Goal: Task Accomplishment & Management: Manage account settings

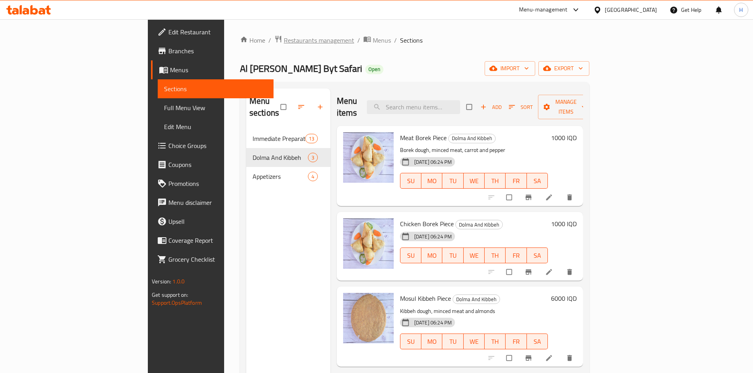
click at [284, 40] on span "Restaurants management" at bounding box center [319, 40] width 70 height 9
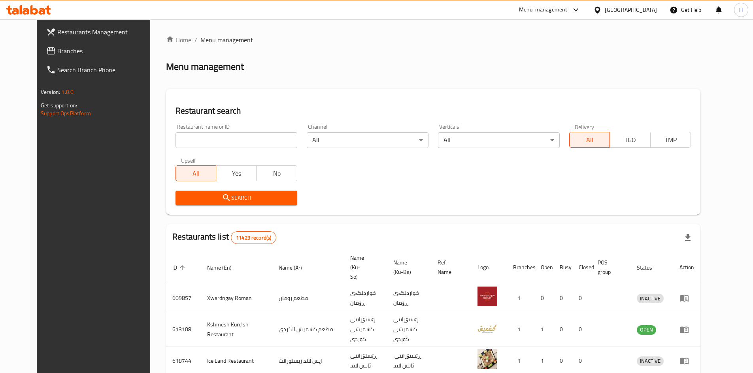
click at [178, 136] on input "search" at bounding box center [236, 140] width 122 height 16
paste input "687304"
type input "687304"
click button "Search" at bounding box center [236, 198] width 122 height 15
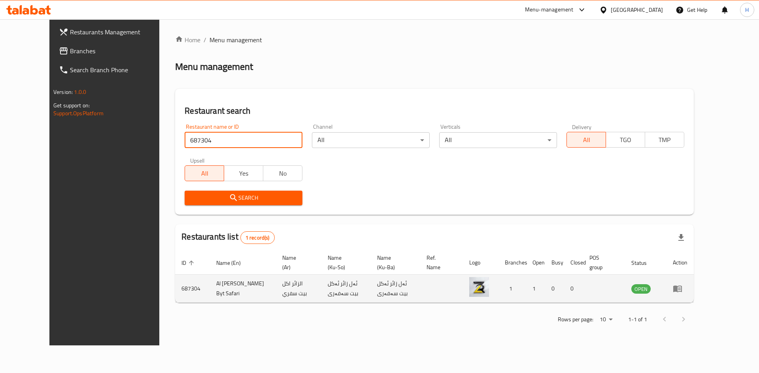
click at [694, 283] on td "enhanced table" at bounding box center [679, 289] width 27 height 28
click at [682, 288] on icon "enhanced table" at bounding box center [677, 289] width 9 height 7
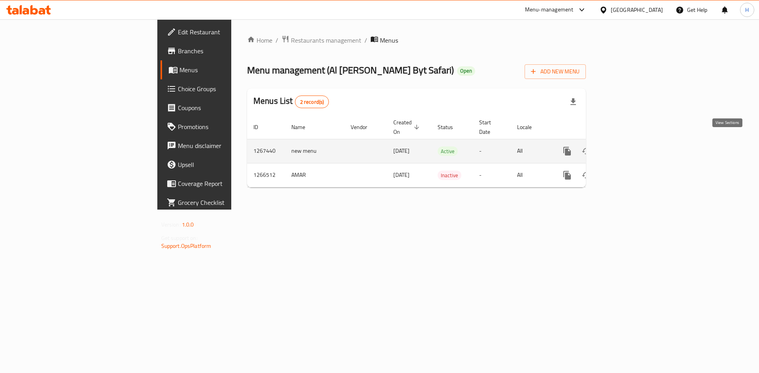
click at [629, 147] on icon "enhanced table" at bounding box center [623, 151] width 9 height 9
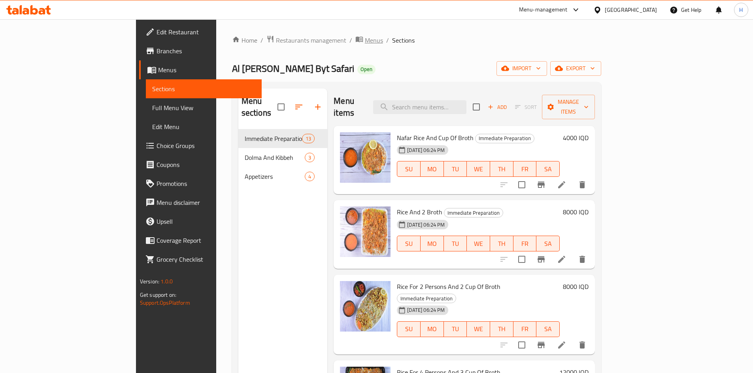
click at [365, 43] on span "Menus" at bounding box center [374, 40] width 18 height 9
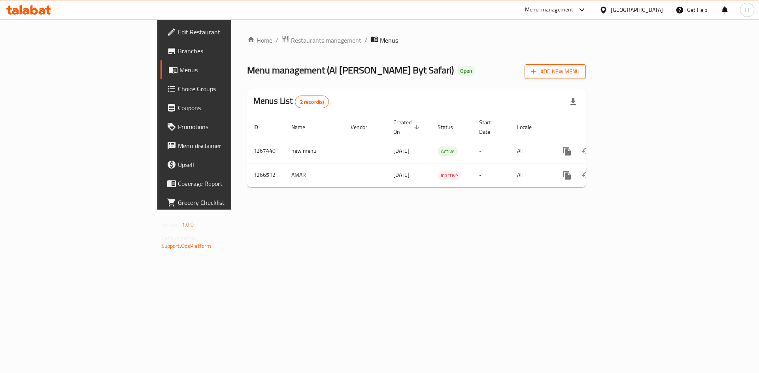
click at [586, 66] on button "Add New Menu" at bounding box center [554, 71] width 61 height 15
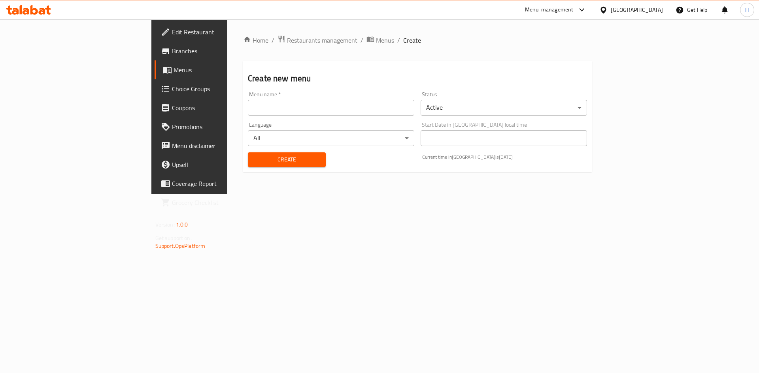
drag, startPoint x: 340, startPoint y: 101, endPoint x: 330, endPoint y: 106, distance: 10.8
click at [340, 101] on input "text" at bounding box center [331, 108] width 166 height 16
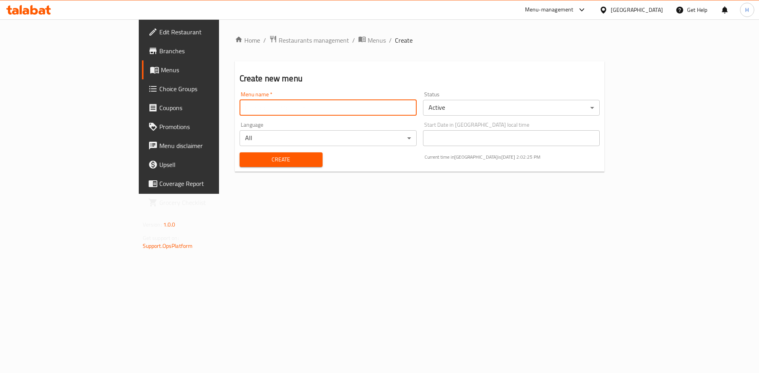
type input "[PERSON_NAME]"
click at [507, 109] on body "​ Menu-management [GEOGRAPHIC_DATA] Get Help H Edit Restaurant Branches Menus C…" at bounding box center [379, 196] width 759 height 354
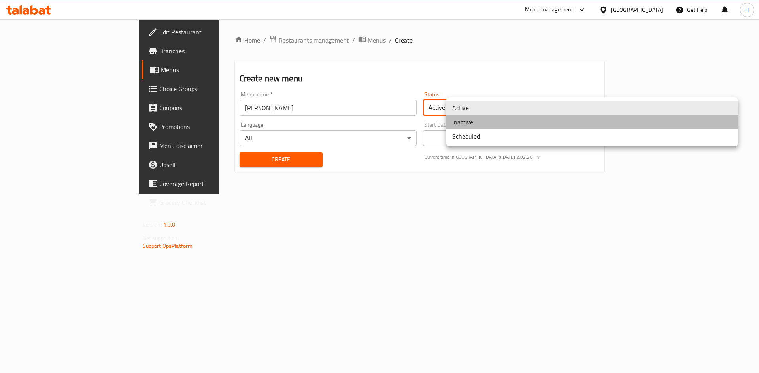
click at [501, 123] on li "Inactive" at bounding box center [592, 122] width 292 height 14
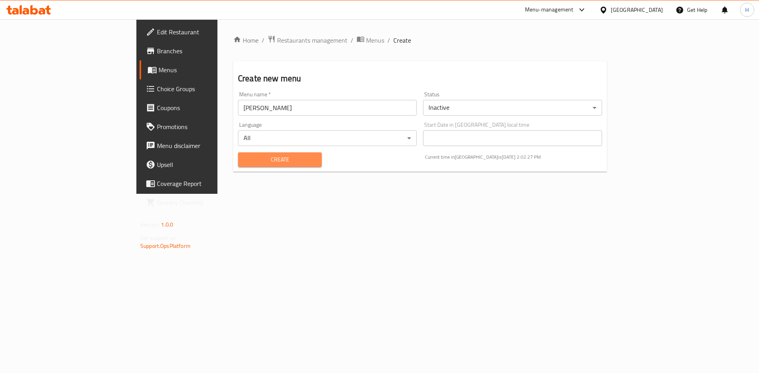
click at [244, 160] on span "Create" at bounding box center [279, 160] width 71 height 10
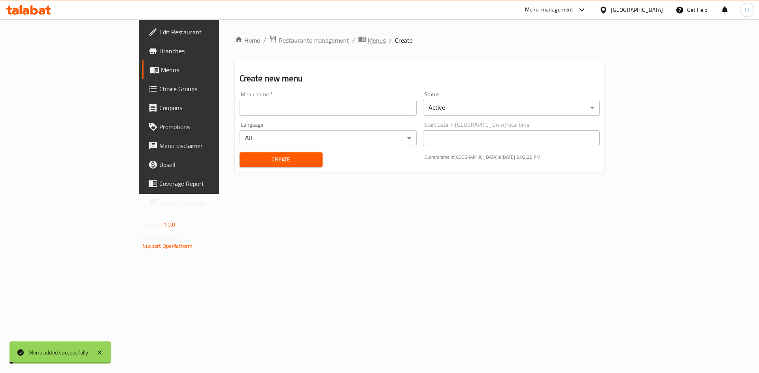
click at [368, 37] on span "Menus" at bounding box center [377, 40] width 18 height 9
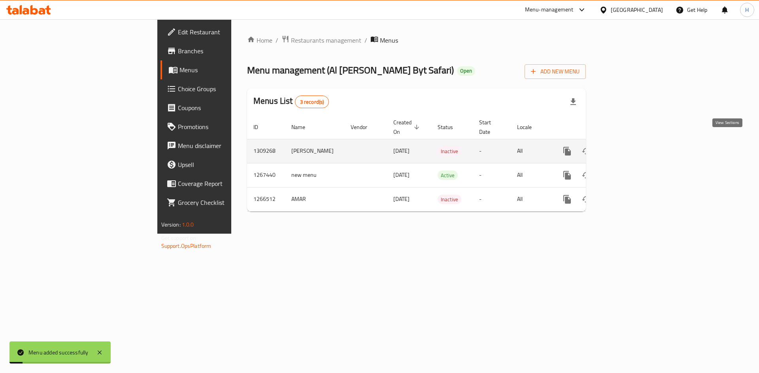
click at [634, 143] on link "enhanced table" at bounding box center [624, 151] width 19 height 19
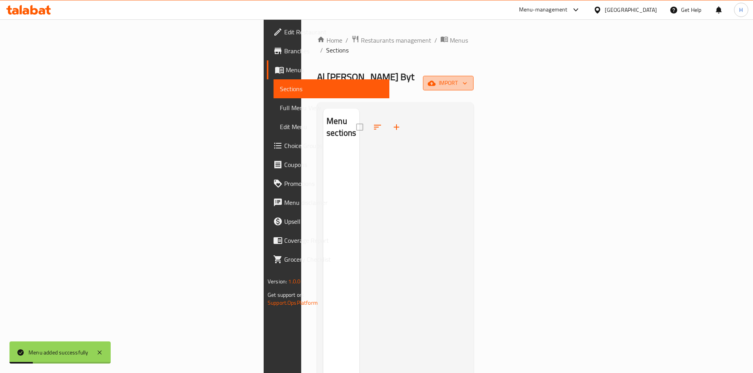
click at [436, 81] on icon "button" at bounding box center [432, 83] width 8 height 5
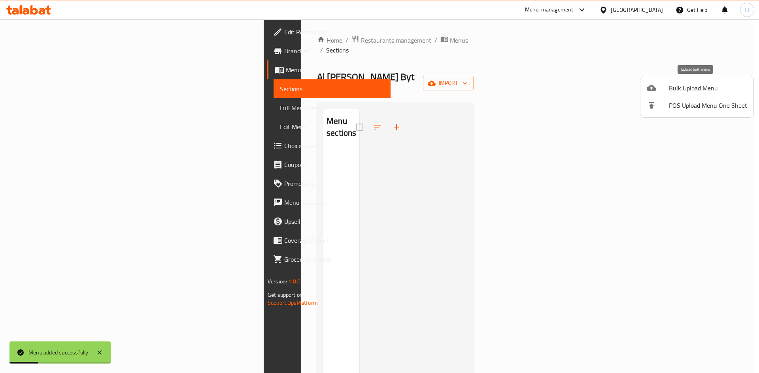
click at [698, 87] on span "Bulk Upload Menu" at bounding box center [708, 87] width 78 height 9
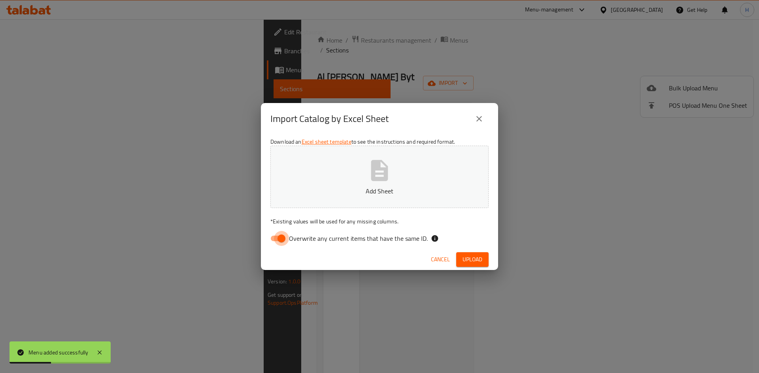
drag, startPoint x: 281, startPoint y: 239, endPoint x: 331, endPoint y: 215, distance: 55.9
click at [281, 239] on input "Overwrite any current items that have the same ID." at bounding box center [281, 238] width 45 height 15
checkbox input "false"
click at [359, 198] on button "Add Sheet" at bounding box center [379, 177] width 218 height 62
click at [464, 260] on span "Upload" at bounding box center [472, 260] width 20 height 10
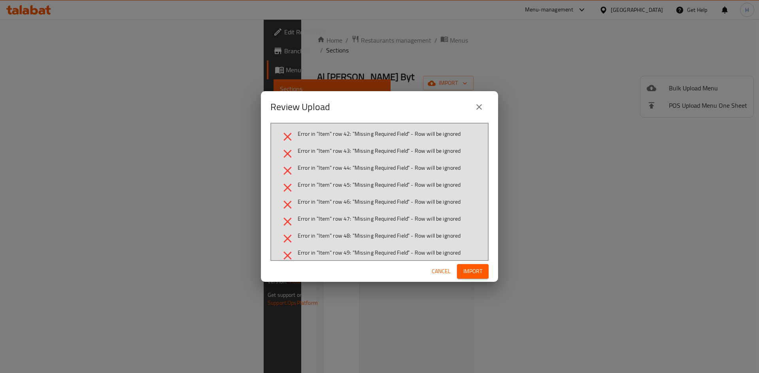
click at [474, 108] on icon "close" at bounding box center [478, 106] width 9 height 9
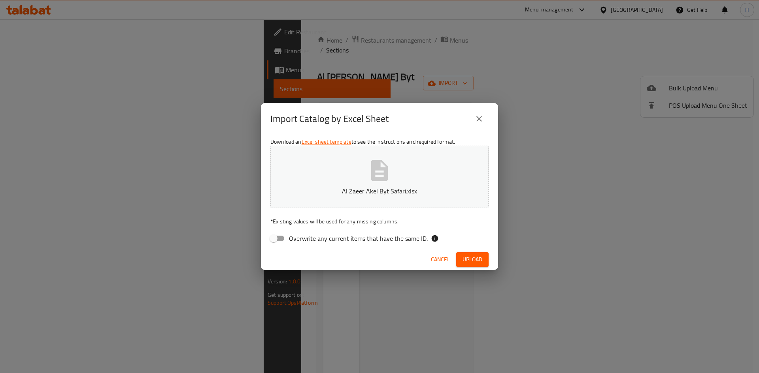
click at [393, 191] on p "Al Zaeer Akel Byt Safari.xlsx" at bounding box center [380, 191] width 194 height 9
click at [477, 262] on span "Upload" at bounding box center [472, 260] width 20 height 10
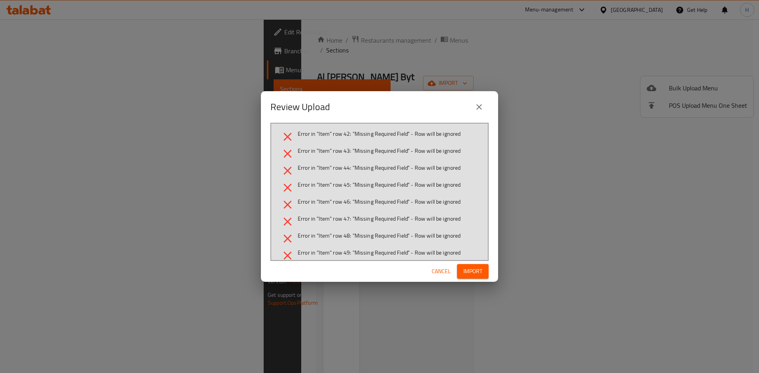
click at [445, 271] on span "Cancel" at bounding box center [441, 272] width 19 height 10
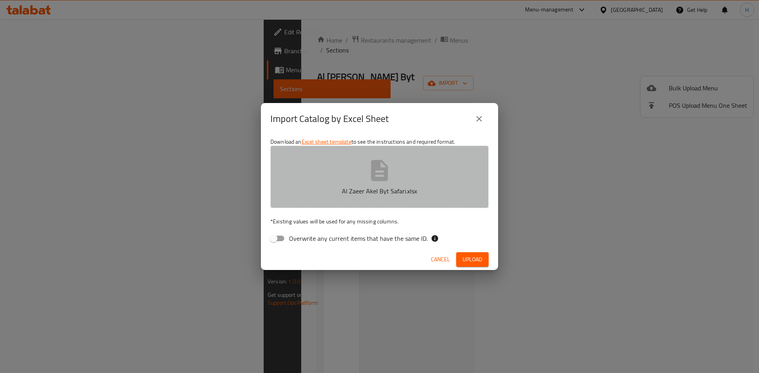
click at [406, 187] on p "Al Zaeer Akel Byt Safari.xlsx" at bounding box center [380, 191] width 194 height 9
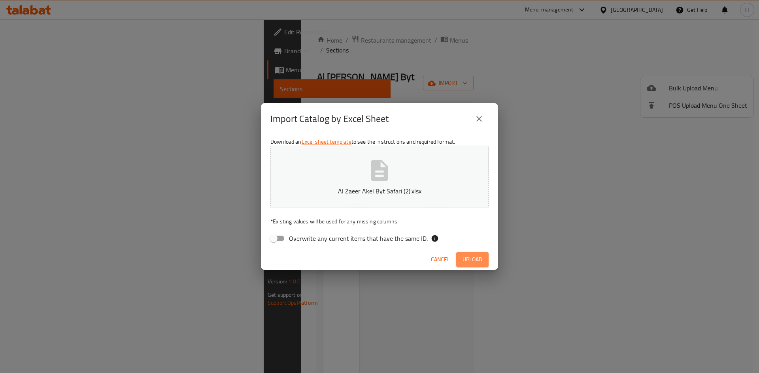
click at [474, 256] on span "Upload" at bounding box center [472, 260] width 20 height 10
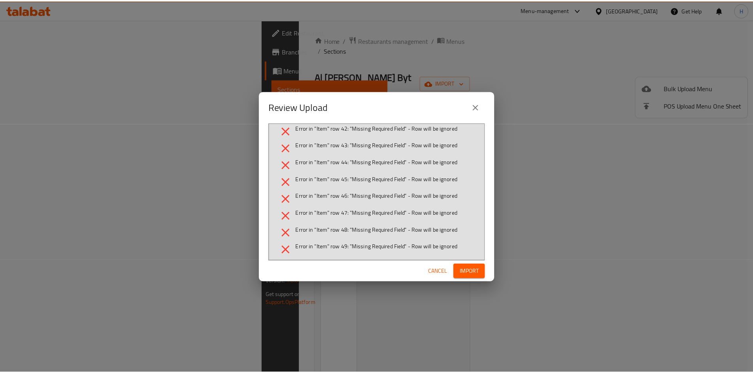
scroll to position [9, 0]
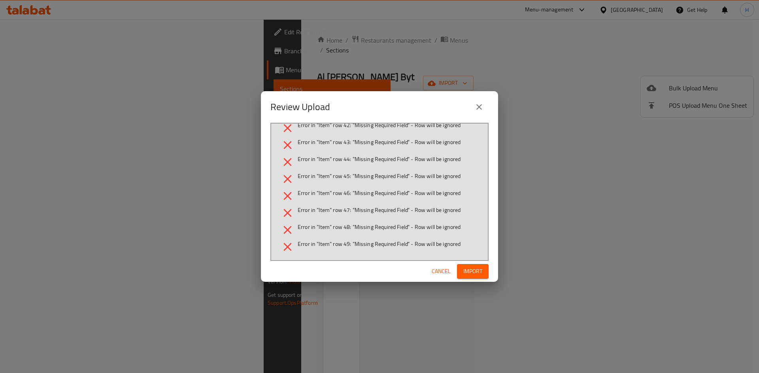
click at [440, 275] on span "Cancel" at bounding box center [441, 272] width 19 height 10
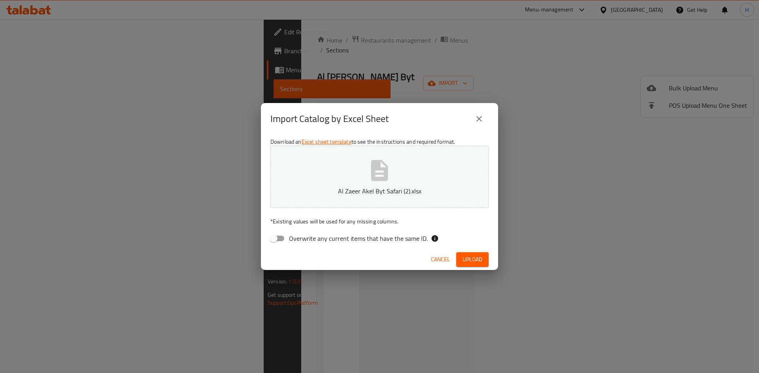
click at [371, 189] on p "Al Zaeer Akel Byt Safari (2).xlsx" at bounding box center [380, 191] width 194 height 9
click at [473, 255] on span "Upload" at bounding box center [472, 260] width 20 height 10
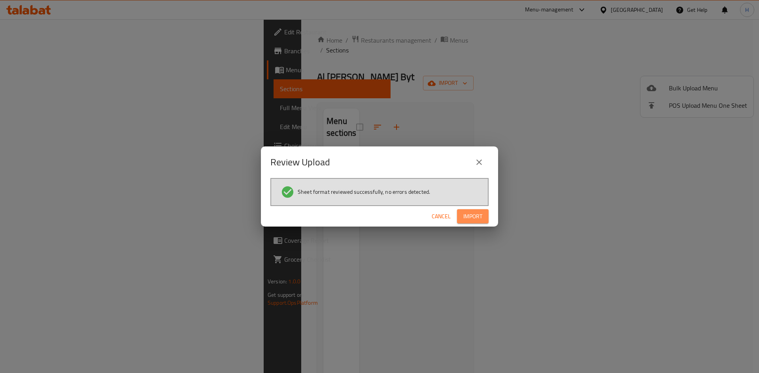
click at [487, 215] on button "Import" at bounding box center [473, 216] width 32 height 15
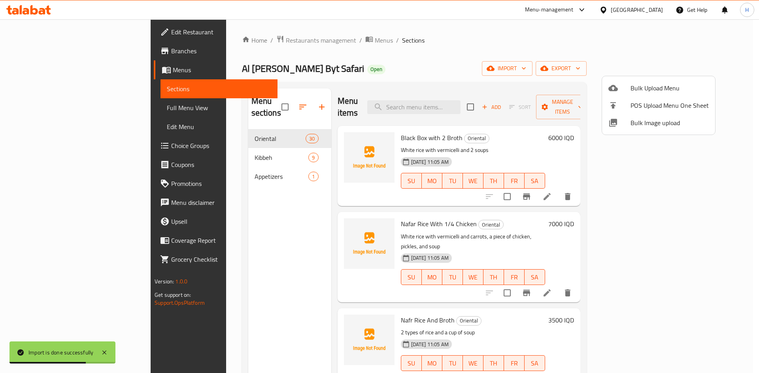
click at [531, 88] on div at bounding box center [379, 186] width 759 height 373
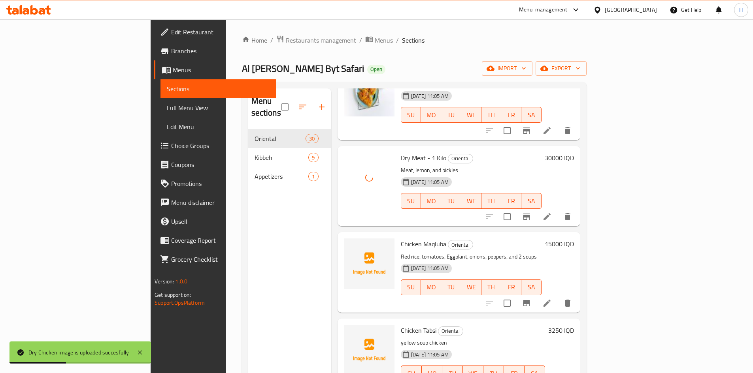
scroll to position [1502, 0]
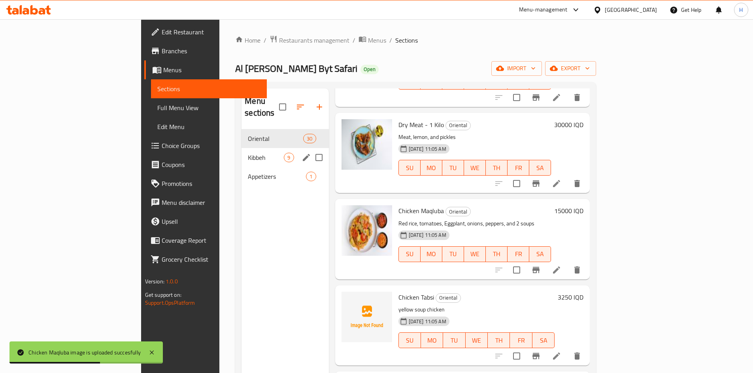
click at [248, 153] on span "Kibbeh" at bounding box center [266, 157] width 36 height 9
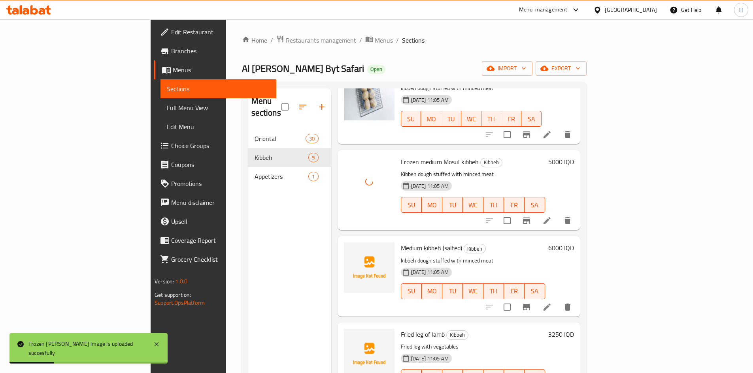
scroll to position [158, 0]
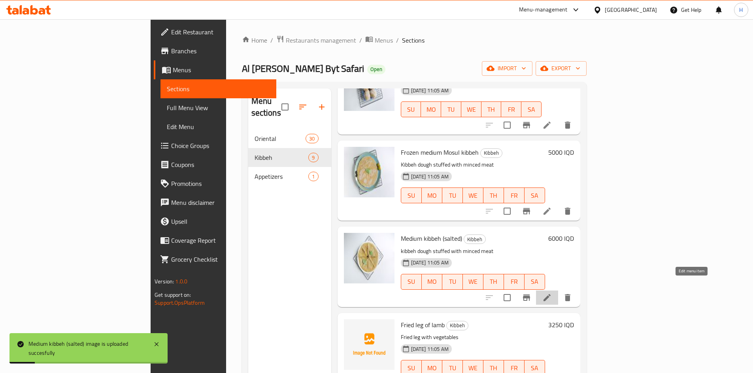
click at [552, 293] on icon at bounding box center [546, 297] width 9 height 9
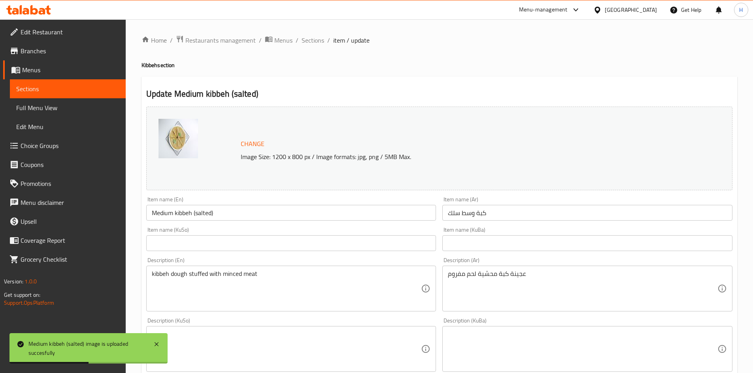
click at [210, 214] on input "Medium kibbeh (salted)" at bounding box center [291, 213] width 290 height 16
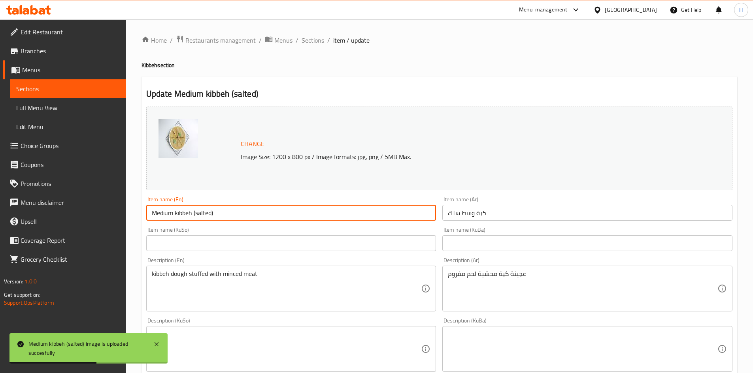
click at [210, 214] on input "Medium kibbeh (salted)" at bounding box center [291, 213] width 290 height 16
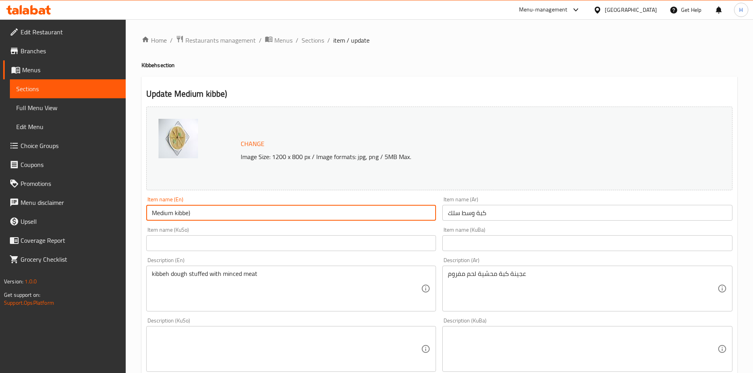
drag, startPoint x: 194, startPoint y: 215, endPoint x: 188, endPoint y: 220, distance: 8.1
click at [188, 220] on input "Medium kibbe)" at bounding box center [291, 213] width 290 height 16
click at [153, 213] on input "Medium kibbeh" at bounding box center [291, 213] width 290 height 16
click at [230, 212] on input "Medium kibbeh" at bounding box center [291, 213] width 290 height 16
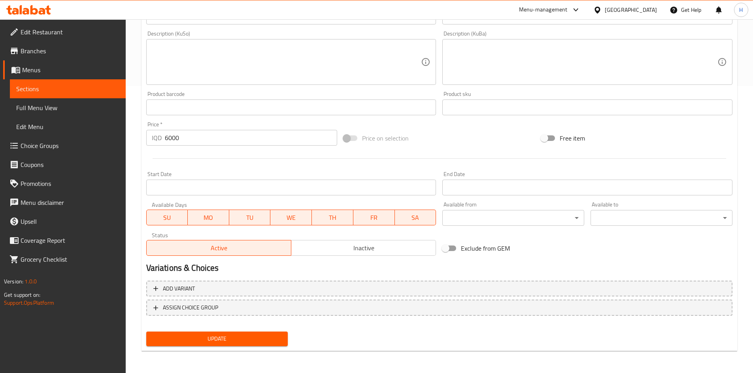
type input "Medium kibbeh Boiled"
drag, startPoint x: 236, startPoint y: 340, endPoint x: 276, endPoint y: 261, distance: 87.8
click at [236, 338] on span "Update" at bounding box center [217, 339] width 129 height 10
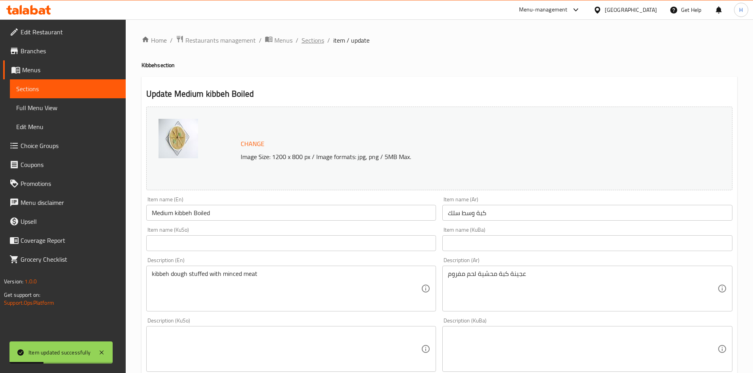
click at [309, 38] on span "Sections" at bounding box center [313, 40] width 23 height 9
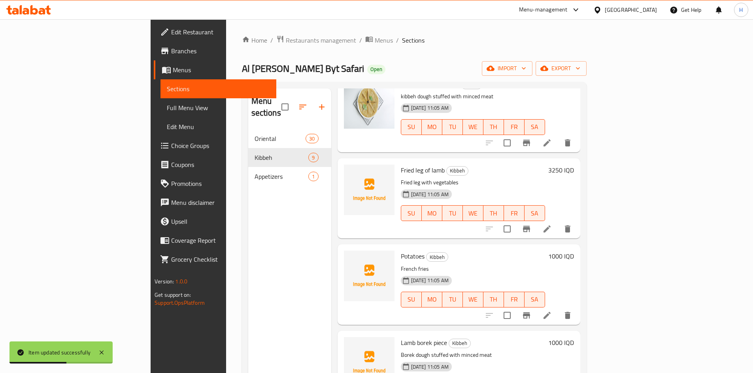
scroll to position [316, 0]
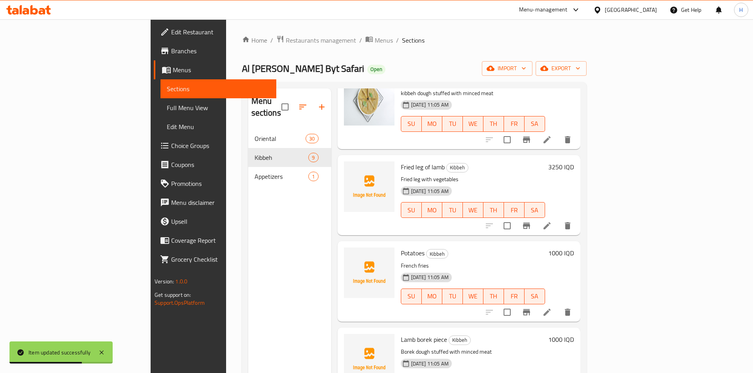
click at [552, 221] on icon at bounding box center [546, 225] width 9 height 9
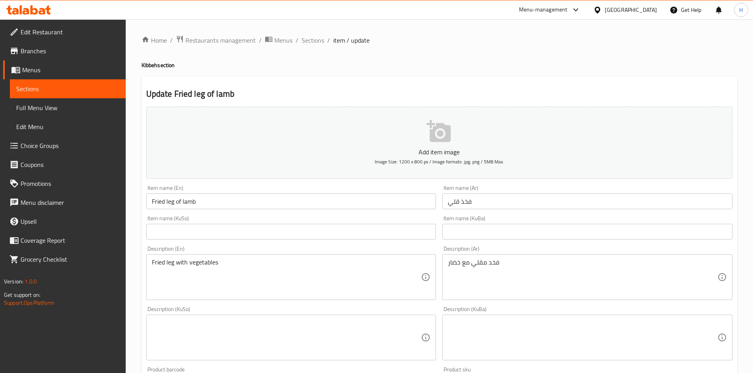
click at [166, 199] on input "Fried leg of lamb" at bounding box center [291, 202] width 290 height 16
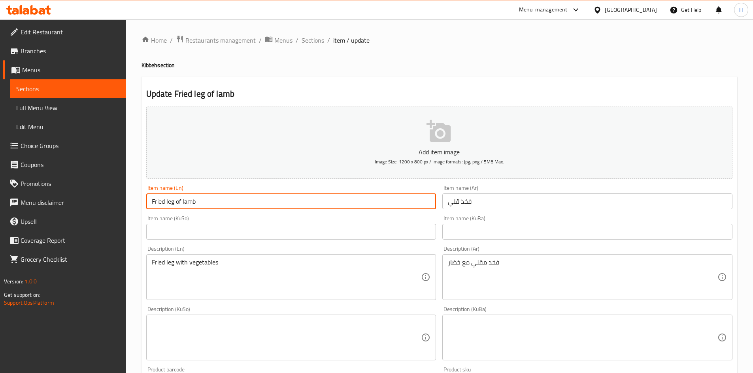
click at [166, 199] on input "Fried leg of lamb" at bounding box center [291, 202] width 290 height 16
click at [175, 202] on input "Fried Thight of lamb" at bounding box center [291, 202] width 290 height 16
drag, startPoint x: 182, startPoint y: 202, endPoint x: 234, endPoint y: 205, distance: 51.4
click at [232, 205] on input "Fried Thigh of lamb" at bounding box center [291, 202] width 290 height 16
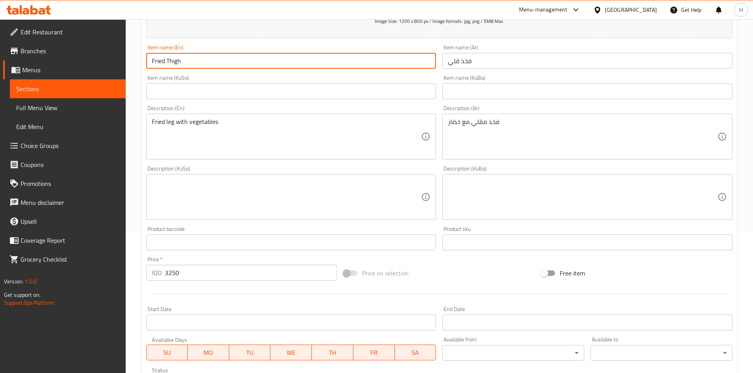
scroll to position [276, 0]
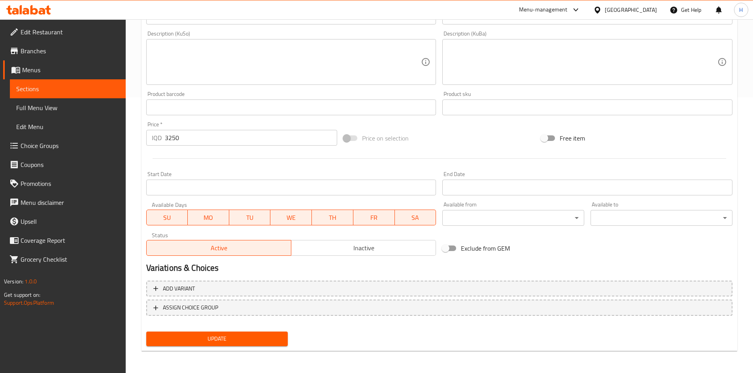
type input "Fried Thigh"
drag, startPoint x: 228, startPoint y: 317, endPoint x: 228, endPoint y: 325, distance: 7.9
click at [228, 318] on div "Add variant ASSIGN CHOICE GROUP" at bounding box center [439, 303] width 592 height 51
click at [227, 332] on button "Update" at bounding box center [217, 339] width 142 height 15
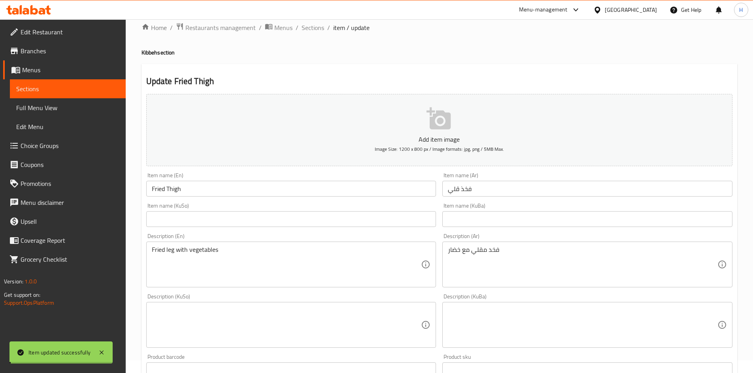
scroll to position [0, 0]
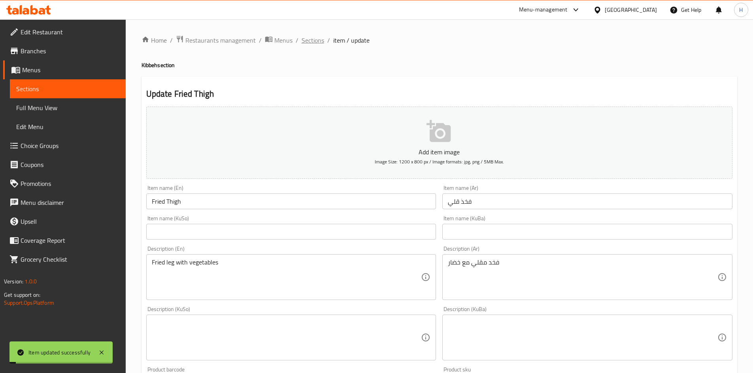
click at [312, 37] on span "Sections" at bounding box center [313, 40] width 23 height 9
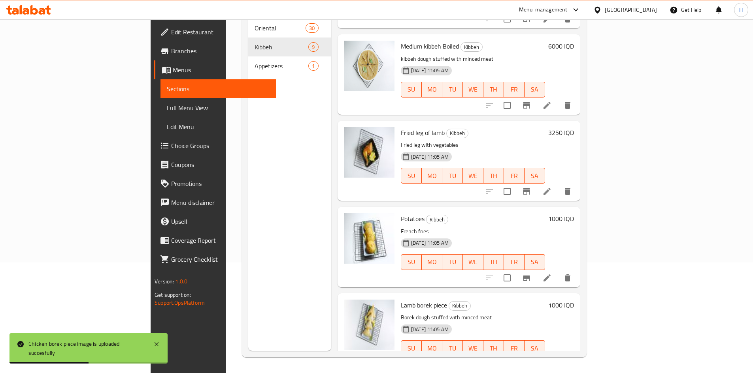
scroll to position [226, 0]
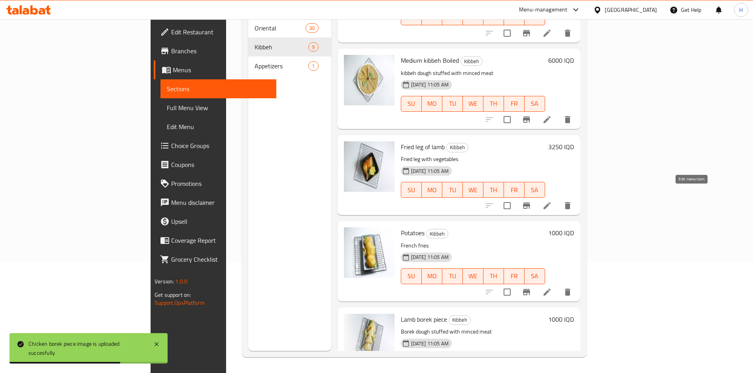
click at [552, 201] on icon at bounding box center [546, 205] width 9 height 9
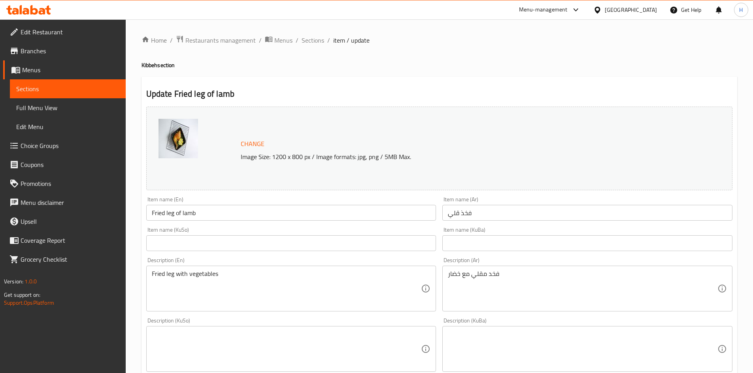
click at [168, 213] on input "Fried leg of lamb" at bounding box center [291, 213] width 290 height 16
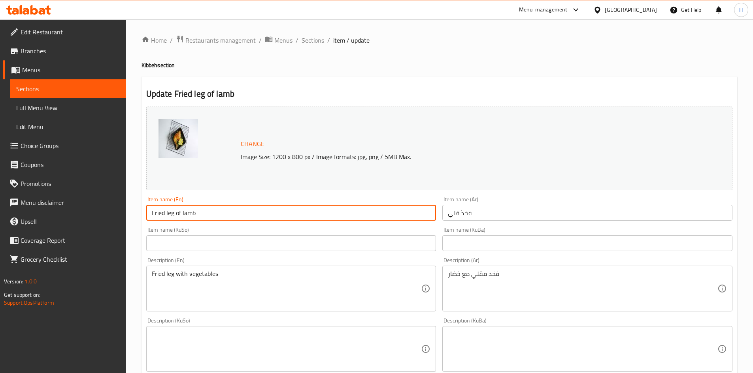
click at [168, 213] on input "Fried leg of lamb" at bounding box center [291, 213] width 290 height 16
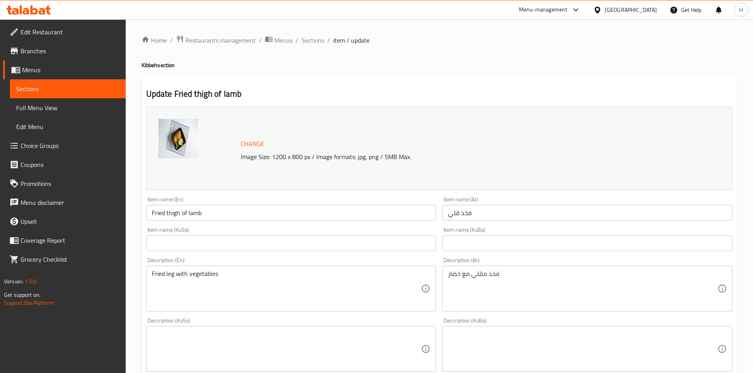
click at [283, 269] on div "Fried leg with vegetables Description (En)" at bounding box center [291, 289] width 290 height 46
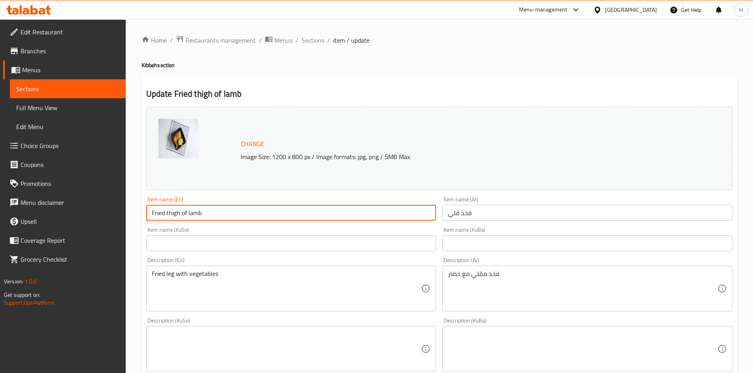
drag, startPoint x: 236, startPoint y: 213, endPoint x: 266, endPoint y: 213, distance: 30.0
click at [264, 213] on input "Fried thigh of lamb" at bounding box center [291, 213] width 290 height 16
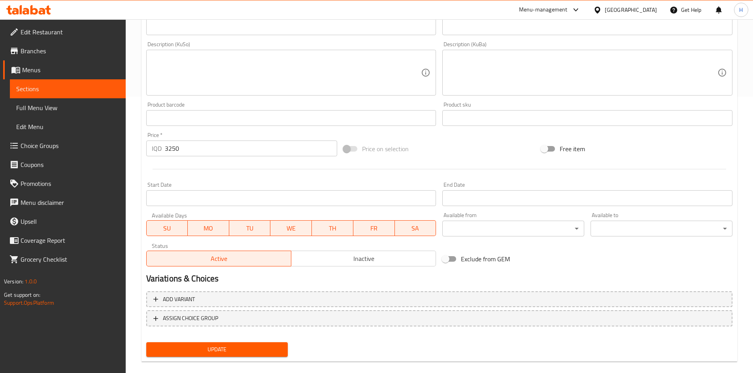
type input "Fried thigh"
click at [237, 353] on span "Update" at bounding box center [217, 350] width 129 height 10
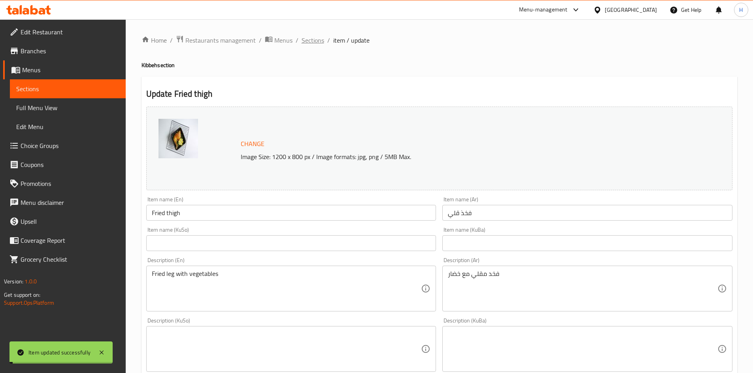
click at [320, 43] on span "Sections" at bounding box center [313, 40] width 23 height 9
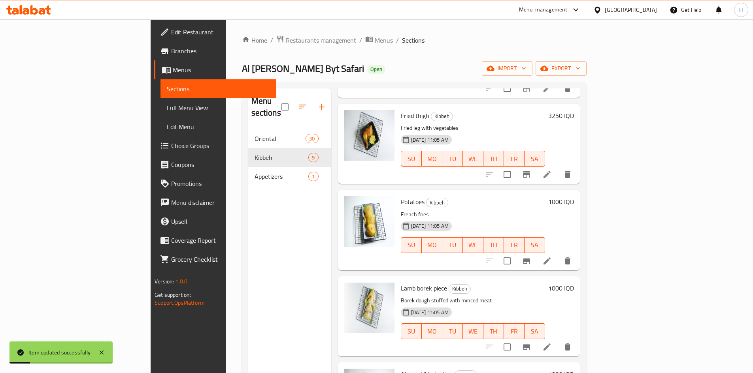
scroll to position [423, 0]
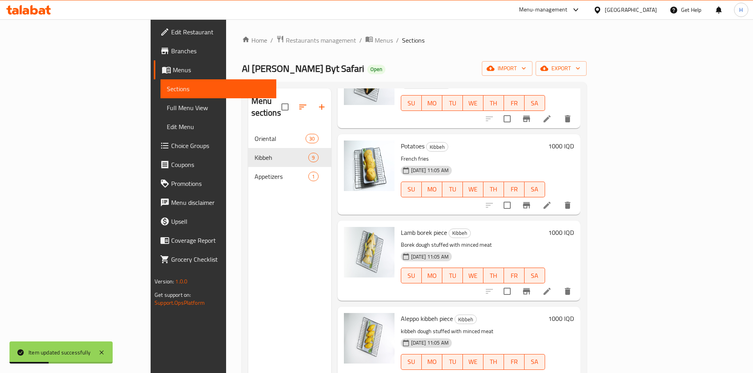
click at [552, 287] on icon at bounding box center [546, 291] width 9 height 9
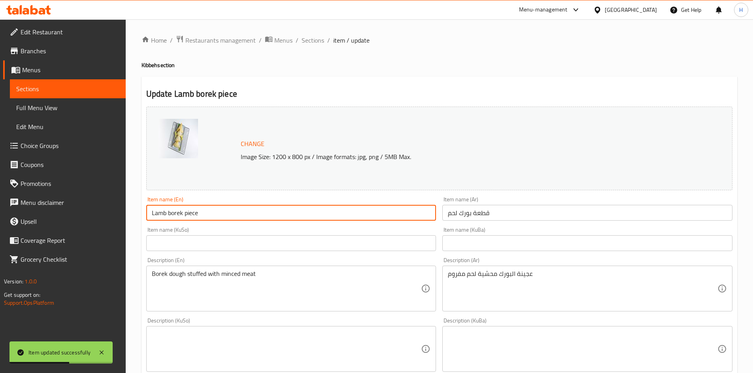
click at [169, 216] on input "Lamb borek piece" at bounding box center [291, 213] width 290 height 16
click at [186, 217] on input "Lamb Borek piece" at bounding box center [291, 213] width 290 height 16
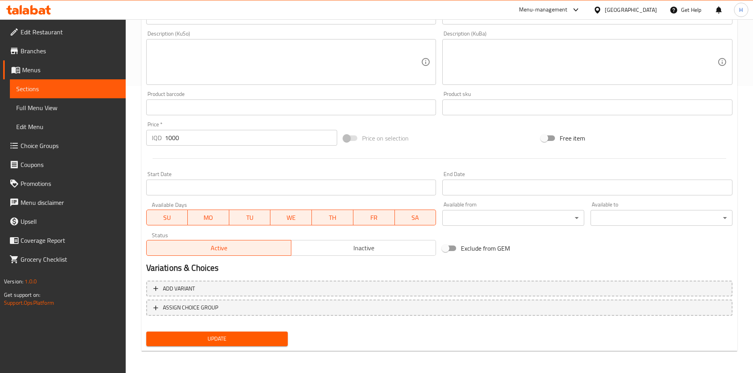
type input "Lamb Borek Piece"
click at [274, 336] on span "Update" at bounding box center [217, 339] width 129 height 10
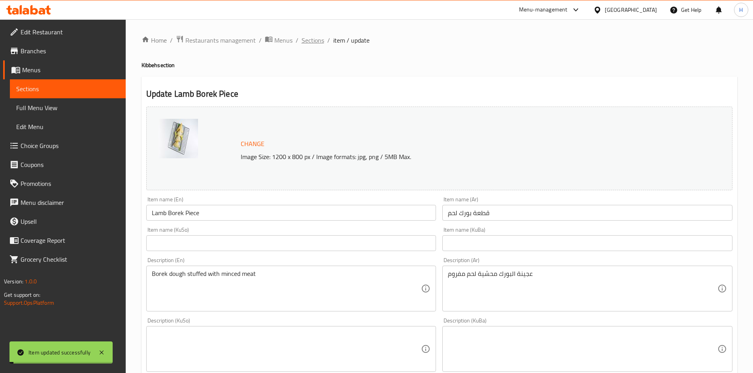
click at [305, 39] on span "Sections" at bounding box center [313, 40] width 23 height 9
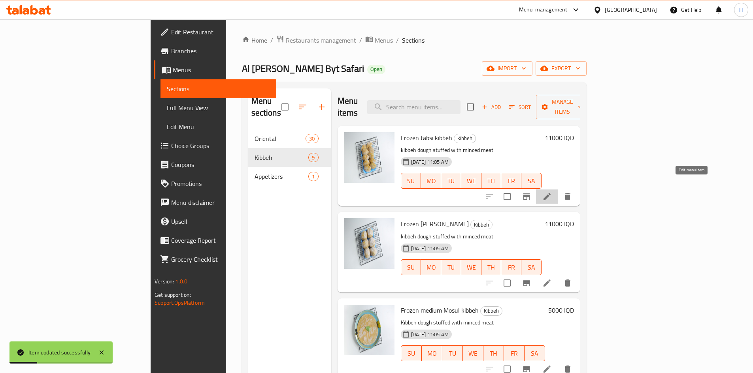
click at [551, 193] on icon at bounding box center [546, 196] width 7 height 7
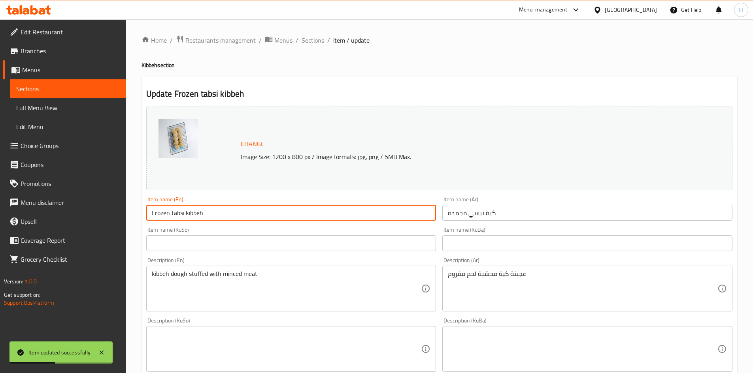
click at [171, 214] on input "Frozen tabsi kibbeh" at bounding box center [291, 213] width 290 height 16
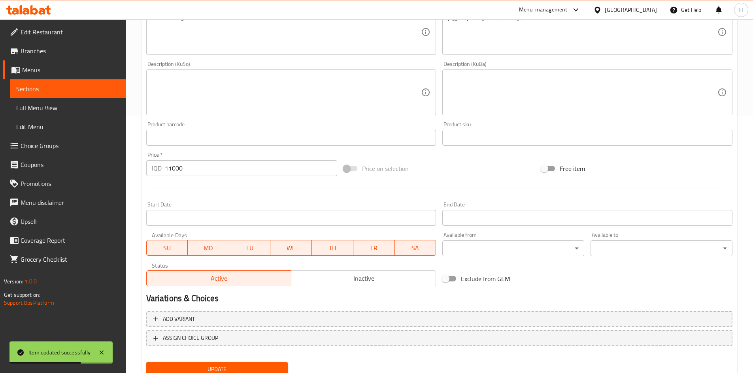
scroll to position [287, 0]
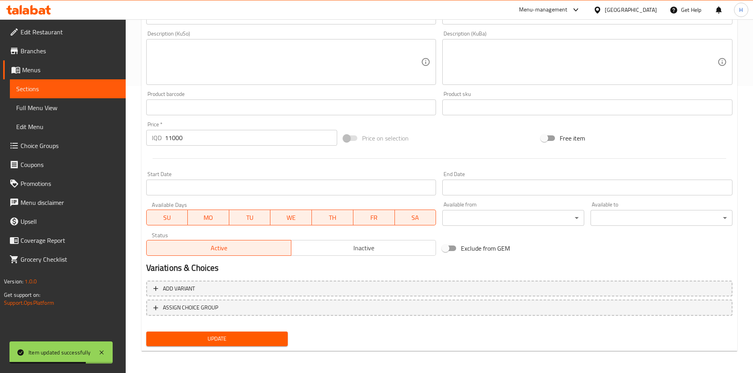
type input "Frozen Tabsi kibbeh"
click at [259, 346] on div "Update" at bounding box center [217, 339] width 148 height 21
click at [258, 340] on span "Update" at bounding box center [217, 339] width 129 height 10
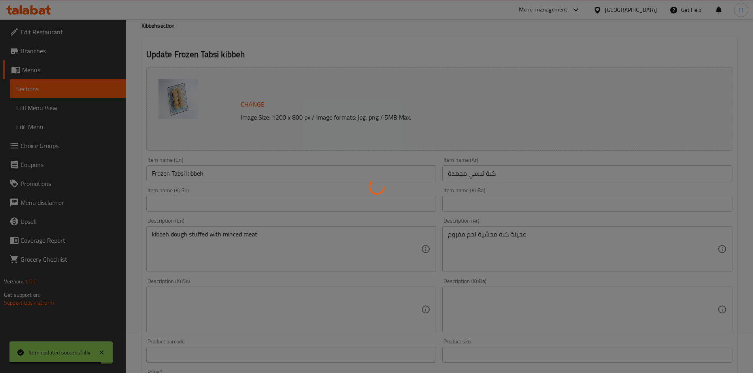
scroll to position [0, 0]
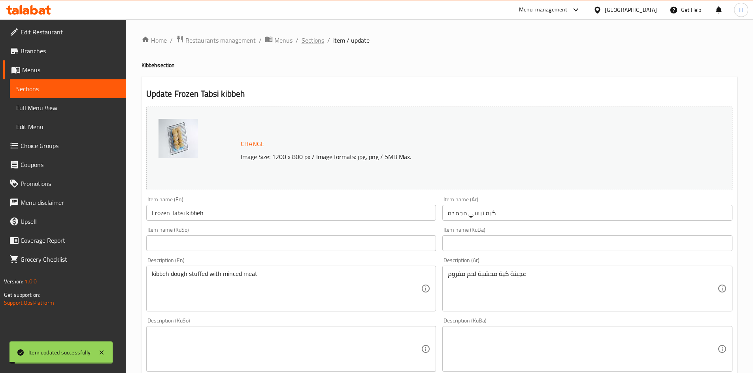
click at [315, 41] on span "Sections" at bounding box center [313, 40] width 23 height 9
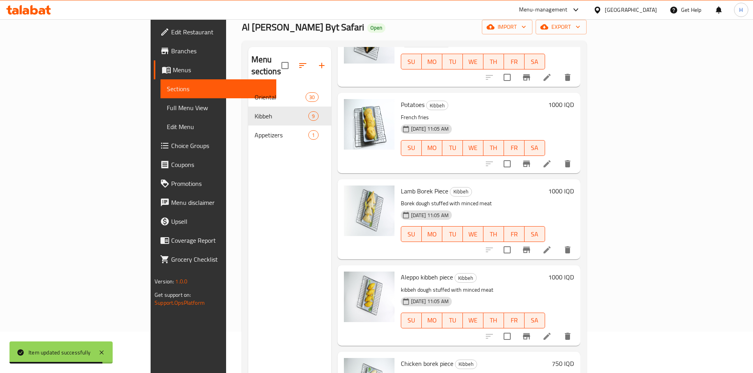
scroll to position [111, 0]
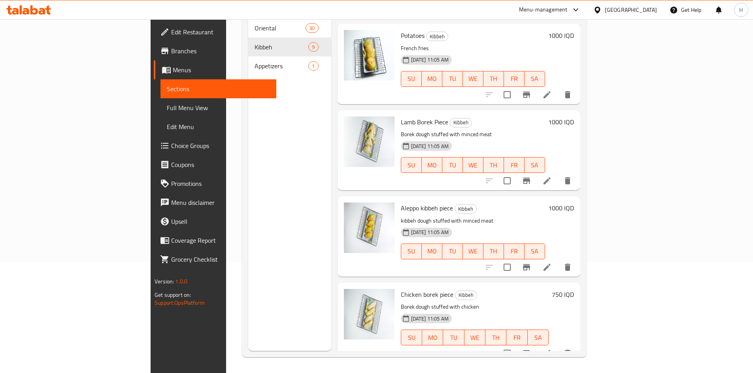
click at [551, 350] on icon at bounding box center [546, 353] width 7 height 7
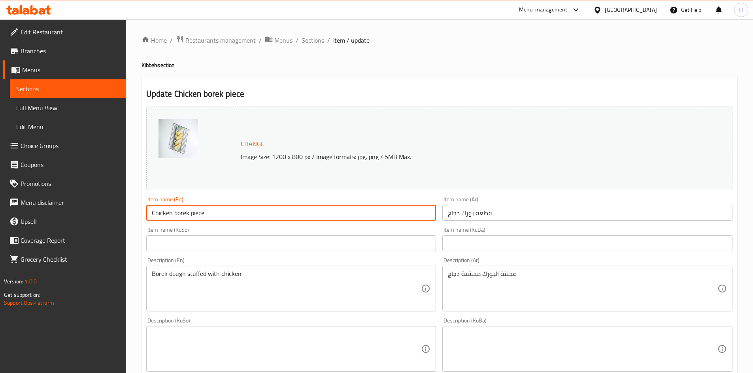
click at [173, 218] on input "Chicken borek piece" at bounding box center [291, 213] width 290 height 16
click at [175, 219] on input "Chicken borek piece" at bounding box center [291, 213] width 290 height 16
click at [174, 219] on input "Chicken borek piece" at bounding box center [291, 213] width 290 height 16
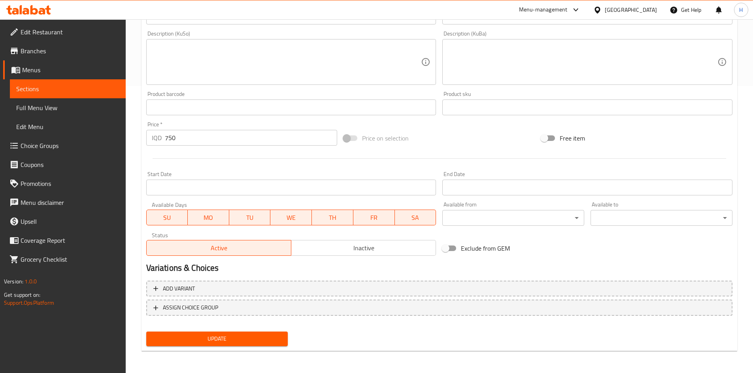
type input "Chicken Borek piece"
click at [234, 343] on span "Update" at bounding box center [217, 339] width 129 height 10
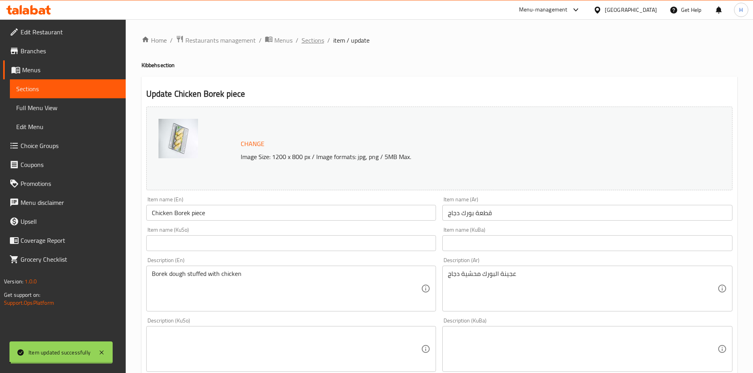
click at [314, 41] on div "Home / Restaurants management / Menus / Sections / item / update Kibbeh section…" at bounding box center [439, 340] width 596 height 610
click at [314, 41] on span "Sections" at bounding box center [313, 40] width 23 height 9
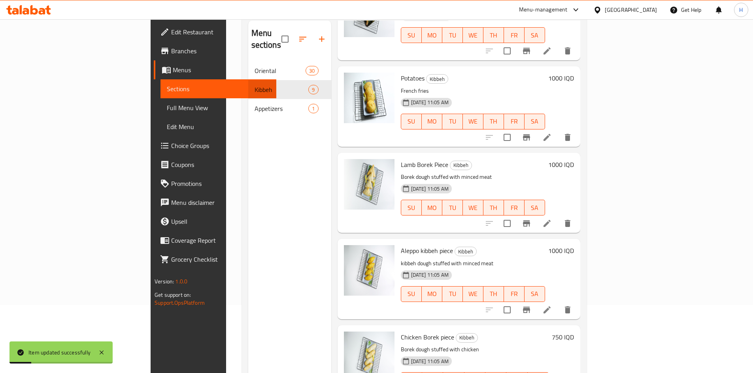
scroll to position [111, 0]
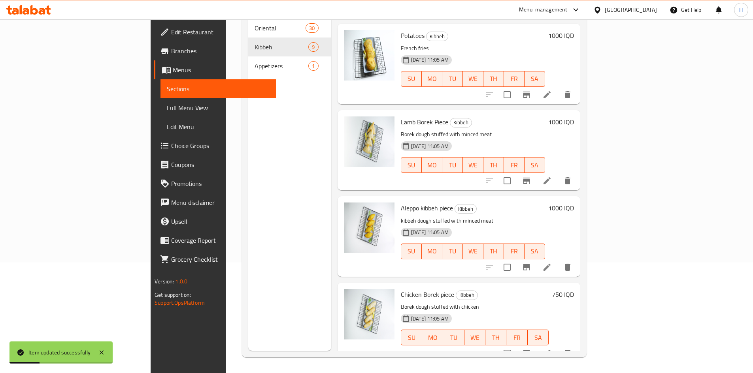
click at [248, 64] on nav "Oriental 30 Kibbeh 9 Appetizers 1" at bounding box center [289, 46] width 83 height 63
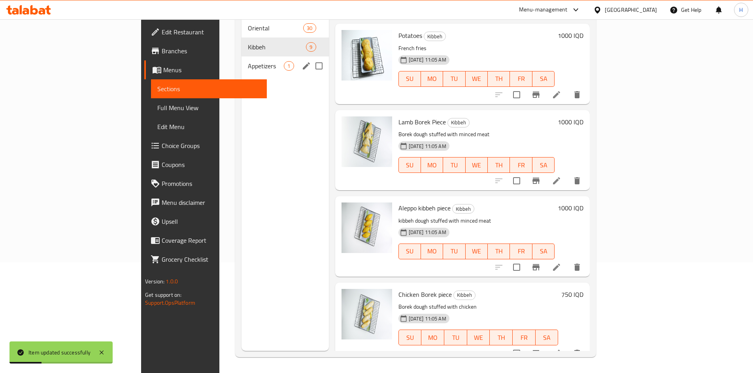
click at [248, 61] on span "Appetizers" at bounding box center [266, 65] width 36 height 9
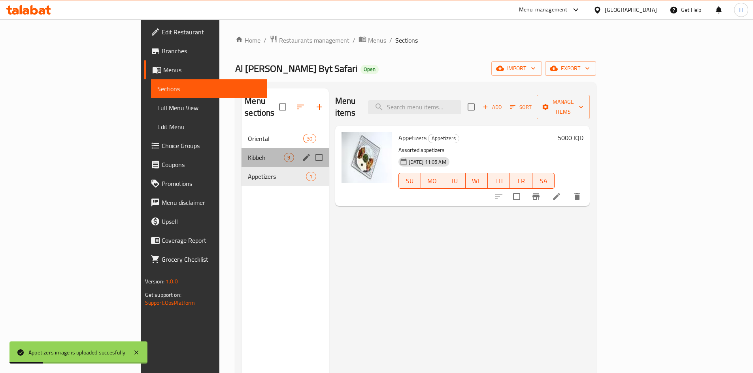
drag, startPoint x: 200, startPoint y: 153, endPoint x: 195, endPoint y: 153, distance: 4.8
click at [241, 153] on div "Kibbeh 9" at bounding box center [284, 157] width 87 height 19
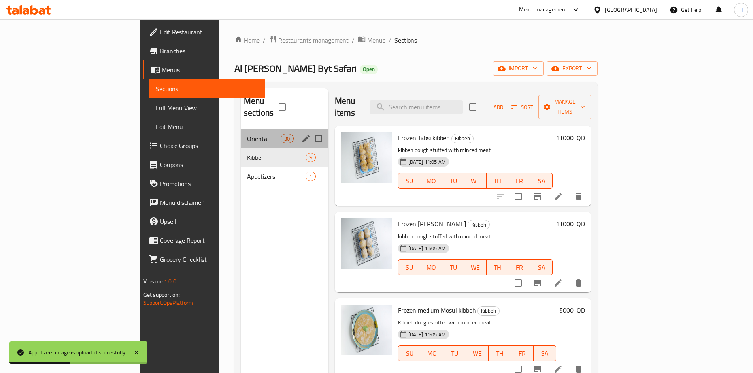
click at [241, 135] on div "Oriental 30" at bounding box center [285, 138] width 88 height 19
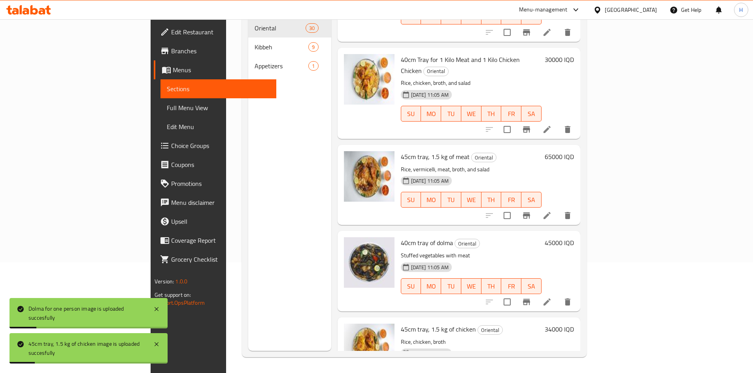
scroll to position [2237, 0]
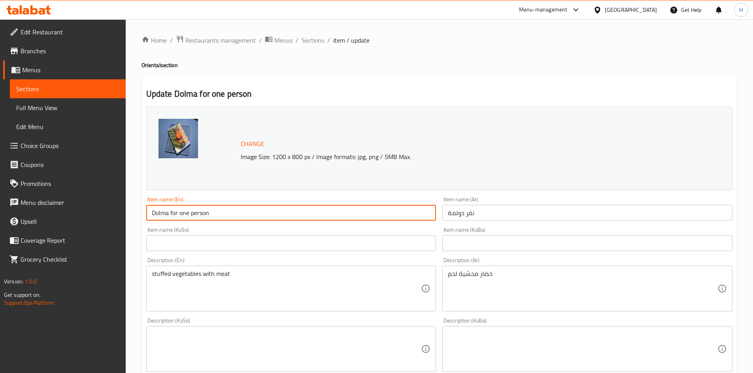
drag, startPoint x: 170, startPoint y: 213, endPoint x: 289, endPoint y: 226, distance: 120.5
click at [288, 226] on div "Change Image Size: 1200 x 800 px / Image formats: jpg, png / 5MB Max. Item name…" at bounding box center [439, 325] width 592 height 443
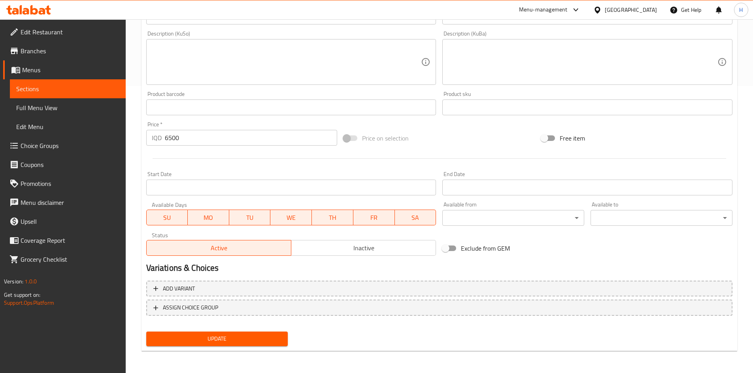
type input "Dolma Nafar"
click at [255, 338] on span "Update" at bounding box center [217, 339] width 129 height 10
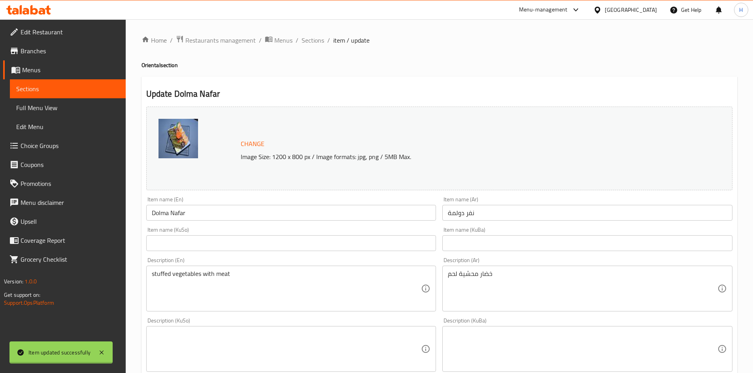
click at [311, 40] on div at bounding box center [376, 186] width 753 height 373
click at [311, 40] on span "Sections" at bounding box center [313, 40] width 23 height 9
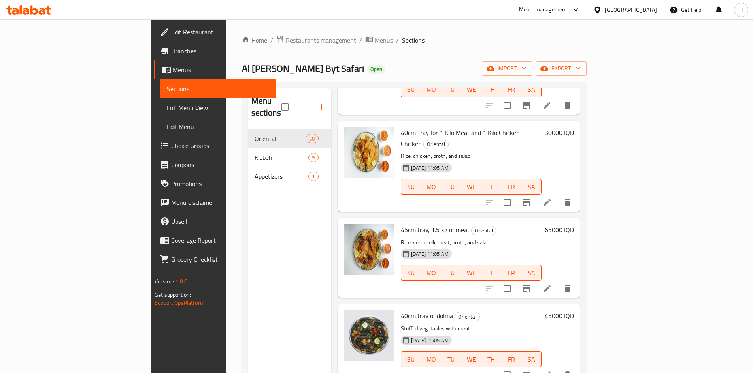
click at [375, 36] on span "Menus" at bounding box center [384, 40] width 18 height 9
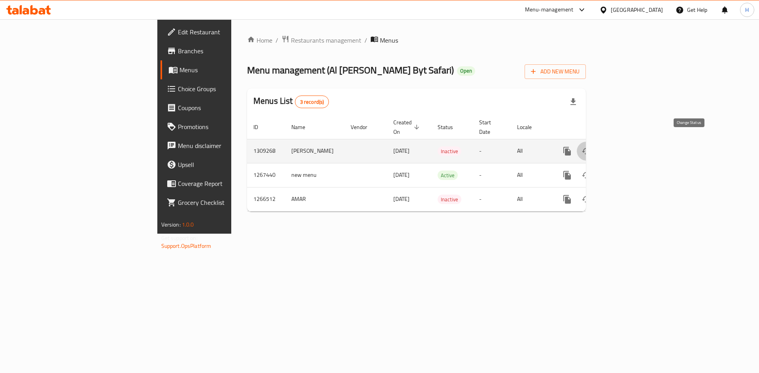
click at [590, 148] on icon "enhanced table" at bounding box center [586, 151] width 9 height 6
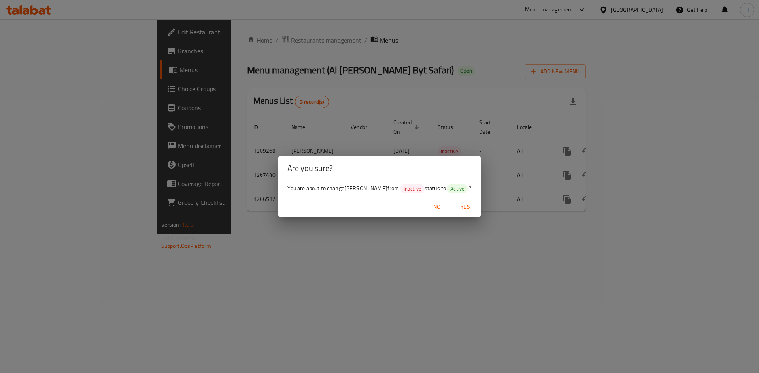
click at [471, 207] on button "Yes" at bounding box center [465, 207] width 25 height 15
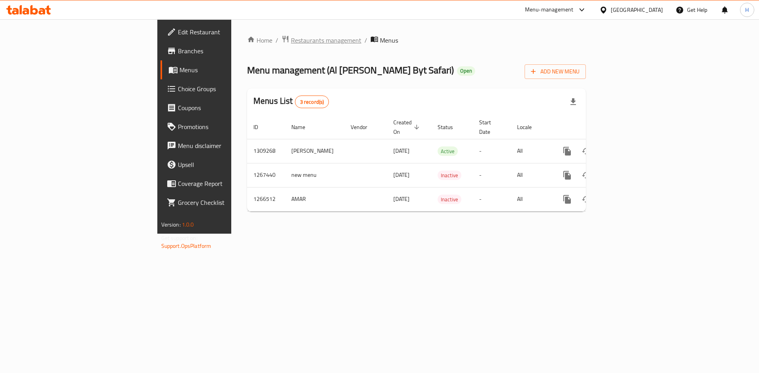
click at [291, 38] on span "Restaurants management" at bounding box center [326, 40] width 70 height 9
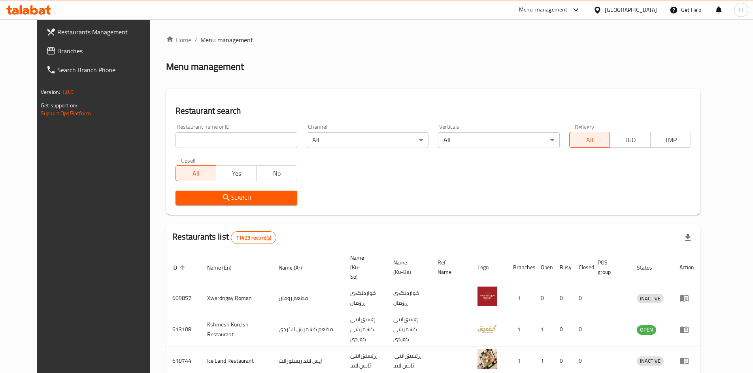
click at [213, 138] on div at bounding box center [376, 186] width 753 height 373
click at [213, 138] on input "search" at bounding box center [236, 140] width 122 height 16
paste input "694678"
type input "694678"
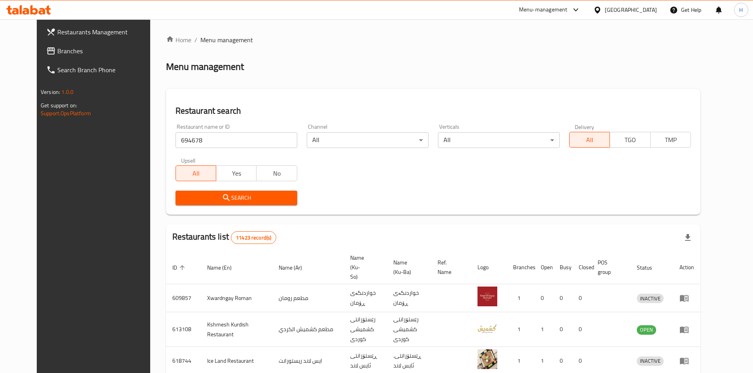
click at [230, 200] on span "Search" at bounding box center [236, 198] width 109 height 10
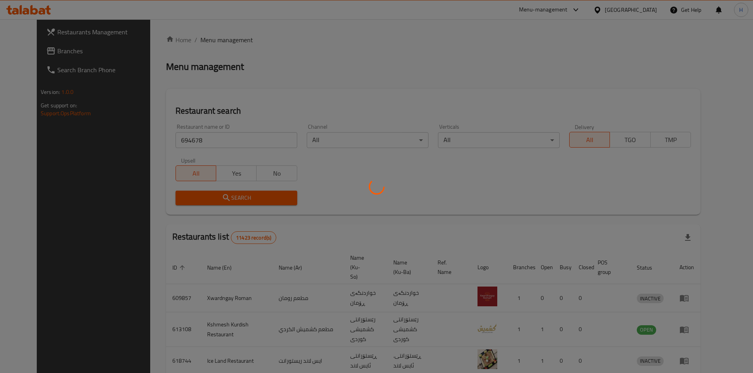
click at [230, 200] on div at bounding box center [376, 186] width 753 height 373
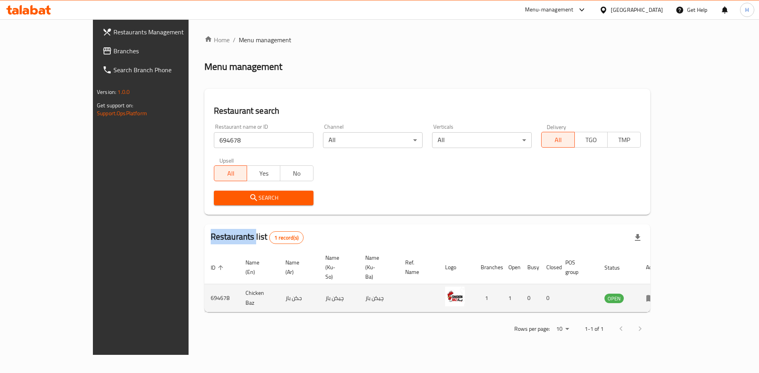
click at [655, 296] on icon "enhanced table" at bounding box center [650, 299] width 9 height 7
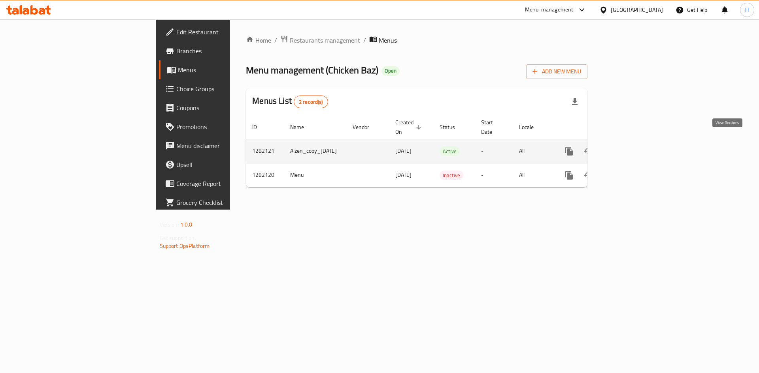
click at [636, 144] on link "enhanced table" at bounding box center [626, 151] width 19 height 19
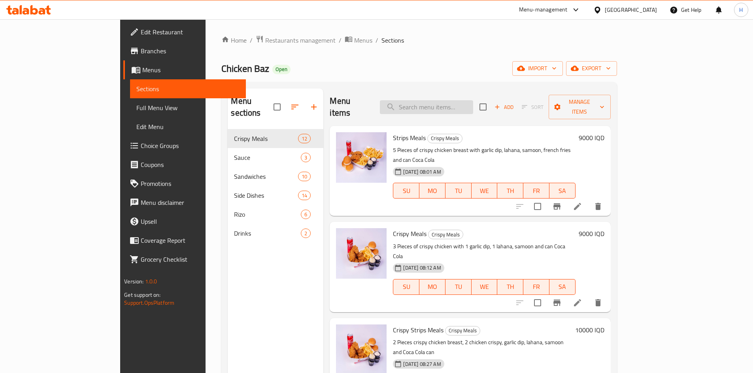
click at [473, 100] on input "search" at bounding box center [426, 107] width 93 height 14
type input "t"
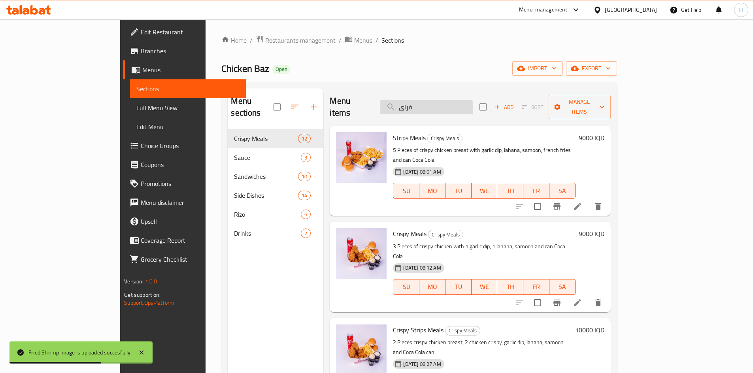
click at [466, 100] on input "فراي" at bounding box center [426, 107] width 93 height 14
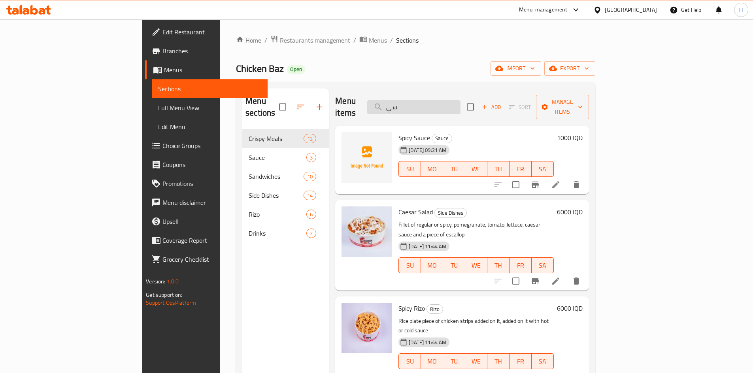
click at [434, 104] on input "سي" at bounding box center [413, 107] width 93 height 14
click at [460, 107] on input "سي" at bounding box center [413, 107] width 93 height 14
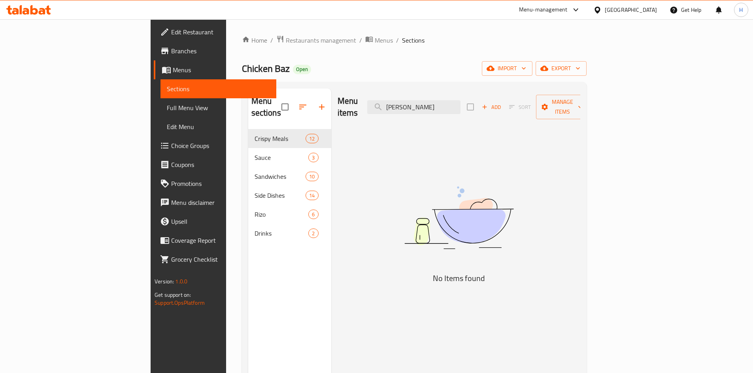
type input "[PERSON_NAME]"
click at [317, 103] on icon "button" at bounding box center [321, 106] width 9 height 9
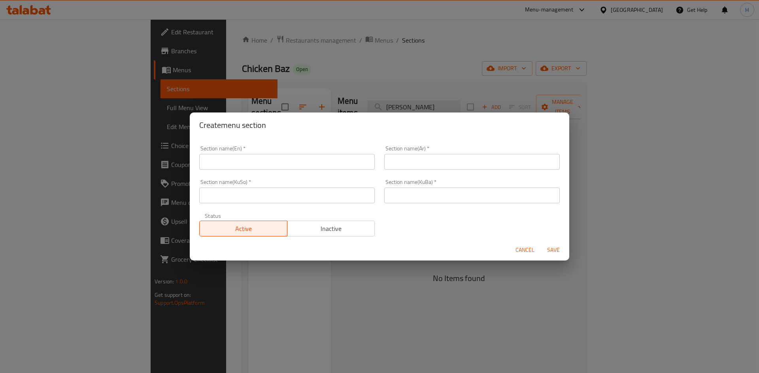
click at [464, 159] on input "text" at bounding box center [471, 162] width 175 height 16
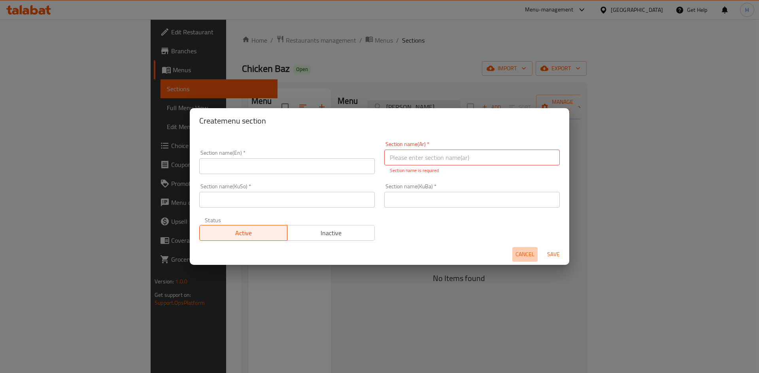
click at [522, 254] on span "Cancel" at bounding box center [524, 255] width 19 height 10
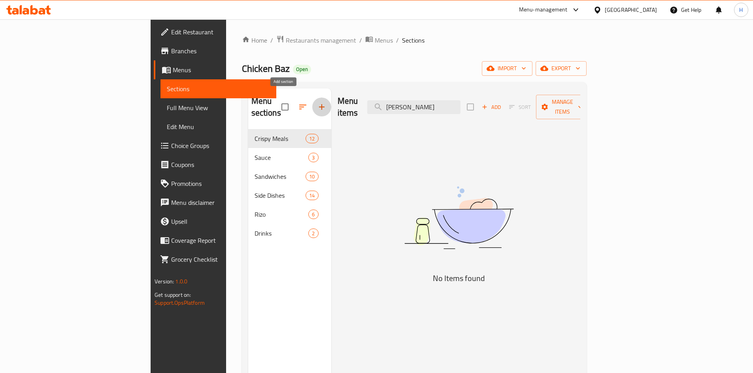
click at [312, 98] on button "button" at bounding box center [321, 107] width 19 height 19
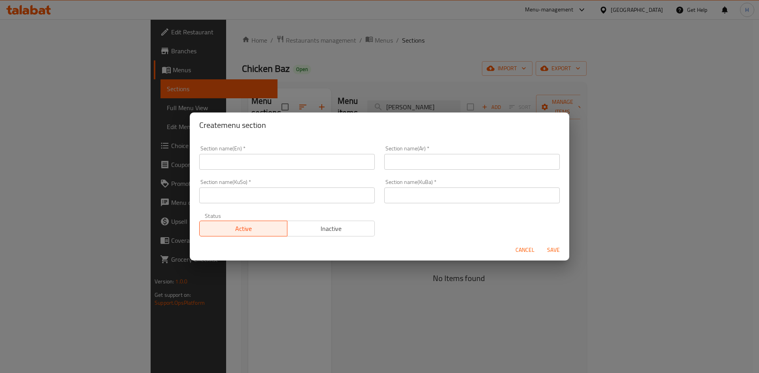
click at [487, 168] on input "text" at bounding box center [471, 162] width 175 height 16
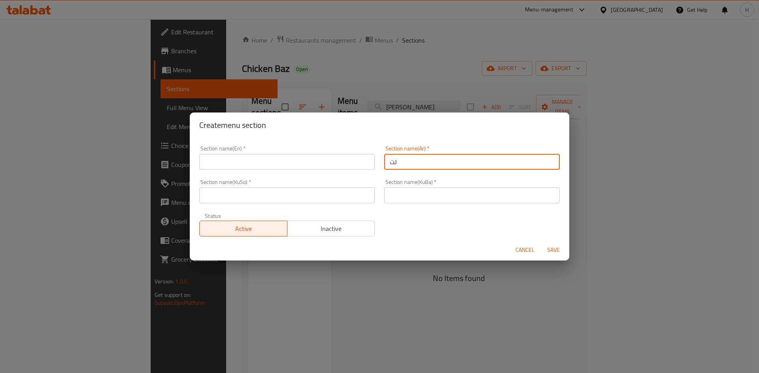
type input "ل"
type input "البيتزا"
click at [260, 161] on input "text" at bounding box center [286, 162] width 175 height 16
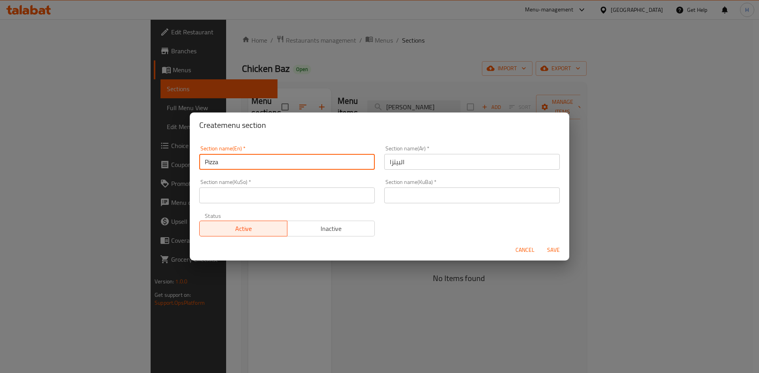
type input "Pizza"
click at [309, 203] on input "text" at bounding box center [286, 196] width 175 height 16
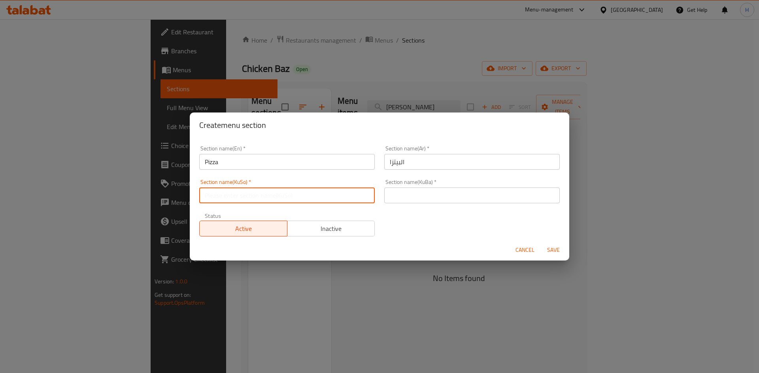
type input "."
drag, startPoint x: 401, startPoint y: 196, endPoint x: 409, endPoint y: 202, distance: 10.1
click at [401, 196] on input "text" at bounding box center [471, 196] width 175 height 16
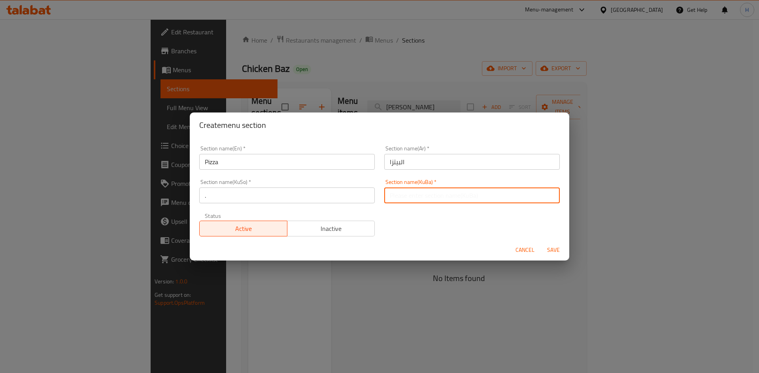
type input "."
click at [556, 254] on span "Save" at bounding box center [553, 250] width 19 height 10
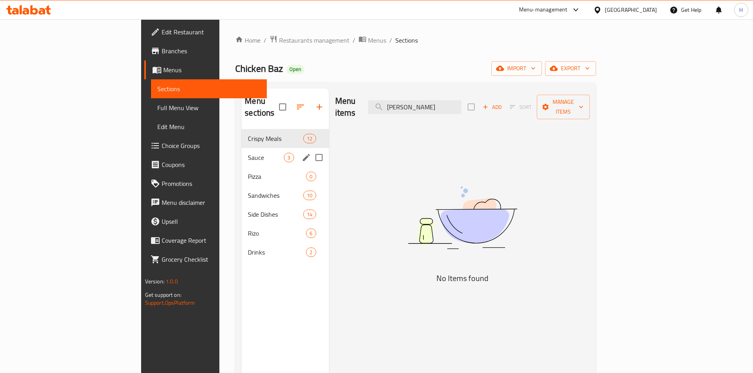
click at [241, 167] on div "Pizza 0" at bounding box center [284, 176] width 87 height 19
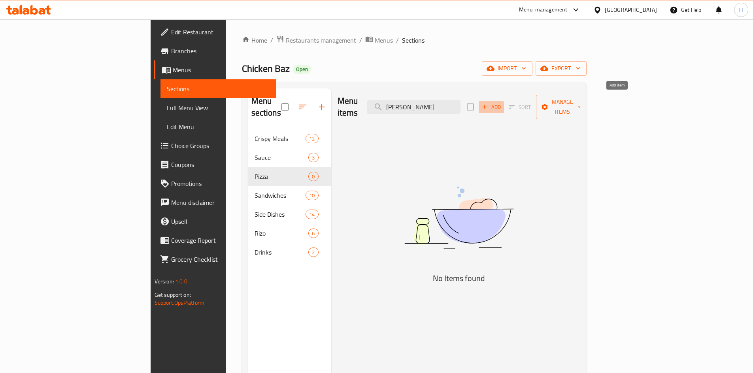
click at [502, 103] on span "Add" at bounding box center [491, 107] width 21 height 9
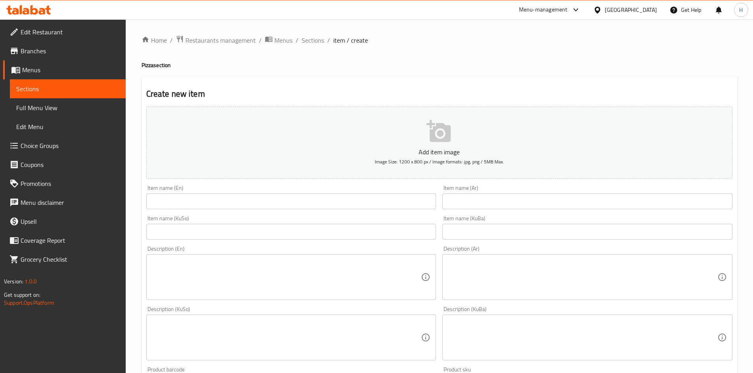
click at [555, 202] on input "text" at bounding box center [587, 202] width 290 height 16
type input "f"
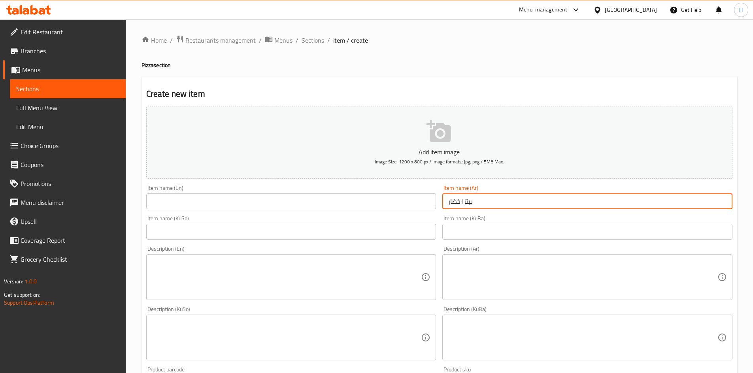
type input "بيتزا خضار"
click at [170, 190] on div "Item name (En) Item name (En)" at bounding box center [291, 197] width 290 height 24
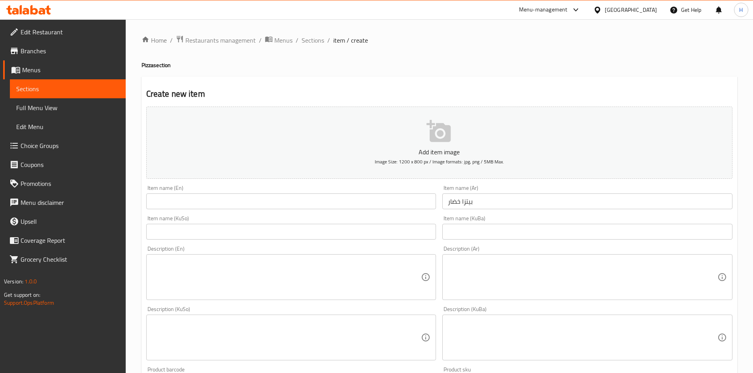
click at [176, 203] on input "text" at bounding box center [291, 202] width 290 height 16
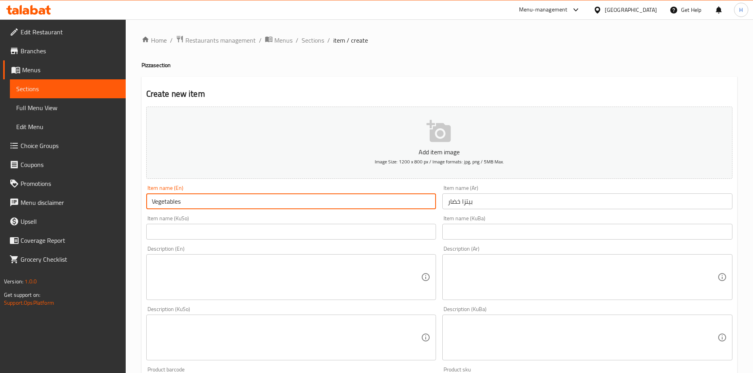
type input "Vegetables"
click at [534, 272] on textarea at bounding box center [583, 278] width 270 height 38
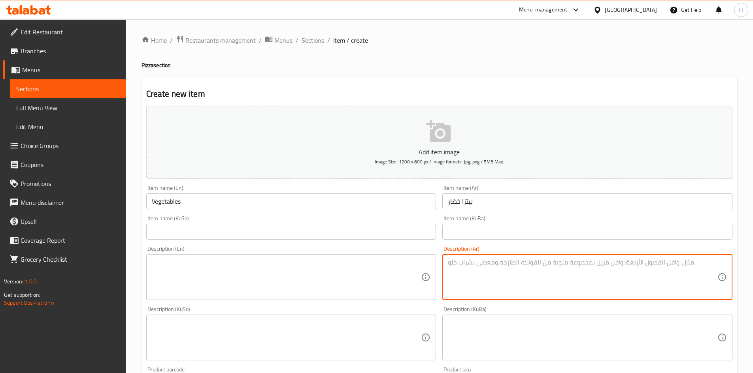
click at [534, 275] on textarea at bounding box center [583, 278] width 270 height 38
paste textarea "عجينة البيتزا, صلصة البيتزا، فلفل, ذرة, فطر وجبنة الموزاريلا."
type textarea "عجينة البيتزا, صلصة البيتزا، فلفل, ذرة, فطر وجبنة الموزاريلا."
click at [277, 258] on div "Description (En)" at bounding box center [291, 278] width 290 height 46
paste textarea "Pizza dough, pizza sauce, bell pepper, corn, mushroom and mozzarella cheese."
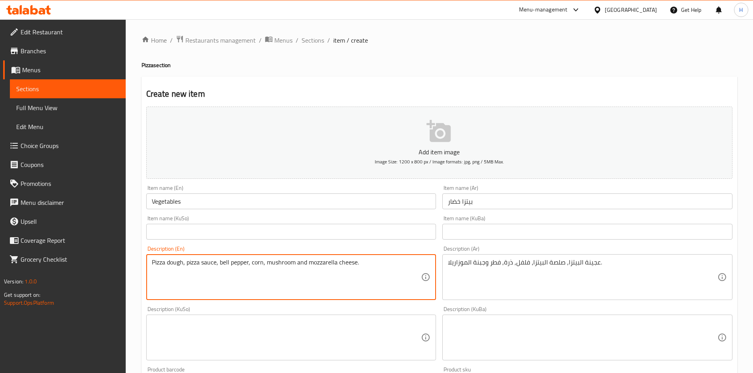
scroll to position [276, 0]
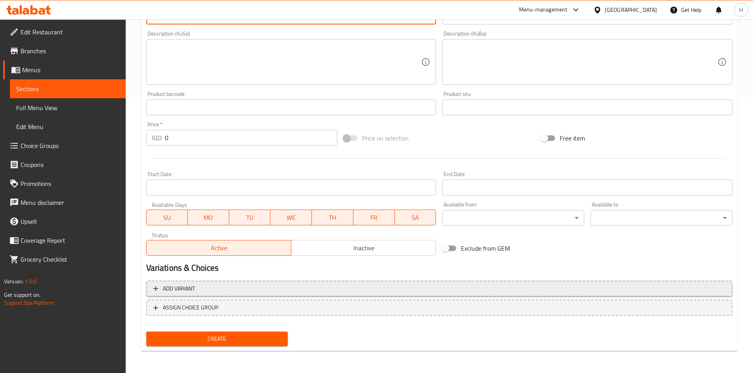
type textarea "Pizza dough, pizza sauce, bell pepper, corn, mushroom and mozzarella cheese."
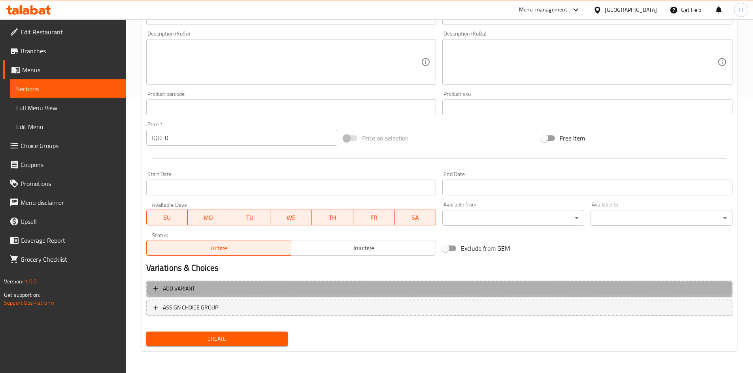
click at [347, 292] on span "Add variant" at bounding box center [439, 289] width 572 height 10
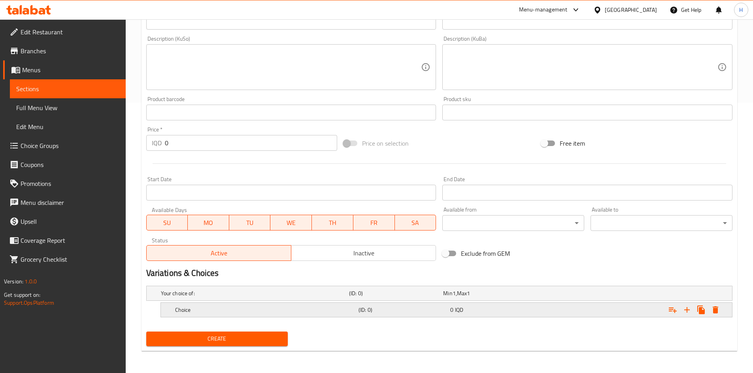
click at [687, 309] on icon "Expand" at bounding box center [687, 310] width 6 height 6
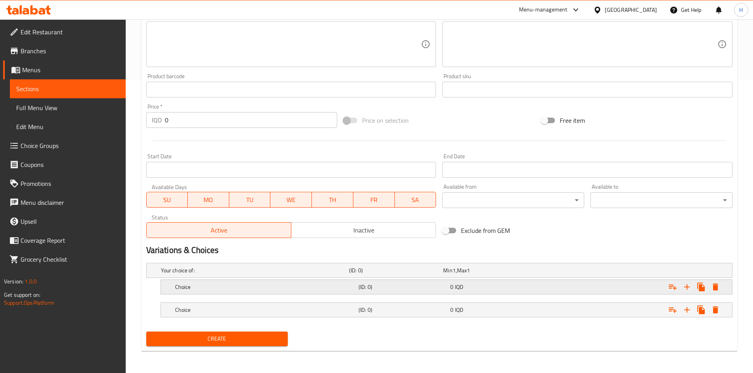
click at [195, 275] on h5 "Choice" at bounding box center [253, 271] width 185 height 8
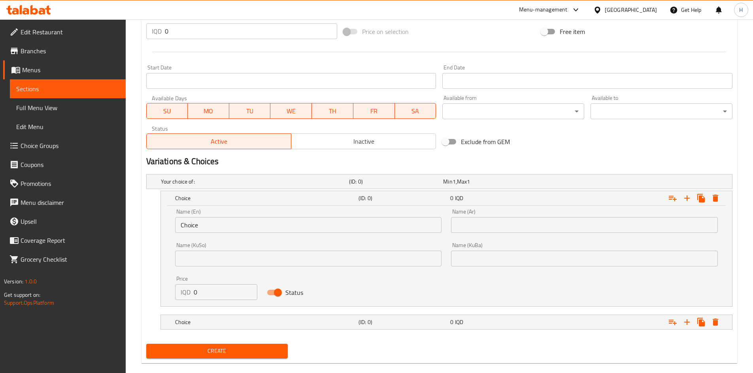
scroll to position [383, 0]
click at [209, 221] on input "Choice" at bounding box center [308, 225] width 267 height 16
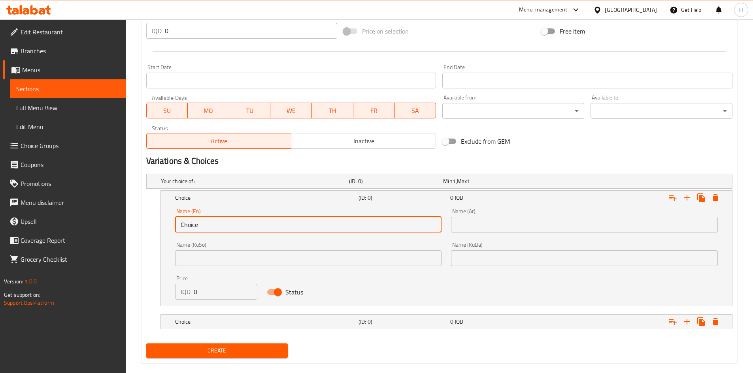
click at [209, 221] on input "Choice" at bounding box center [308, 225] width 267 height 16
click at [215, 223] on input "text" at bounding box center [308, 225] width 267 height 16
type input "Medium"
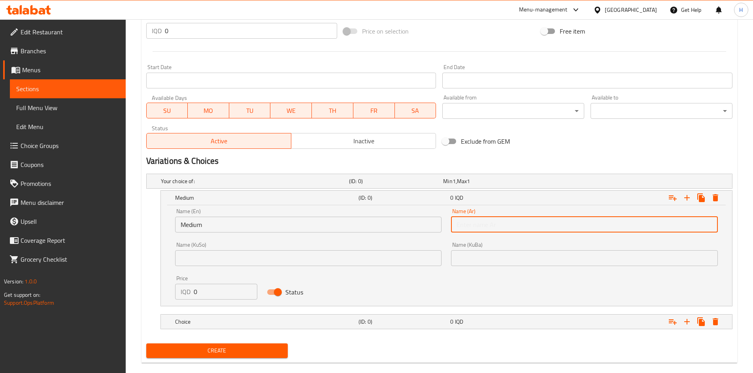
drag, startPoint x: 486, startPoint y: 221, endPoint x: 499, endPoint y: 232, distance: 16.3
click at [487, 221] on input "text" at bounding box center [584, 225] width 267 height 16
type input "وسط"
click at [210, 292] on input "0" at bounding box center [226, 292] width 64 height 16
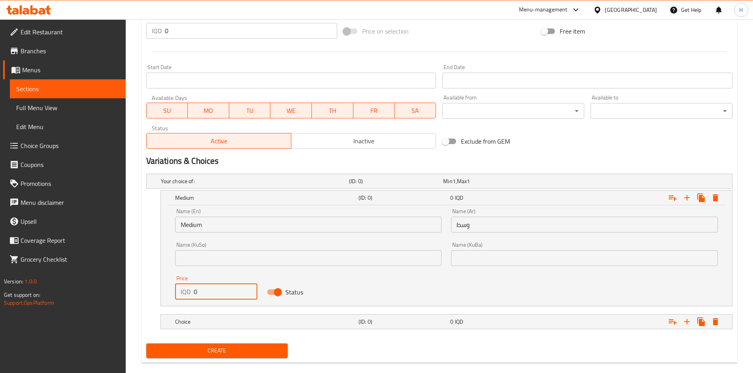
click at [209, 293] on input "0" at bounding box center [226, 292] width 64 height 16
type input "12000"
click at [232, 332] on nav at bounding box center [439, 334] width 586 height 6
click at [237, 185] on h5 "Choice" at bounding box center [253, 181] width 185 height 8
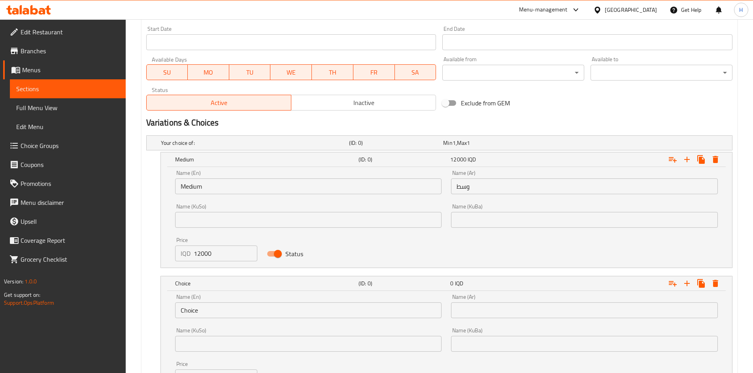
scroll to position [488, 0]
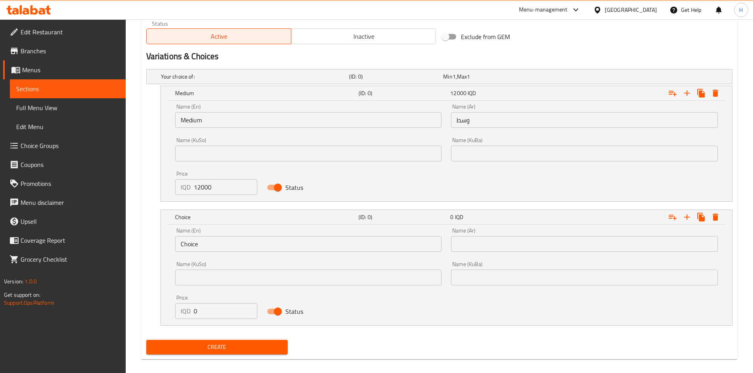
click at [196, 232] on div "Name (En) Choice Name (En)" at bounding box center [308, 240] width 267 height 24
click at [197, 243] on input "Choice" at bounding box center [308, 244] width 267 height 16
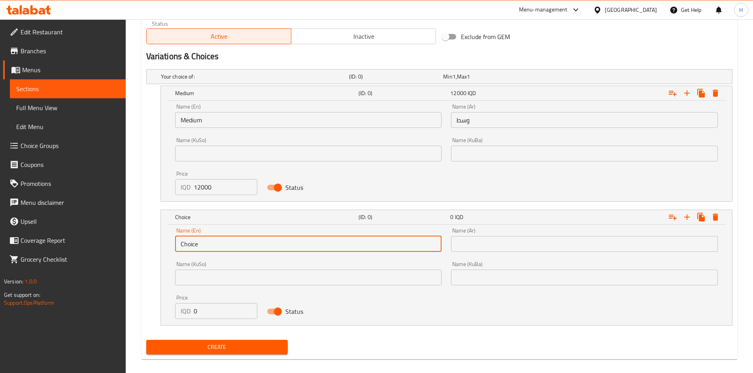
click at [197, 243] on input "Choice" at bounding box center [308, 244] width 267 height 16
click at [197, 243] on input "text" at bounding box center [308, 244] width 267 height 16
type input "Large"
click at [489, 247] on input "text" at bounding box center [584, 244] width 267 height 16
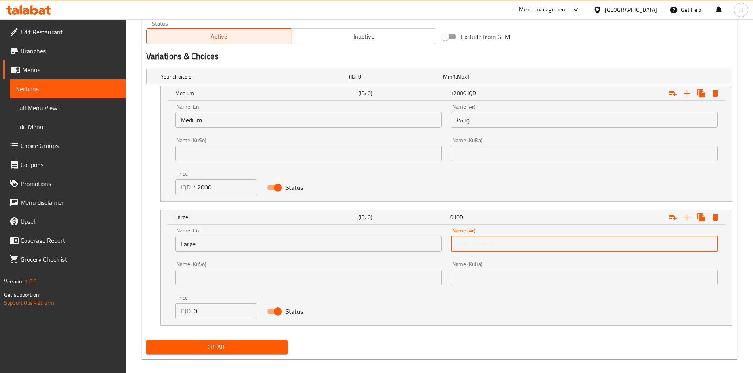
type input "كبير"
click at [206, 315] on input "0" at bounding box center [226, 312] width 64 height 16
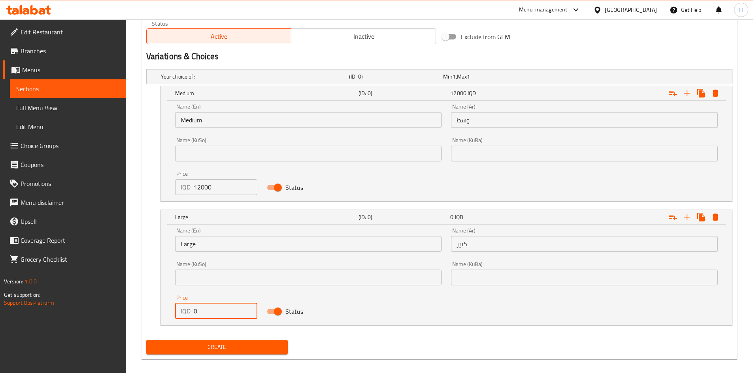
click at [206, 315] on input "0" at bounding box center [226, 312] width 64 height 16
type input "14000"
click at [234, 345] on span "Create" at bounding box center [217, 348] width 129 height 10
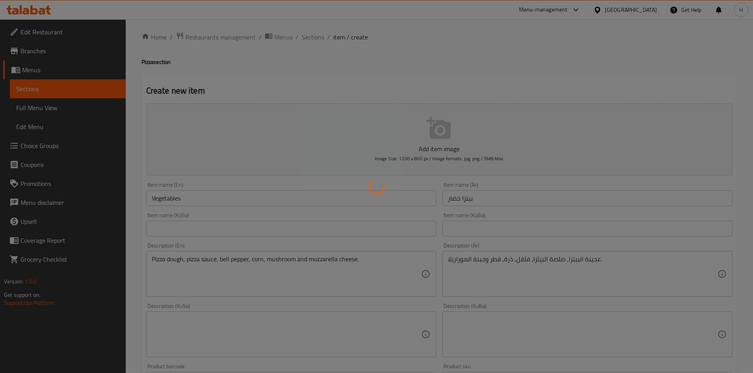
scroll to position [0, 0]
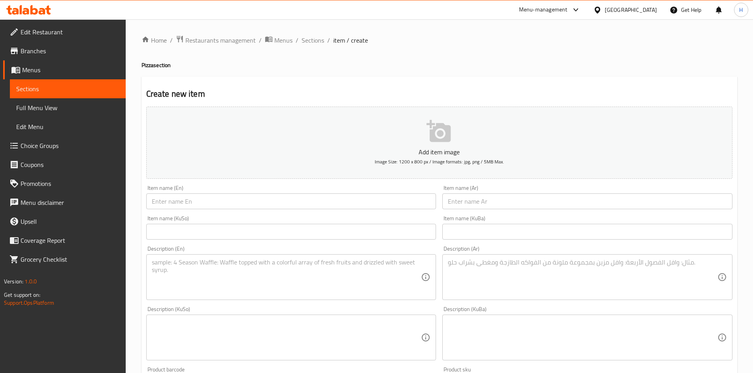
click at [495, 207] on input "text" at bounding box center [587, 202] width 290 height 16
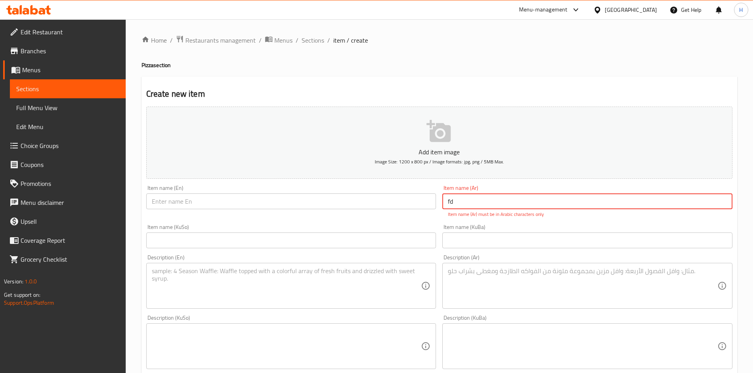
type input "f"
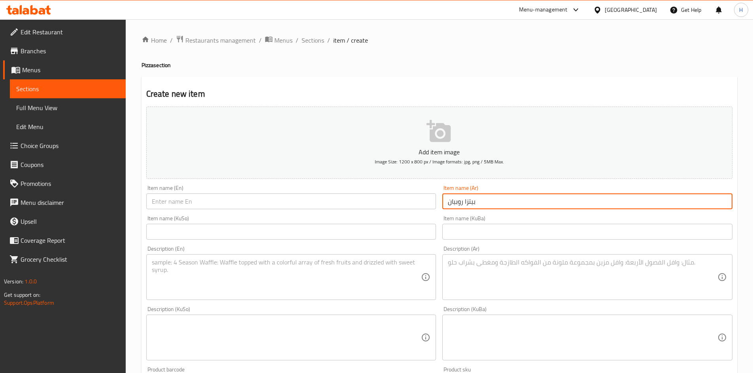
type input "بيتزا روبيان"
click at [358, 201] on input "text" at bounding box center [291, 202] width 290 height 16
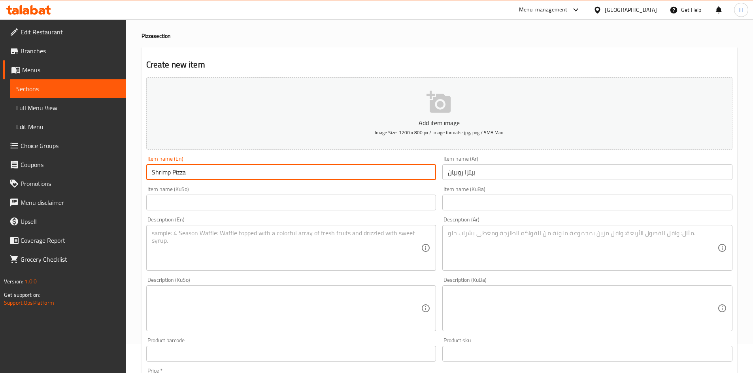
scroll to position [79, 0]
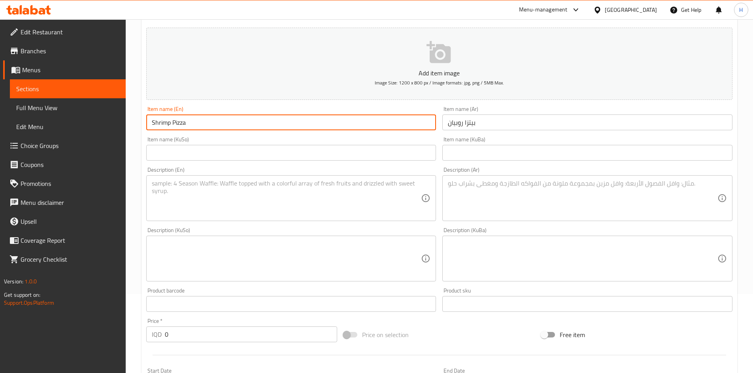
type input "Shrimp Pizza"
click at [489, 184] on textarea at bounding box center [583, 199] width 270 height 38
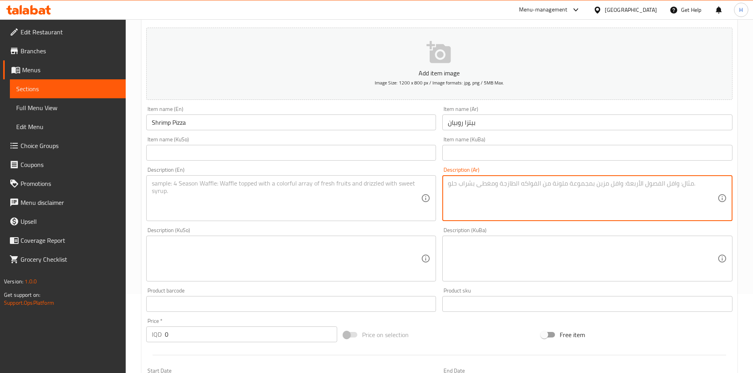
paste textarea "عجينة البيتزا, صلصة البيتزا, روبيان متبل, [GEOGRAPHIC_DATA], [PERSON_NAME] وجبن…"
type textarea "عجينة البيتزا, صلصة البيتزا, روبيان متبل, [GEOGRAPHIC_DATA], [PERSON_NAME] وجبن…"
click at [282, 202] on textarea at bounding box center [287, 199] width 270 height 38
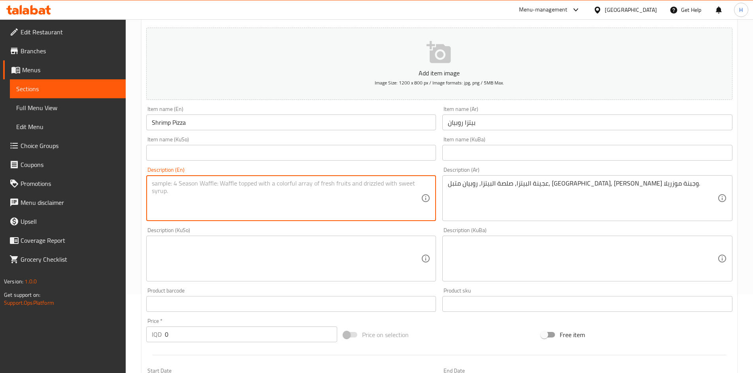
paste textarea "Pizza dough, pizza sauce, marinated shrimp, oregano, olive oil, and mozzarella …"
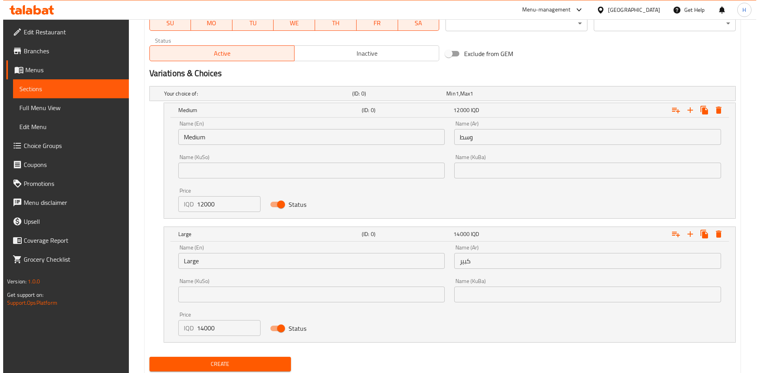
scroll to position [496, 0]
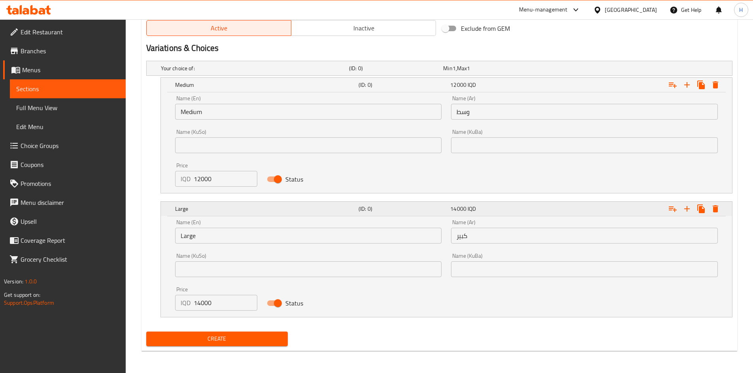
type textarea "Pizza dough, pizza sauce, marinated shrimp, oregano, olive oil, and mozzarella …"
click at [721, 92] on button "Expand" at bounding box center [715, 85] width 14 height 14
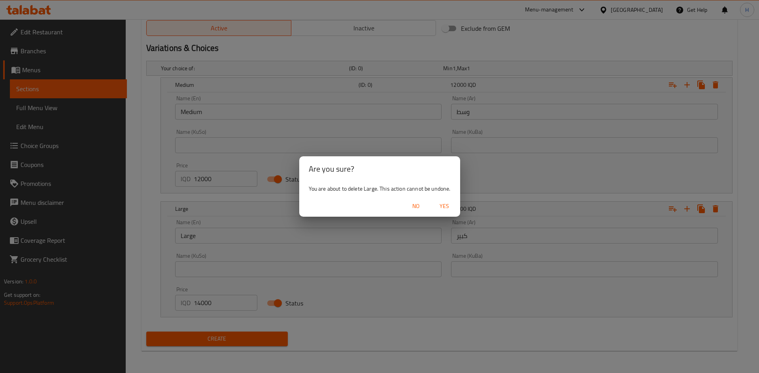
click at [445, 203] on span "Yes" at bounding box center [444, 207] width 19 height 10
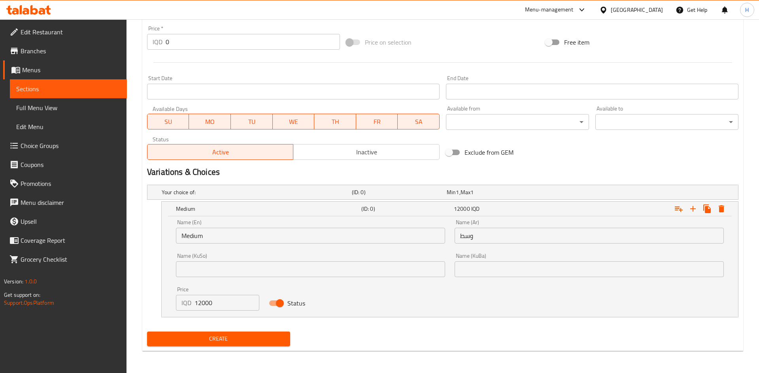
scroll to position [372, 0]
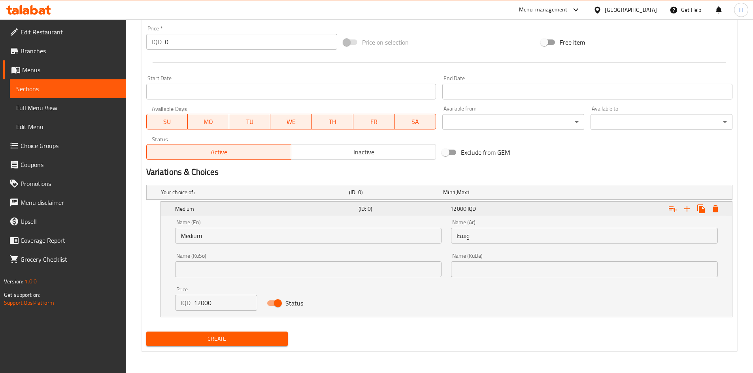
click at [710, 207] on button "Expand" at bounding box center [715, 209] width 14 height 14
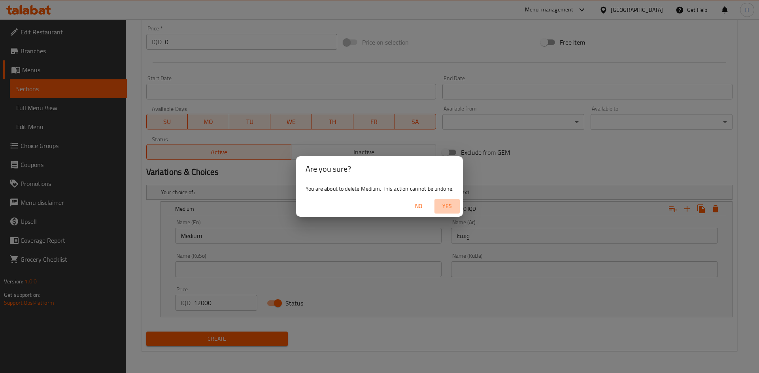
click at [453, 201] on button "Yes" at bounding box center [446, 206] width 25 height 15
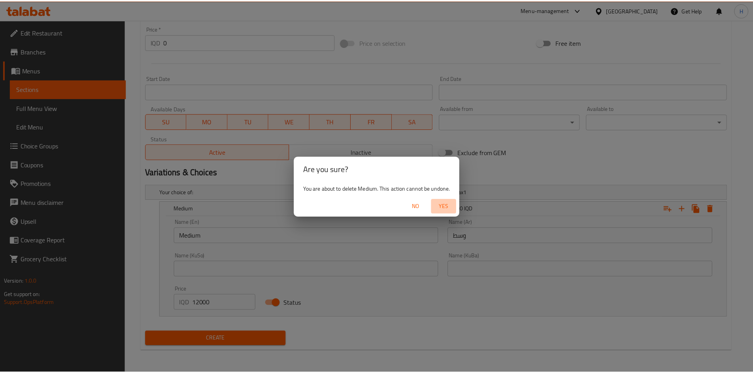
scroll to position [276, 0]
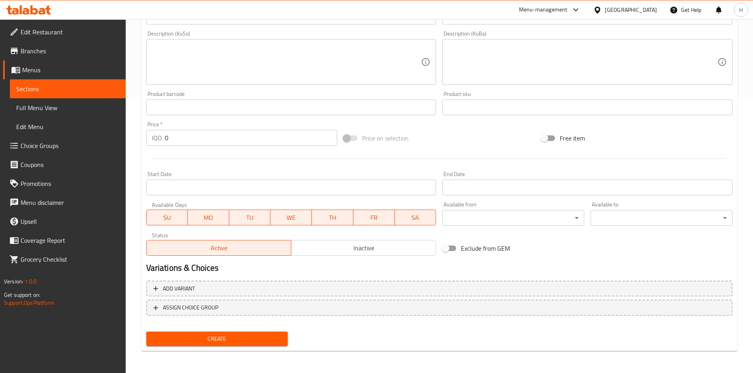
click at [183, 139] on input "0" at bounding box center [251, 138] width 173 height 16
type input "12000"
click at [244, 338] on span "Create" at bounding box center [217, 339] width 129 height 10
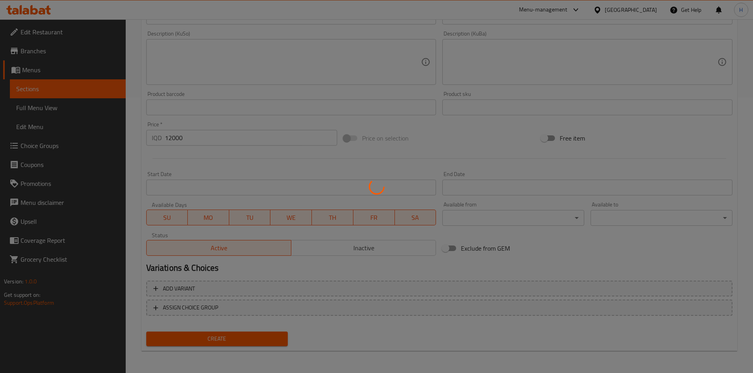
type input "0"
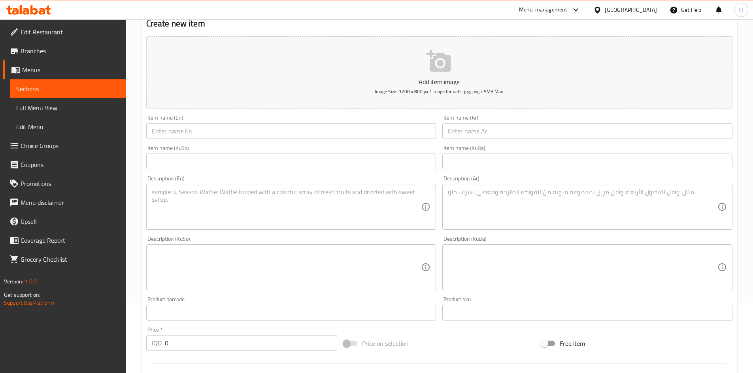
scroll to position [39, 0]
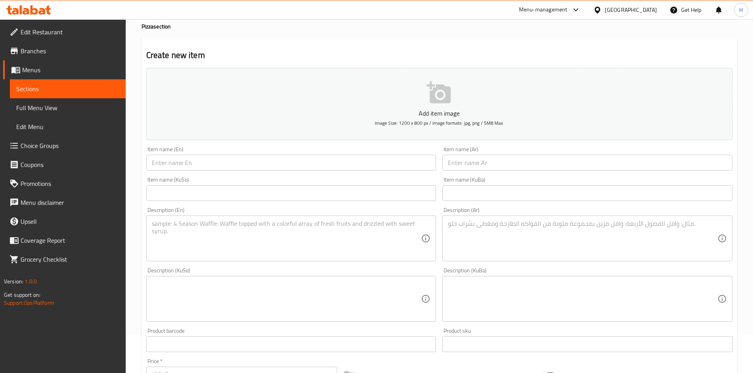
click at [473, 161] on input "text" at bounding box center [587, 163] width 290 height 16
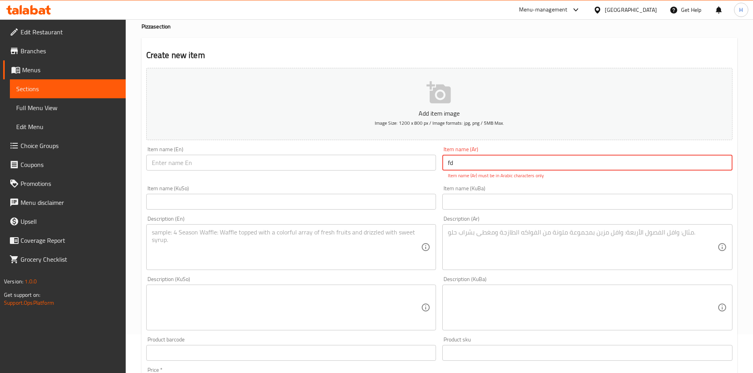
type input "f"
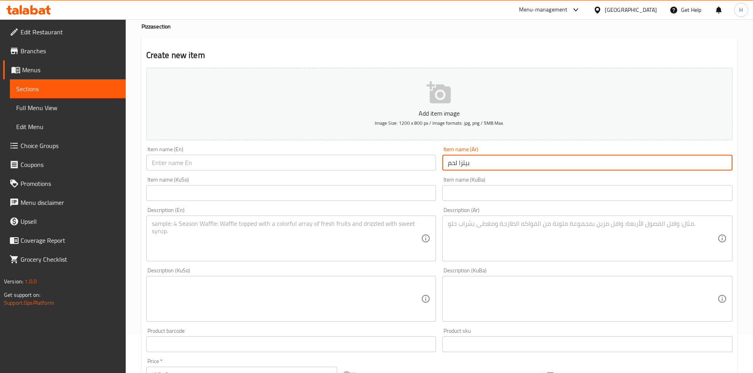
type input "بيتزا لحم"
click at [236, 160] on input "text" at bounding box center [291, 163] width 290 height 16
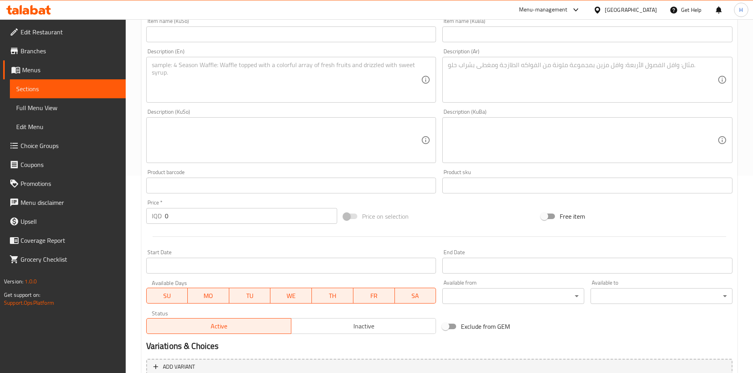
scroll to position [118, 0]
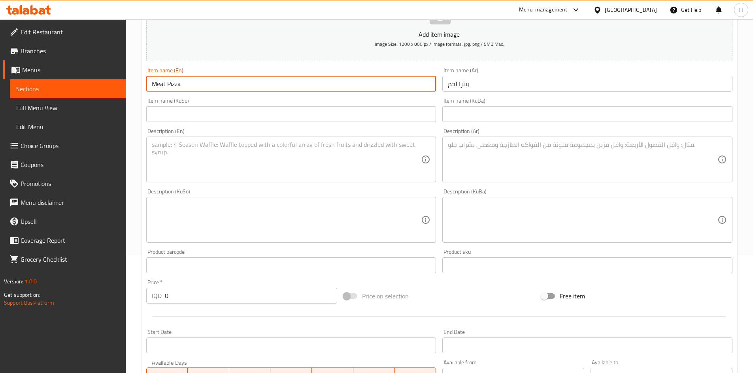
type input "Meat Pizza"
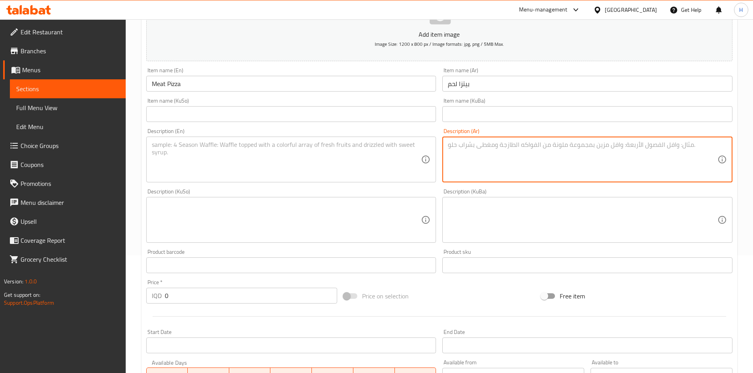
click at [496, 166] on textarea at bounding box center [583, 160] width 270 height 38
paste textarea "عجينة البيتزا, صلصة البيتزا، شاورما لحم وجبنة الموزاريلا."
type textarea "عجينة البيتزا, صلصة البيتزا، شاورما لحم وجبنة الموزاريلا."
click at [274, 167] on textarea at bounding box center [287, 160] width 270 height 38
paste textarea "Pizza dough, pizza sauce, meat shawarma and mozzarella cheese."
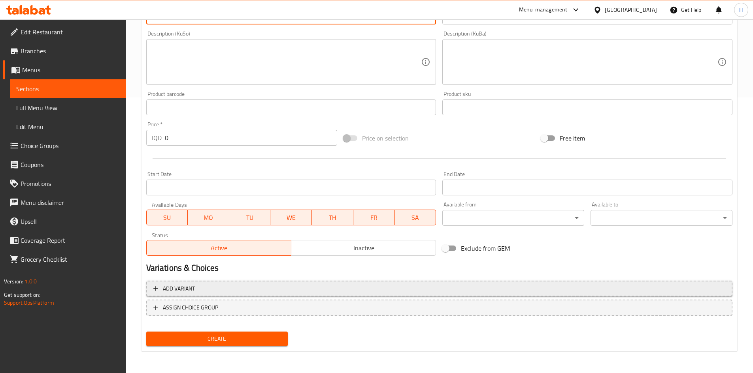
type textarea "Pizza dough, pizza sauce, meat shawarma and mozzarella cheese."
drag, startPoint x: 247, startPoint y: 289, endPoint x: 264, endPoint y: 293, distance: 17.5
click at [264, 293] on span "Add variant" at bounding box center [439, 289] width 572 height 10
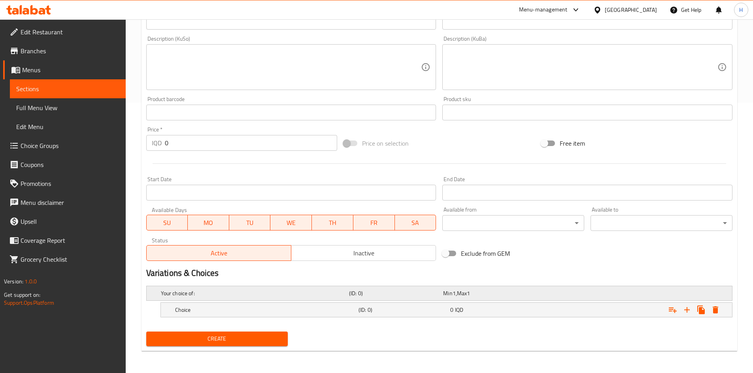
scroll to position [271, 0]
click at [692, 310] on button "Expand" at bounding box center [687, 310] width 14 height 14
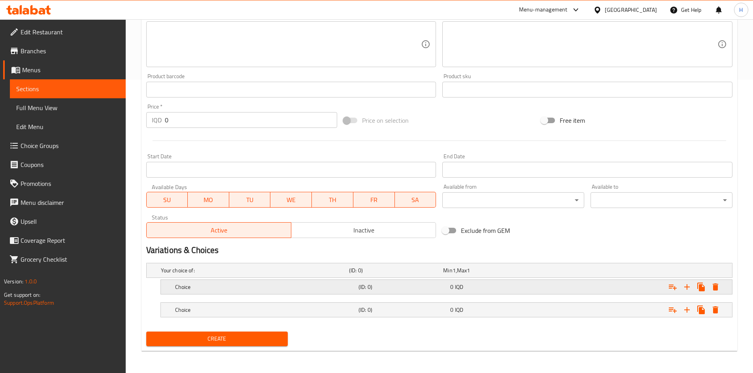
click at [183, 275] on h5 "Choice" at bounding box center [253, 271] width 185 height 8
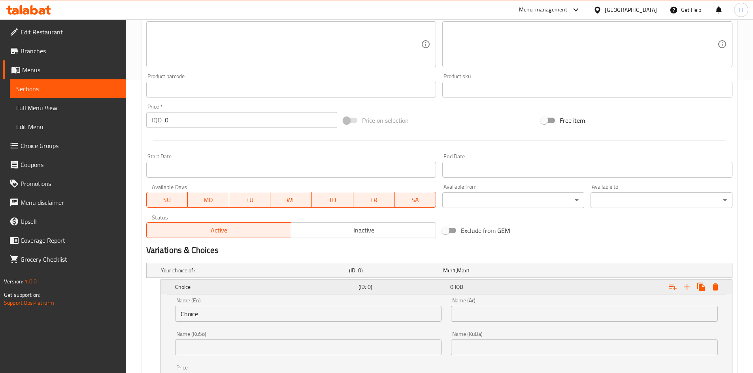
scroll to position [383, 0]
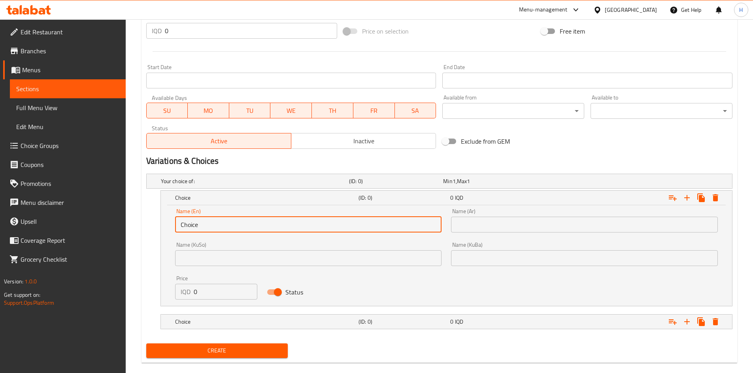
click at [204, 224] on input "Choice" at bounding box center [308, 225] width 267 height 16
click at [203, 224] on input "Choice" at bounding box center [308, 225] width 267 height 16
click at [205, 224] on input "text" at bounding box center [308, 225] width 267 height 16
type input "Medium"
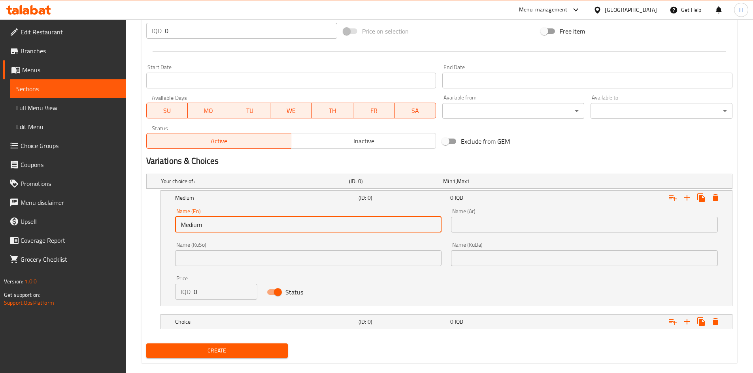
click at [471, 222] on input "text" at bounding box center [584, 225] width 267 height 16
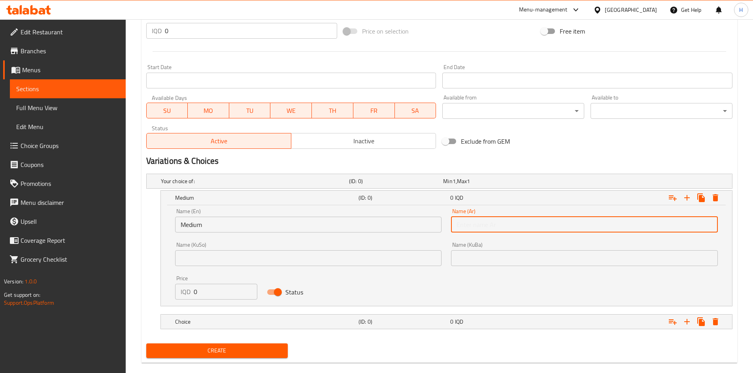
type input "وسط"
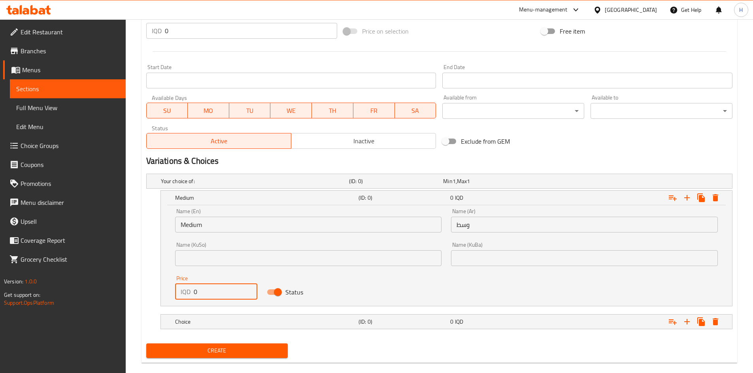
click at [213, 293] on input "0" at bounding box center [226, 292] width 64 height 16
type input "14000"
click at [201, 185] on h5 "Choice" at bounding box center [253, 181] width 185 height 8
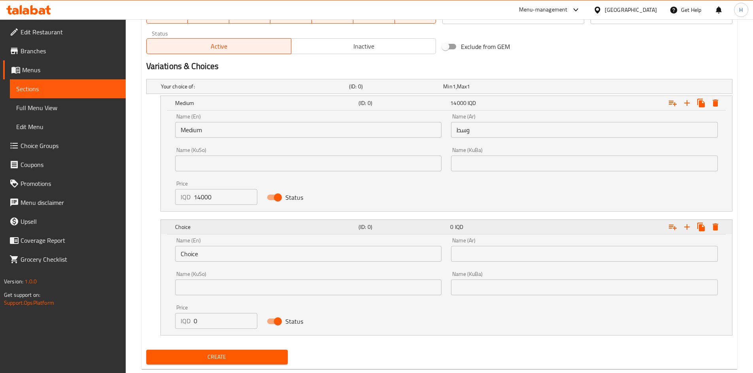
scroll to position [496, 0]
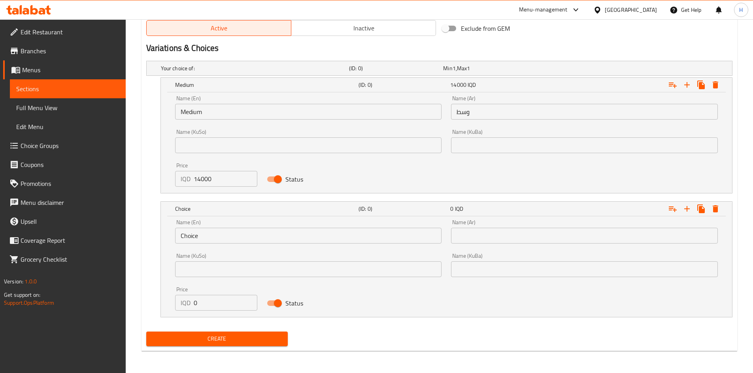
drag, startPoint x: 209, startPoint y: 315, endPoint x: 212, endPoint y: 303, distance: 12.7
click at [209, 315] on div "Price IQD 0 Price" at bounding box center [216, 299] width 92 height 34
click at [212, 303] on input "0" at bounding box center [226, 303] width 64 height 16
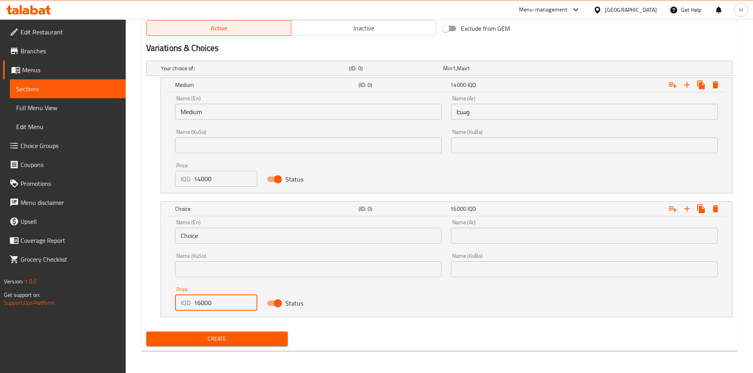
type input "16000"
click at [210, 237] on input "Choice" at bounding box center [308, 236] width 267 height 16
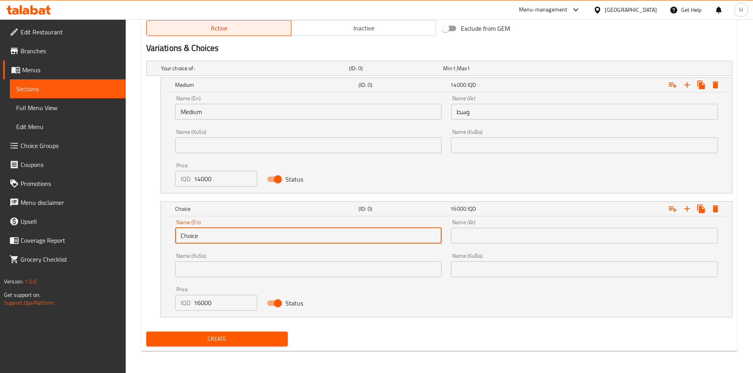
click at [210, 237] on input "Choice" at bounding box center [308, 236] width 267 height 16
click at [210, 237] on input "text" at bounding box center [308, 236] width 267 height 16
type input "Large"
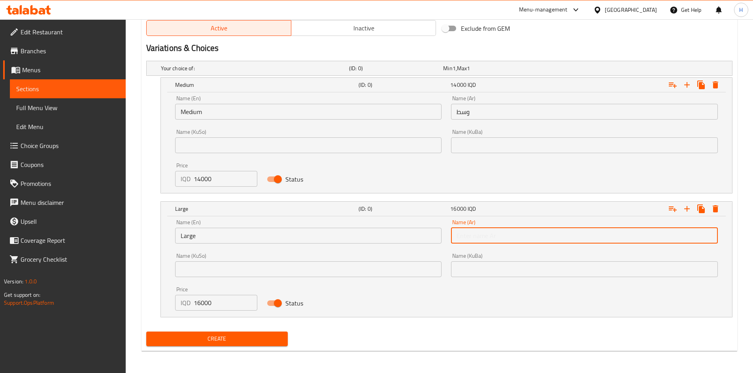
click at [493, 237] on input "text" at bounding box center [584, 236] width 267 height 16
type input "كبير"
click at [257, 339] on span "Create" at bounding box center [217, 339] width 129 height 10
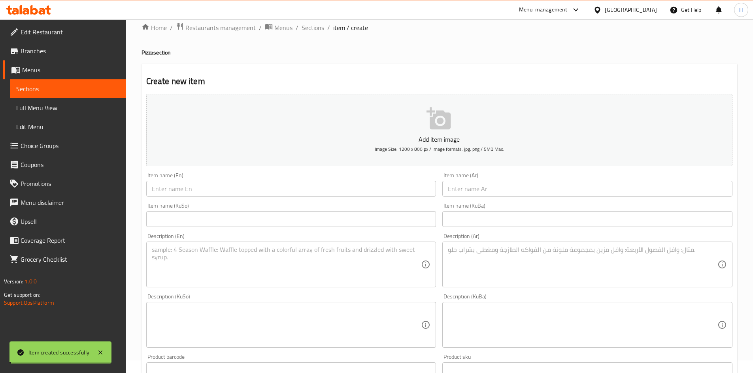
scroll to position [0, 0]
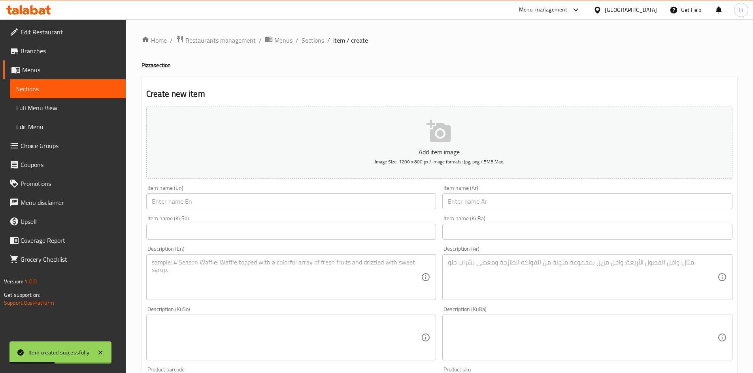
click at [519, 202] on input "text" at bounding box center [587, 202] width 290 height 16
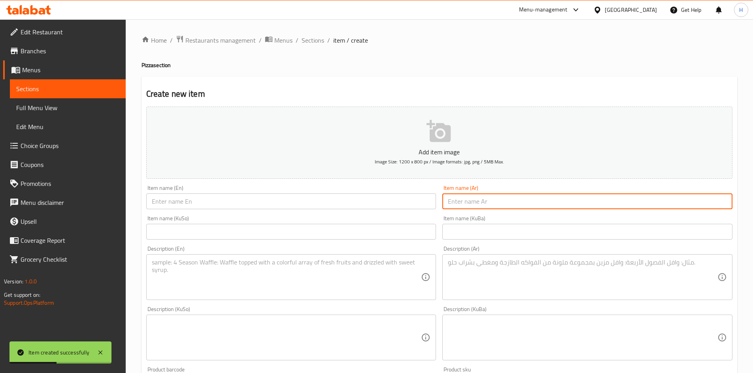
type input "r"
type input "بيتزا ب[GEOGRAPHIC_DATA]"
click at [245, 198] on input "text" at bounding box center [291, 202] width 290 height 16
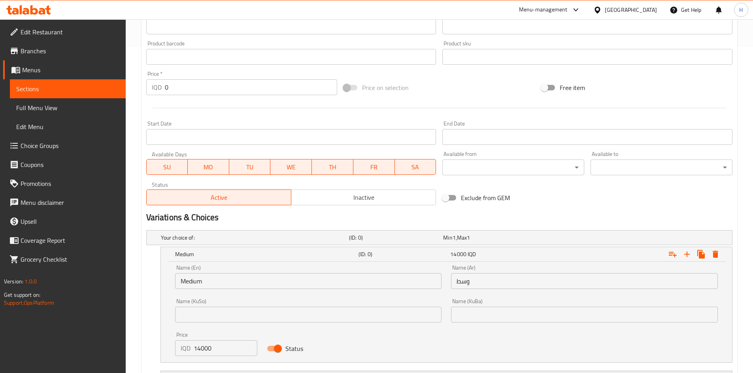
scroll to position [395, 0]
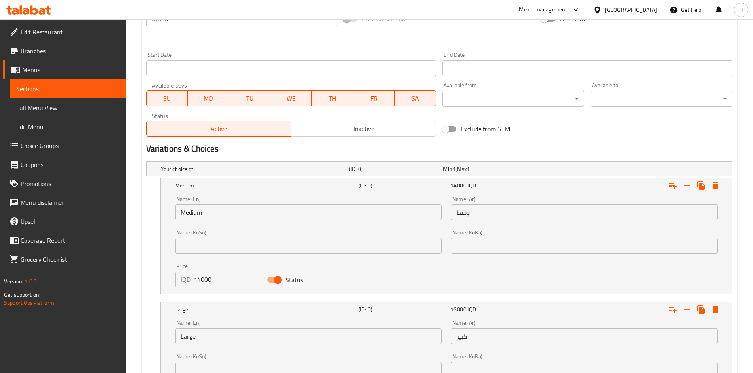
type input "Pepproni Pizza"
click at [206, 283] on input "14000" at bounding box center [226, 280] width 64 height 16
type input "8000"
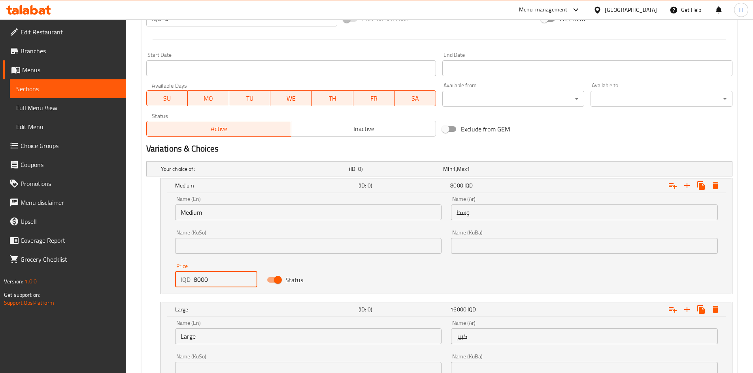
click at [210, 215] on input "Medium" at bounding box center [308, 213] width 267 height 16
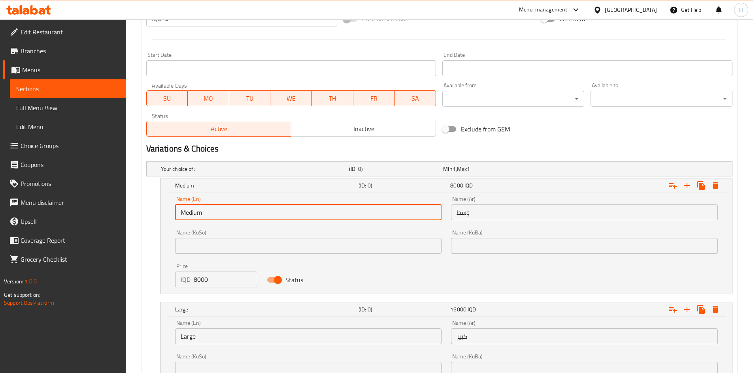
click at [210, 215] on input "Medium" at bounding box center [308, 213] width 267 height 16
click at [211, 215] on input "Medium" at bounding box center [308, 213] width 267 height 16
type input "Choice"
click at [210, 213] on input "text" at bounding box center [308, 213] width 267 height 16
type input "Medium"
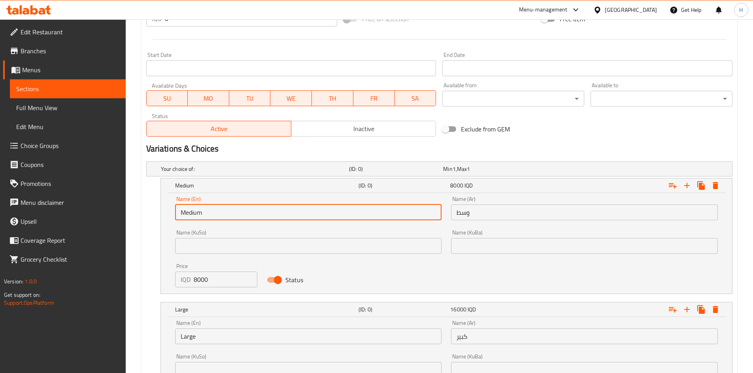
click at [477, 211] on input "وسط" at bounding box center [584, 213] width 267 height 16
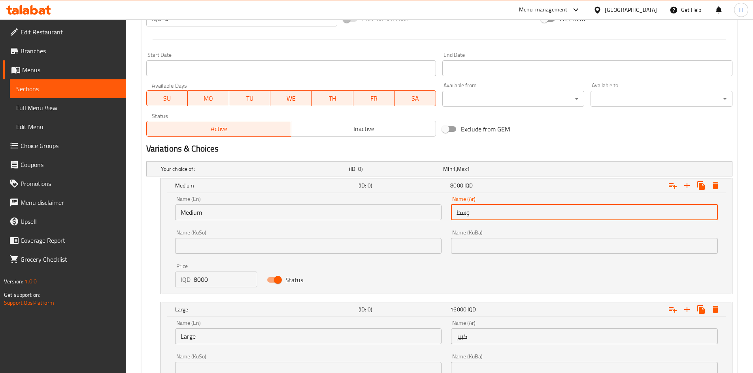
type input "وسط"
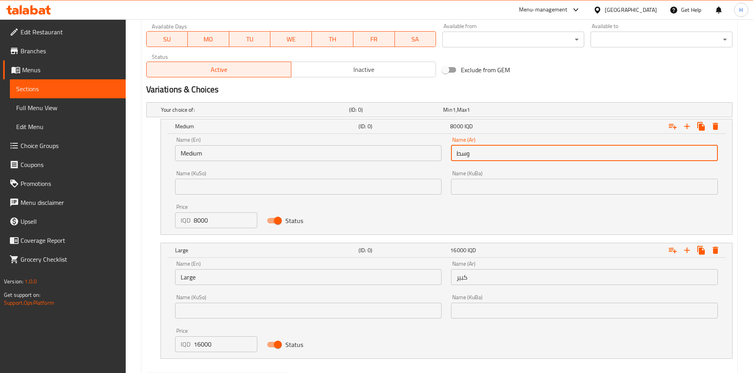
scroll to position [496, 0]
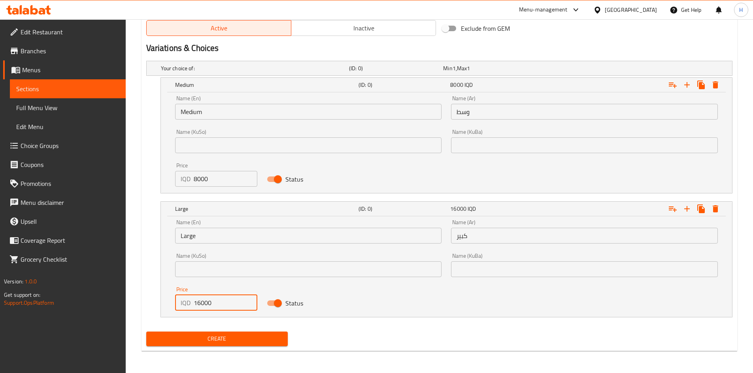
click at [206, 304] on input "16000" at bounding box center [226, 303] width 64 height 16
type input "10000"
click at [221, 231] on input "Large" at bounding box center [308, 236] width 267 height 16
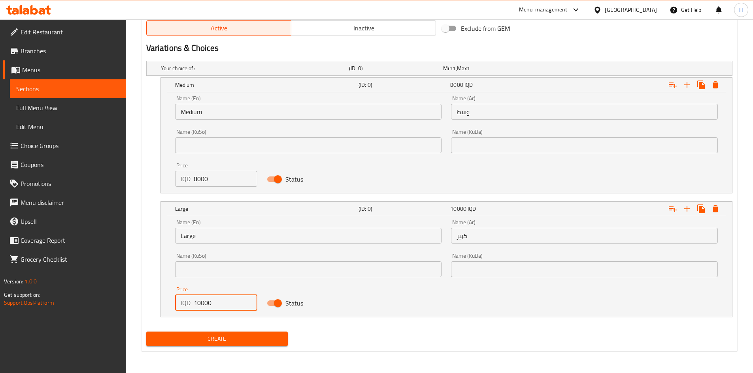
click at [221, 231] on input "Large" at bounding box center [308, 236] width 267 height 16
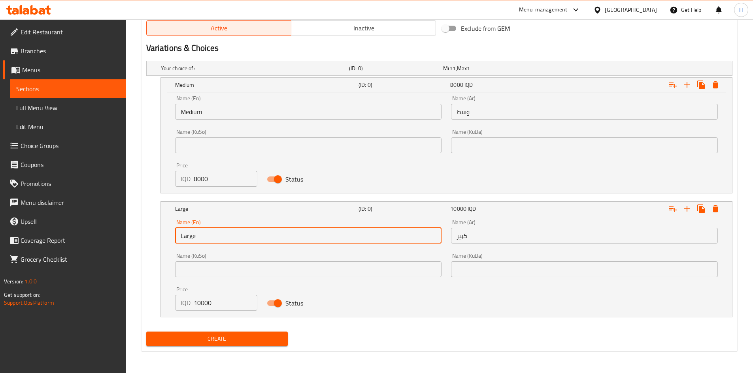
click at [221, 231] on input "Large" at bounding box center [308, 236] width 267 height 16
type input "Choice"
click at [221, 232] on input "text" at bounding box center [308, 236] width 267 height 16
type input "Large"
drag, startPoint x: 503, startPoint y: 231, endPoint x: 515, endPoint y: 236, distance: 12.6
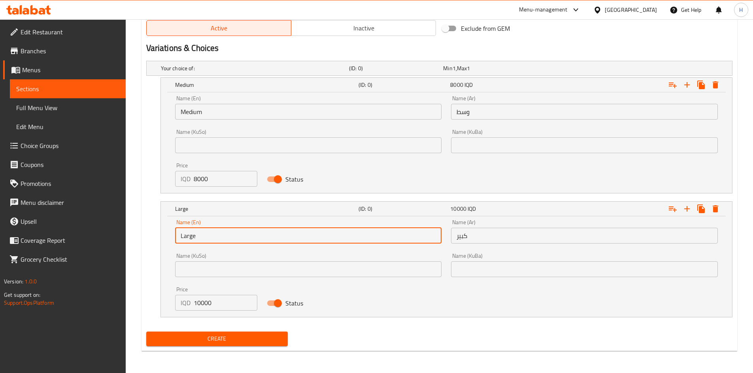
click at [503, 231] on input "كبير" at bounding box center [584, 236] width 267 height 16
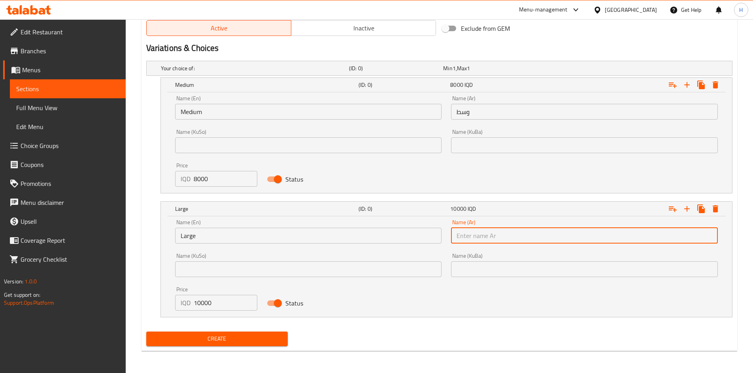
type input "كبير"
click at [250, 340] on span "Create" at bounding box center [217, 339] width 129 height 10
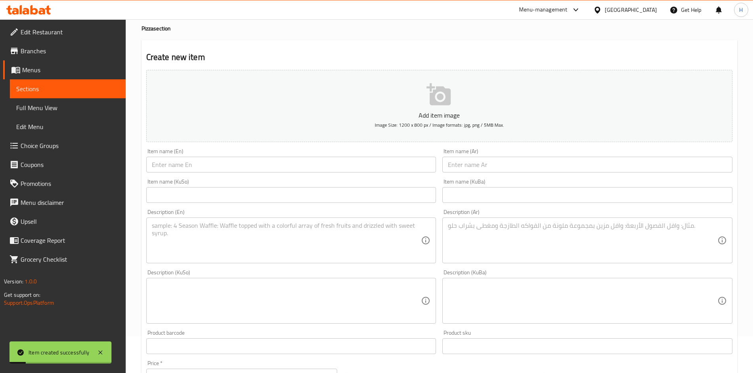
scroll to position [22, 0]
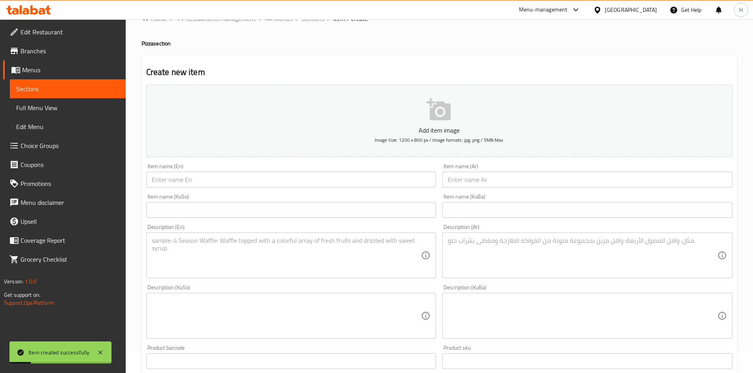
click at [481, 179] on input "text" at bounding box center [587, 180] width 290 height 16
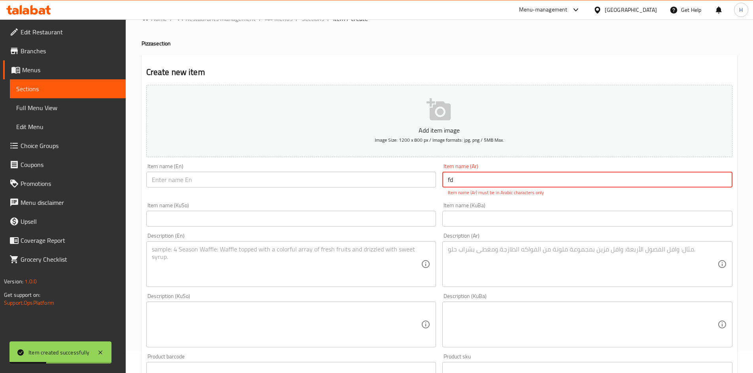
type input "f"
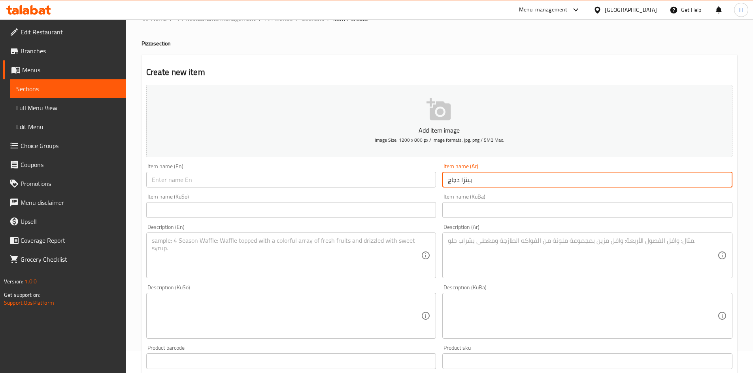
type input "بيتزا دجاج"
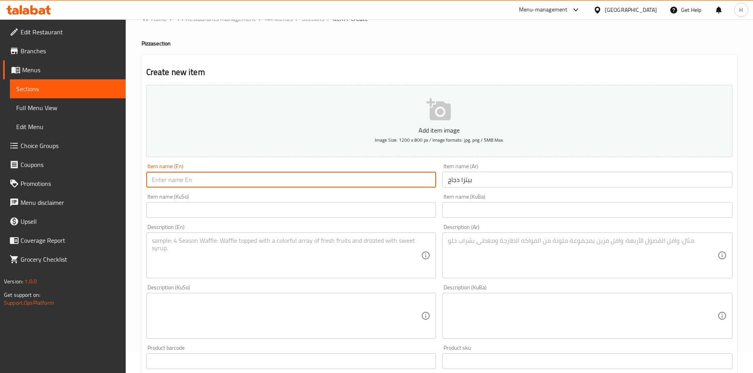
click at [158, 175] on input "text" at bounding box center [291, 180] width 290 height 16
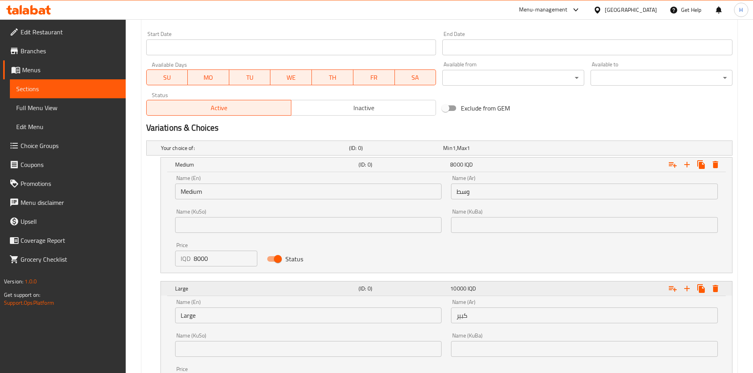
scroll to position [417, 0]
type input "Chicken Pizza"
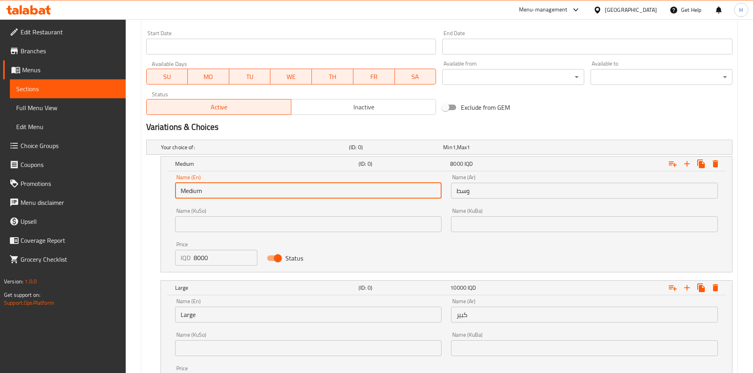
click at [215, 192] on input "Medium" at bounding box center [308, 191] width 267 height 16
type input "Choice"
click at [215, 192] on input "text" at bounding box center [308, 191] width 267 height 16
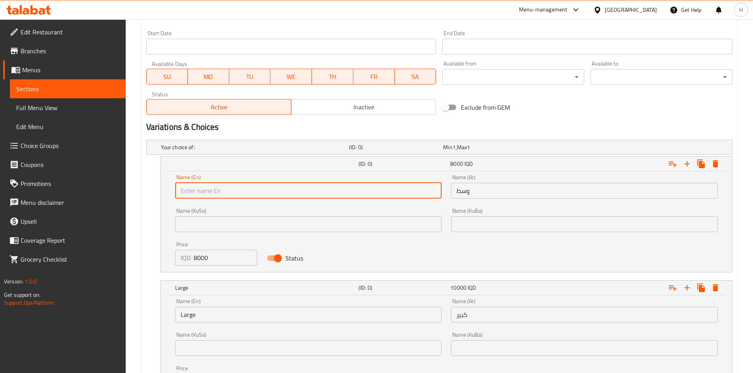
type input "Medium"
drag, startPoint x: 474, startPoint y: 191, endPoint x: 484, endPoint y: 200, distance: 14.0
click at [474, 191] on input "وسط" at bounding box center [584, 191] width 267 height 16
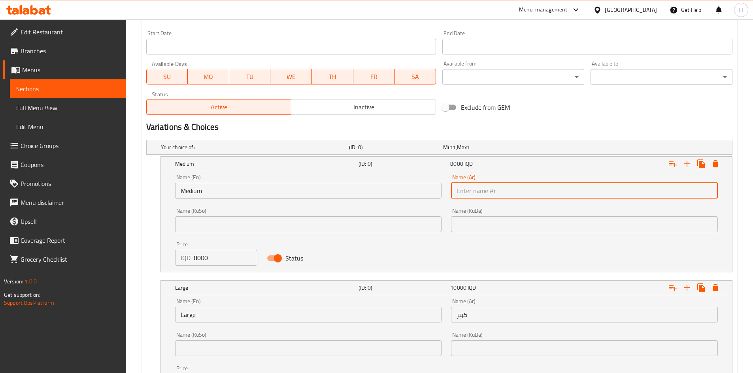
type input "وسط"
click at [207, 259] on input "8000" at bounding box center [226, 258] width 64 height 16
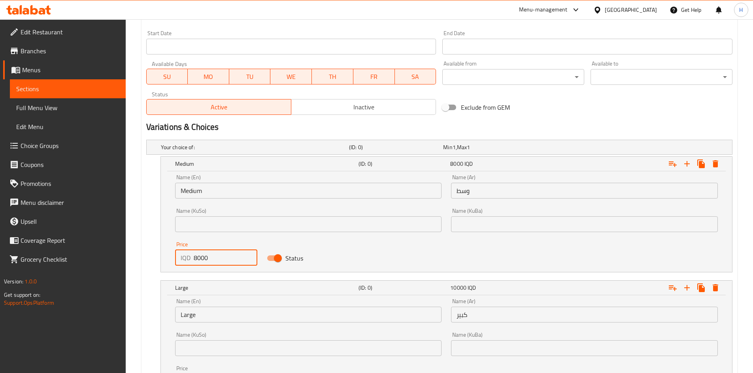
click at [207, 259] on input "8000" at bounding box center [226, 258] width 64 height 16
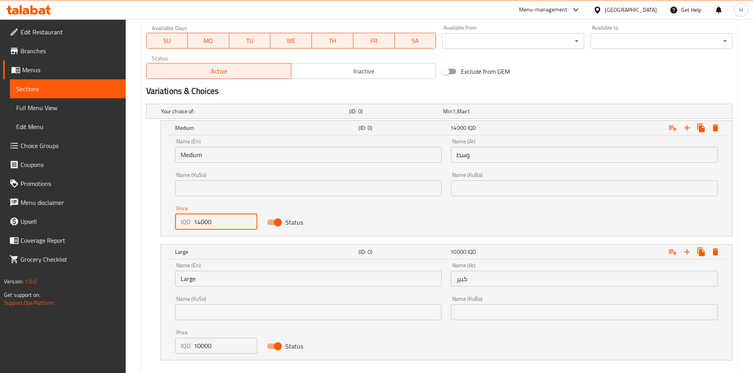
scroll to position [496, 0]
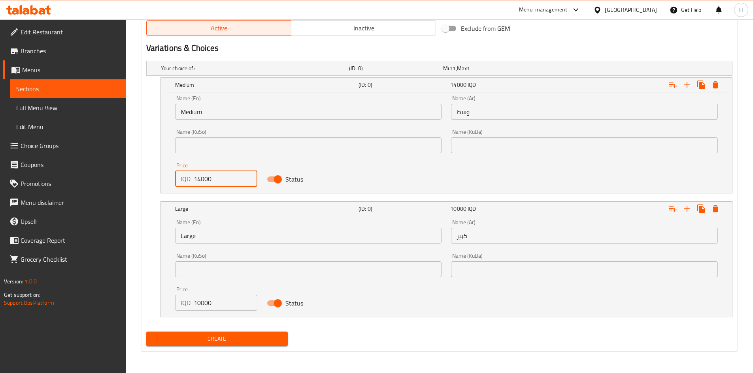
type input "14000"
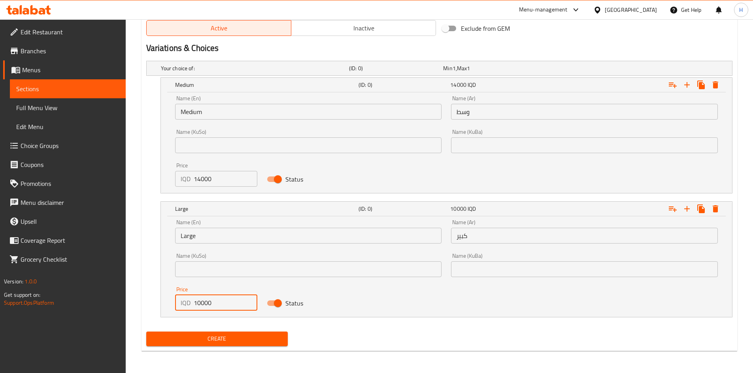
click at [202, 306] on input "10000" at bounding box center [226, 303] width 64 height 16
click at [202, 305] on input "10000" at bounding box center [226, 303] width 64 height 16
type input "16000"
click at [211, 236] on input "Large" at bounding box center [308, 236] width 267 height 16
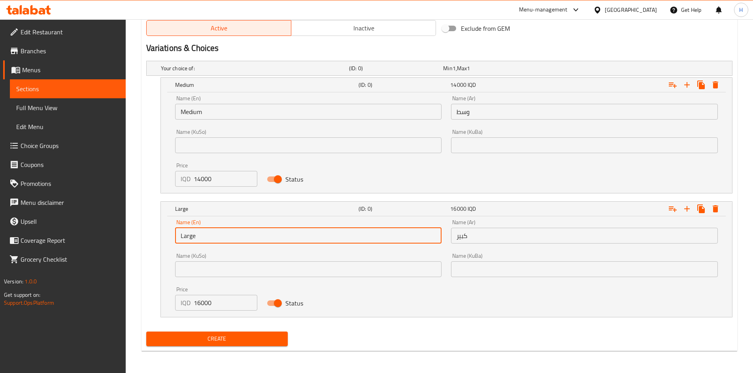
click at [211, 236] on input "Large" at bounding box center [308, 236] width 267 height 16
type input "Choice"
drag, startPoint x: 211, startPoint y: 236, endPoint x: 218, endPoint y: 230, distance: 9.5
click at [217, 230] on input "text" at bounding box center [308, 236] width 267 height 16
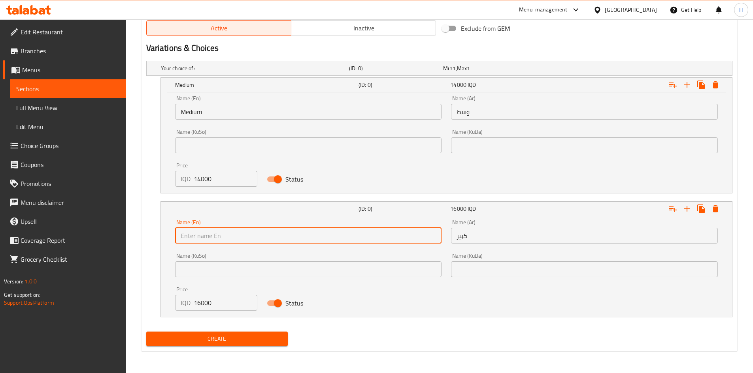
type input "Large"
click at [479, 236] on input "كبير" at bounding box center [584, 236] width 267 height 16
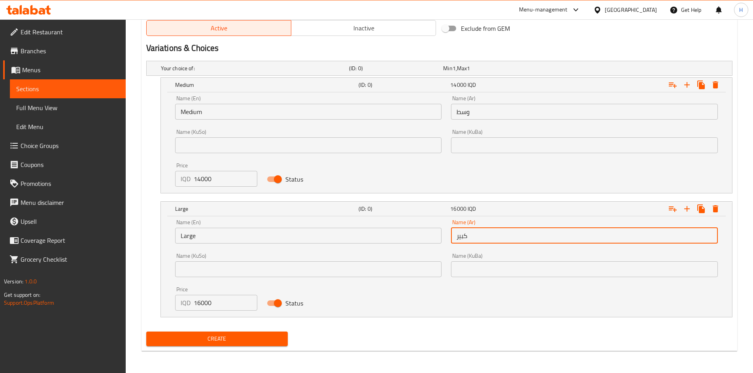
type input "كبير"
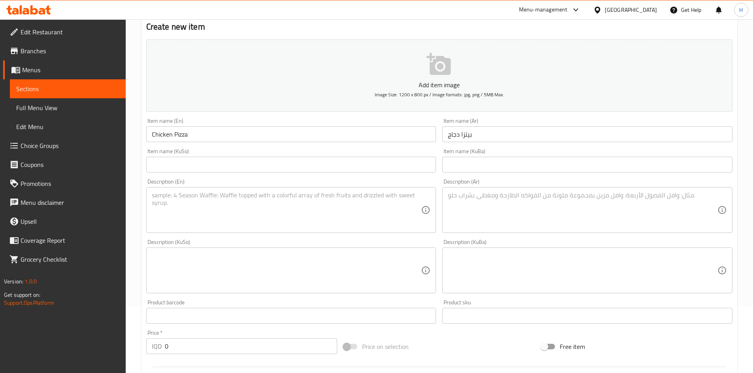
scroll to position [22, 0]
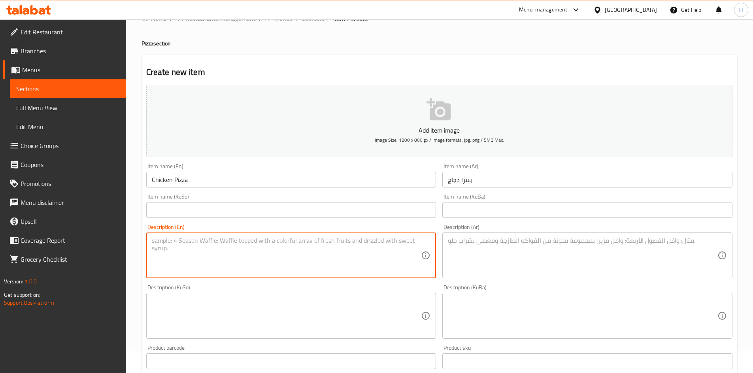
click at [255, 272] on textarea at bounding box center [287, 256] width 270 height 38
paste textarea "Pizza dough, pizza sauce, chicken shawarma and mozzarella cheese."
type textarea "Pizza dough, pizza sauce, chicken shawarma and mozzarella cheese."
click at [515, 252] on textarea at bounding box center [583, 256] width 270 height 38
paste textarea "عجينة البيتزا, صلصة البيتزا، شاورما دجاج وجبنة الموزاريلا."
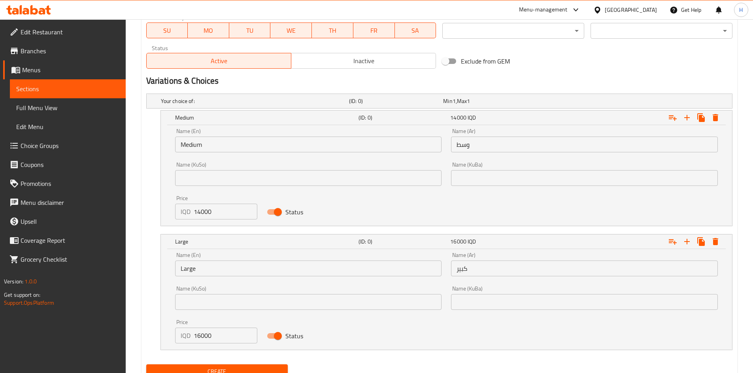
scroll to position [496, 0]
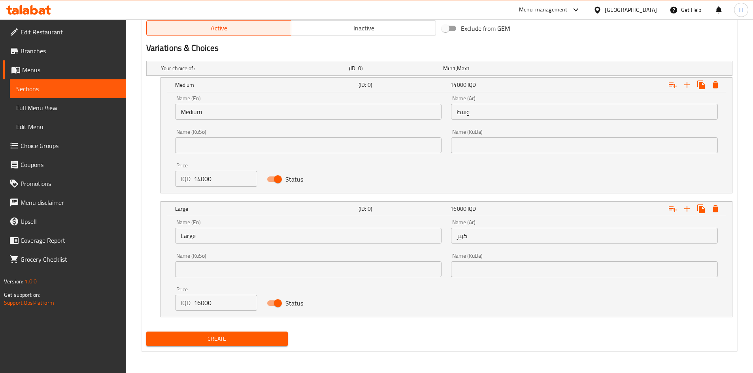
type textarea "عجينة البيتزا, صلصة البيتزا، شاورما دجاج وجبنة الموزاريلا."
click at [229, 336] on span "Create" at bounding box center [217, 339] width 129 height 10
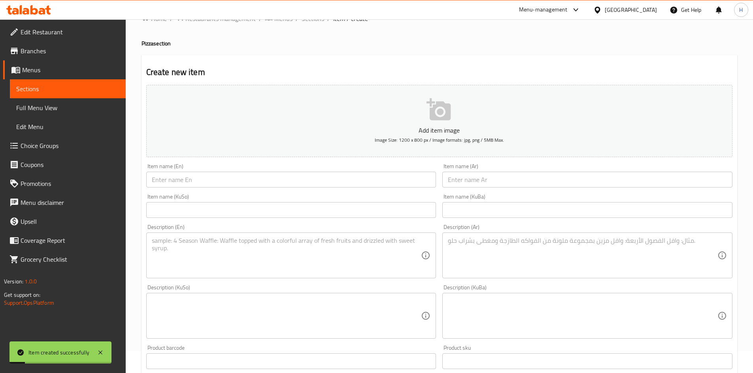
scroll to position [0, 0]
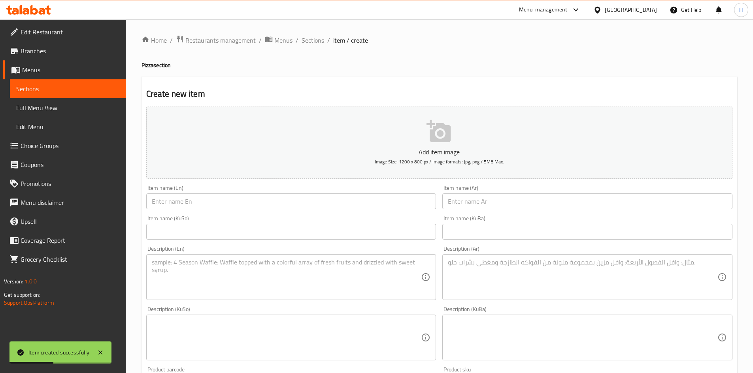
click at [528, 205] on input "text" at bounding box center [587, 202] width 290 height 16
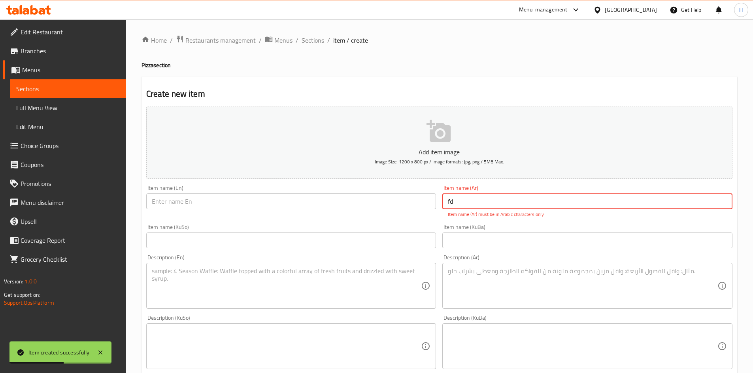
type input "f"
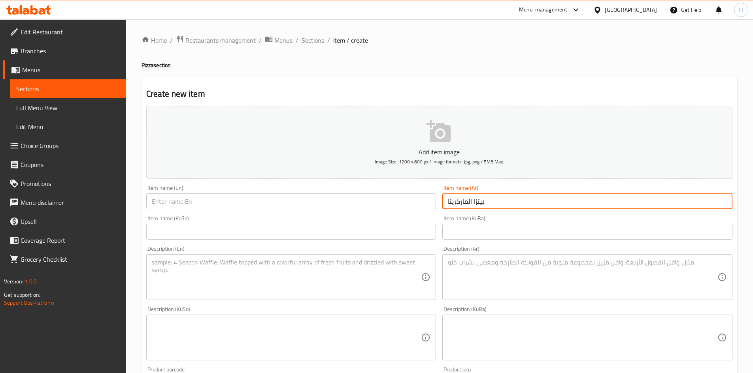
type input "بيتزا الماركريتا"
click at [405, 206] on input "text" at bounding box center [291, 202] width 290 height 16
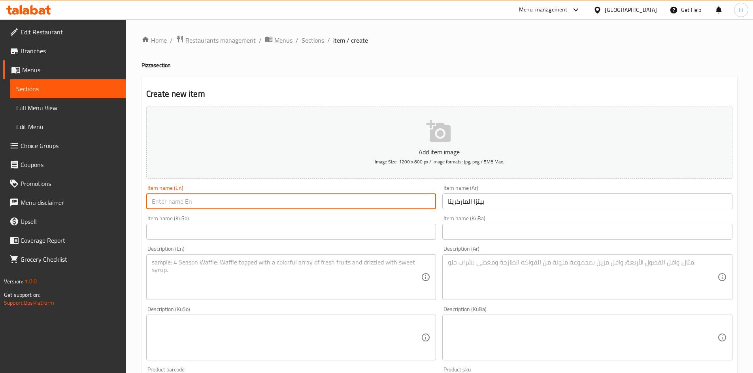
click at [214, 205] on input "text" at bounding box center [291, 202] width 290 height 16
paste input "[PERSON_NAME]"
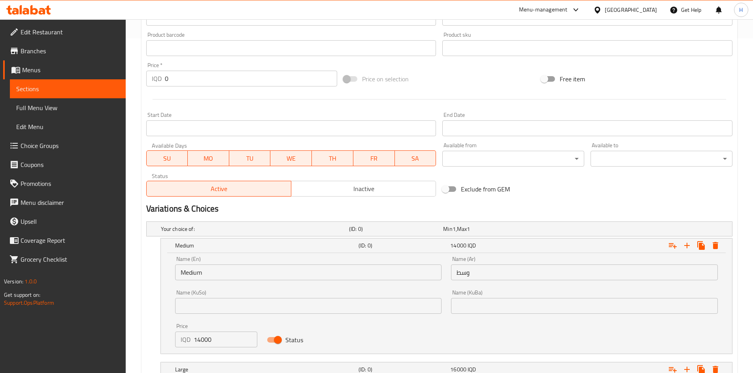
scroll to position [435, 0]
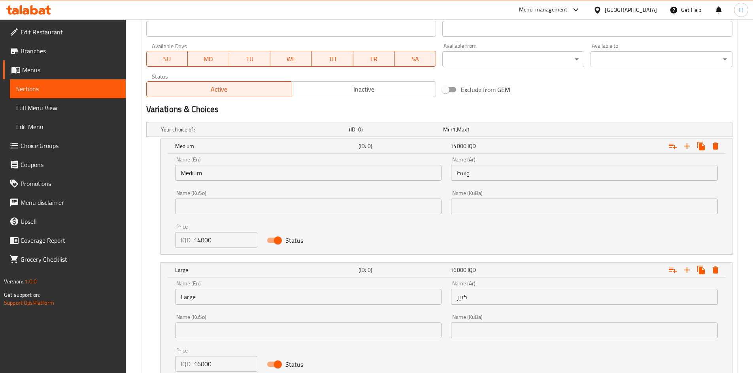
type input "[PERSON_NAME]"
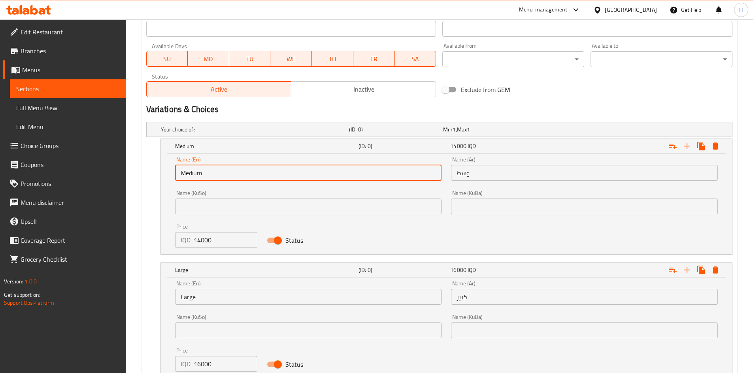
click at [211, 175] on input "Medium" at bounding box center [308, 173] width 267 height 16
type input "Choice"
click at [217, 179] on input "text" at bounding box center [308, 173] width 267 height 16
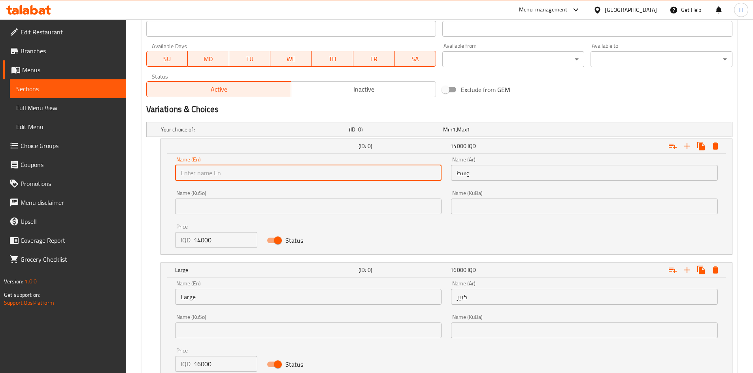
type input "Medium"
click at [503, 173] on input "وسط" at bounding box center [584, 173] width 267 height 16
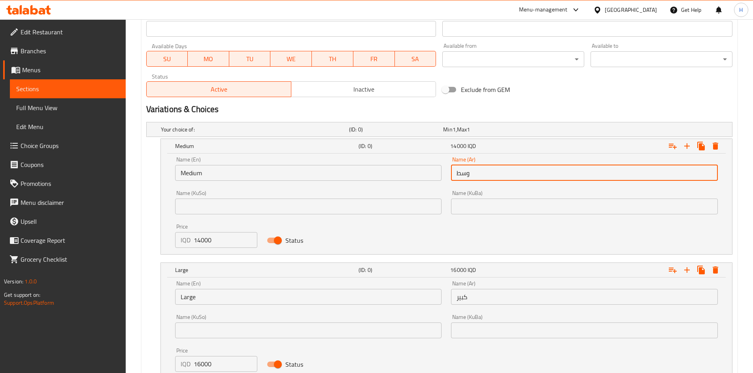
type input "وسط"
click at [202, 240] on input "14000" at bounding box center [226, 240] width 64 height 16
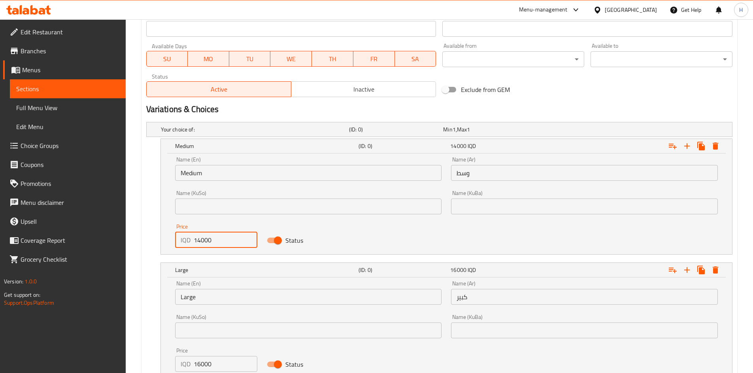
click at [202, 240] on input "14000" at bounding box center [226, 240] width 64 height 16
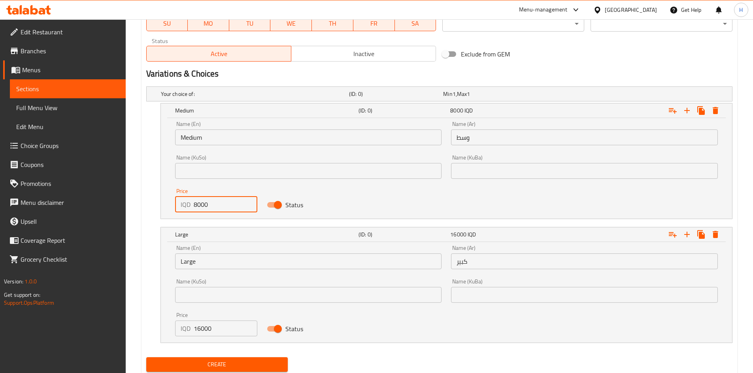
scroll to position [496, 0]
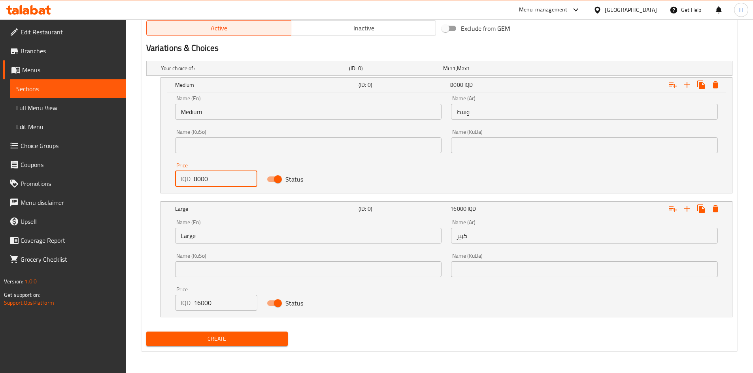
type input "8000"
click at [218, 229] on input "Large" at bounding box center [308, 236] width 267 height 16
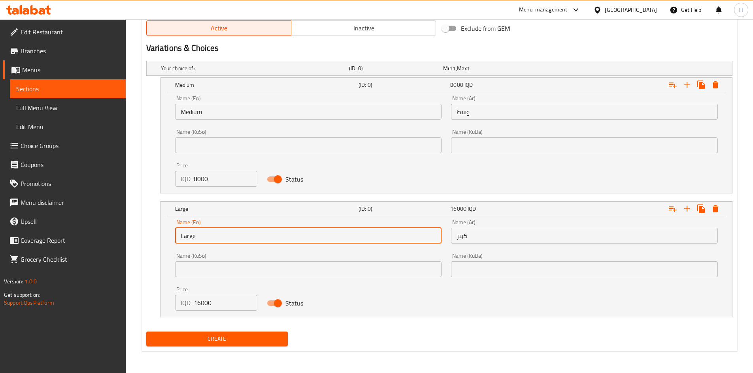
click at [218, 229] on input "Large" at bounding box center [308, 236] width 267 height 16
type input "Choice"
click at [238, 228] on div "Name (En) Name (En)" at bounding box center [308, 232] width 267 height 24
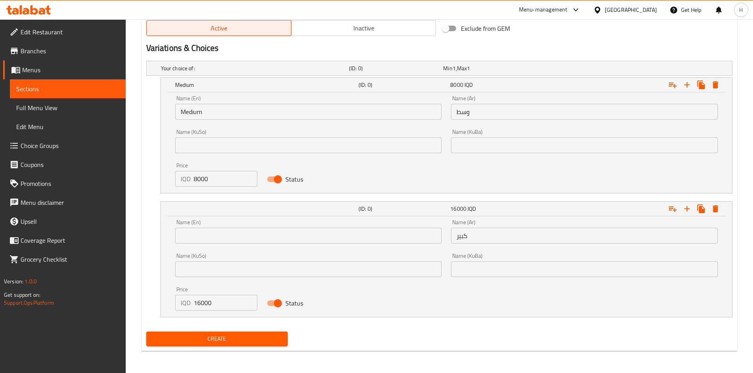
click at [233, 231] on input "text" at bounding box center [308, 236] width 267 height 16
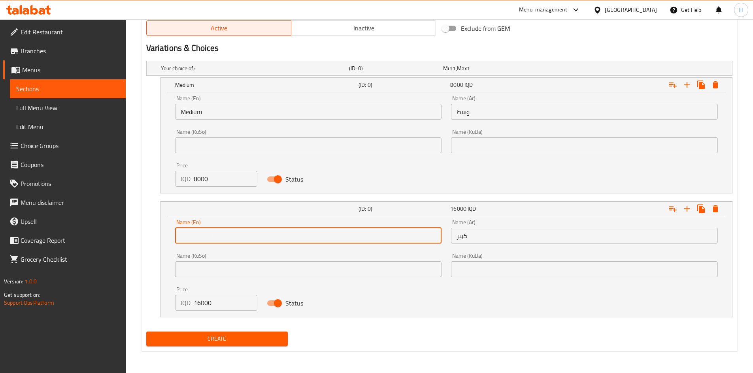
type input "Large"
click at [481, 226] on div "Name (Ar) كبير Name (Ar)" at bounding box center [584, 232] width 267 height 24
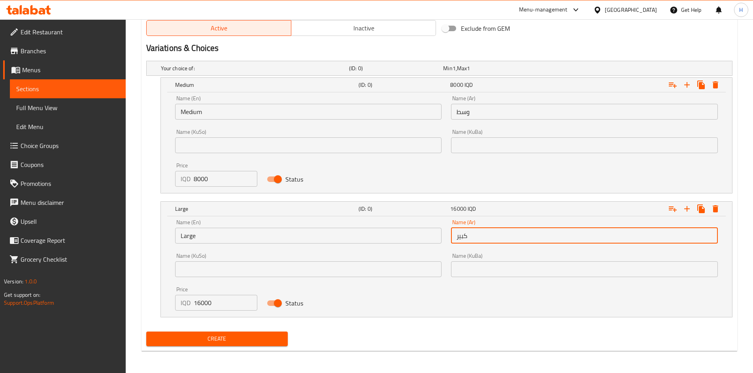
click at [494, 236] on input "كبير" at bounding box center [584, 236] width 267 height 16
type input "كبير"
click at [217, 311] on div "Price IQD 16000 Price" at bounding box center [216, 299] width 92 height 34
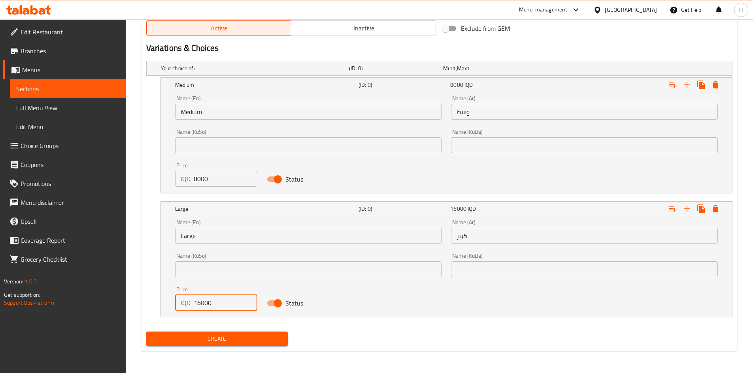
click at [218, 309] on input "16000" at bounding box center [226, 303] width 64 height 16
click at [219, 307] on input "16000" at bounding box center [226, 303] width 64 height 16
click at [219, 306] on input "16000" at bounding box center [226, 303] width 64 height 16
click at [219, 306] on input "010000" at bounding box center [226, 303] width 64 height 16
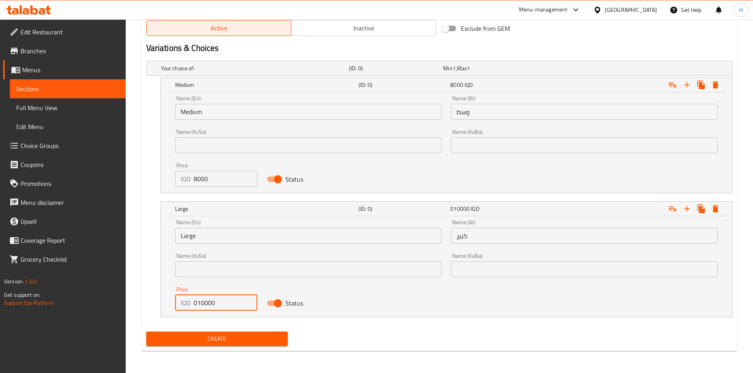
click at [219, 306] on input "010000" at bounding box center [226, 303] width 64 height 16
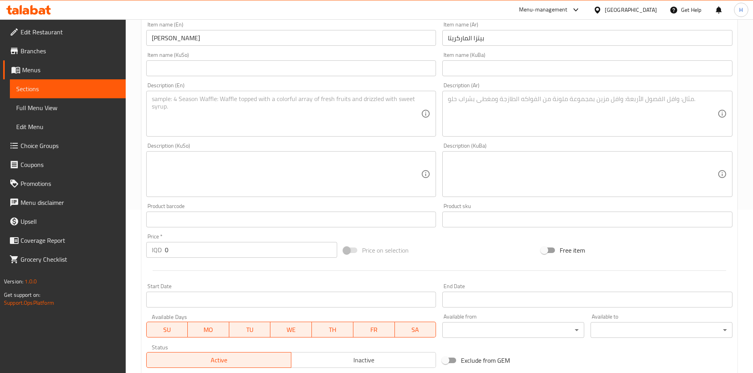
scroll to position [101, 0]
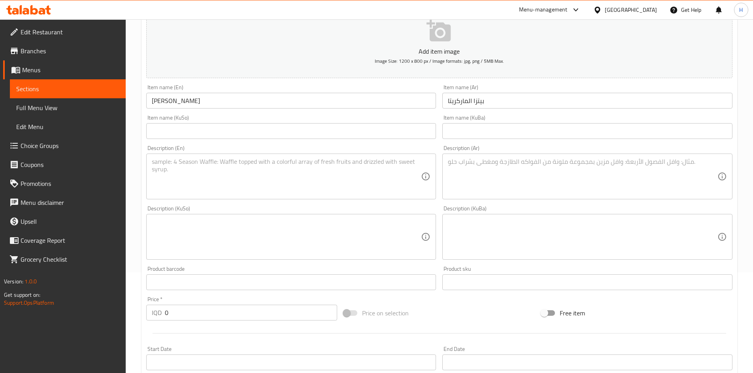
type input "10000"
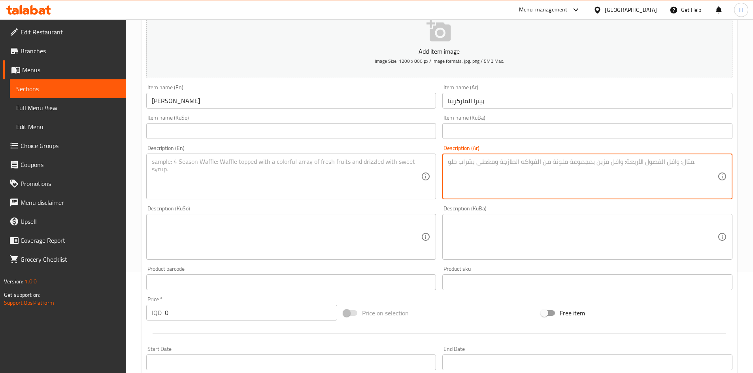
click at [509, 179] on textarea at bounding box center [583, 177] width 270 height 38
paste textarea "عجينة البيتزا, صلصة البيتزا وجبنة الموزاريلا."
type textarea "عجينة البيتزا, صلصة البيتزا وجبنة الموزاريلا."
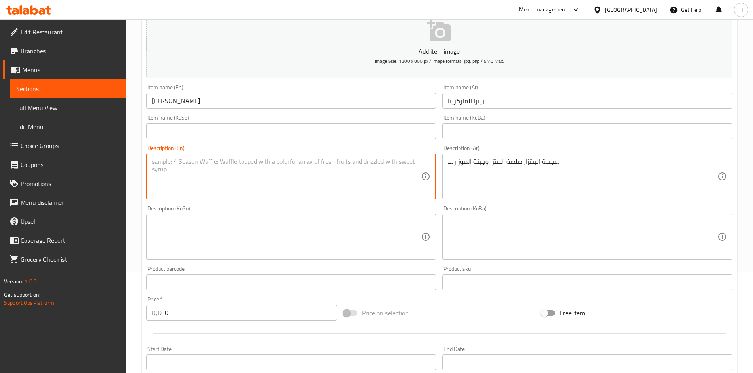
click at [315, 174] on textarea at bounding box center [287, 177] width 270 height 38
paste textarea "Pizza dough, pizza sauce and mozzarella cheese."
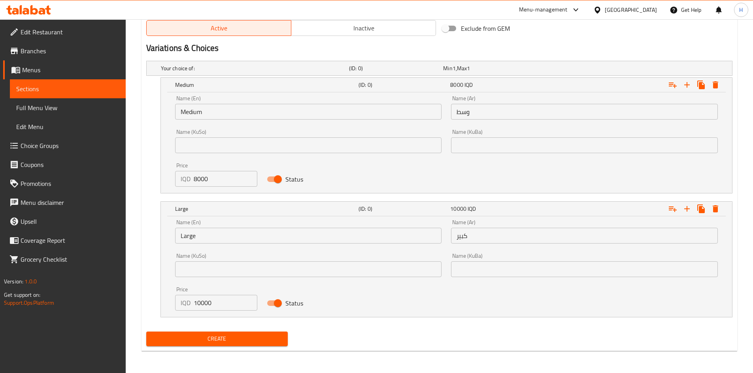
type textarea "Pizza dough, pizza sauce and mozzarella cheese."
click at [240, 337] on span "Create" at bounding box center [217, 339] width 129 height 10
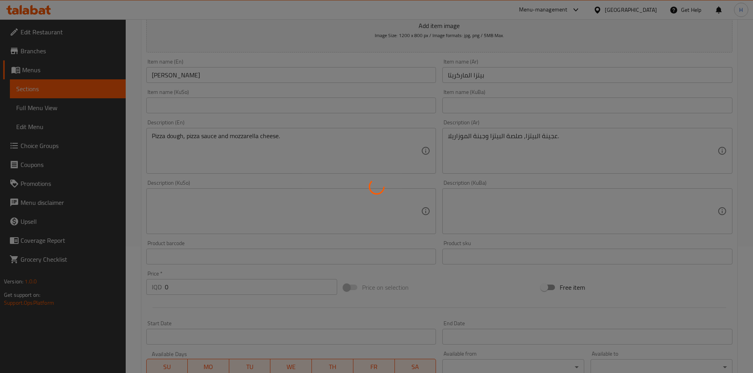
scroll to position [0, 0]
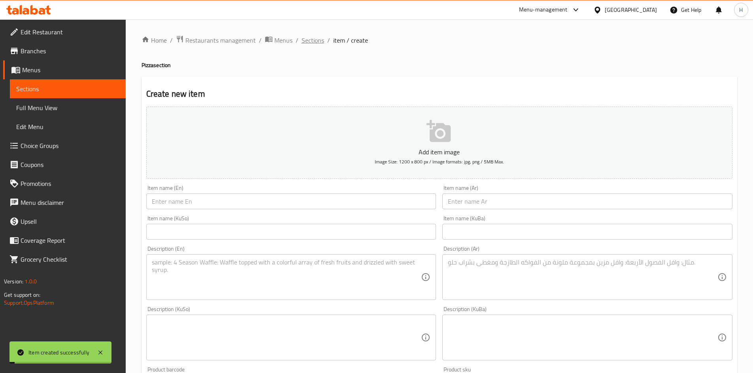
click at [315, 38] on span "Sections" at bounding box center [313, 40] width 23 height 9
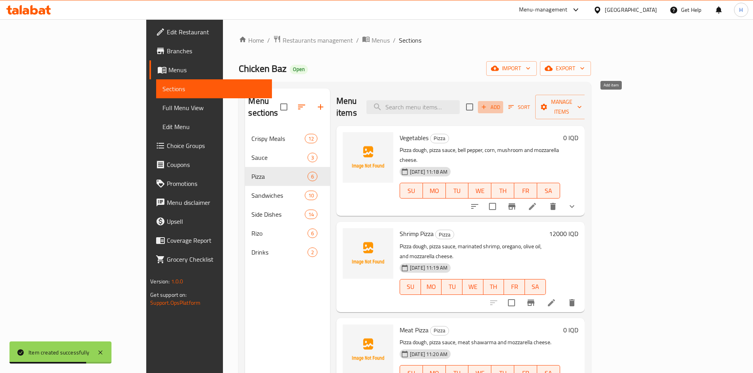
click at [501, 103] on span "Add" at bounding box center [490, 107] width 21 height 9
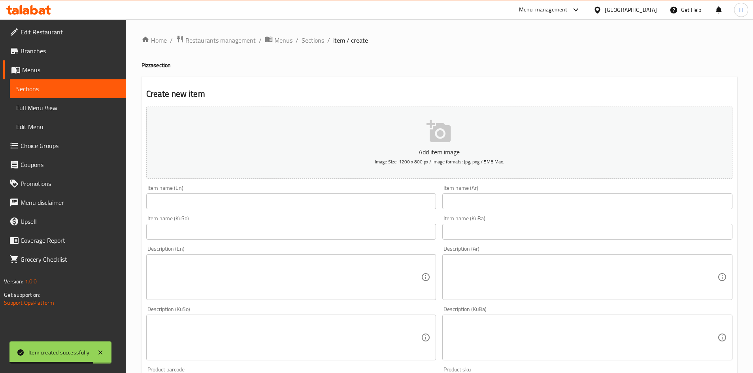
click at [494, 209] on input "text" at bounding box center [587, 202] width 290 height 16
click at [528, 206] on input "text" at bounding box center [587, 202] width 290 height 16
paste input "صاج ايطالي لحم"
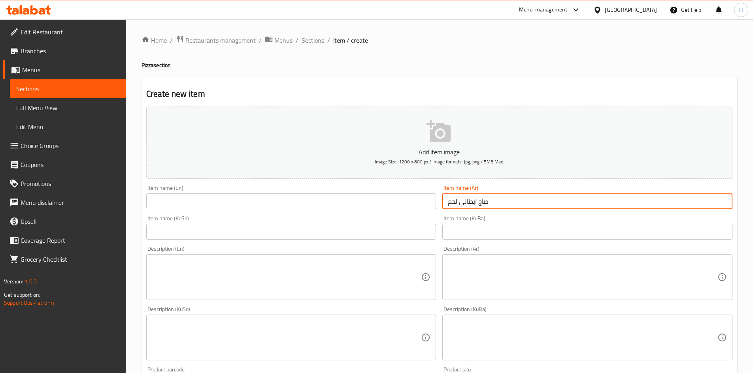
type input "صاج ايطالي لحم"
click at [358, 207] on input "text" at bounding box center [291, 202] width 290 height 16
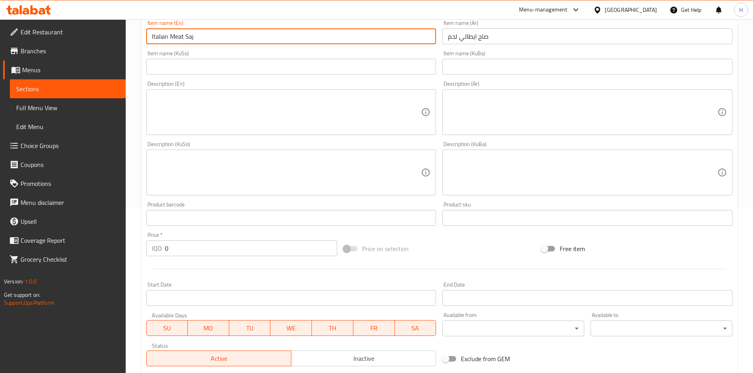
scroll to position [237, 0]
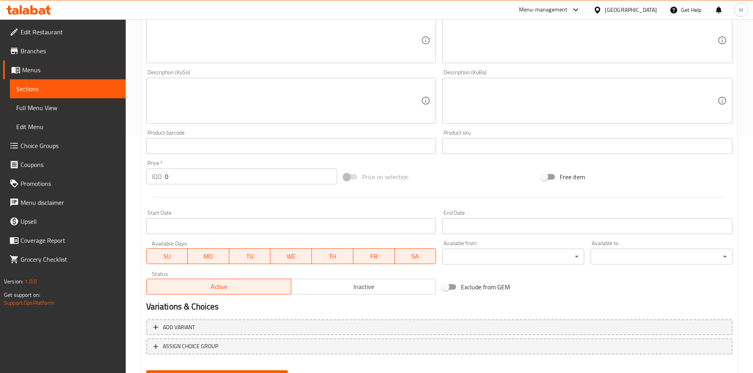
type input "Italian Meat Saj"
click at [204, 183] on input "0" at bounding box center [251, 177] width 173 height 16
click at [204, 181] on input "0" at bounding box center [251, 177] width 173 height 16
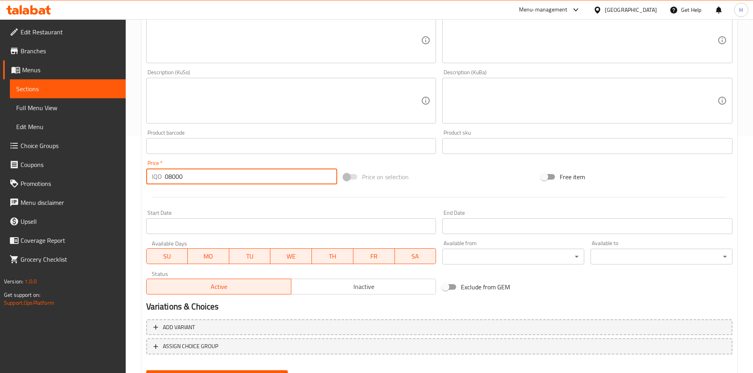
click at [218, 174] on input "08000" at bounding box center [251, 177] width 173 height 16
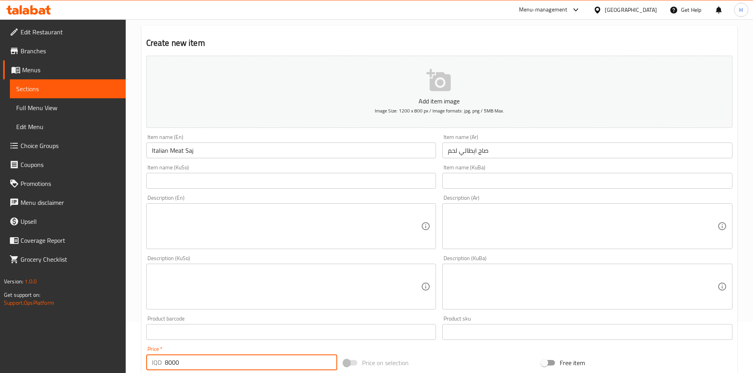
scroll to position [40, 0]
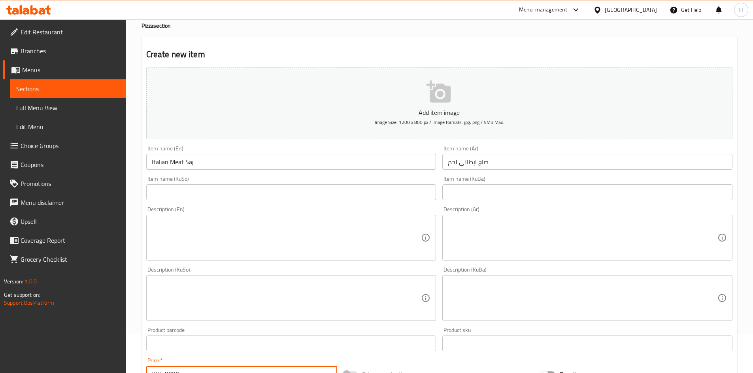
type input "8000"
click at [492, 234] on textarea at bounding box center [583, 238] width 270 height 38
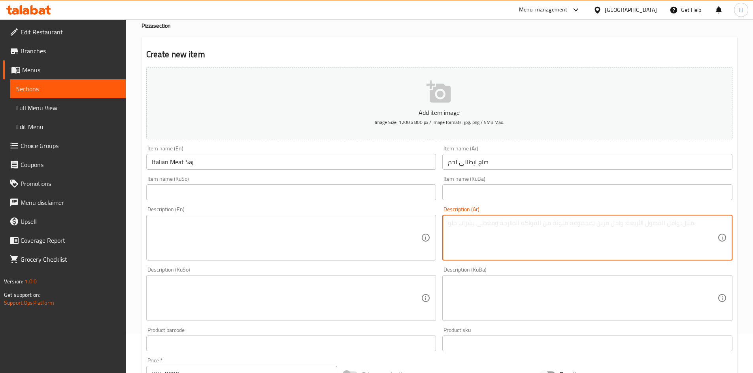
click at [489, 239] on textarea at bounding box center [583, 238] width 270 height 38
paste textarea "عجينة الصاج الايطالي، شاورما لحم , بطاطا مقلية، [GEOGRAPHIC_DATA]، جبنة وصلصة خ…"
type textarea "عجينة الصاج الايطالي، شاورما لحم , بطاطا مقلية، [GEOGRAPHIC_DATA]، جبنة وصلصة خ…"
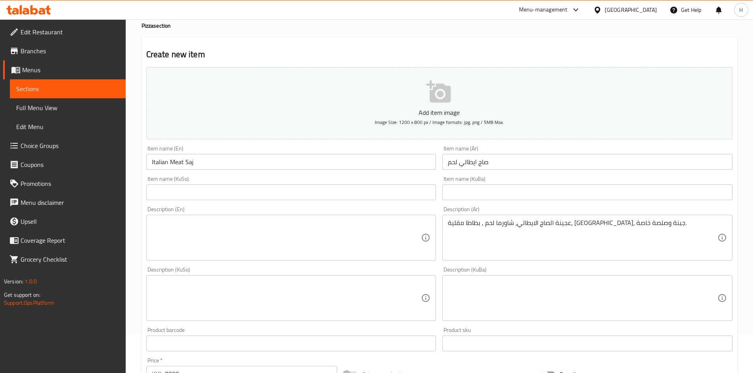
click at [266, 259] on div "Description (En)" at bounding box center [291, 238] width 290 height 46
paste textarea "Italian saj dough, meat shawerma, french fries, corn, cheese and sauce."
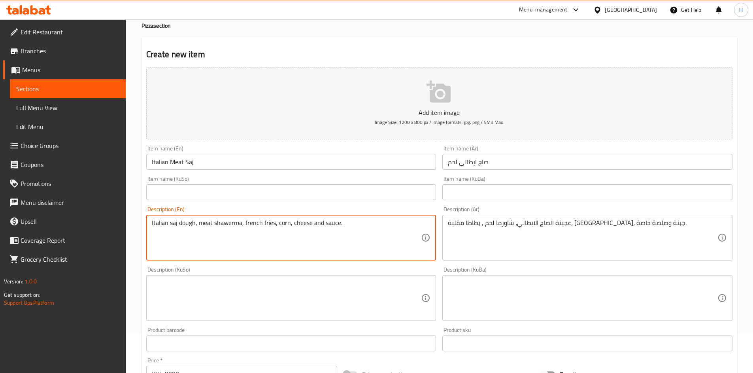
scroll to position [276, 0]
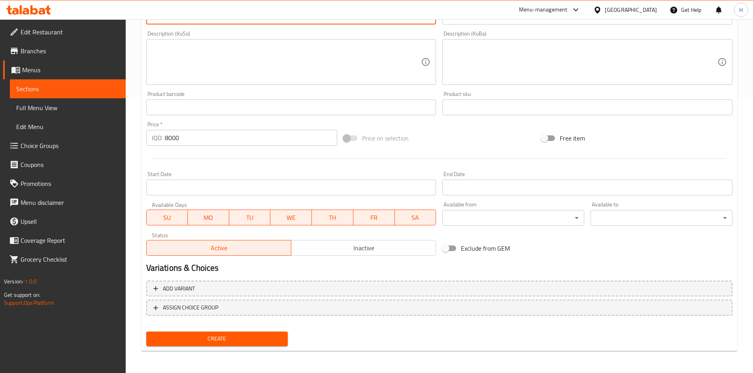
type textarea "Italian saj dough, meat shawerma, french fries, corn, cheese and sauce."
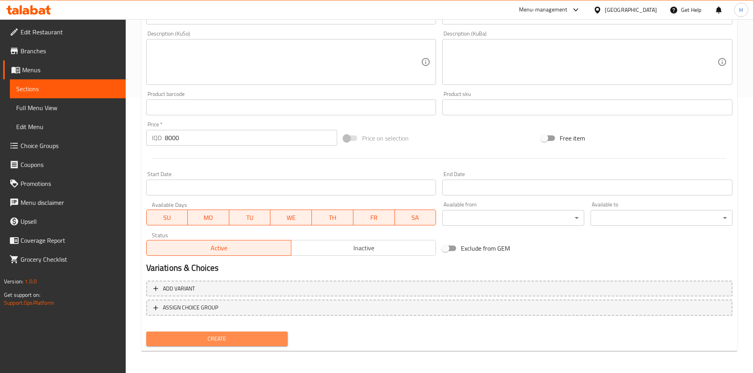
click at [223, 334] on span "Create" at bounding box center [217, 339] width 129 height 10
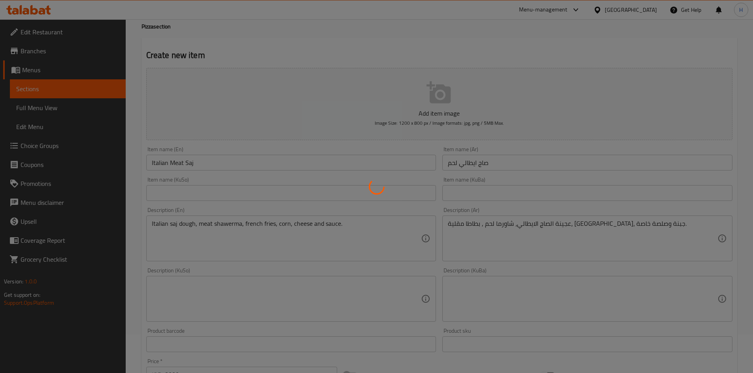
type input "0"
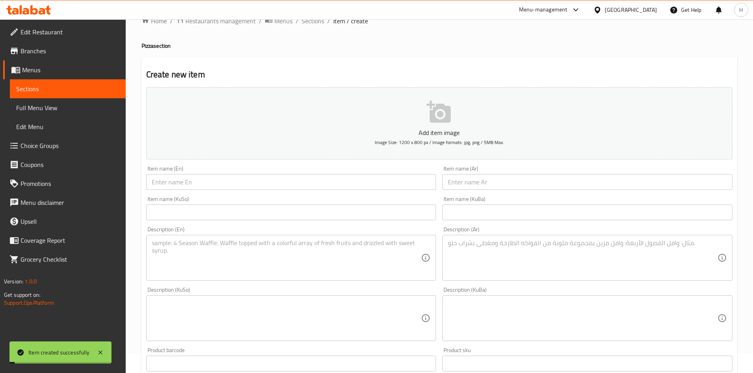
scroll to position [0, 0]
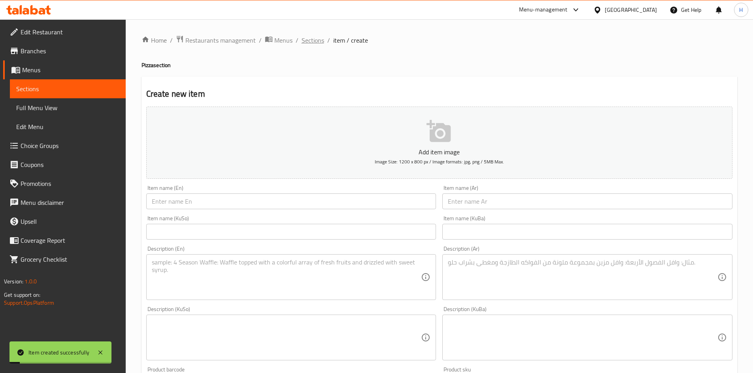
click at [321, 43] on span "Sections" at bounding box center [313, 40] width 23 height 9
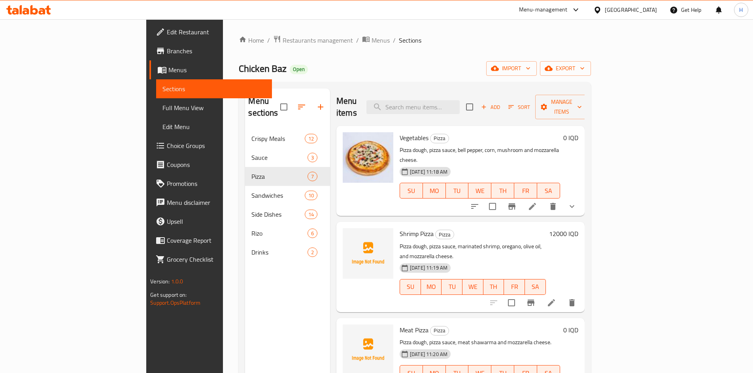
click at [501, 105] on span "Add" at bounding box center [490, 107] width 21 height 9
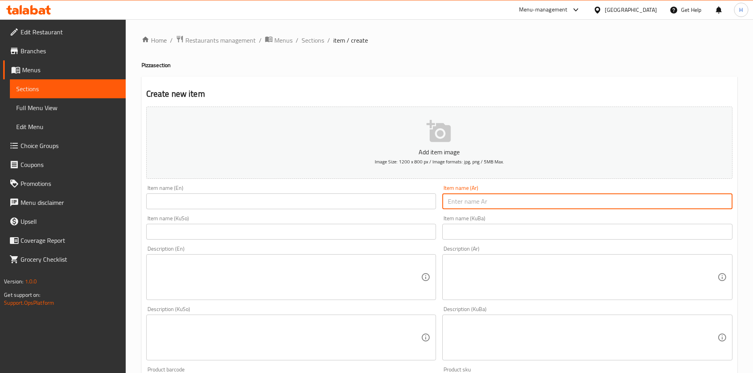
click at [484, 196] on input "text" at bounding box center [587, 202] width 290 height 16
paste input "صاج ايطالي دجاج"
click at [562, 196] on input "text" at bounding box center [587, 202] width 290 height 16
type input "صاج ايطالي دجاج"
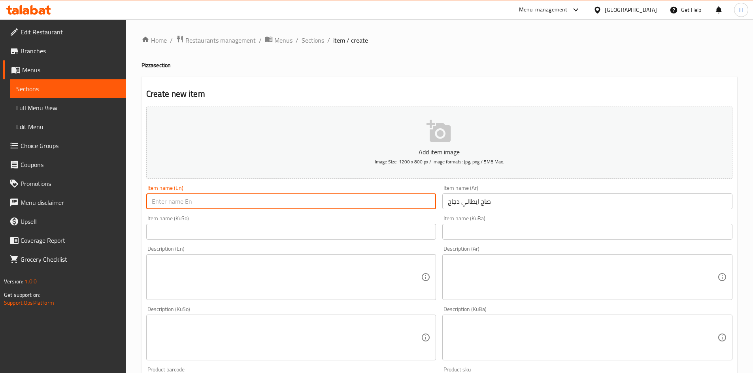
click at [247, 200] on input "text" at bounding box center [291, 202] width 290 height 16
type input "ه"
type input "Italian Chicken Saj"
click at [345, 276] on textarea at bounding box center [287, 278] width 270 height 38
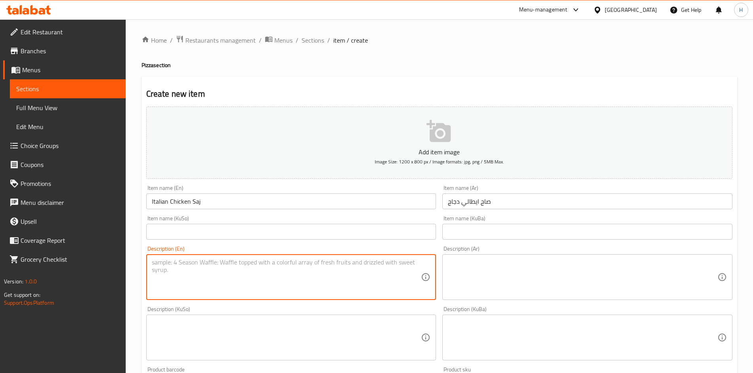
click at [479, 278] on textarea at bounding box center [583, 278] width 270 height 38
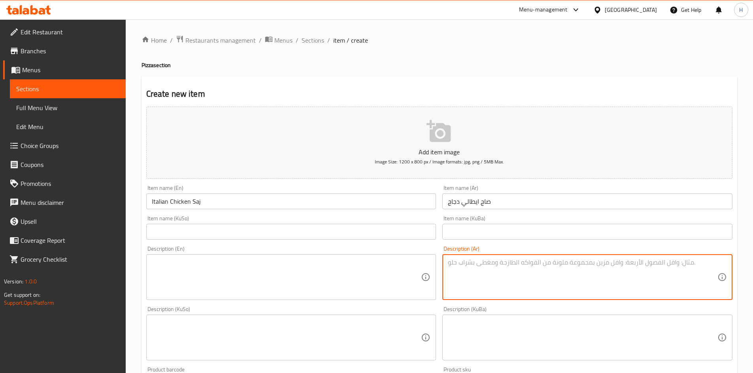
click at [470, 254] on div "Description (Ar) Description (Ar)" at bounding box center [587, 273] width 290 height 54
click at [491, 274] on textarea at bounding box center [583, 278] width 270 height 38
paste textarea "عجينة الصاج الايطالي، شاورما دجاج, بطاطا مقلية، ذرة، جبنة وصلصة خاصة."
type textarea "عجينة الصاج الايطالي، شاورما دجاج, بطاطا مقلية، ذرة، جبنة وصلصة خاصة."
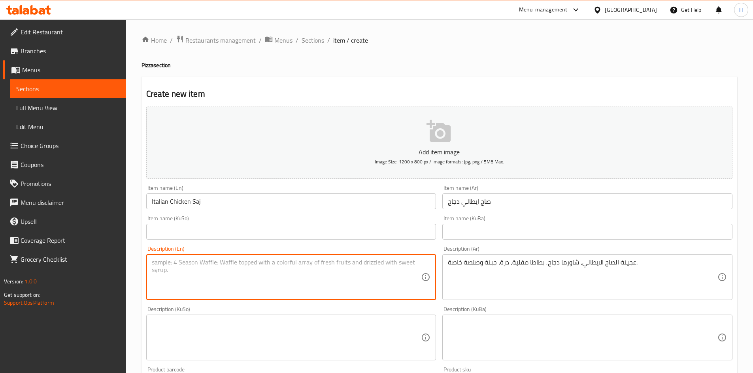
click at [230, 264] on textarea at bounding box center [287, 278] width 270 height 38
paste textarea "Italian saj dough, chicken shawerma, corn, cheese and sauce."
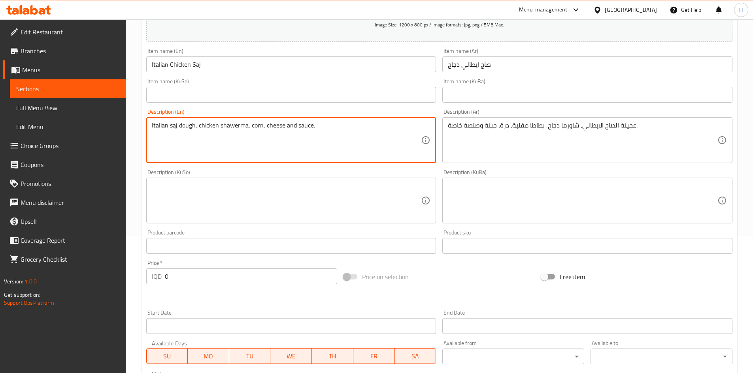
scroll to position [237, 0]
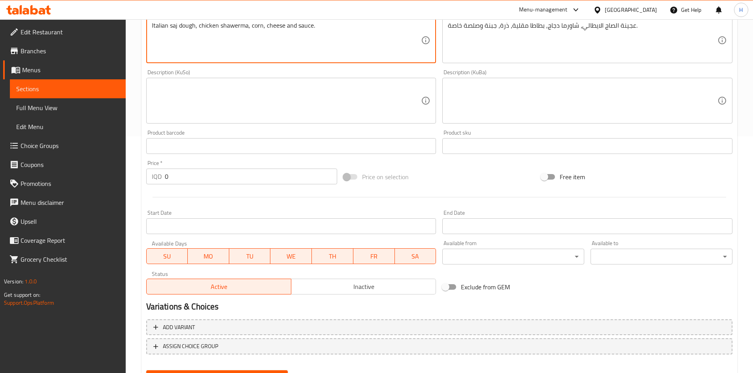
type textarea "Italian saj dough, chicken shawerma, corn, cheese and sauce."
click at [186, 177] on input "0" at bounding box center [251, 177] width 173 height 16
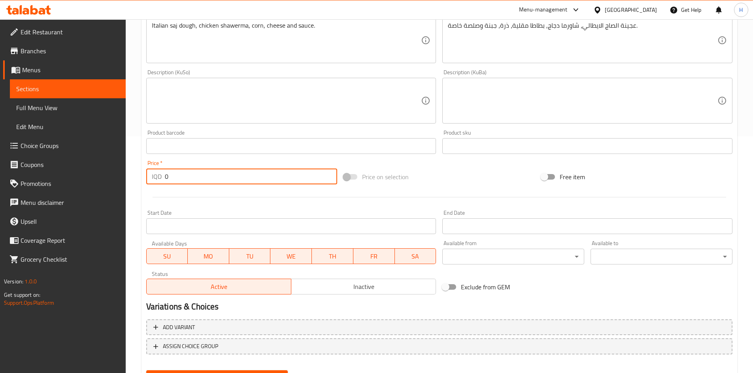
click at [186, 177] on input "0" at bounding box center [251, 177] width 173 height 16
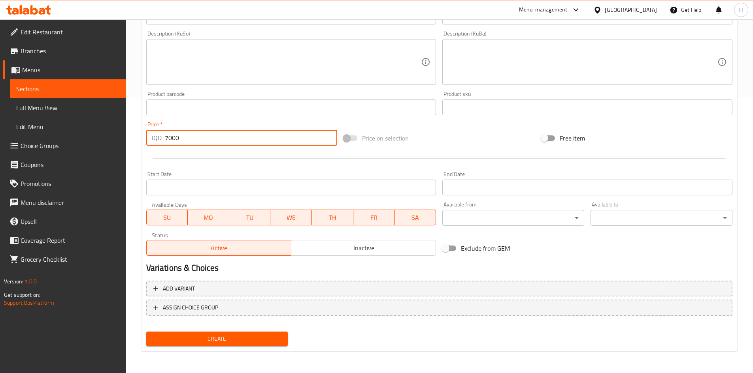
type input "7000"
click at [269, 340] on span "Create" at bounding box center [217, 339] width 129 height 10
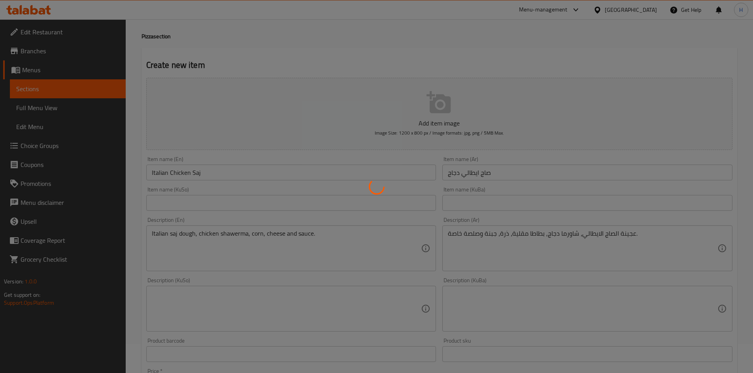
scroll to position [0, 0]
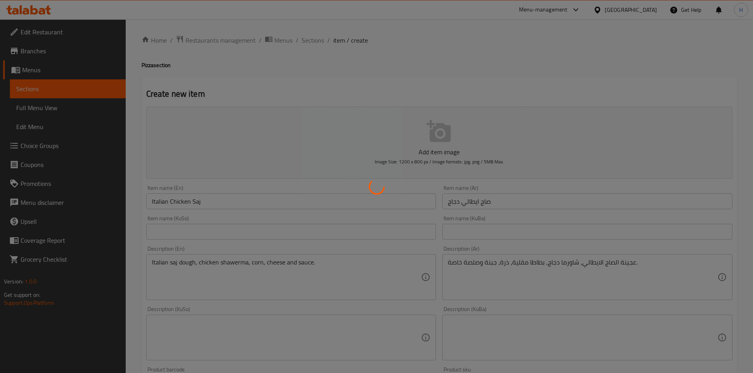
type input "0"
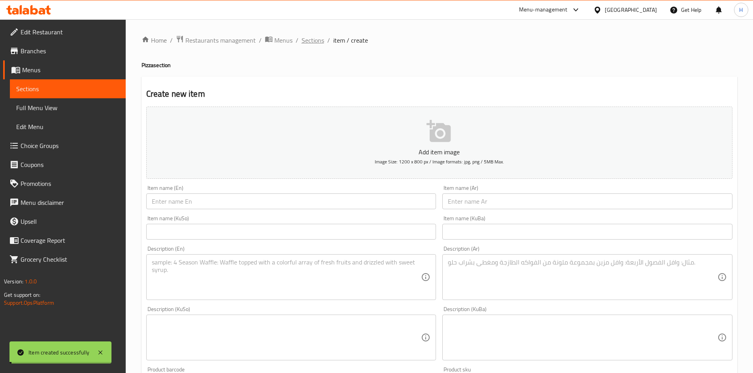
click at [313, 42] on span "Sections" at bounding box center [313, 40] width 23 height 9
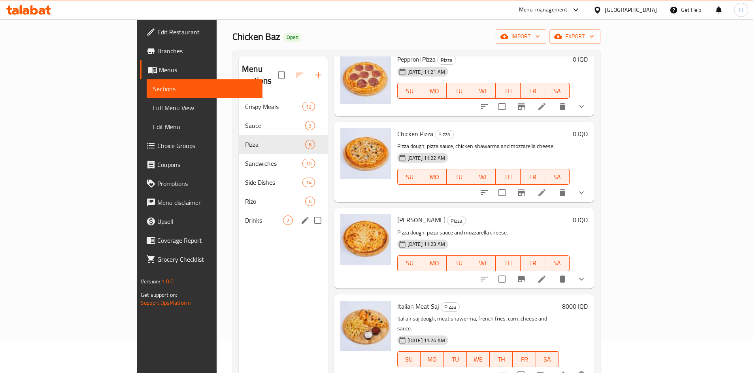
scroll to position [32, 0]
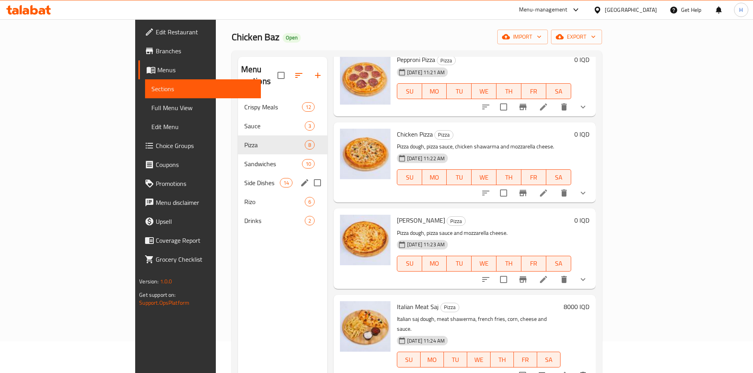
click at [244, 178] on span "Side Dishes" at bounding box center [262, 182] width 36 height 9
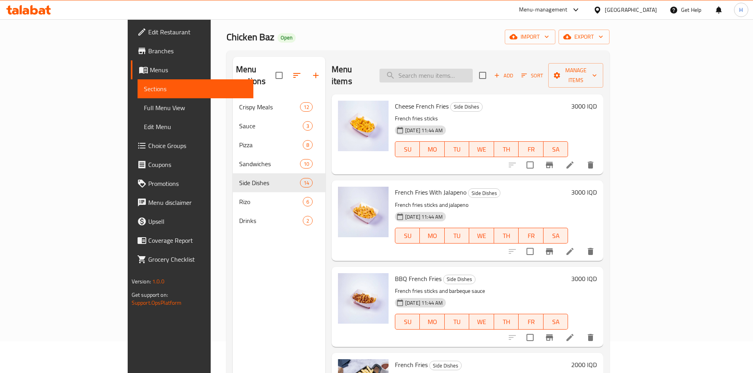
click at [472, 74] on input "search" at bounding box center [425, 76] width 93 height 14
type input "l"
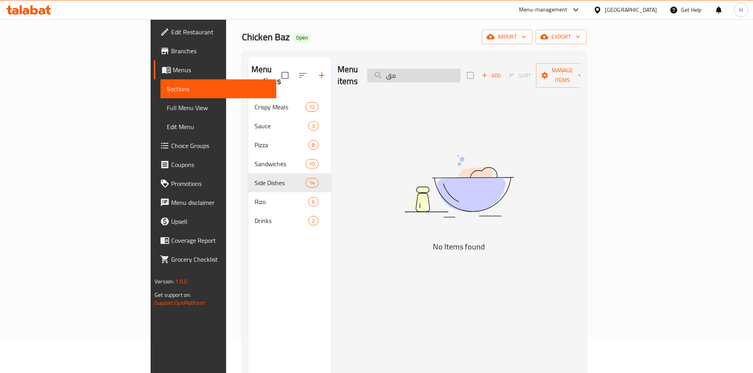
type input "م"
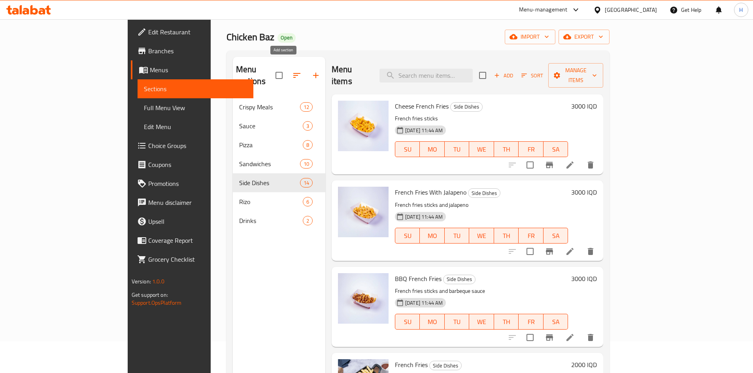
click at [311, 71] on icon "button" at bounding box center [315, 75] width 9 height 9
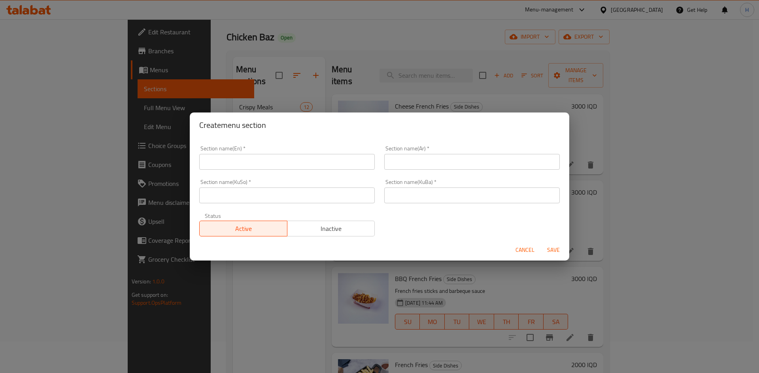
click at [245, 162] on input "text" at bounding box center [286, 162] width 175 height 16
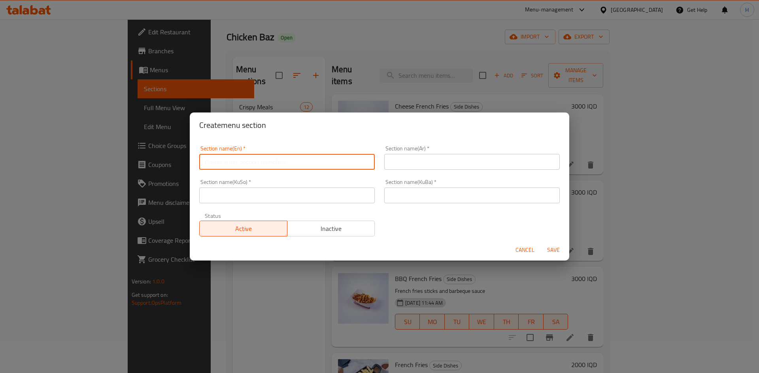
type input "Appetizers"
click at [484, 156] on input "text" at bounding box center [471, 162] width 175 height 16
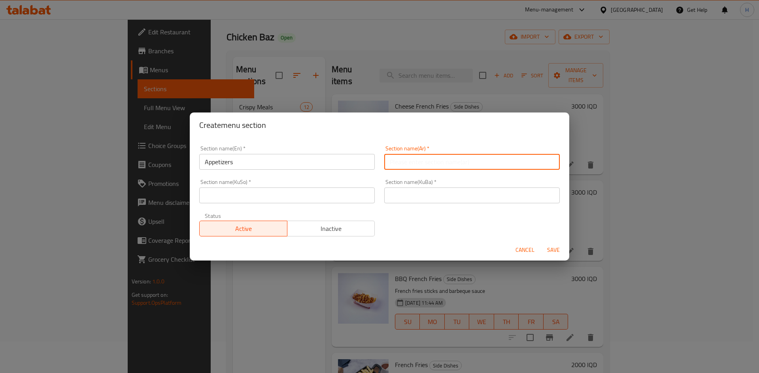
type input "المقبلات"
click at [245, 193] on input "text" at bounding box center [286, 196] width 175 height 16
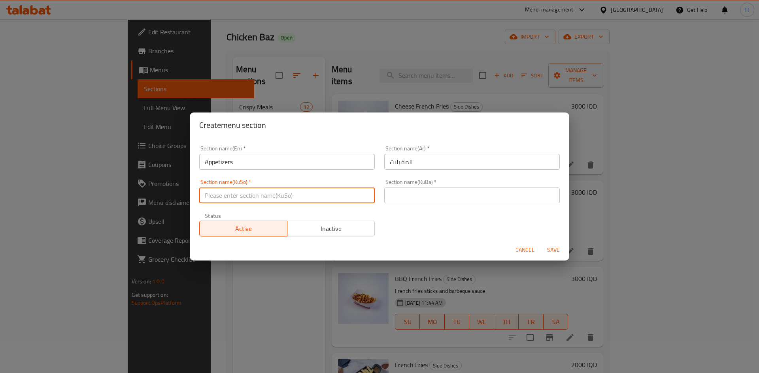
drag, startPoint x: 309, startPoint y: 197, endPoint x: 306, endPoint y: 200, distance: 4.5
click at [309, 197] on input "text" at bounding box center [286, 196] width 175 height 16
type input "."
click at [419, 194] on input "text" at bounding box center [471, 196] width 175 height 16
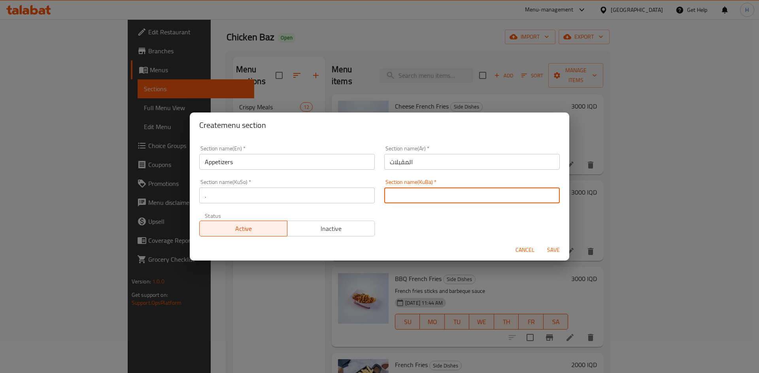
type input "."
click at [551, 247] on span "Save" at bounding box center [553, 250] width 19 height 10
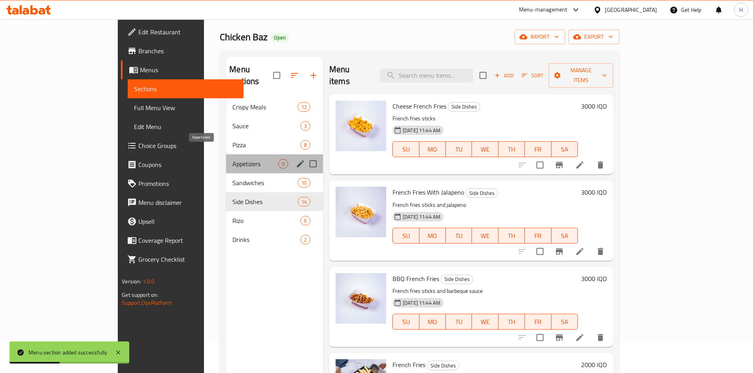
click at [226, 155] on div "Appetizers 0" at bounding box center [274, 164] width 97 height 19
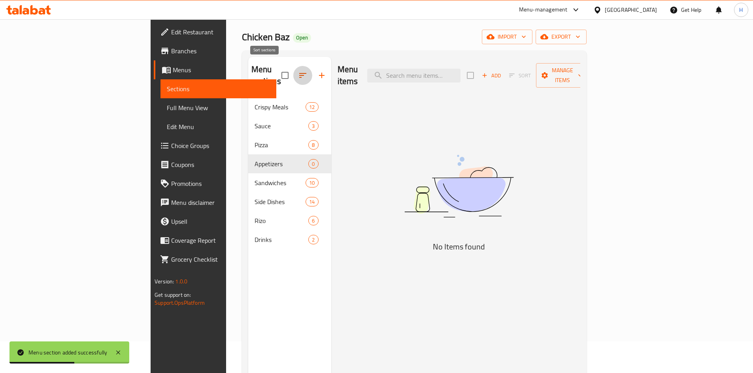
click at [298, 71] on icon "button" at bounding box center [302, 75] width 9 height 9
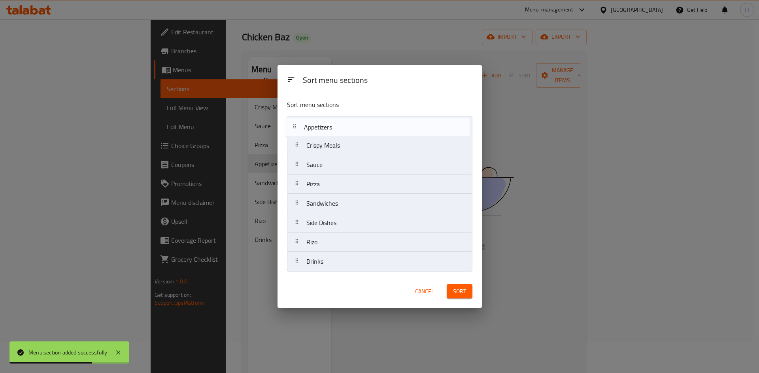
drag, startPoint x: 349, startPoint y: 186, endPoint x: 349, endPoint y: 123, distance: 62.5
click at [349, 123] on nav "Crispy Meals Sauce Pizza Appetizers Sandwiches Side Dishes Rizo Drinks" at bounding box center [379, 194] width 185 height 156
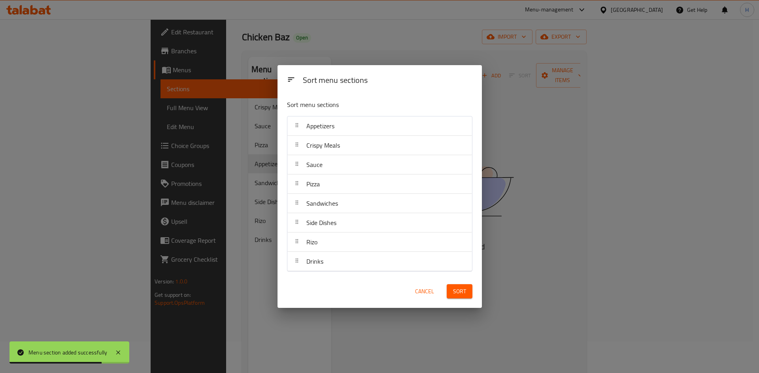
click at [465, 293] on span "Sort" at bounding box center [459, 292] width 13 height 10
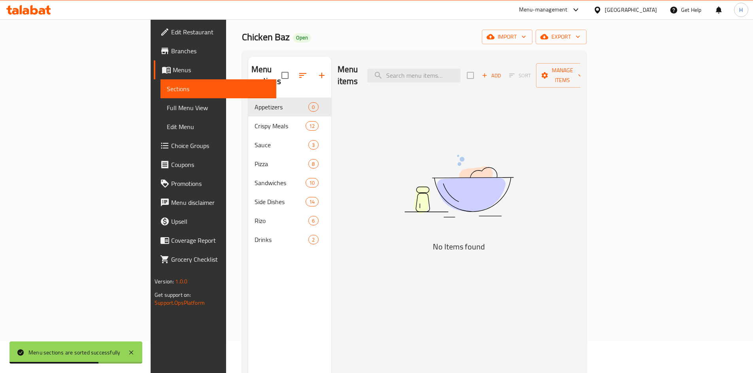
drag, startPoint x: 611, startPoint y: 60, endPoint x: 615, endPoint y: 71, distance: 11.2
click at [587, 69] on div "Home / Restaurants management / Menus / Sections Chicken Baz Open import export…" at bounding box center [414, 220] width 345 height 433
click at [502, 71] on span "Add" at bounding box center [491, 75] width 21 height 9
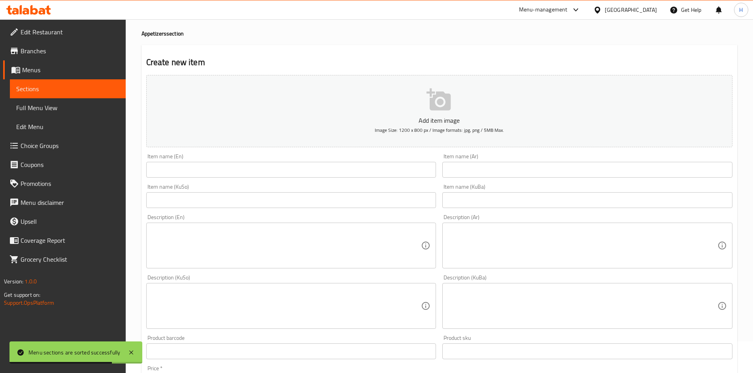
click at [557, 153] on div "Item name (Ar) Item name (Ar)" at bounding box center [587, 166] width 296 height 30
click at [559, 166] on input "text" at bounding box center [587, 170] width 290 height 16
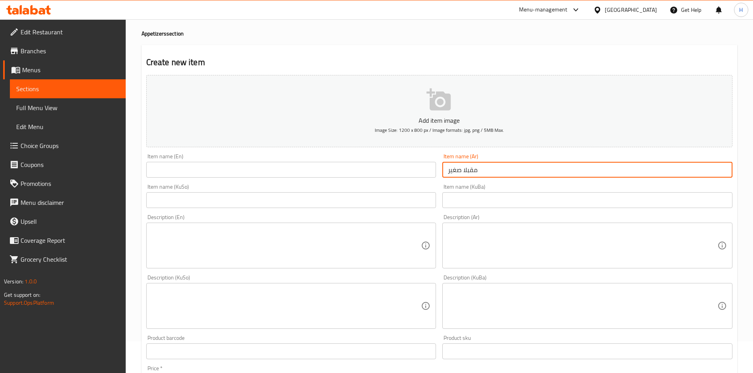
type input "مقبلا صغير"
click at [357, 175] on input "text" at bounding box center [291, 170] width 290 height 16
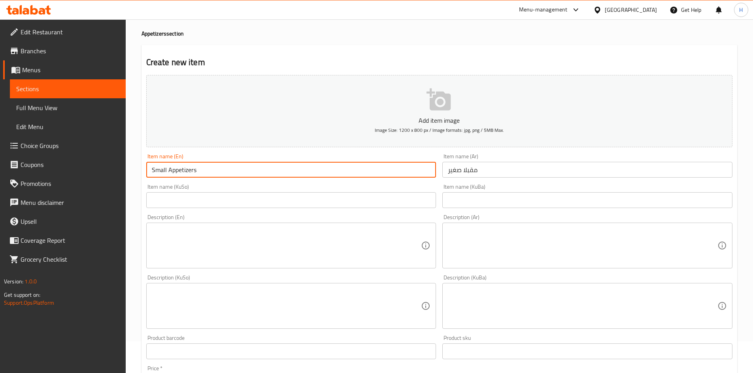
type input "Small Appetizers"
click at [464, 172] on input "مقبلا صغير" at bounding box center [587, 170] width 290 height 16
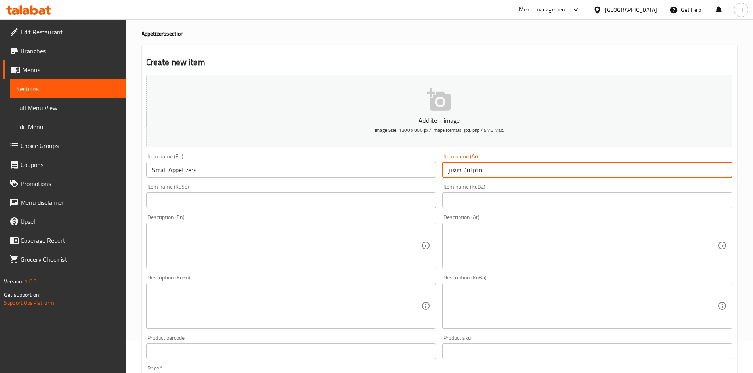
type input "مقبلات صغير"
click at [522, 246] on textarea at bounding box center [583, 246] width 270 height 38
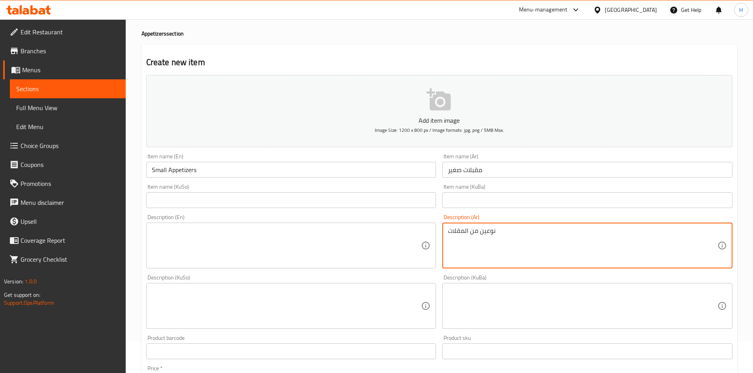
click at [456, 234] on textarea "نوعين من المقلات" at bounding box center [583, 246] width 270 height 38
click at [469, 240] on textarea "نوعين من المقبلات" at bounding box center [583, 246] width 270 height 38
type textarea "نوعين من المقبلات"
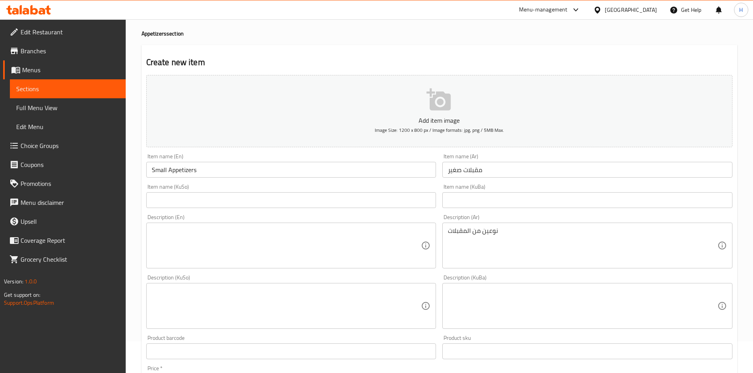
click at [260, 273] on div "Description (KuSo) Description (KuSo)" at bounding box center [291, 302] width 296 height 60
click at [260, 258] on textarea at bounding box center [287, 246] width 270 height 38
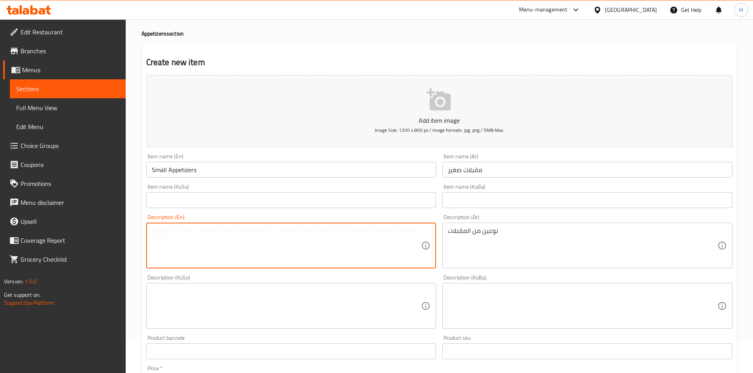
paste textarea "Two types of appetizers"
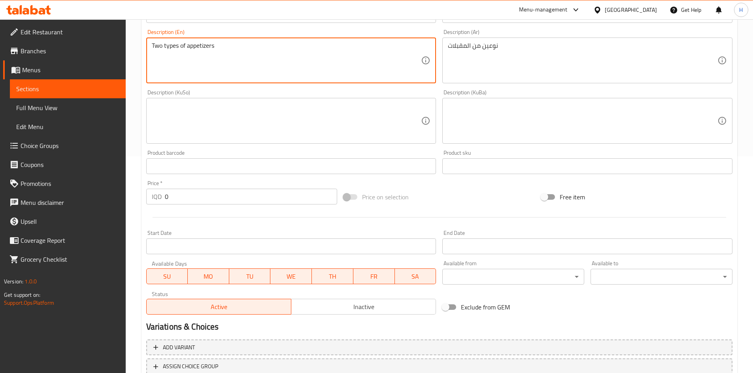
scroll to position [276, 0]
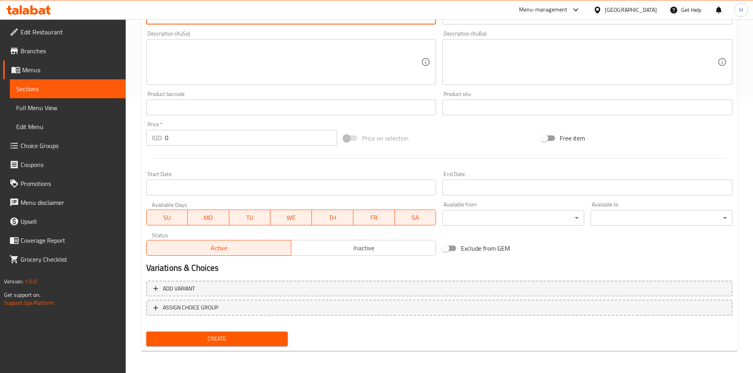
type textarea "Two types of appetizers"
click at [197, 144] on input "0" at bounding box center [251, 138] width 173 height 16
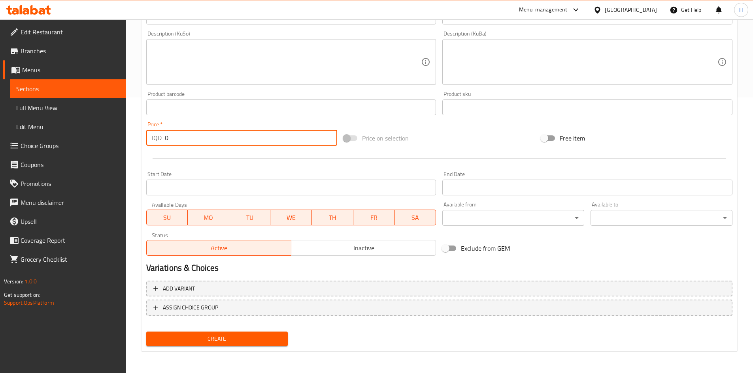
click at [197, 144] on input "0" at bounding box center [251, 138] width 173 height 16
type input "3000"
click at [234, 333] on button "Create" at bounding box center [217, 339] width 142 height 15
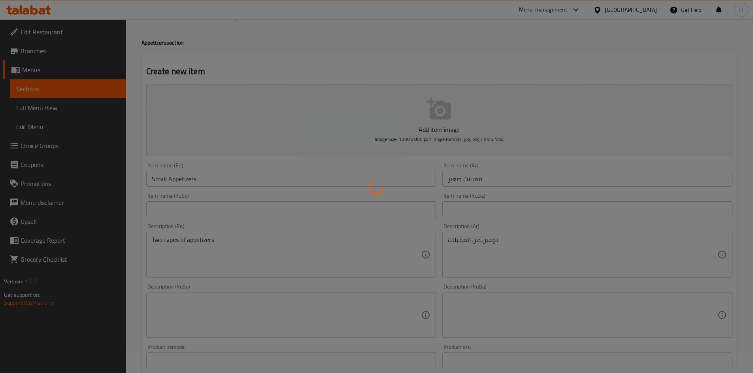
scroll to position [0, 0]
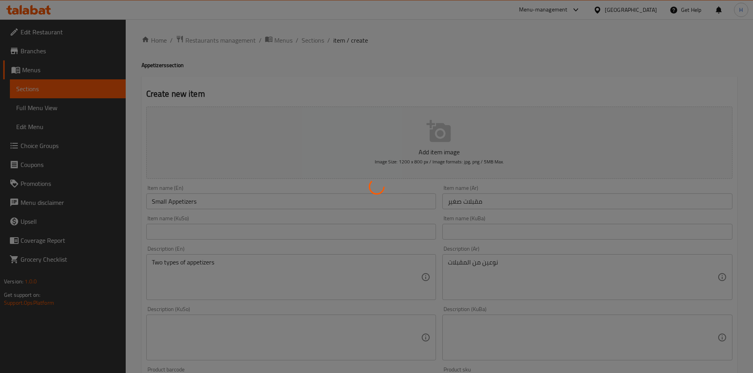
type input "0"
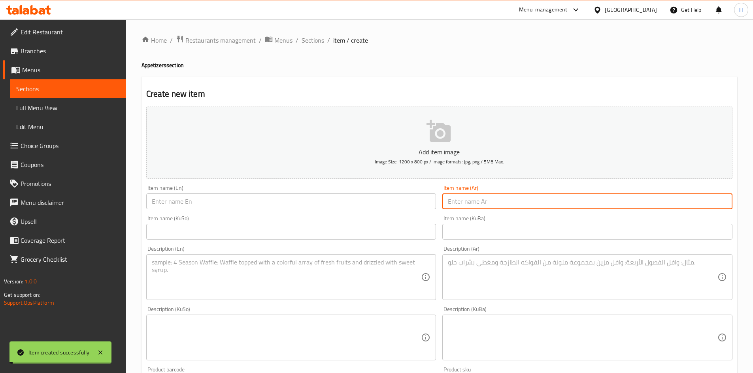
click at [489, 203] on input "text" at bounding box center [587, 202] width 290 height 16
type input "مقبلات وسط"
click at [278, 202] on input "text" at bounding box center [291, 202] width 290 height 16
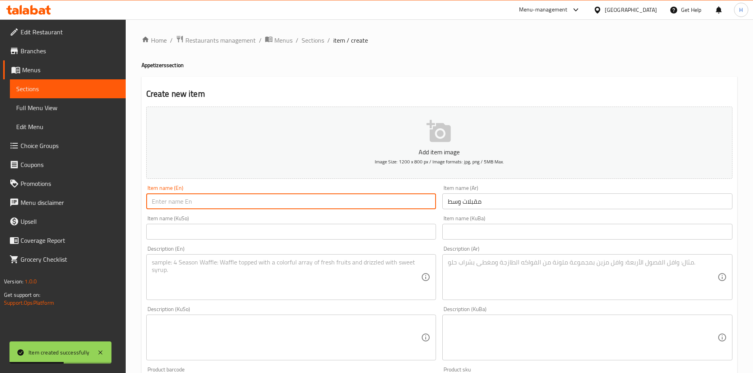
type input "N"
type input "m"
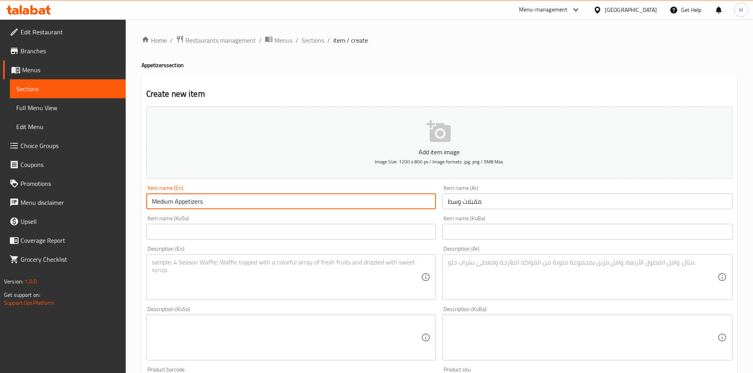
type input "Medium Appetizers"
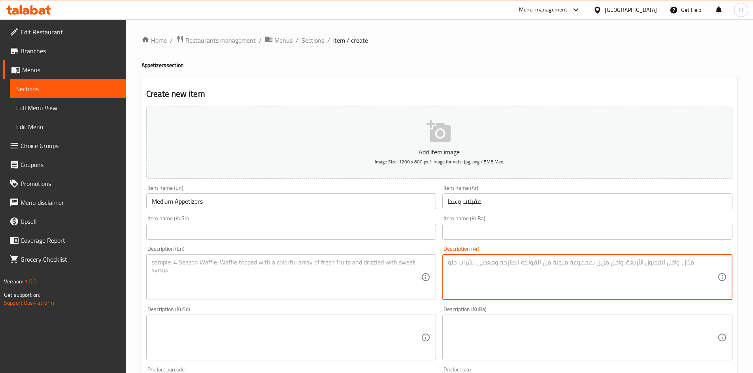
click at [492, 268] on textarea at bounding box center [583, 278] width 270 height 38
click at [532, 271] on textarea at bounding box center [583, 278] width 270 height 38
click at [532, 270] on textarea "4 انواع من المقبلات" at bounding box center [583, 278] width 270 height 38
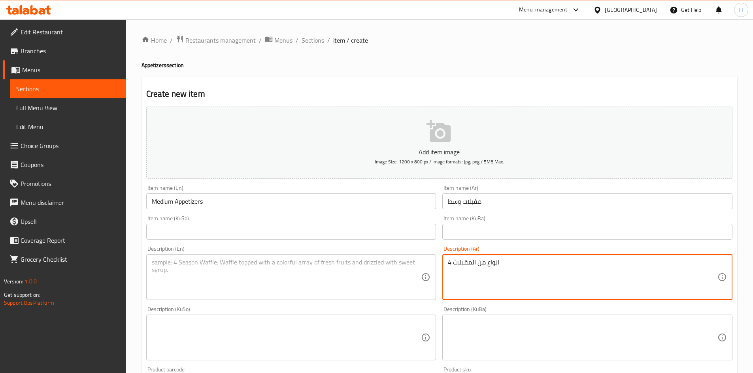
type textarea "4 انواع من المقبلات"
click at [265, 270] on textarea at bounding box center [287, 278] width 270 height 38
paste textarea "4 types of appetizers"
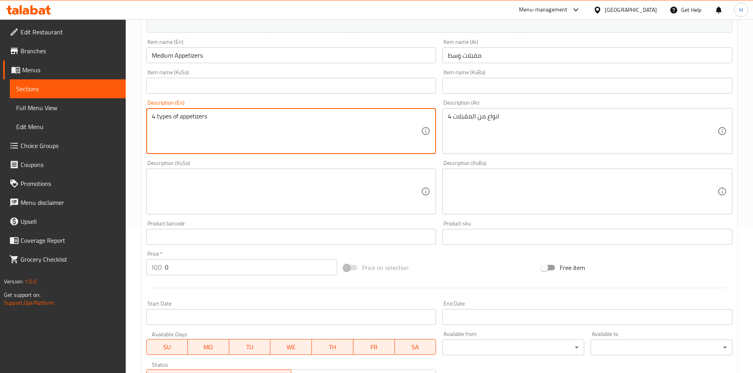
scroll to position [237, 0]
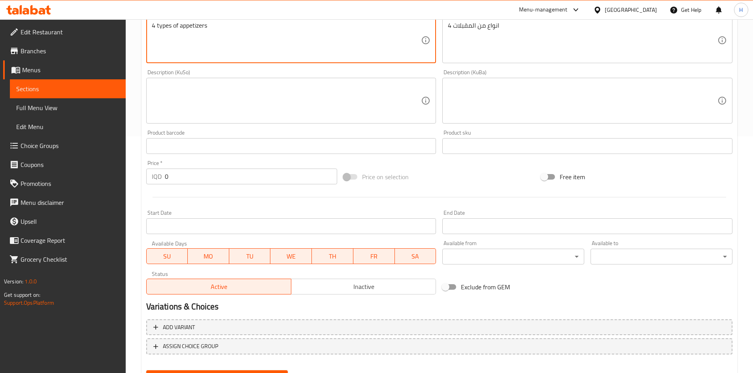
type textarea "4 types of appetizers"
click at [188, 179] on input "0" at bounding box center [251, 177] width 173 height 16
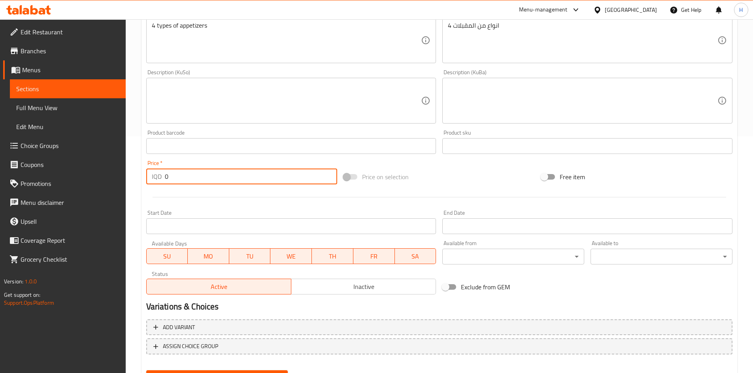
click at [188, 179] on input "0" at bounding box center [251, 177] width 173 height 16
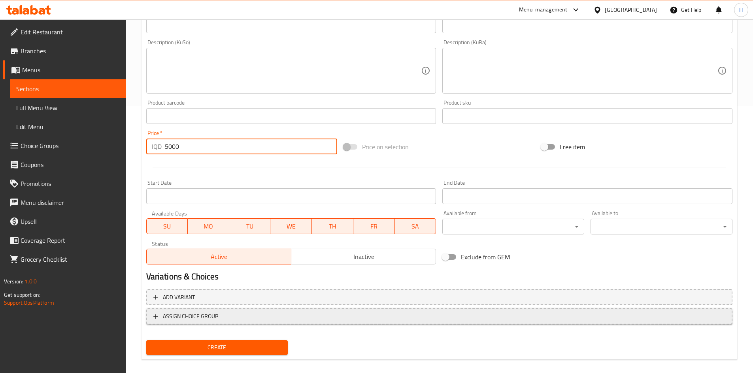
scroll to position [276, 0]
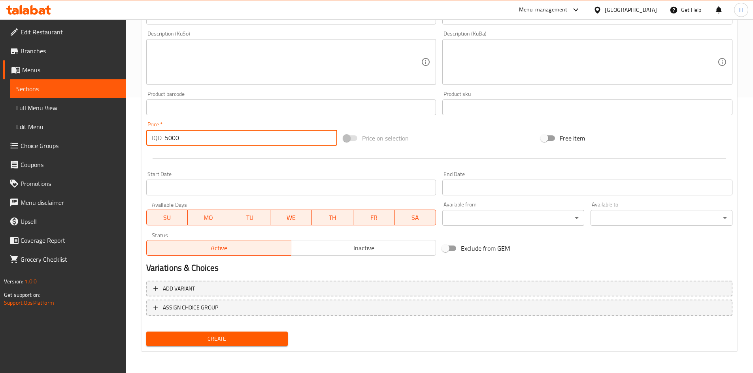
type input "5000"
click at [238, 346] on button "Create" at bounding box center [217, 339] width 142 height 15
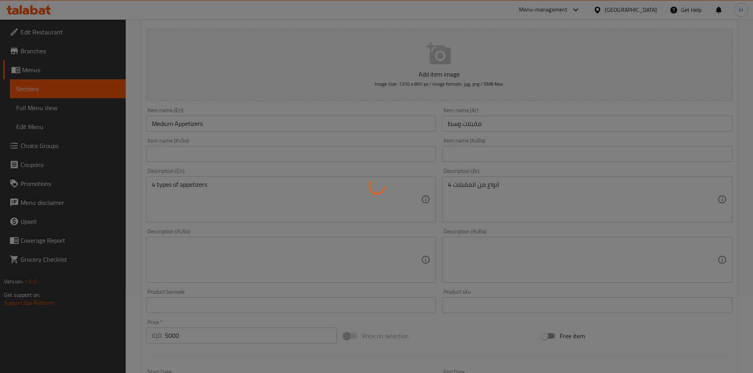
type input "0"
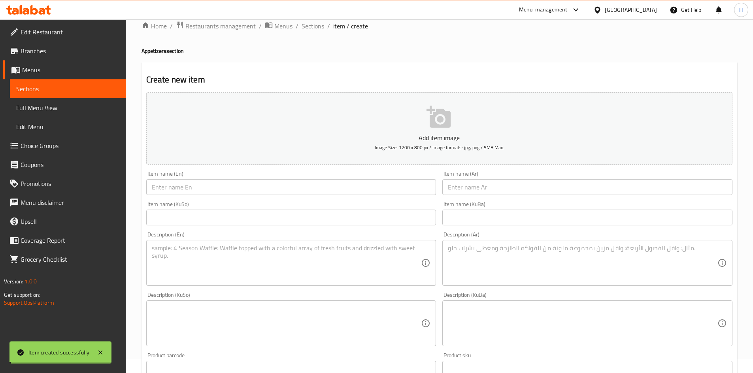
scroll to position [0, 0]
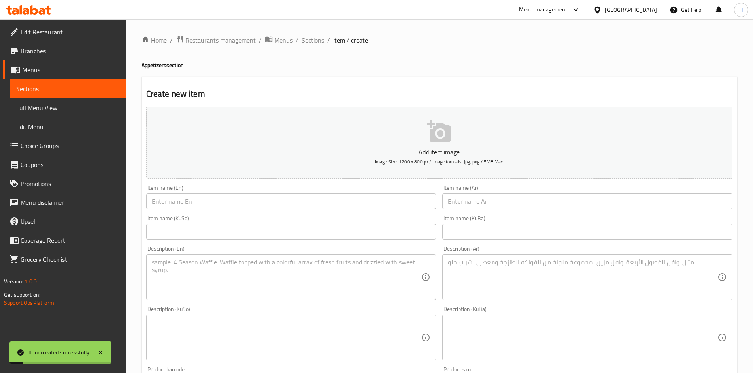
click at [475, 204] on input "text" at bounding box center [587, 202] width 290 height 16
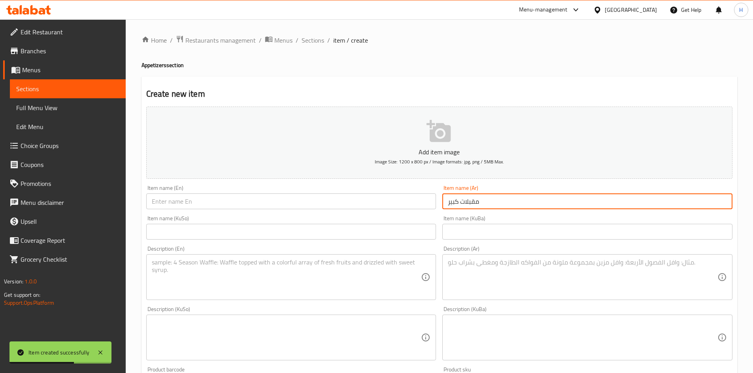
type input "مقبلات كبير"
click at [394, 204] on input "text" at bounding box center [291, 202] width 290 height 16
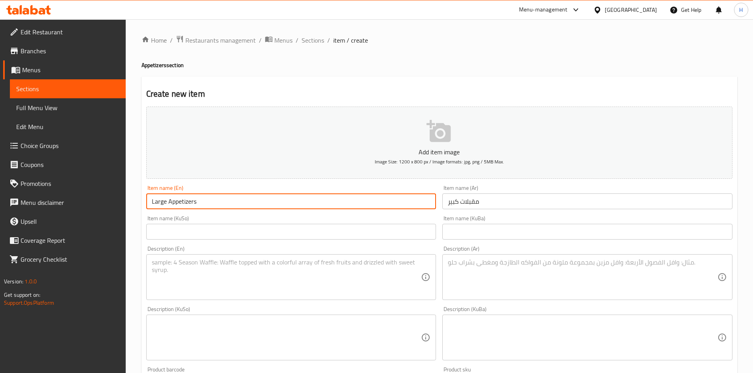
type input "Large Appetizers"
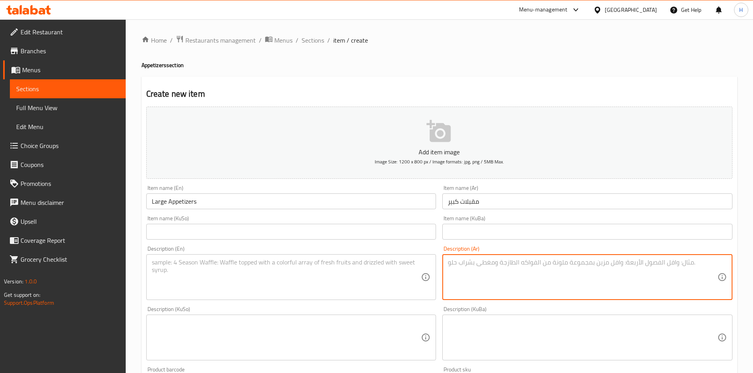
click at [521, 277] on textarea at bounding box center [583, 278] width 270 height 38
type textarea "5"
click at [454, 265] on textarea "6" at bounding box center [583, 278] width 270 height 38
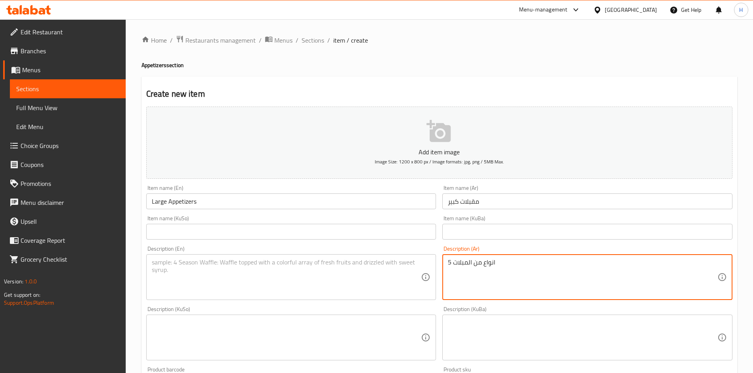
click at [465, 262] on textarea "5 انواع من المبلات" at bounding box center [583, 278] width 270 height 38
click at [462, 277] on textarea "5 انواع من المقبلات" at bounding box center [583, 278] width 270 height 38
type textarea "5 انواع من المقبلات"
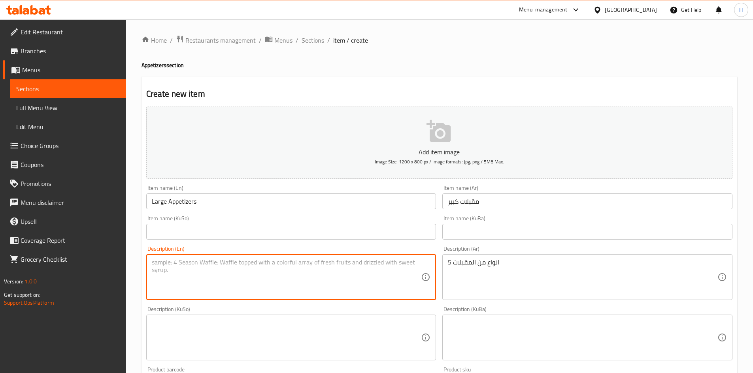
click at [261, 274] on textarea at bounding box center [287, 278] width 270 height 38
paste textarea "5 types of appetizers"
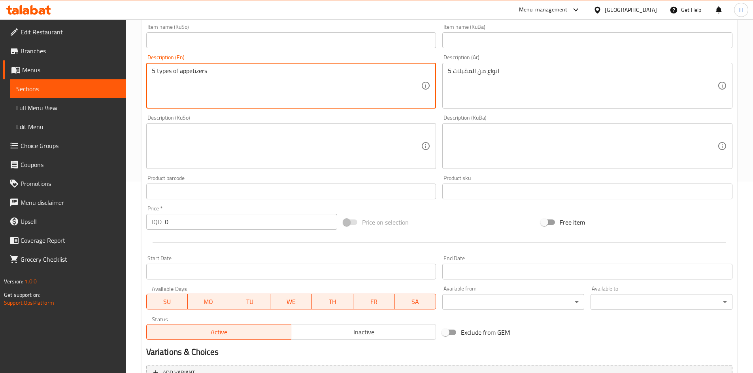
scroll to position [198, 0]
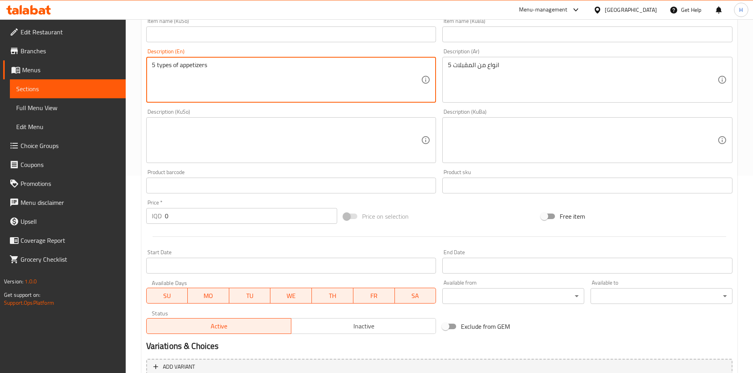
type textarea "5 types of appetizers"
click at [210, 221] on input "0" at bounding box center [251, 216] width 173 height 16
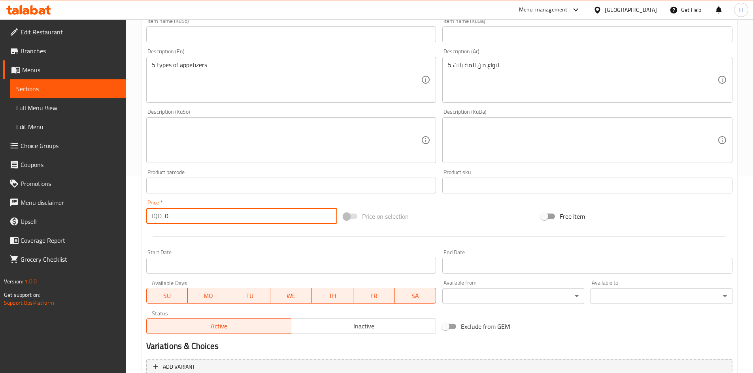
click at [210, 221] on input "0" at bounding box center [251, 216] width 173 height 16
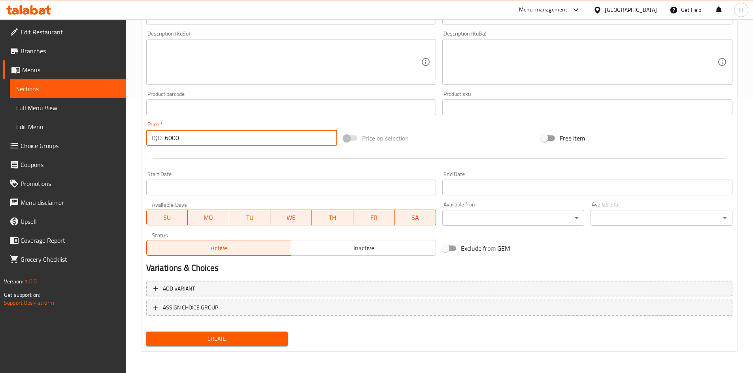
type input "6000"
click at [230, 334] on button "Create" at bounding box center [217, 339] width 142 height 15
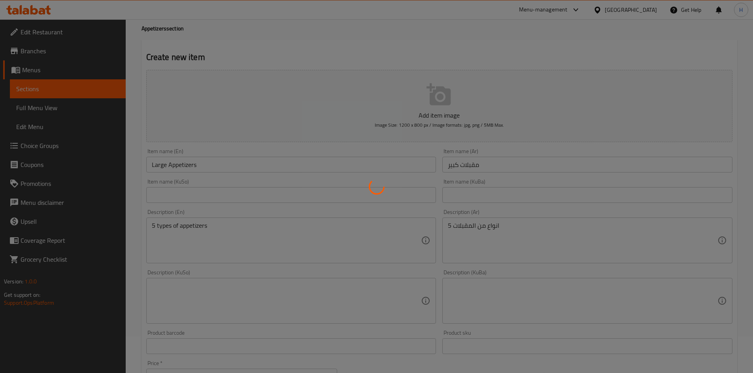
scroll to position [14, 0]
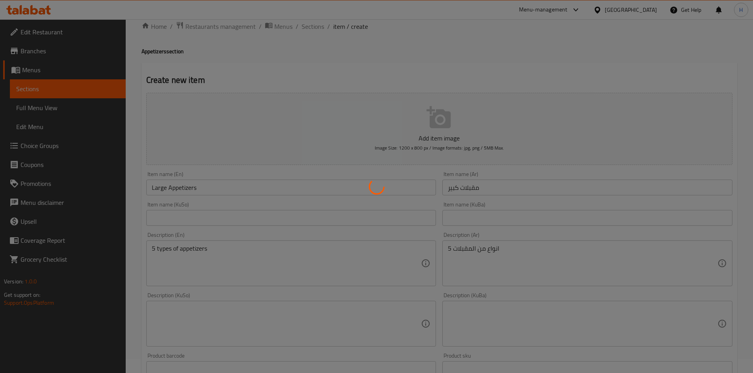
type input "0"
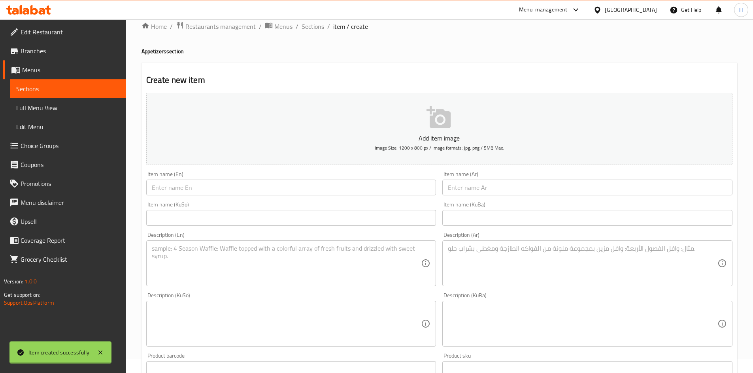
scroll to position [0, 0]
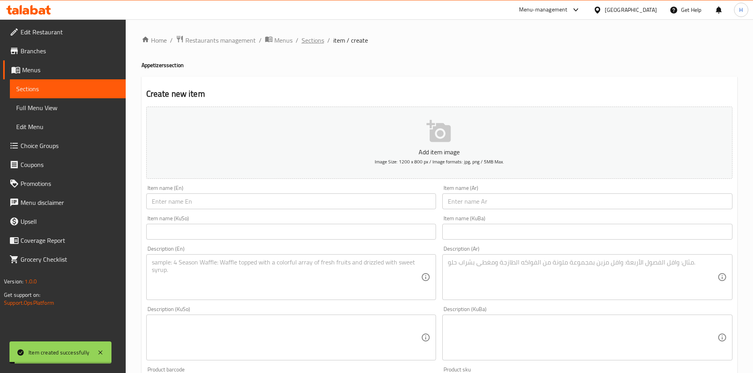
click at [315, 43] on span "Sections" at bounding box center [313, 40] width 23 height 9
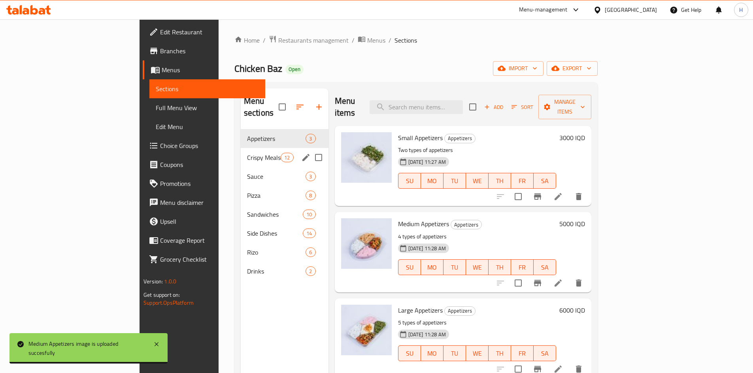
click at [241, 135] on div "Appetizers 3" at bounding box center [285, 138] width 88 height 19
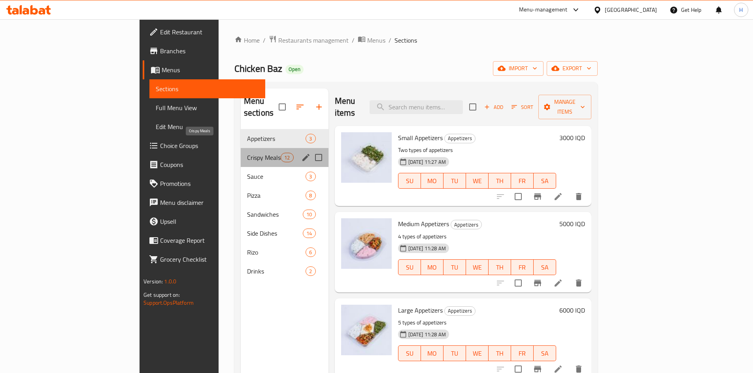
click at [247, 153] on span "Crispy Meals" at bounding box center [264, 157] width 34 height 9
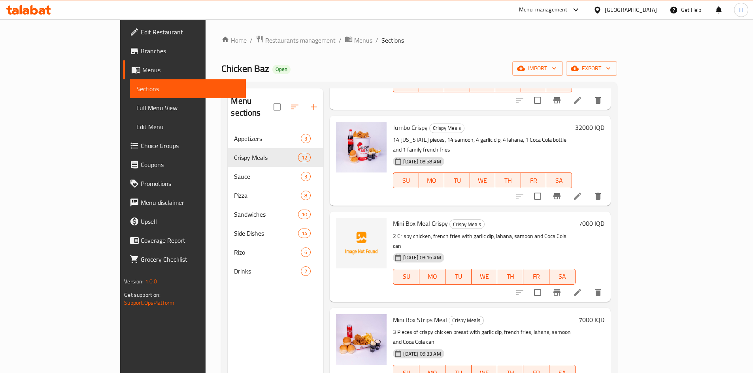
scroll to position [632, 0]
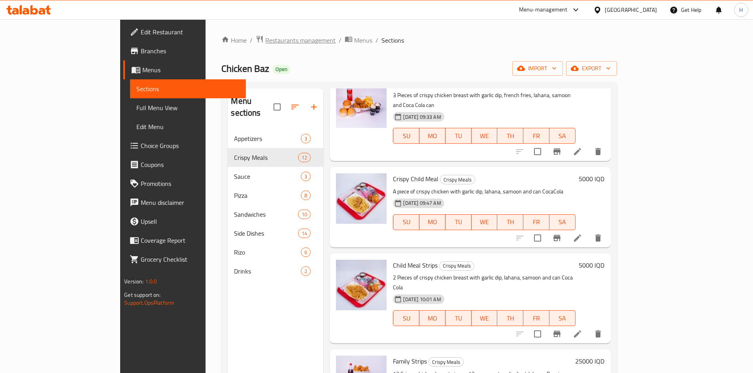
click at [265, 41] on span "Restaurants management" at bounding box center [300, 40] width 70 height 9
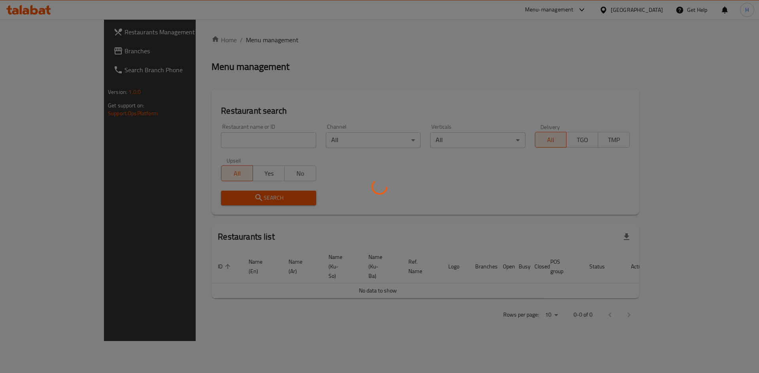
click at [228, 135] on div at bounding box center [379, 186] width 759 height 373
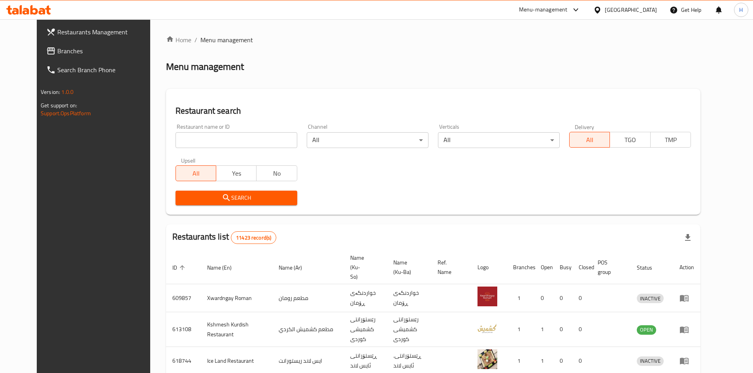
click at [215, 146] on div at bounding box center [376, 186] width 753 height 373
click at [215, 146] on input "search" at bounding box center [236, 140] width 122 height 16
paste input "679708"
type input "679708"
click at [241, 194] on span "Search" at bounding box center [236, 198] width 109 height 10
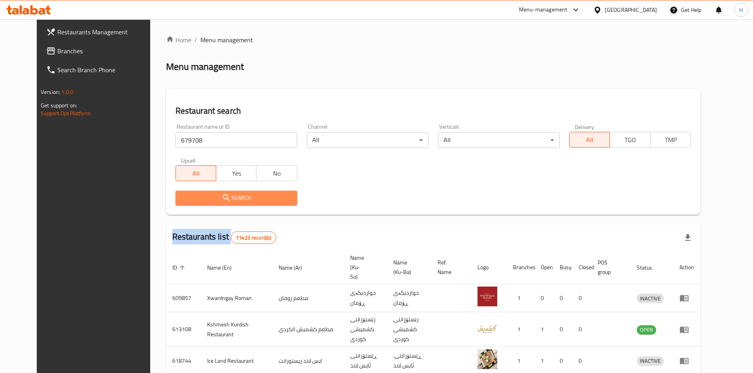
click at [241, 194] on div at bounding box center [376, 186] width 753 height 373
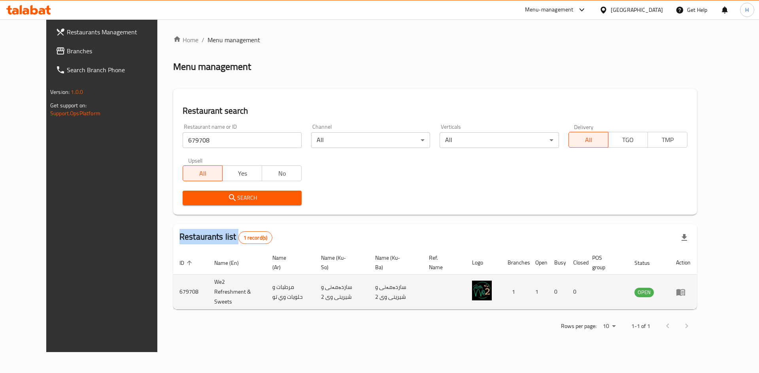
click at [685, 289] on icon "enhanced table" at bounding box center [680, 292] width 9 height 9
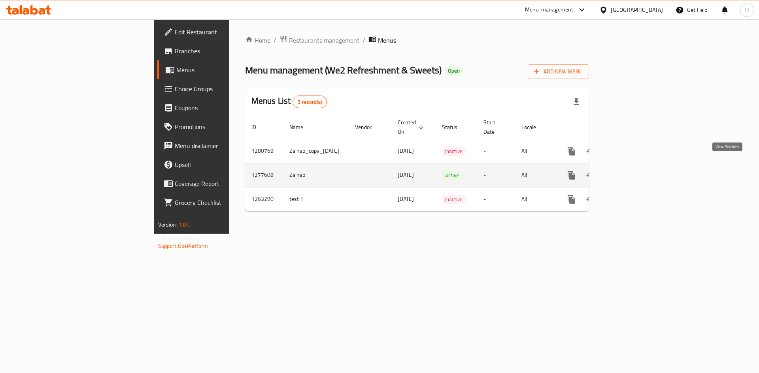
click at [638, 166] on link "enhanced table" at bounding box center [628, 175] width 19 height 19
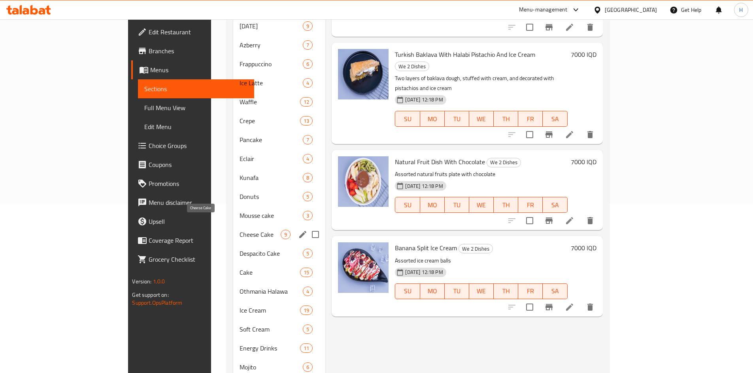
scroll to position [163, 0]
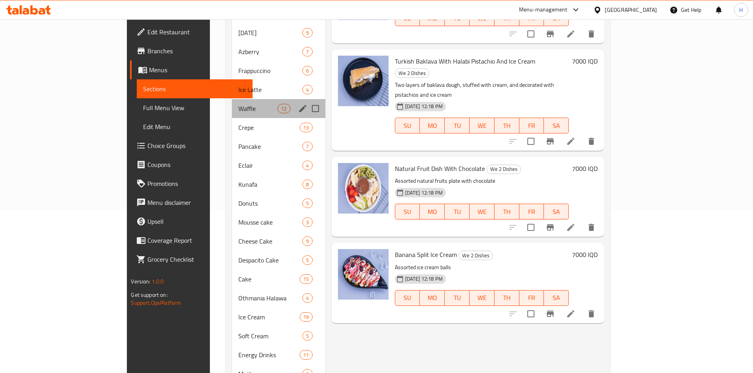
click at [232, 102] on div "Waffle 12" at bounding box center [278, 108] width 93 height 19
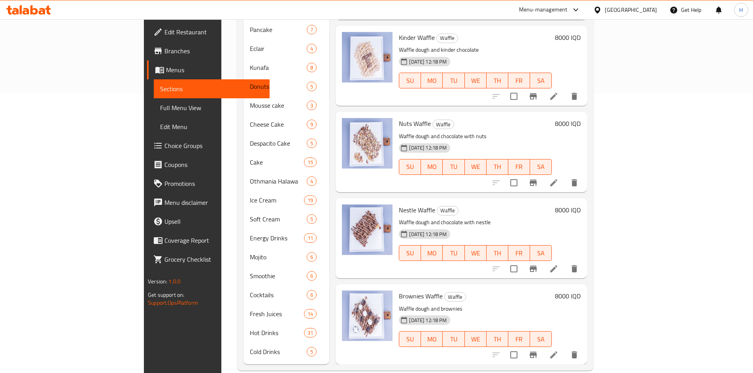
scroll to position [281, 0]
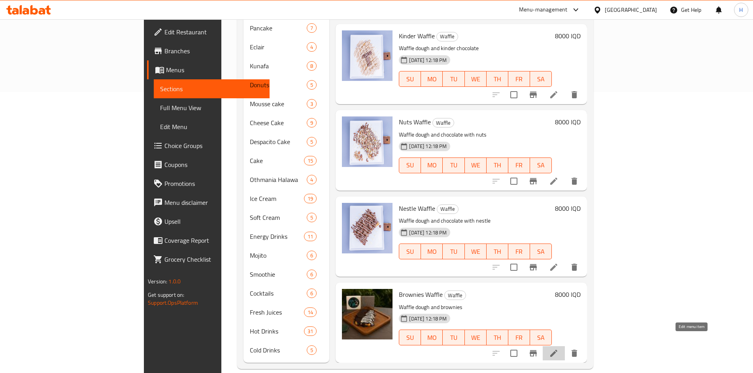
click at [558, 349] on icon at bounding box center [553, 353] width 9 height 9
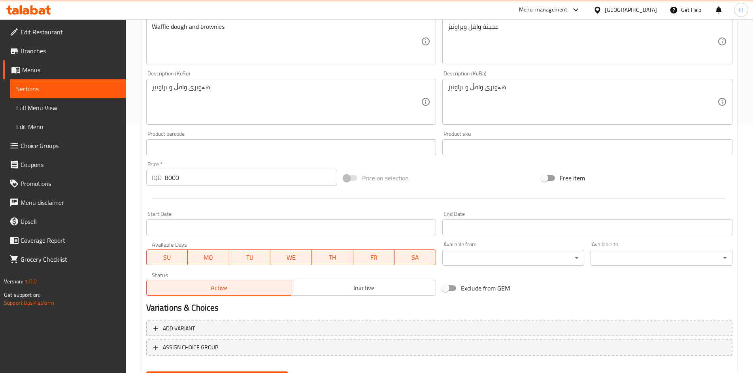
scroll to position [169, 0]
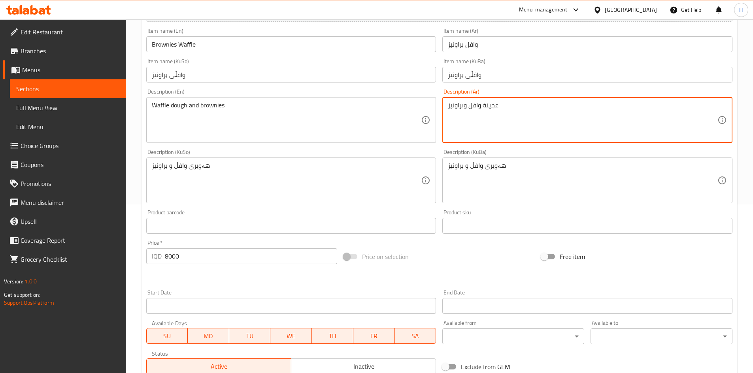
click at [502, 108] on textarea "عجينة وافل وبراونيز" at bounding box center [583, 121] width 270 height 38
paste textarea "خاصة بـ وي تو، صوص نوتيلا، صوص نستلة بيضاء، قطع من البراوني"
click at [492, 110] on textarea "عجينة وافل خاصة بـ وي تو، صوص نوتيلا، صوص نستلة بيضاء، قطع من البراوني" at bounding box center [583, 121] width 270 height 38
click at [492, 110] on textarea "عجينة وافل خاصة بـ وي تو، صوص نوتيلا، صوص نستلة بيضاء وقطع من البراوني" at bounding box center [583, 121] width 270 height 38
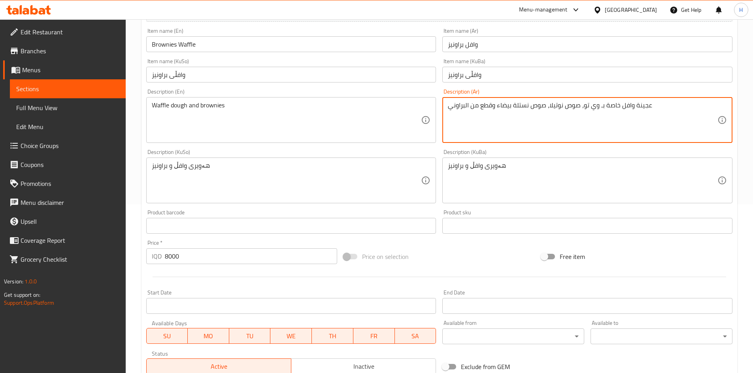
click at [492, 110] on textarea "عجينة وافل خاصة بـ وي تو، صوص نوتيلا، صوص نستلة بيضاء وقطع من البراوني" at bounding box center [583, 121] width 270 height 38
type textarea "عجينة وافل خاصة بـ وي تو، صوص نوتيلا، صوص نستلة بيضاء وقطع من البراوني"
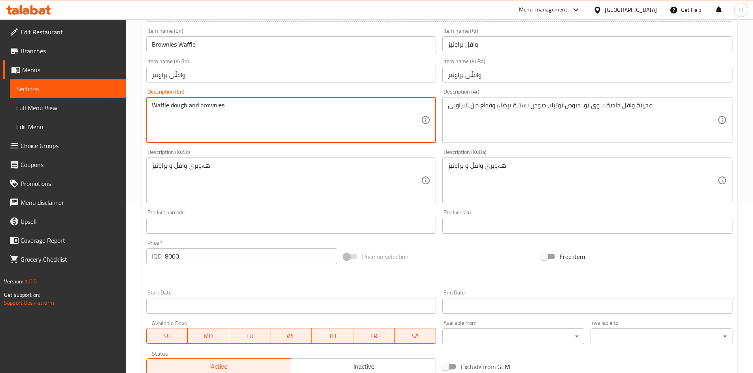
click at [265, 128] on textarea "Waffle dough and brownies" at bounding box center [287, 121] width 270 height 38
paste textarea "e Too's special waffle batter, Nutella sauce, Nestle white sauce and brownie pi…"
drag, startPoint x: 168, startPoint y: 104, endPoint x: 177, endPoint y: 107, distance: 9.0
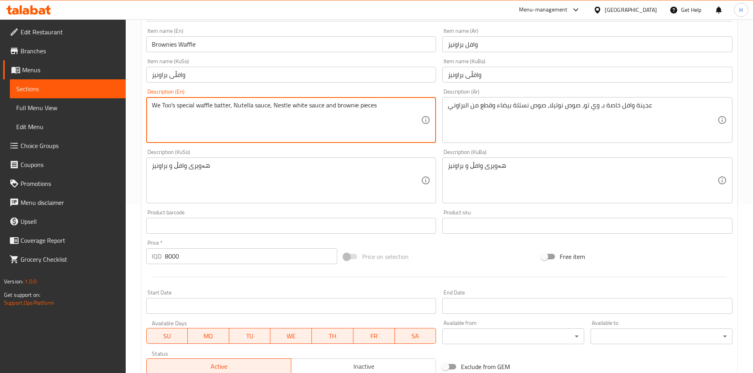
click at [177, 107] on textarea "We Too's special waffle batter, Nutella sauce, Nestle white sauce and brownie p…" at bounding box center [287, 121] width 270 height 38
click at [308, 112] on textarea "We 2 special waffle batter, Nutella sauce, Nestle white sauce and brownie pieces" at bounding box center [287, 121] width 270 height 38
click at [309, 112] on textarea "We 2 special waffle batter, Nutella sauce, Nestle white sauce and brownie pieces" at bounding box center [287, 121] width 270 height 38
click at [270, 109] on textarea "We 2 special waffle batter, Nutella sauce, Nestle white sauce and brownie pieces" at bounding box center [287, 121] width 270 height 38
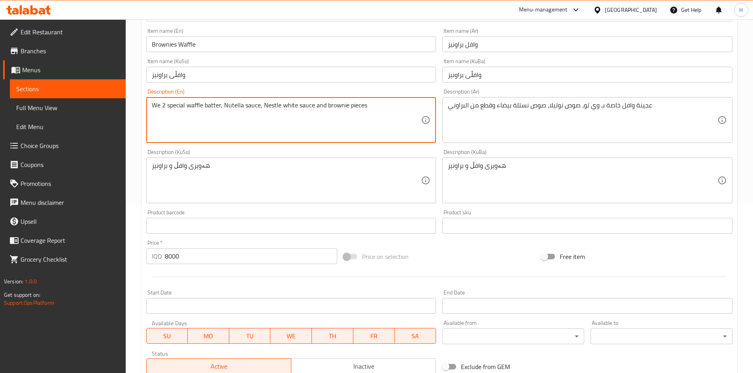
click at [270, 109] on textarea "We 2 special waffle batter, Nutella sauce, Nestle white sauce and brownie pieces" at bounding box center [287, 121] width 270 height 38
paste textarea "we 2 special waffle batter, nutella sauce, n"
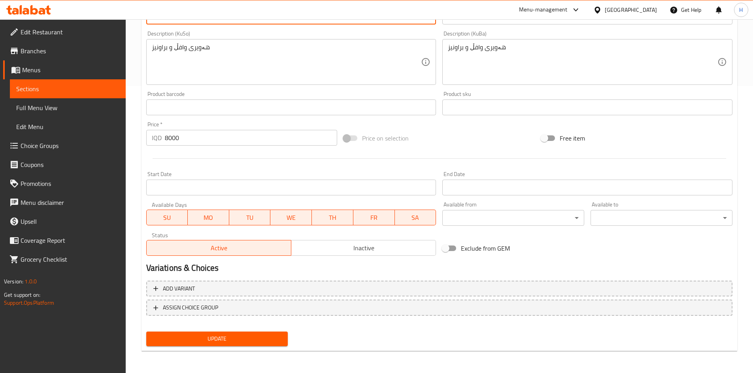
type textarea "we 2 special waffle batter, nutella sauce, nestle white sauce and brownie pieces"
click at [269, 338] on span "Update" at bounding box center [217, 339] width 129 height 10
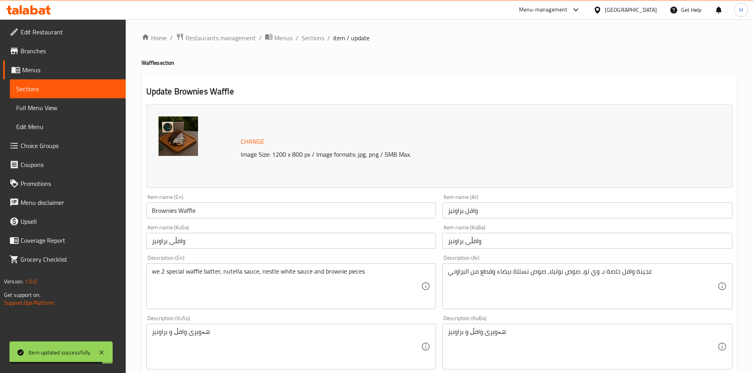
scroll to position [0, 0]
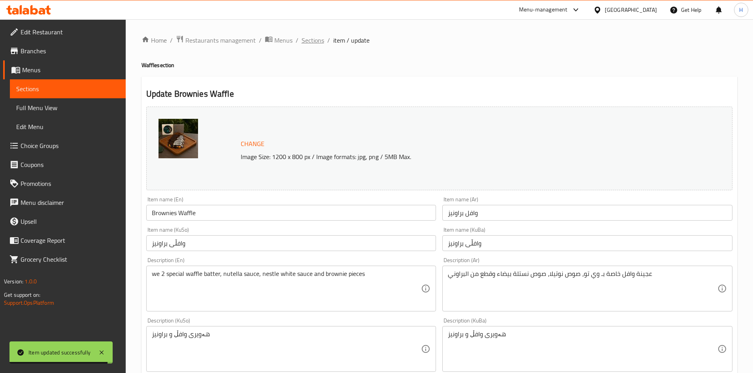
click at [317, 41] on span "Sections" at bounding box center [313, 40] width 23 height 9
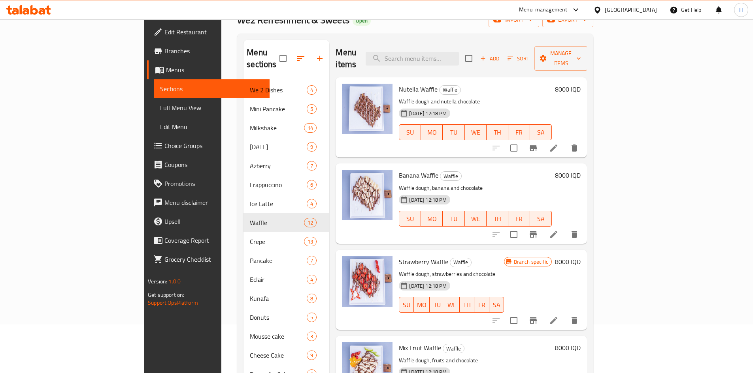
scroll to position [44, 0]
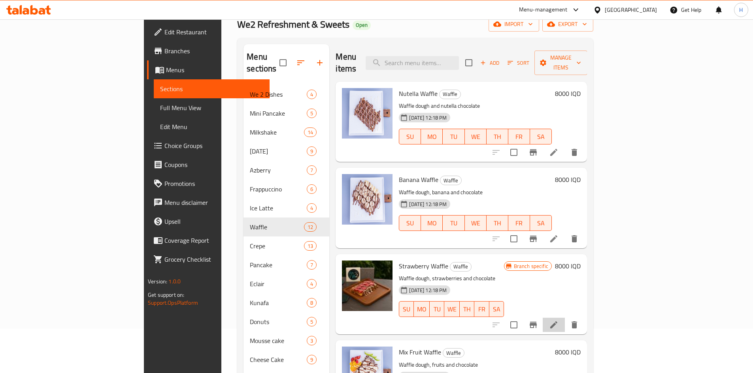
click at [565, 318] on li at bounding box center [554, 325] width 22 height 14
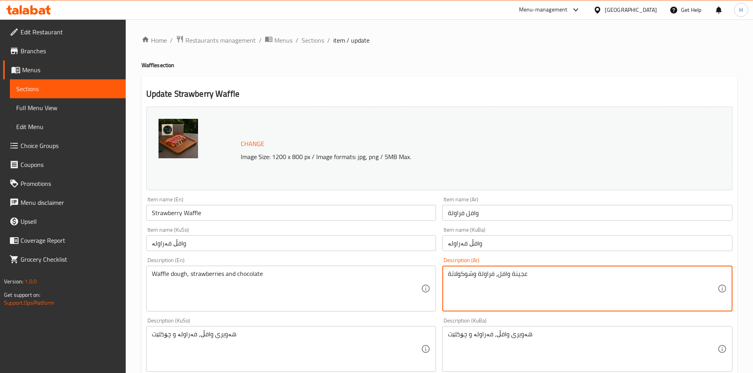
click at [541, 287] on textarea "عجينة وافل، فراولة وشوكولاتة" at bounding box center [583, 289] width 270 height 38
paste textarea "خاصة بـ وي تو، صوص نوتيلا، صوص نستلة بيضاء، قطع من الفراول"
click at [494, 277] on textarea "عجينة وافل خاصة بـ وي تو، صوص نوتيلا، صوص نستلة بيضاء، قطع من الفراولة" at bounding box center [583, 289] width 270 height 38
click at [505, 286] on textarea "عجينة وافل خاصة بـ وي تو، صوص نوتيلا، صوص نستلة بيضاء و قطع من الفراولة" at bounding box center [583, 289] width 270 height 38
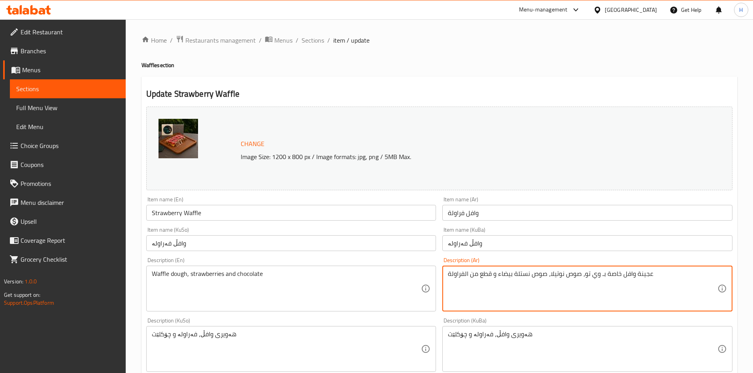
click at [505, 286] on textarea "عجينة وافل خاصة بـ وي تو، صوص نوتيلا، صوص نستلة بيضاء و قطع من الفراولة" at bounding box center [583, 289] width 270 height 38
type textarea "عجينة وافل خاصة بـ وي تو، صوص نوتيلا، صوص نستلة بيضاء و قطع من الفراولة"
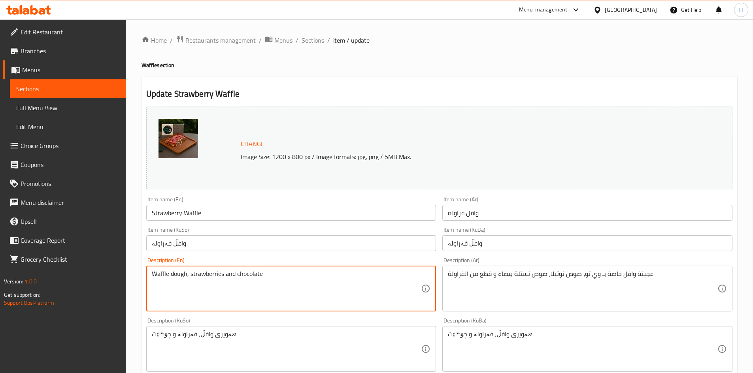
click at [242, 280] on textarea "Waffle dough, strawberries and chocolate" at bounding box center [287, 289] width 270 height 38
paste textarea "we too's special waffle batter, nutella sauce, nestle white sauce and strawberr…"
click at [165, 276] on textarea "we too's special waffle batter, nutella sauce, nestle white sauce and strawberr…" at bounding box center [287, 289] width 270 height 38
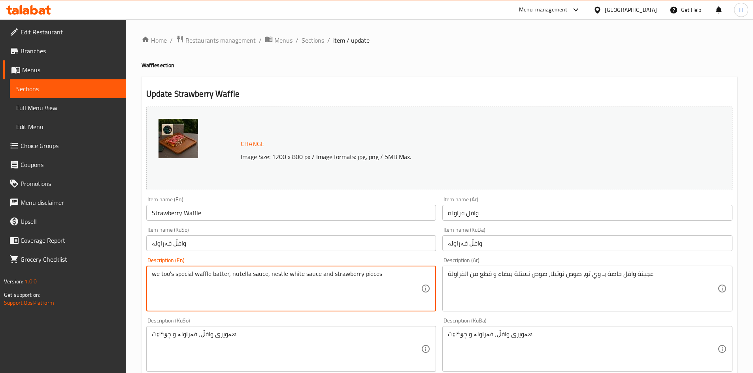
click at [165, 276] on textarea "we too's special waffle batter, nutella sauce, nestle white sauce and strawberr…" at bounding box center [287, 289] width 270 height 38
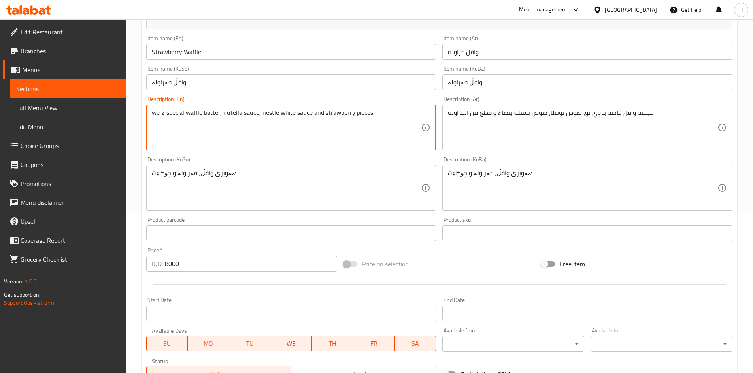
scroll to position [277, 0]
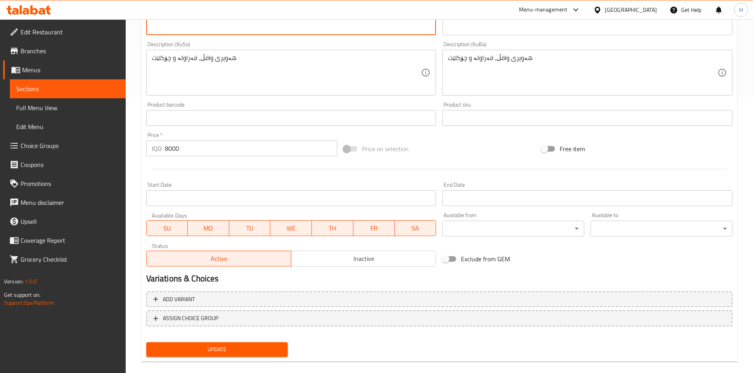
type textarea "we 2 special waffle batter, nutella sauce, nestle white sauce and strawberry pi…"
click at [249, 348] on span "Update" at bounding box center [217, 350] width 129 height 10
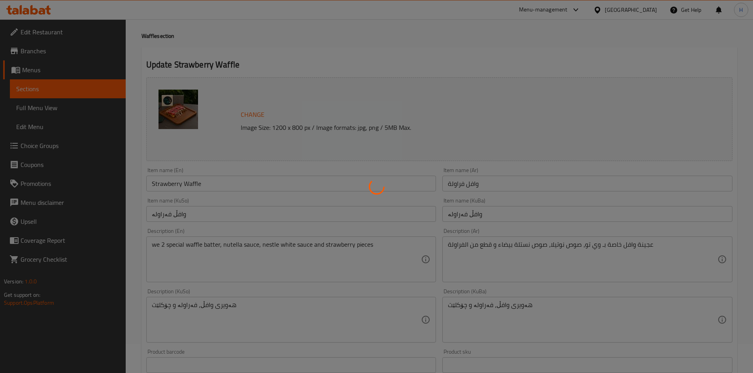
scroll to position [0, 0]
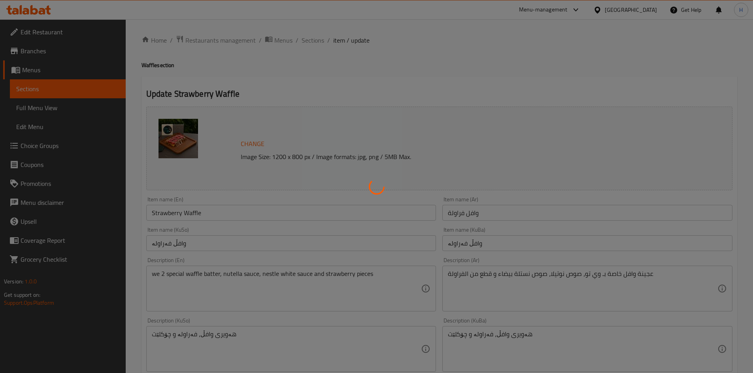
click at [313, 40] on div at bounding box center [376, 186] width 753 height 373
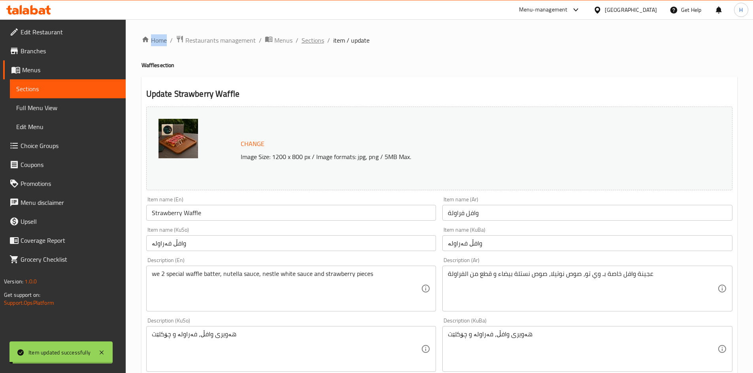
click at [313, 44] on span "Sections" at bounding box center [313, 40] width 23 height 9
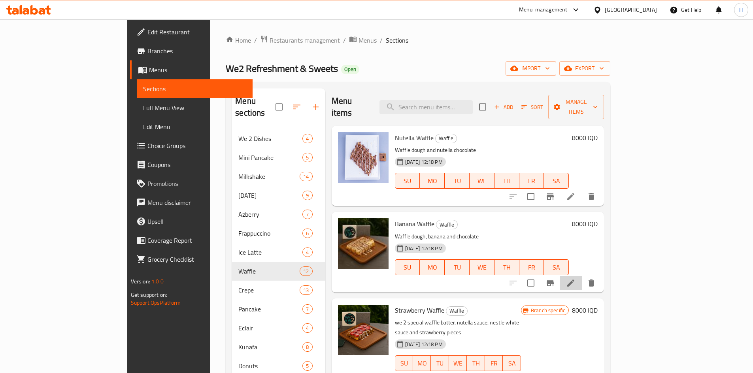
click at [582, 276] on li at bounding box center [571, 283] width 22 height 14
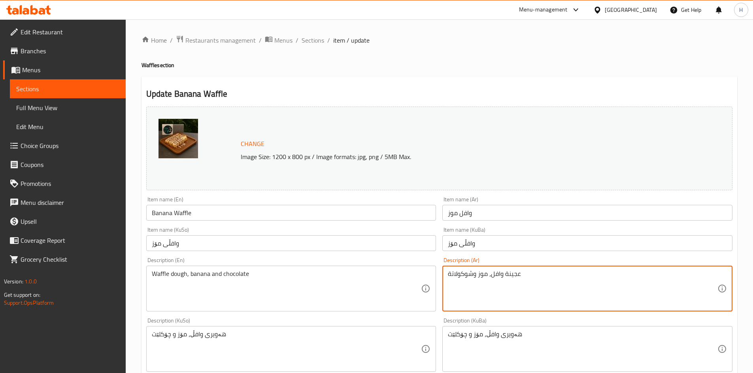
click at [474, 279] on textarea "عجينة وافل، موز وشوكولاتة" at bounding box center [583, 289] width 270 height 38
paste textarea "خاصة بـ وي تو، صوص نوتيلا، صوص نستلة بيضاء، قطع من الموز"
click at [485, 276] on textarea "عجينة وافل خاصة بـ وي تو، صوص نوتيلا، صوص نستلة بيضاء، قطع من الموز" at bounding box center [583, 289] width 270 height 38
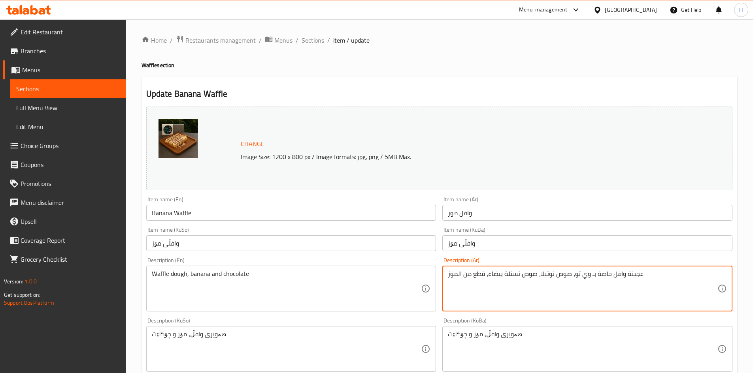
click at [491, 277] on textarea "عجينة وافل خاصة بـ وي تو، صوص نوتيلا، صوص نستلة بيضاء، قطع من الموز" at bounding box center [583, 289] width 270 height 38
click at [486, 276] on textarea "عجينة وافل خاصة بـ وي تو، صوص نوتيلا، صوص نستلة بيضاء، قطع من الموز" at bounding box center [583, 289] width 270 height 38
click at [515, 270] on textarea "عجينة وافل خاصة بـ وي تو، صوص نوتيلا، صوص نستلة بيضاء و قطع من الموز" at bounding box center [583, 289] width 270 height 38
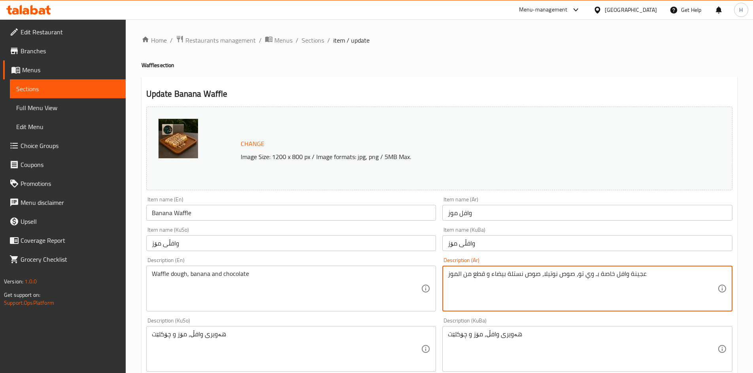
type textarea "عجينة وافل خاصة بـ وي تو، صوص نوتيلا، صوص نستلة بيضاء و قطع من الموز"
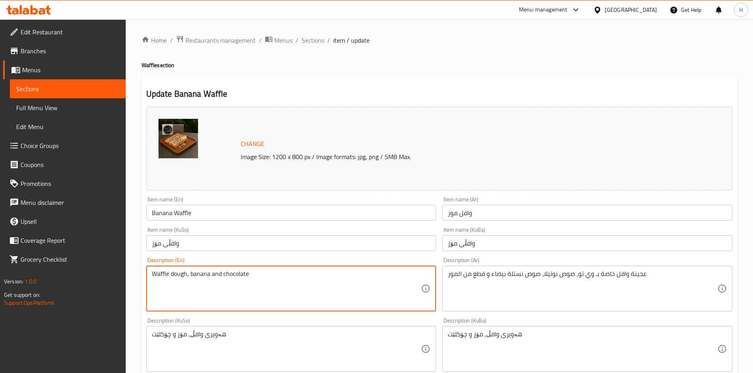
click at [160, 279] on textarea "Waffle dough, banana and chocolate" at bounding box center [287, 289] width 270 height 38
paste textarea "e Too's special waffle batter, Nutella sauce, Nestle white sauce and banana sli…"
click at [172, 275] on textarea "We Too's special waffle batter, Nutella sauce, Nestle white sauce and banana sl…" at bounding box center [287, 289] width 270 height 38
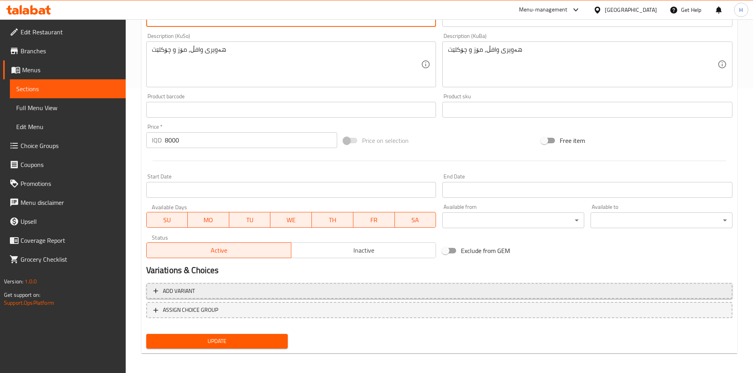
scroll to position [287, 0]
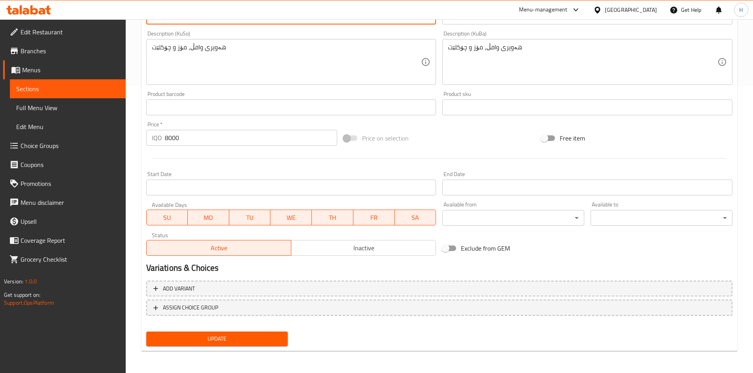
click at [243, 340] on span "Update" at bounding box center [217, 339] width 129 height 10
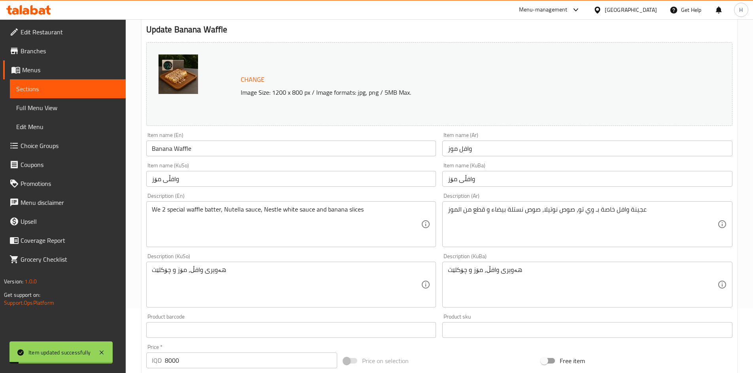
scroll to position [50, 0]
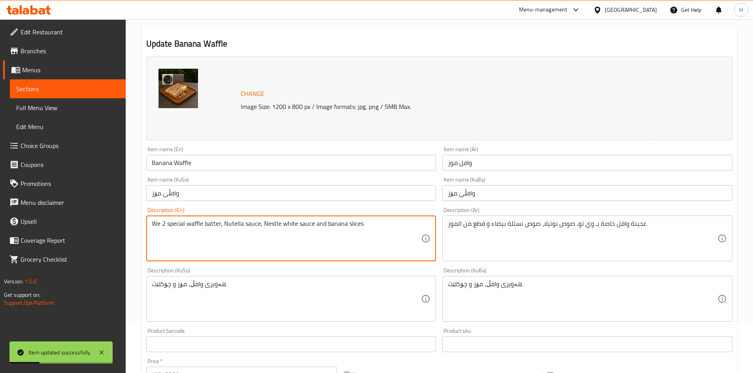
click at [264, 227] on textarea "We 2 special waffle batter, Nutella sauce, Nestle white sauce and banana slices" at bounding box center [287, 239] width 270 height 38
drag, startPoint x: 246, startPoint y: 250, endPoint x: 246, endPoint y: 245, distance: 5.5
click at [246, 250] on textarea "We 2 special waffle batter, Nutella sauce, Nestle white sauce and banana slices" at bounding box center [287, 239] width 270 height 38
click at [246, 245] on textarea "We 2 special waffle batter, Nutella sauce, Nestle white sauce and banana slices" at bounding box center [287, 239] width 270 height 38
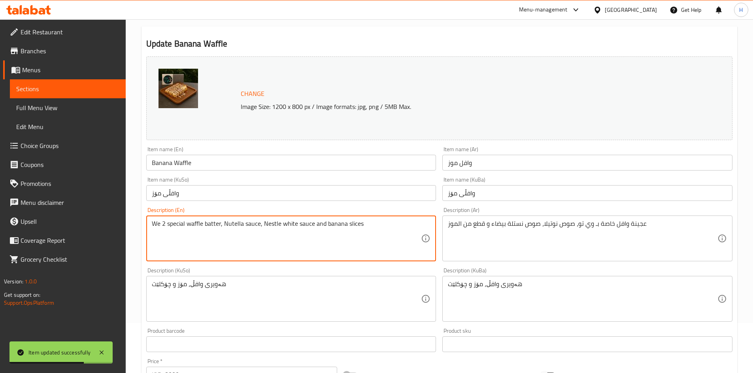
click at [246, 244] on textarea "We 2 special waffle batter, Nutella sauce, Nestle white sauce and banana slices" at bounding box center [287, 239] width 270 height 38
paste textarea "we 2 special waffle batter, nutella sauce, n"
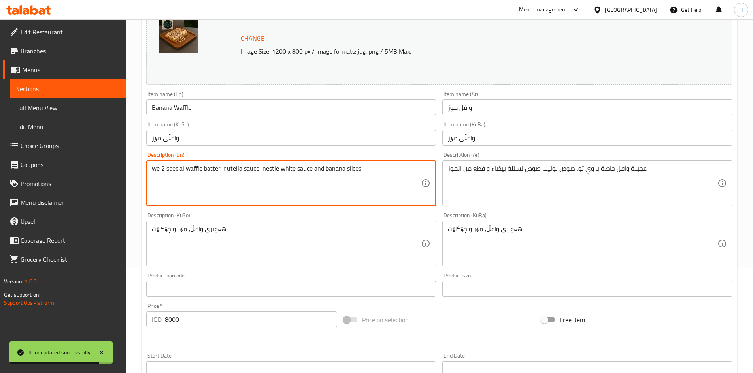
scroll to position [287, 0]
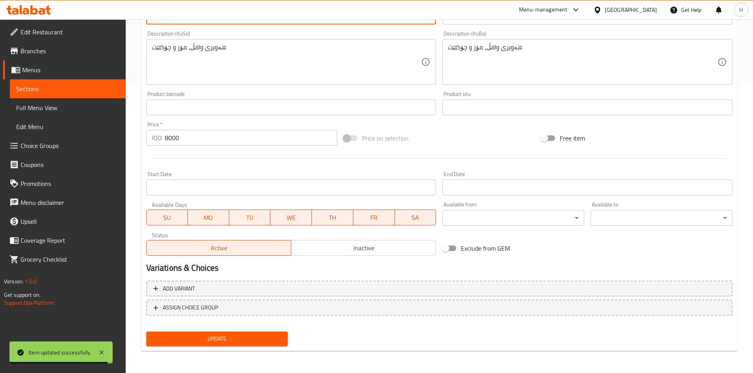
type textarea "we 2 special waffle batter, nutella sauce, nestle white sauce and banana slices"
click at [228, 345] on button "Update" at bounding box center [217, 339] width 142 height 15
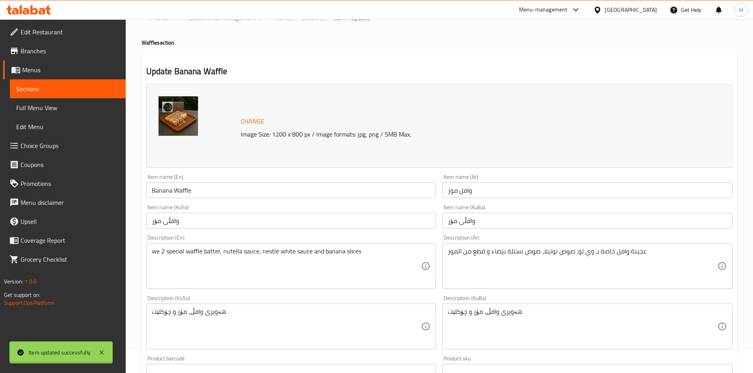
scroll to position [0, 0]
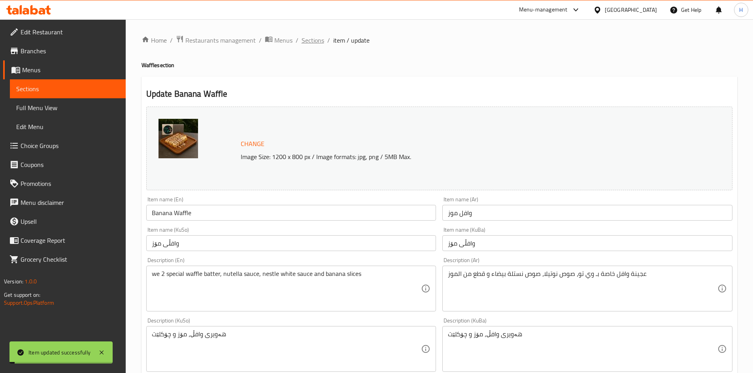
click at [306, 41] on span "Sections" at bounding box center [313, 40] width 23 height 9
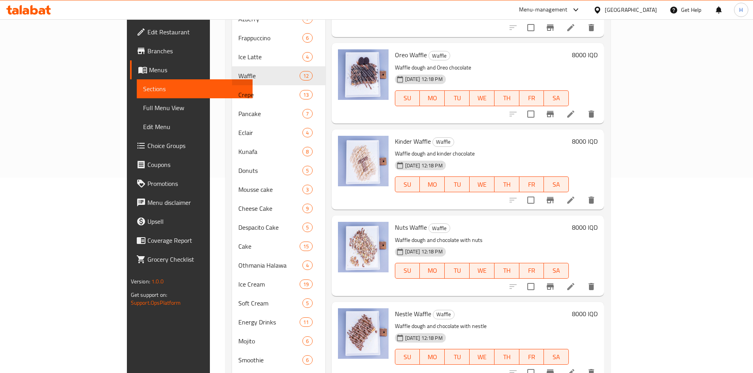
scroll to position [198, 0]
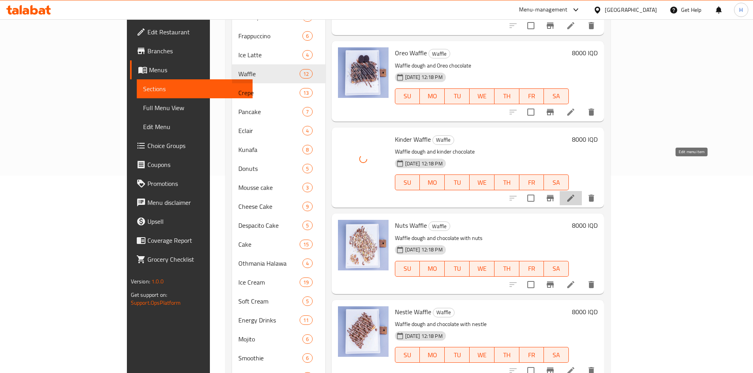
click at [575, 194] on icon at bounding box center [570, 198] width 9 height 9
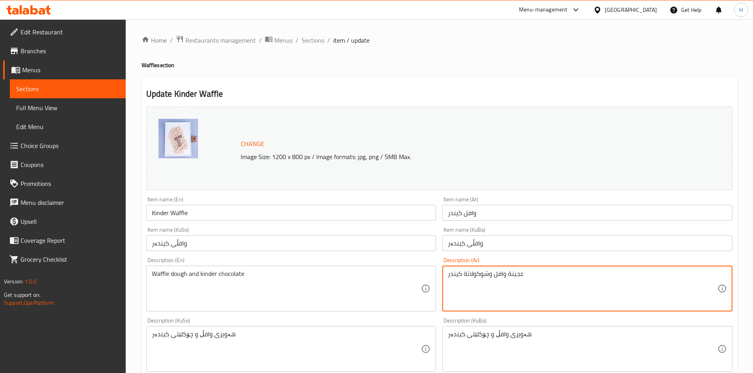
click at [486, 285] on textarea "عجينة وافل وشوكولاتة كيندر" at bounding box center [583, 289] width 270 height 38
paste textarea "خاصة بـ وي تو، صوص كندر، صوص نستلة بيضاء، قطع من الك"
drag, startPoint x: 489, startPoint y: 277, endPoint x: 490, endPoint y: 283, distance: 6.1
click at [490, 283] on textarea "عجينة وافل خاصة بـ وي تو، صوص كندر، صوص نستلة بيضاء، قطع من الكندر" at bounding box center [583, 289] width 270 height 38
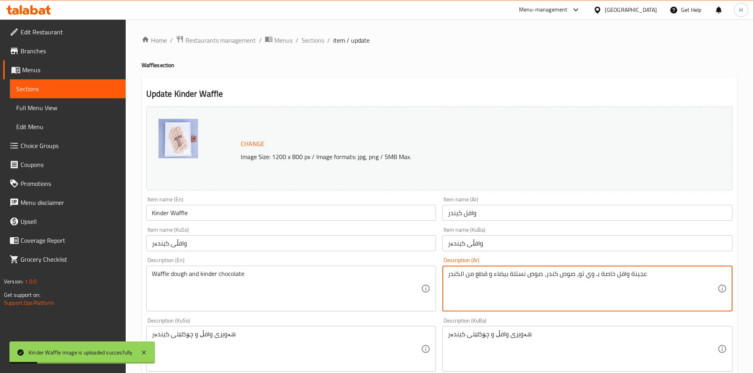
click at [492, 282] on textarea "عجينة وافل خاصة بـ وي تو، صوص كندر، صوص نستلة بيضاء و قطع من الكندر" at bounding box center [583, 289] width 270 height 38
type textarea "عجينة وافل خاصة بـ وي تو، صوص كندر، صوص نستلة بيضاء و قطع من الكندر"
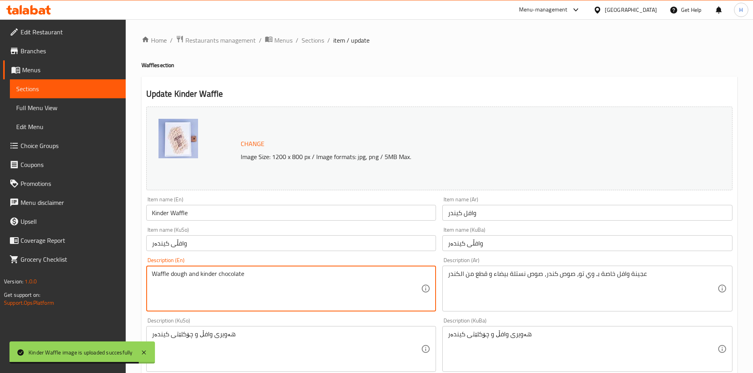
click at [217, 288] on textarea "Waffle dough and kinder chocolate" at bounding box center [287, 289] width 270 height 38
paste textarea "wee two special waffle batter, kinder sauce, nestle white sauce and kinder piec…"
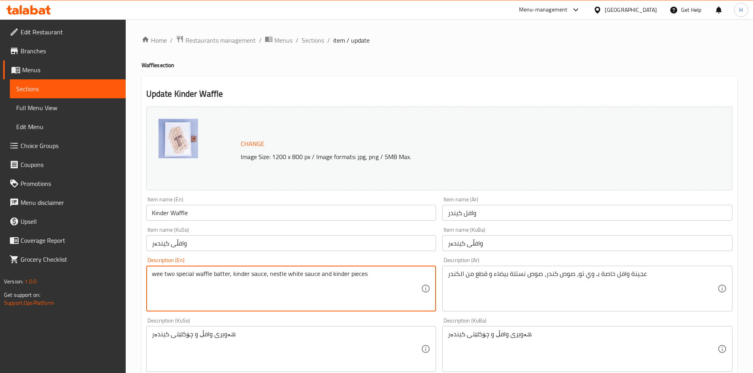
drag, startPoint x: 160, startPoint y: 275, endPoint x: 174, endPoint y: 277, distance: 13.7
click at [174, 277] on textarea "wee two special waffle batter, kinder sauce, nestle white sauce and kinder piec…" at bounding box center [287, 289] width 270 height 38
click at [157, 275] on textarea "we2 special waffle batter, kinder sauce, nestle white sauce and kinder pieces" at bounding box center [287, 289] width 270 height 38
click at [160, 273] on textarea "we2 special waffle batter, kinder sauce, nestle white sauce and kinder pieces" at bounding box center [287, 289] width 270 height 38
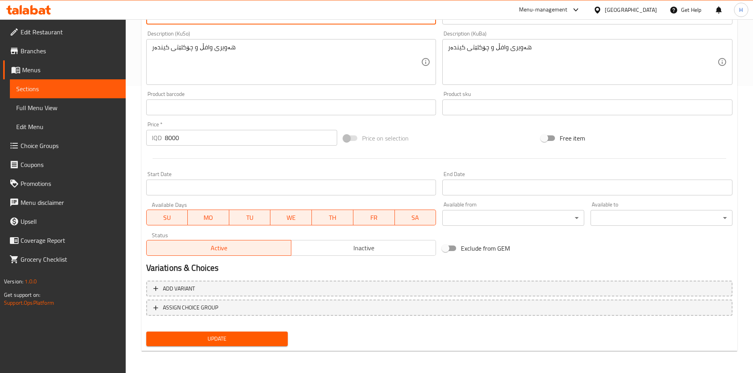
type textarea "we 2 special waffle batter, kinder sauce, nestle white sauce and kinder pieces"
click at [246, 336] on span "Update" at bounding box center [217, 339] width 129 height 10
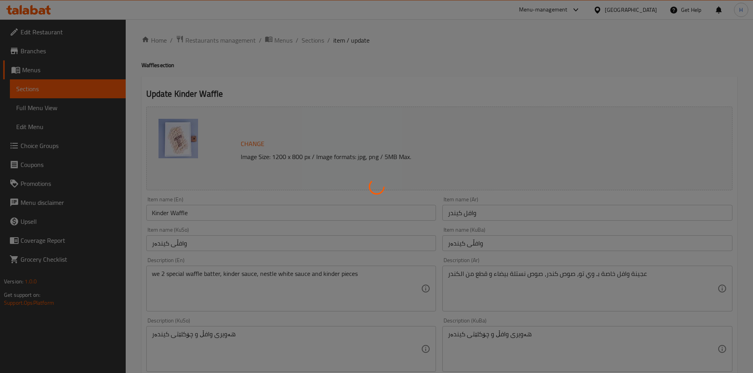
click at [309, 41] on div at bounding box center [376, 186] width 753 height 373
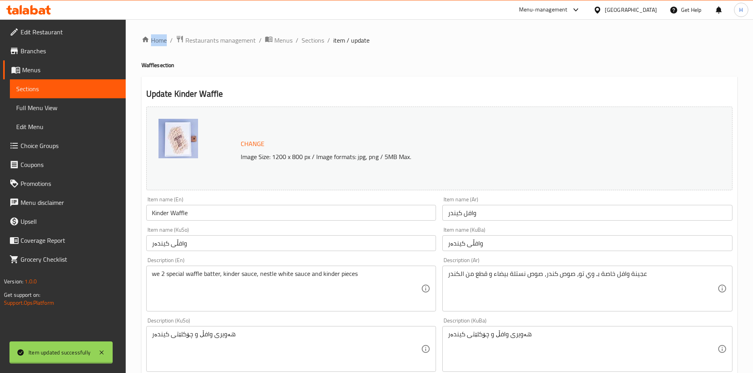
click at [309, 41] on div at bounding box center [376, 186] width 753 height 373
click at [309, 41] on span "Sections" at bounding box center [313, 40] width 23 height 9
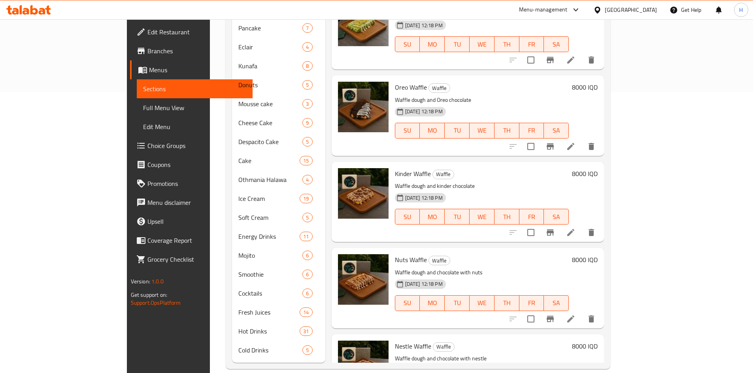
scroll to position [393, 0]
click at [582, 140] on li at bounding box center [571, 147] width 22 height 14
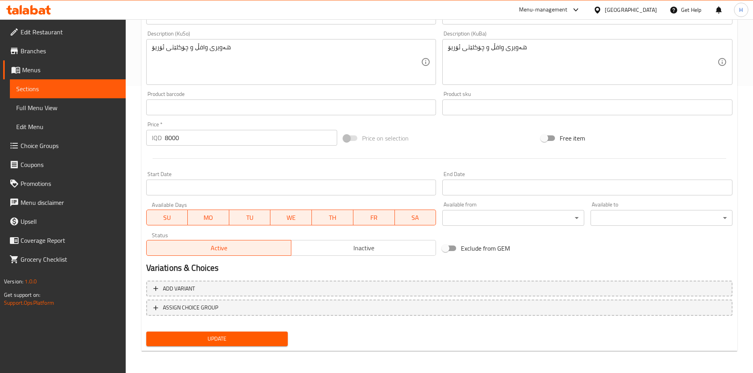
click at [251, 343] on span "Update" at bounding box center [217, 339] width 129 height 10
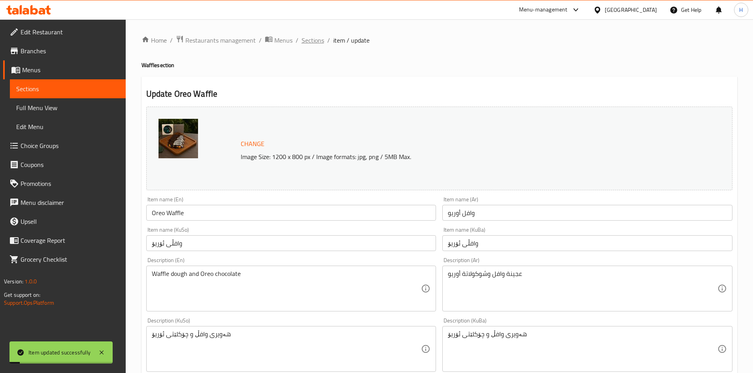
click at [303, 36] on span "Sections" at bounding box center [313, 40] width 23 height 9
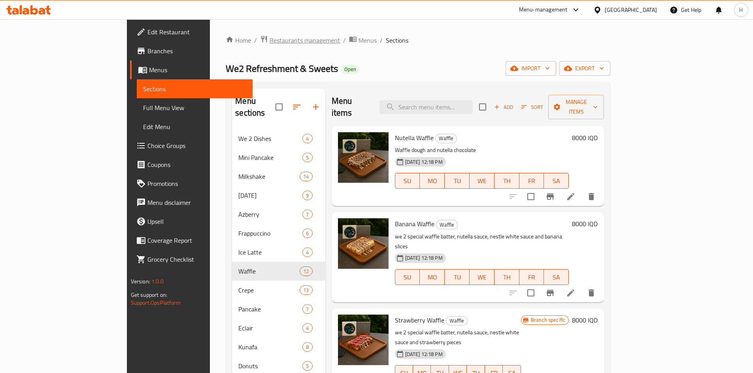
click at [270, 36] on span "Restaurants management" at bounding box center [305, 40] width 70 height 9
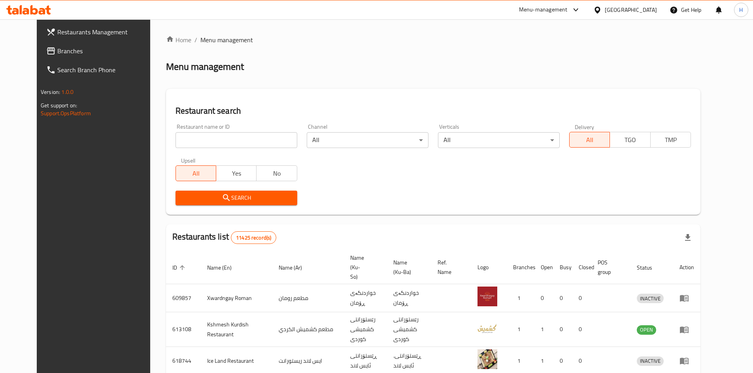
click at [212, 158] on div "All Yes No" at bounding box center [236, 170] width 122 height 24
click at [213, 151] on div "Restaurant name or ID Restaurant name or ID" at bounding box center [236, 136] width 131 height 34
click at [217, 144] on input "search" at bounding box center [236, 140] width 122 height 16
paste input "681695"
type input "681695"
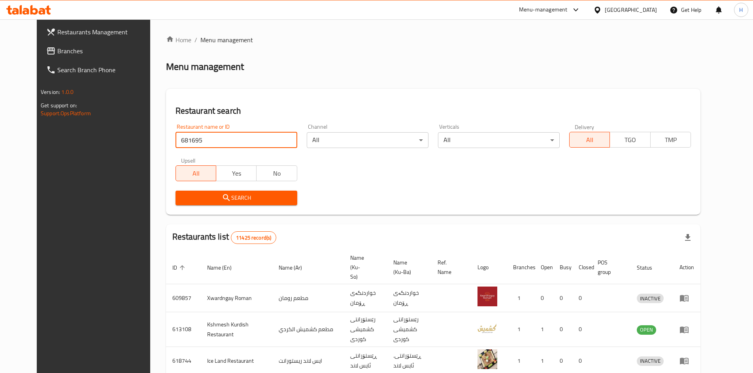
click button "Search" at bounding box center [236, 198] width 122 height 15
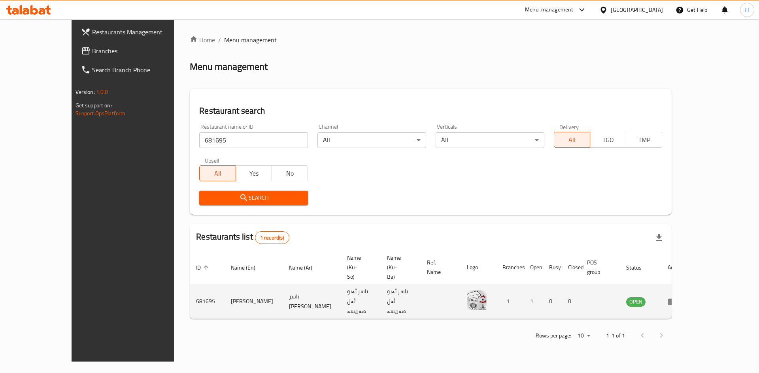
click at [677, 297] on icon "enhanced table" at bounding box center [672, 301] width 9 height 9
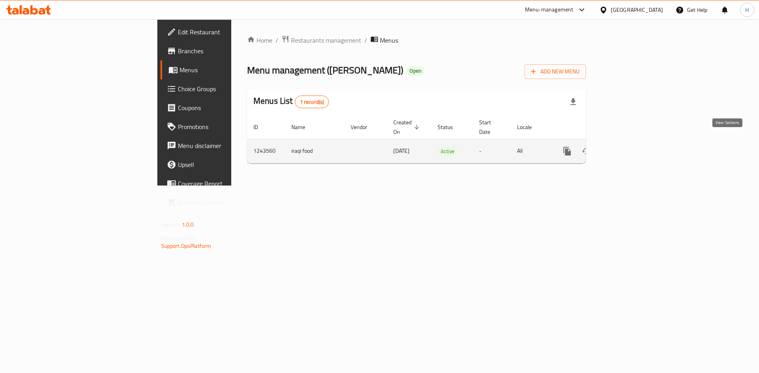
click at [634, 142] on link "enhanced table" at bounding box center [624, 151] width 19 height 19
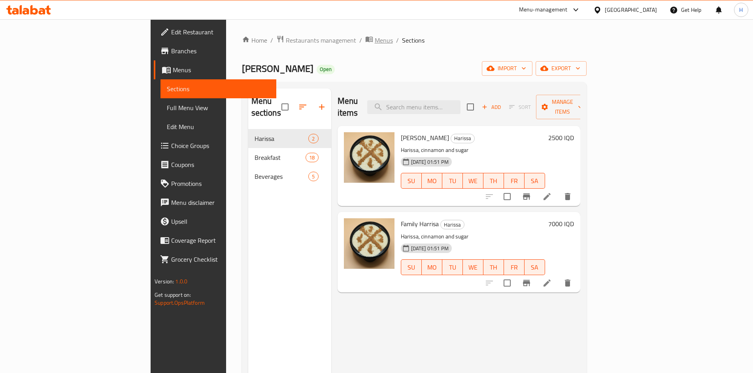
click at [375, 42] on span "Menus" at bounding box center [384, 40] width 18 height 9
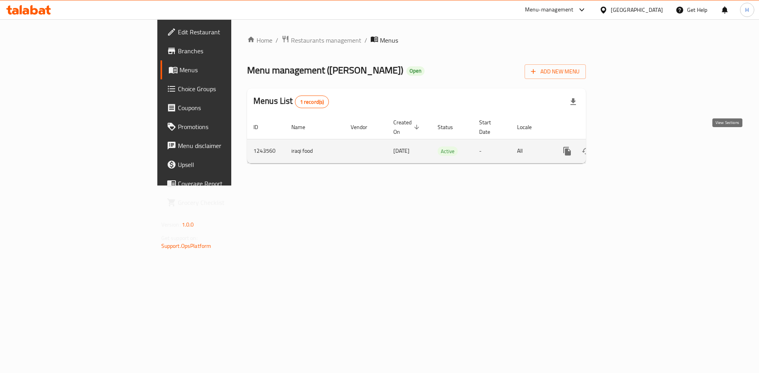
click at [634, 143] on link "enhanced table" at bounding box center [624, 151] width 19 height 19
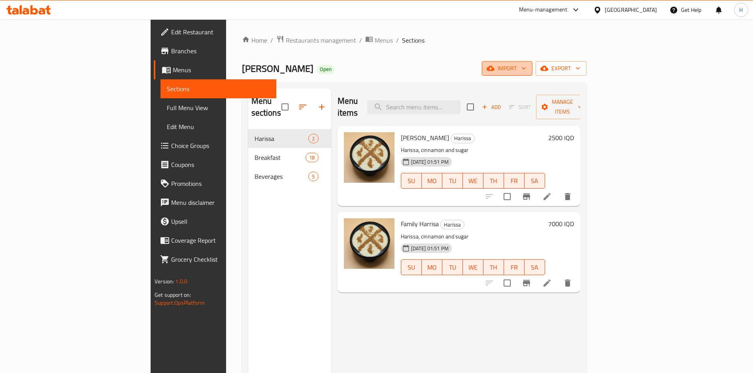
click at [526, 73] on span "import" at bounding box center [507, 69] width 38 height 10
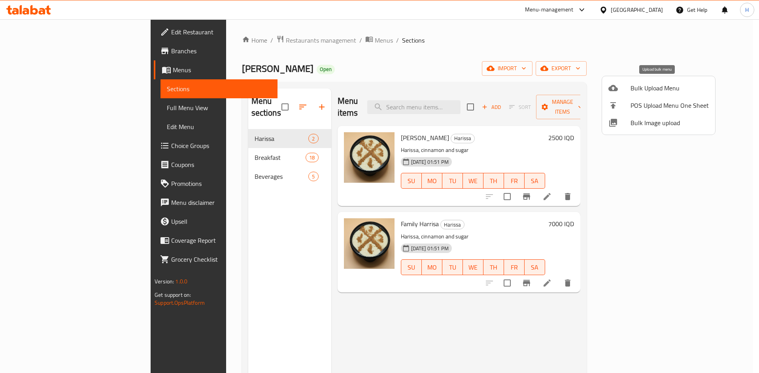
click at [647, 87] on span "Bulk Upload Menu" at bounding box center [669, 87] width 78 height 9
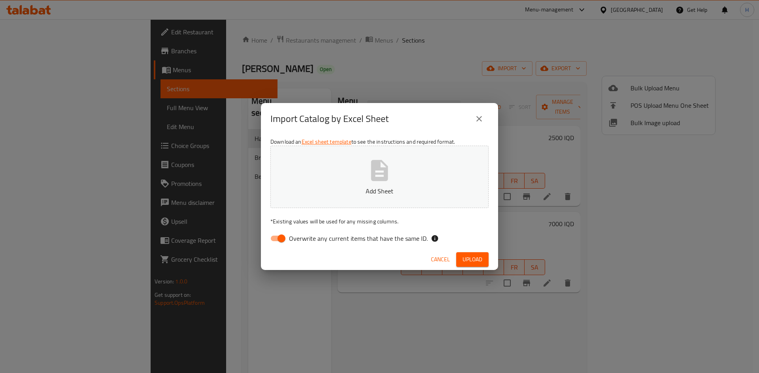
click at [276, 238] on input "Overwrite any current items that have the same ID." at bounding box center [281, 238] width 45 height 15
checkbox input "false"
click at [316, 178] on button "Add Sheet" at bounding box center [379, 177] width 218 height 62
click at [476, 259] on span "Upload" at bounding box center [472, 260] width 20 height 10
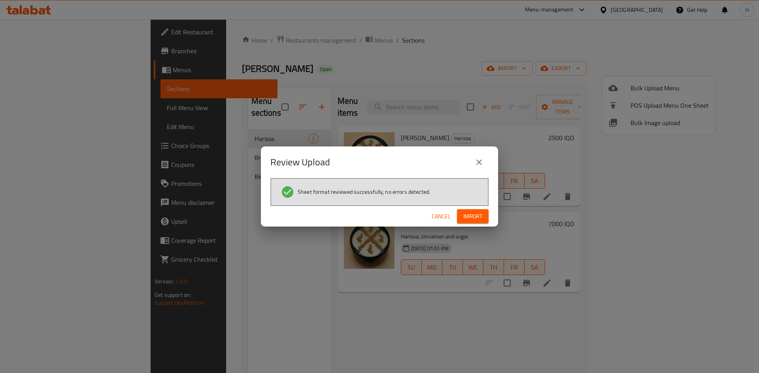
click at [481, 217] on span "Import" at bounding box center [472, 217] width 19 height 10
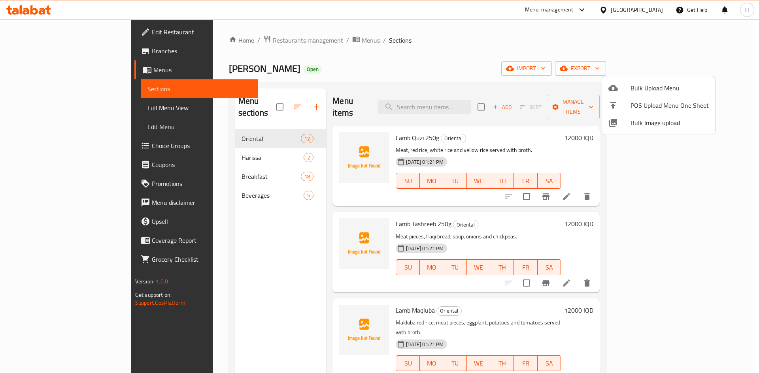
click at [728, 172] on div at bounding box center [379, 186] width 759 height 373
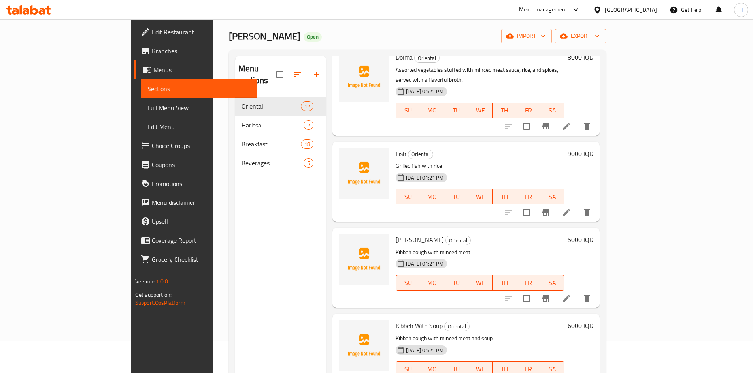
scroll to position [32, 0]
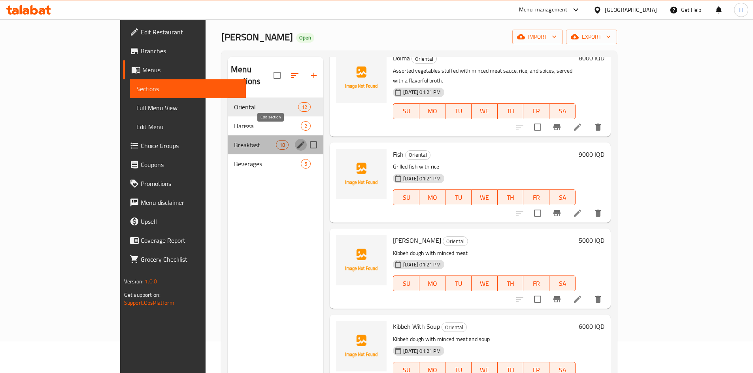
click at [297, 141] on icon "edit" at bounding box center [300, 144] width 7 height 7
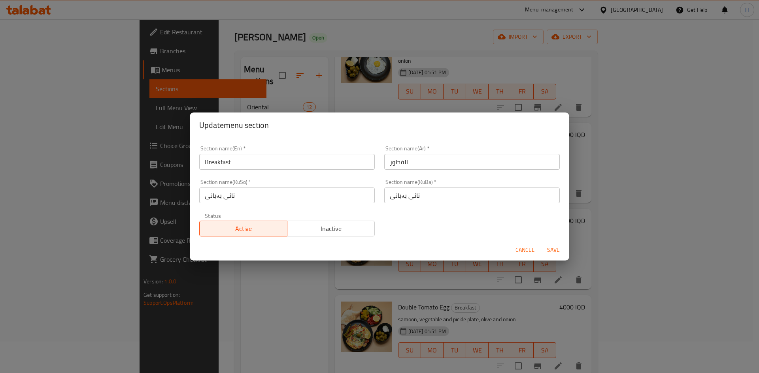
click at [246, 320] on div "Update menu section Section name(En)   * Breakfast Section name(En) * Section n…" at bounding box center [379, 186] width 759 height 373
click at [527, 248] on span "Cancel" at bounding box center [524, 250] width 19 height 10
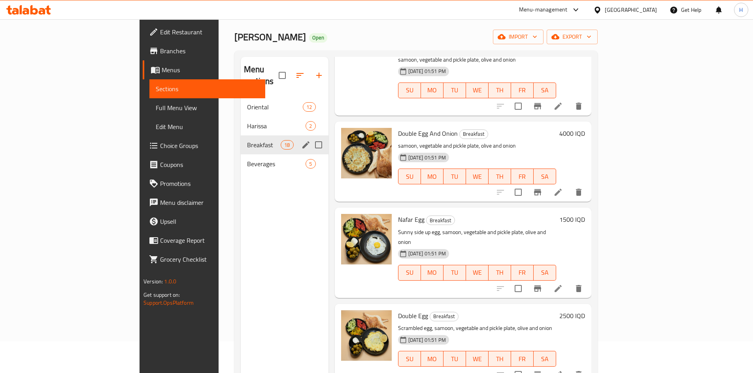
scroll to position [485, 0]
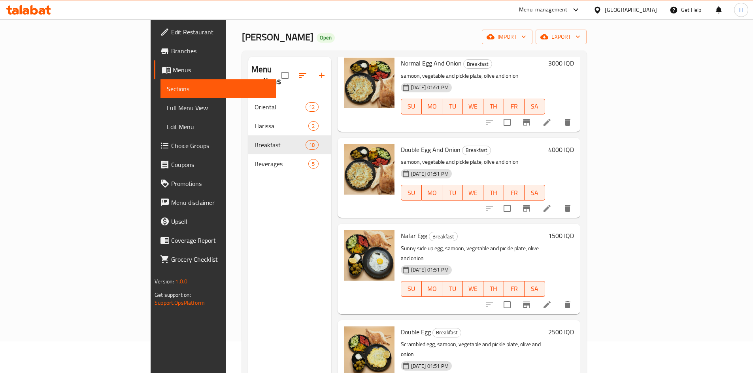
click at [248, 117] on div "Harissa 2" at bounding box center [289, 126] width 83 height 19
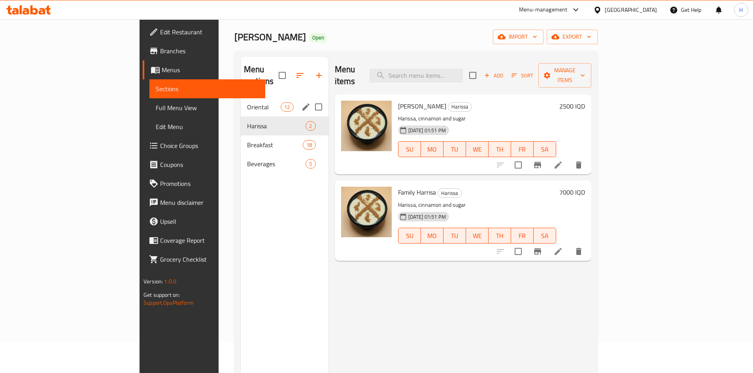
click at [247, 102] on span "Oriental" at bounding box center [264, 106] width 34 height 9
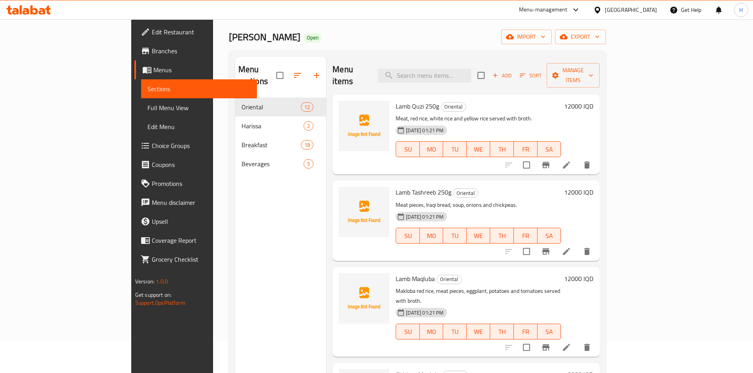
click at [577, 158] on li at bounding box center [566, 165] width 22 height 14
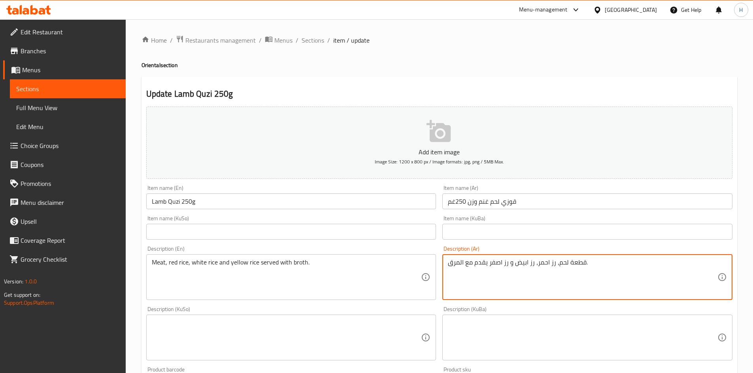
drag, startPoint x: 463, startPoint y: 263, endPoint x: 434, endPoint y: 263, distance: 29.3
click at [546, 277] on textarea "قطعة لحم، رز احمر، رز ابيض و رز اصفر يقدم مع المرق." at bounding box center [583, 278] width 270 height 38
click at [462, 264] on textarea "قطعة لحم، رز احمر، رز ابيض و رز اصفر يقدم مع المرق." at bounding box center [583, 278] width 270 height 38
drag, startPoint x: 459, startPoint y: 262, endPoint x: 461, endPoint y: 268, distance: 6.2
click at [461, 268] on textarea "قطعة لحم، رز احمر، رز ابيض و رز اصفر يقدم مع 2لمرق." at bounding box center [583, 278] width 270 height 38
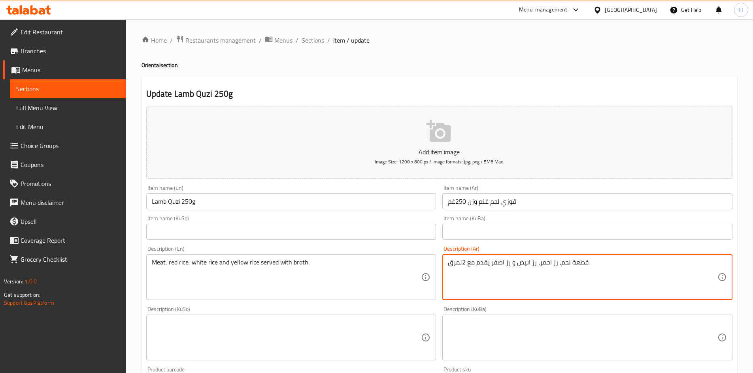
click at [462, 269] on textarea "قطعة لحم، رز احمر، رز ابيض و رز اصفر يقدم مع 2لمرق." at bounding box center [583, 278] width 270 height 38
click at [462, 266] on textarea "قطعة لحم، رز احمر، رز ابيض و رز اصفر يقدم مع 2لمرق." at bounding box center [583, 278] width 270 height 38
click at [460, 266] on textarea "قطعة لحم، رز احمر، رز ابيض و رز اصفر يقدم مع 2لمرق." at bounding box center [583, 278] width 270 height 38
click at [460, 265] on textarea "قطعة لحم، رز احمر، رز ابيض و رز اصفر يقدم مع 2لمرق." at bounding box center [583, 278] width 270 height 38
click at [460, 262] on textarea "قطعة لحم، رز احمر، رز ابيض و رز اصفر يقدم مع 2لمرق." at bounding box center [583, 278] width 270 height 38
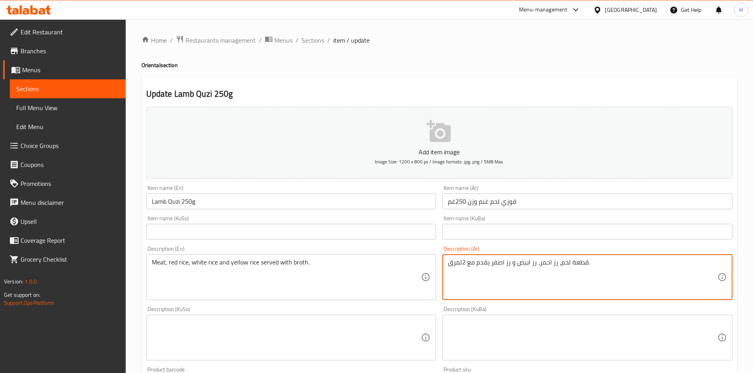
click at [464, 260] on textarea "قطعة لحم، رز احمر، رز ابيض و رز اصفر يقدم مع 2لمرق." at bounding box center [583, 278] width 270 height 38
drag, startPoint x: 459, startPoint y: 262, endPoint x: 462, endPoint y: 259, distance: 4.5
click at [462, 259] on textarea "قطعة لحم، رز احمر، رز ابيض و رز اصفر يقدم مع 2لمرق." at bounding box center [583, 278] width 270 height 38
click at [624, 265] on textarea "قطعة لحم، رز احمر، رز ابيض و رز اصفر يقدم مع 2مرق." at bounding box center [583, 278] width 270 height 38
click at [510, 270] on textarea "قطعة لحم، رز احمر، رز ابيض و رز اصفر يقدم مع 2مرق مع مقبلات ولبن" at bounding box center [583, 278] width 270 height 38
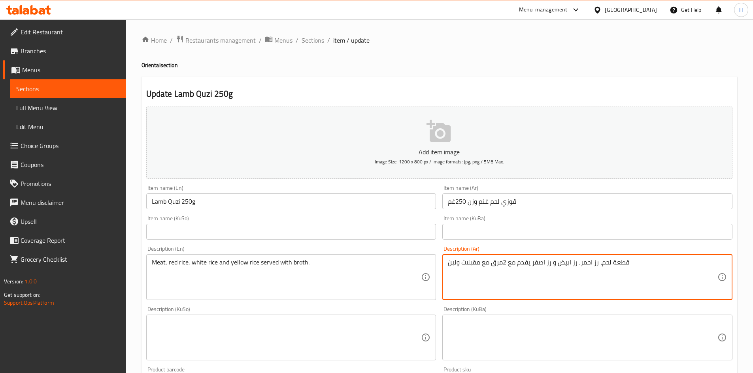
click at [510, 270] on textarea "قطعة لحم، رز احمر، رز ابيض و رز اصفر يقدم مع 2مرق مع مقبلات ولبن" at bounding box center [583, 278] width 270 height 38
type textarea "قطعة لحم، رز احمر، رز ابيض و رز اصفر يقدم مع 2مرق مع مقبلات ولبن"
click at [292, 247] on div "Description (En) Meat, red rice, white rice and yellow rice served with broth. …" at bounding box center [291, 273] width 290 height 54
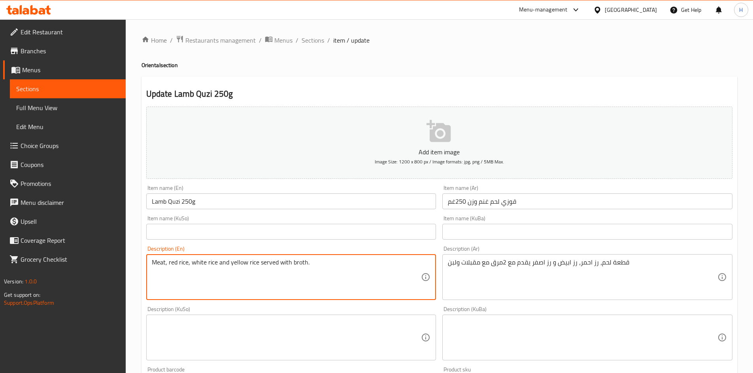
click at [204, 272] on textarea "Meat, red rice, white rice and yellow rice served with broth." at bounding box center [287, 278] width 270 height 38
paste textarea "A piece of meat, red rice, white rice and yellow rice served with 2 soups, appe…"
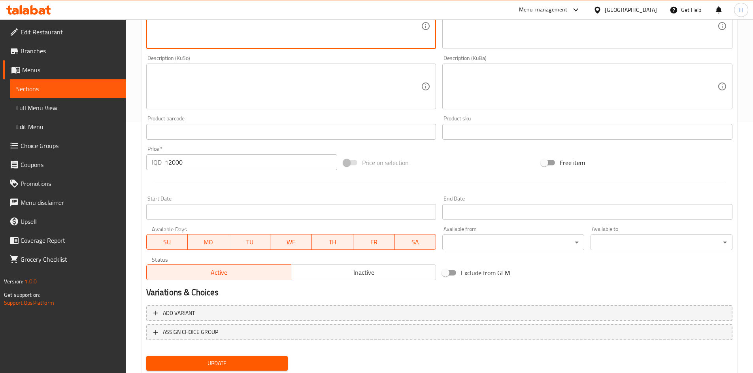
scroll to position [276, 0]
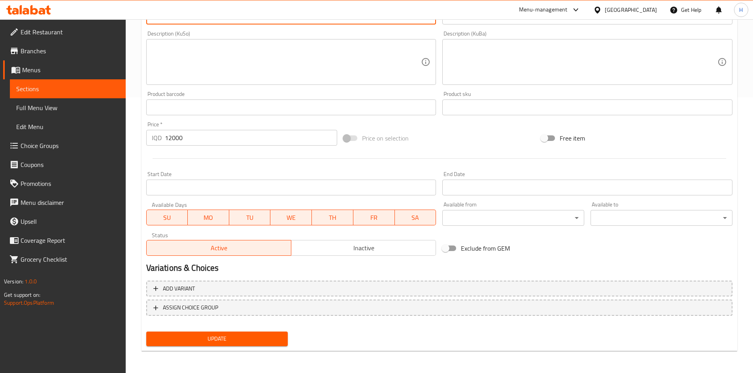
type textarea "A piece of meat, red rice, white rice and yellow rice served with 2 soups, appe…"
click at [237, 341] on span "Update" at bounding box center [217, 339] width 129 height 10
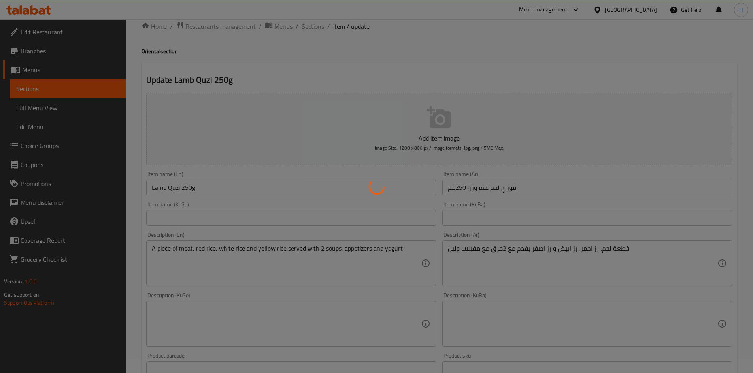
scroll to position [0, 0]
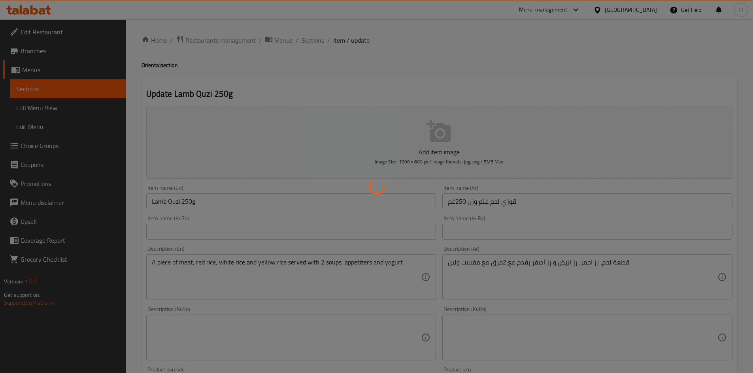
click at [310, 39] on div at bounding box center [376, 186] width 753 height 373
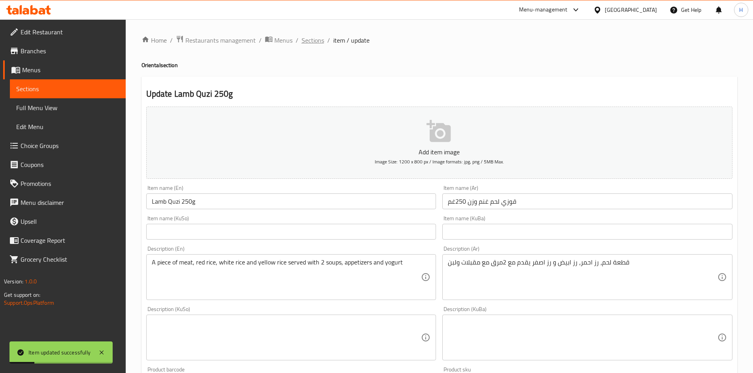
click at [310, 39] on span "Sections" at bounding box center [313, 40] width 23 height 9
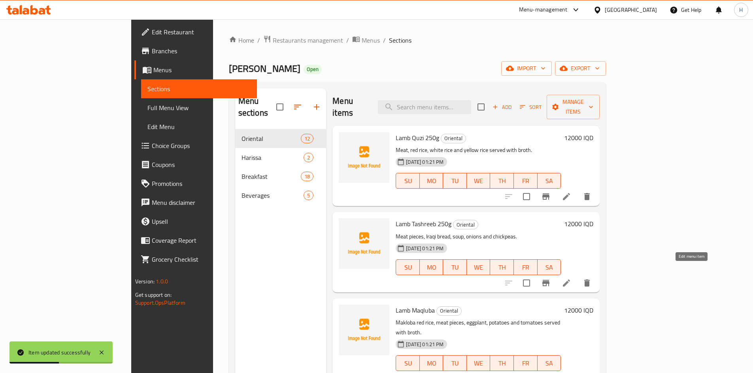
click at [571, 279] on icon at bounding box center [566, 283] width 9 height 9
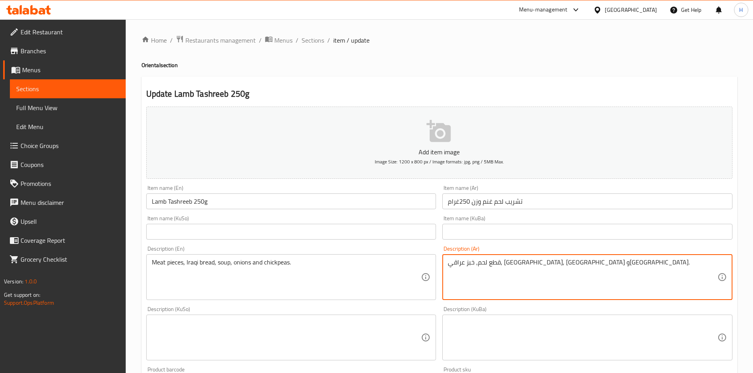
drag, startPoint x: 483, startPoint y: 264, endPoint x: 417, endPoint y: 265, distance: 66.0
click at [417, 265] on div "Add item image Image Size: 1200 x 800 px / Image formats: jpg, png / 5MB Max. I…" at bounding box center [439, 320] width 592 height 432
drag, startPoint x: 454, startPoint y: 262, endPoint x: 459, endPoint y: 270, distance: 9.6
click at [454, 263] on textarea "قطع لحم, خبز عراقي,2 مرق , مقبلات وبن." at bounding box center [583, 278] width 270 height 38
click at [528, 274] on textarea "قطع لحم, خبز عراقي,2 مرق , مقبلات ولبن." at bounding box center [583, 278] width 270 height 38
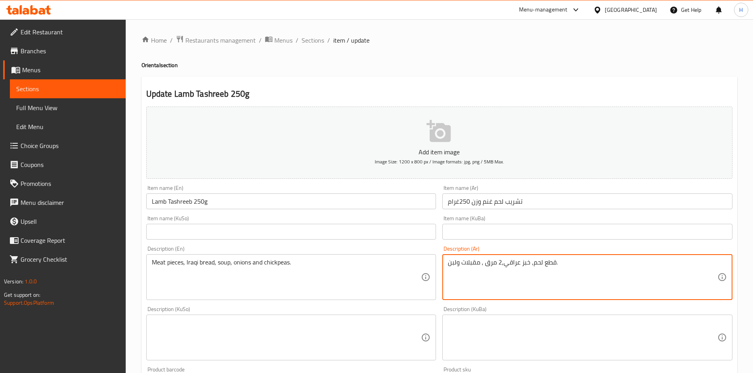
click at [528, 274] on textarea "قطع لحم, خبز عراقي,2 مرق , مقبلات ولبن." at bounding box center [583, 278] width 270 height 38
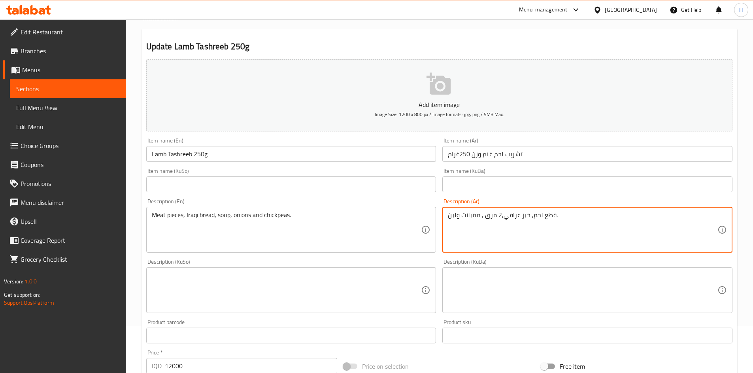
scroll to position [119, 0]
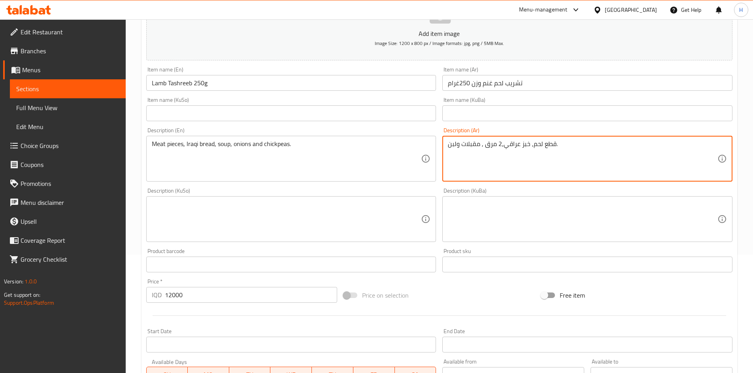
type textarea "قطع لحم, خبز عراقي,2 مرق , مقبلات ولبن."
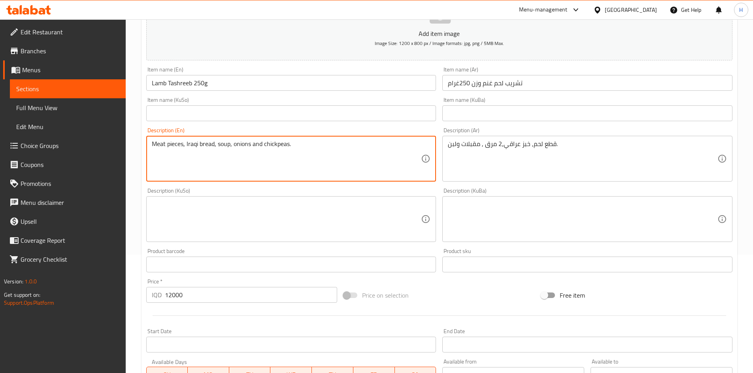
click at [307, 160] on textarea "Meat pieces, Iraqi bread, soup, onions and chickpeas." at bounding box center [287, 159] width 270 height 38
paste textarea "2 soups, appetizers and yogurt"
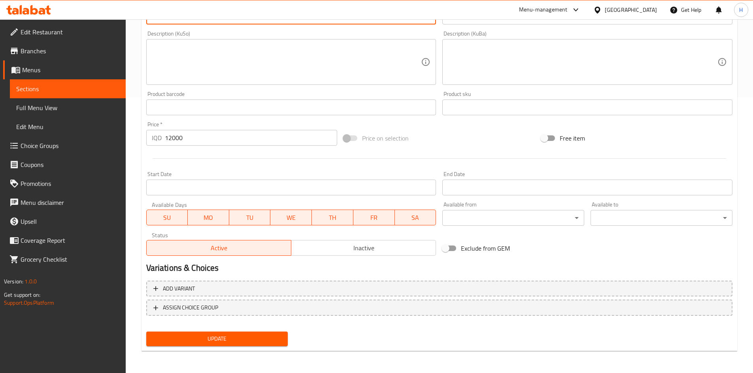
type textarea "Meat pieces, Iraqi bread, 2 soups, appetizers and yogurt."
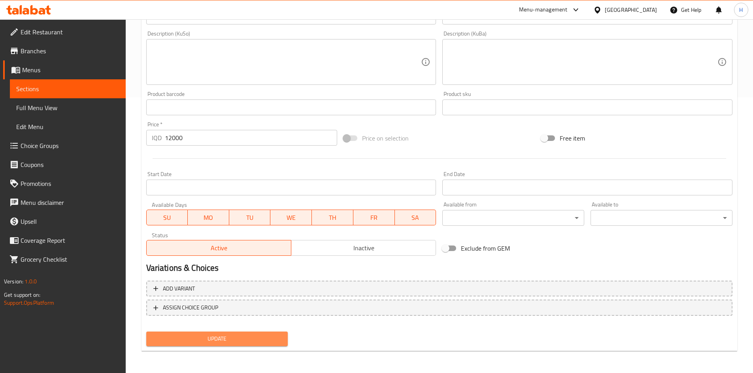
drag, startPoint x: 203, startPoint y: 341, endPoint x: 211, endPoint y: 339, distance: 8.1
click at [204, 340] on span "Update" at bounding box center [217, 339] width 129 height 10
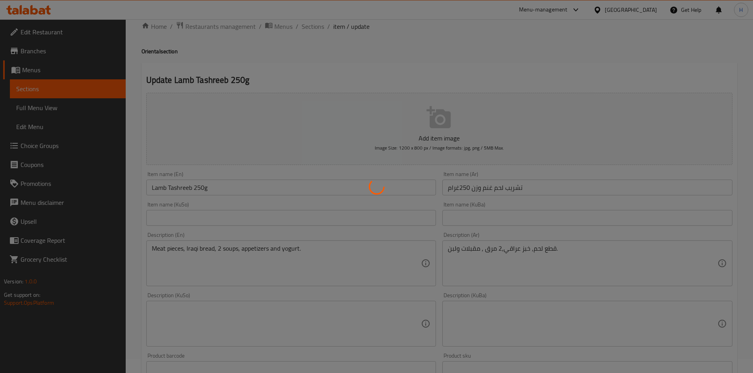
scroll to position [0, 0]
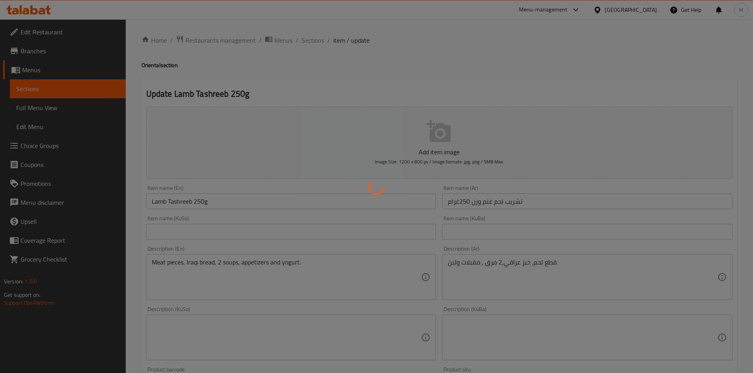
click at [304, 41] on div at bounding box center [376, 186] width 753 height 373
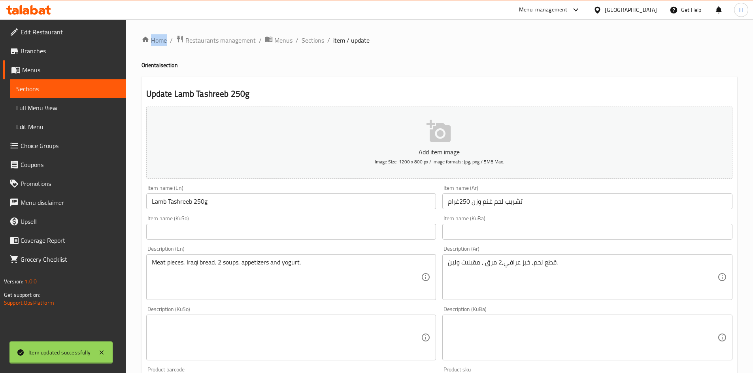
click at [304, 41] on div at bounding box center [376, 186] width 753 height 373
click at [304, 41] on span "Sections" at bounding box center [313, 40] width 23 height 9
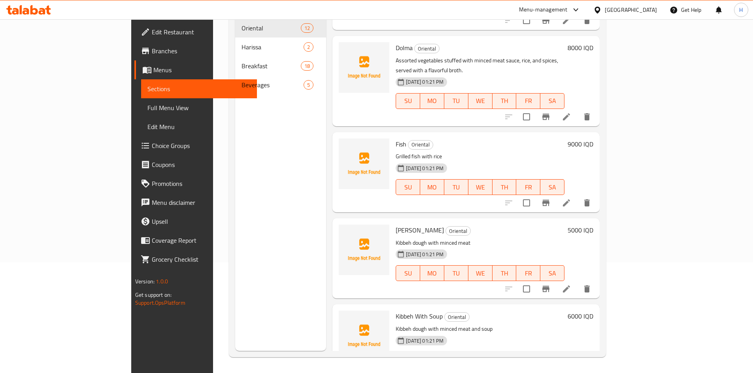
scroll to position [682, 0]
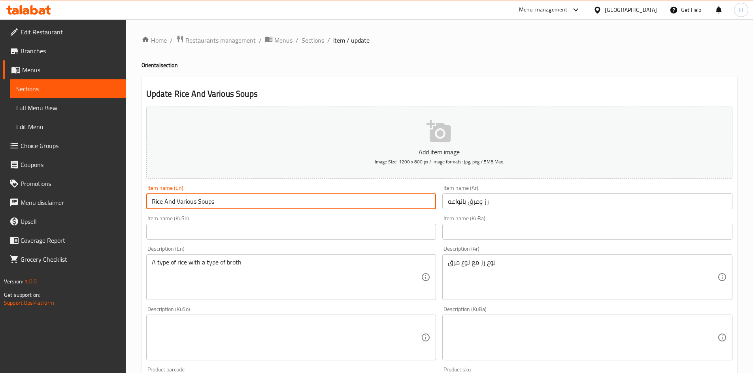
drag, startPoint x: 177, startPoint y: 201, endPoint x: 198, endPoint y: 205, distance: 21.3
click at [198, 205] on input "Rice And Various Soups" at bounding box center [291, 202] width 290 height 16
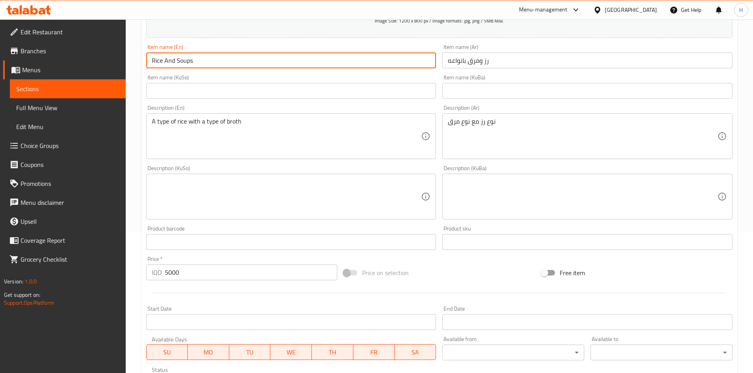
scroll to position [276, 0]
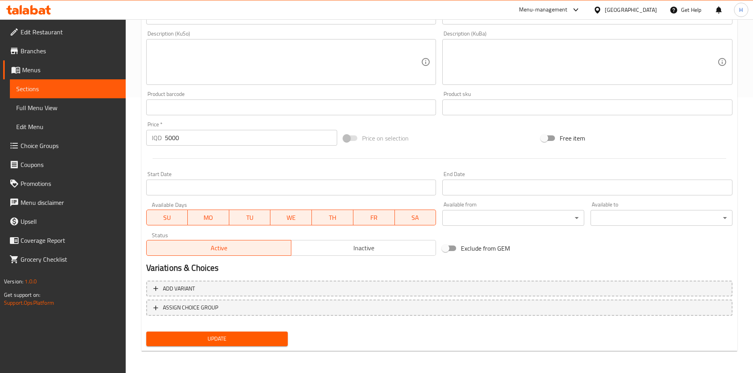
type input "Rice And Soups"
click at [236, 329] on div "Update" at bounding box center [217, 339] width 148 height 21
click at [233, 341] on span "Update" at bounding box center [217, 339] width 129 height 10
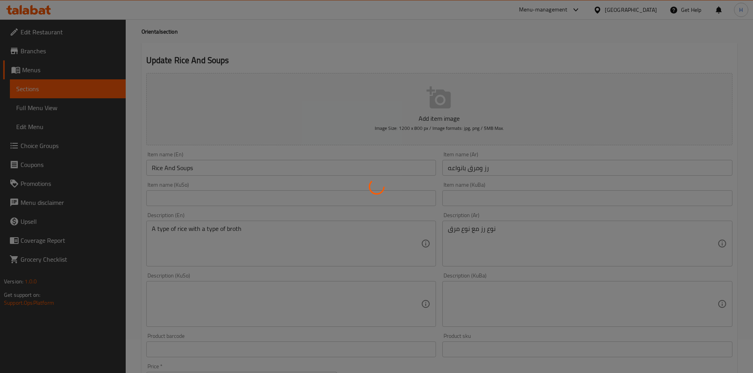
scroll to position [0, 0]
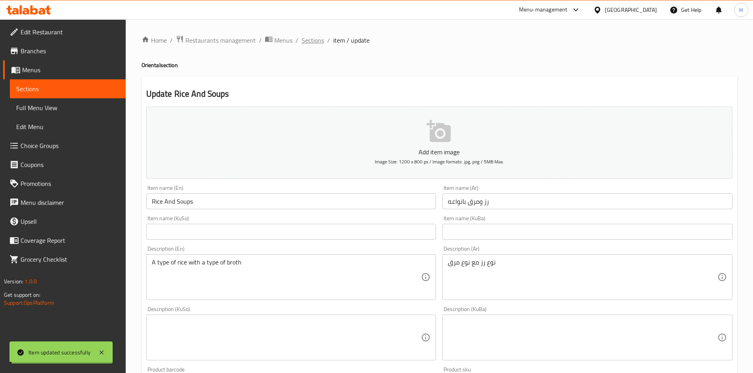
click at [319, 37] on span "Sections" at bounding box center [313, 40] width 23 height 9
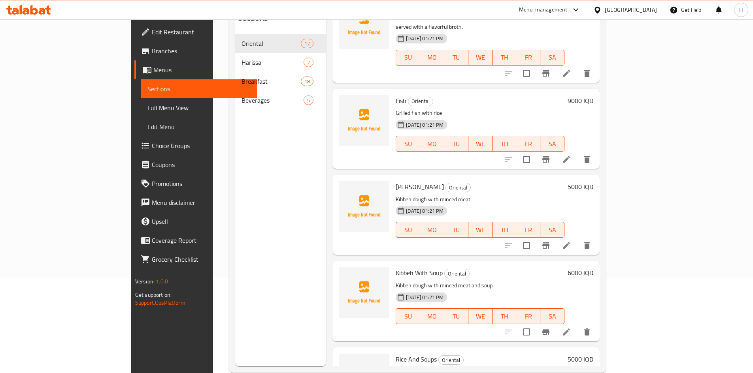
scroll to position [111, 0]
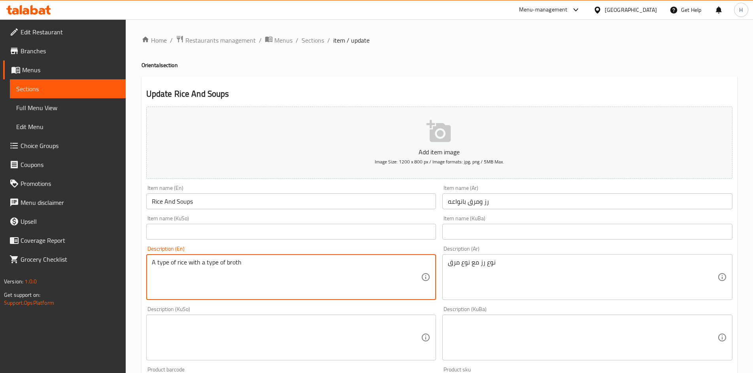
drag, startPoint x: 158, startPoint y: 263, endPoint x: 118, endPoint y: 262, distance: 39.9
click at [196, 264] on textarea "Type of rice with a type of broth" at bounding box center [287, 278] width 270 height 38
drag, startPoint x: 240, startPoint y: 264, endPoint x: 302, endPoint y: 264, distance: 62.8
click at [302, 264] on textarea "Type of rice with a type of broth" at bounding box center [287, 278] width 270 height 38
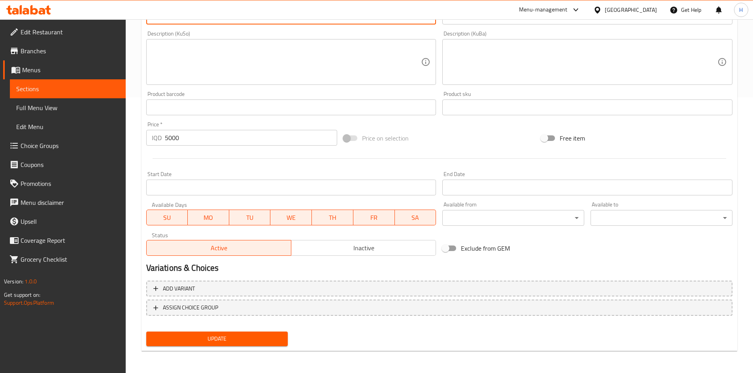
type textarea "Type of rice with broth"
click at [242, 340] on span "Update" at bounding box center [217, 339] width 129 height 10
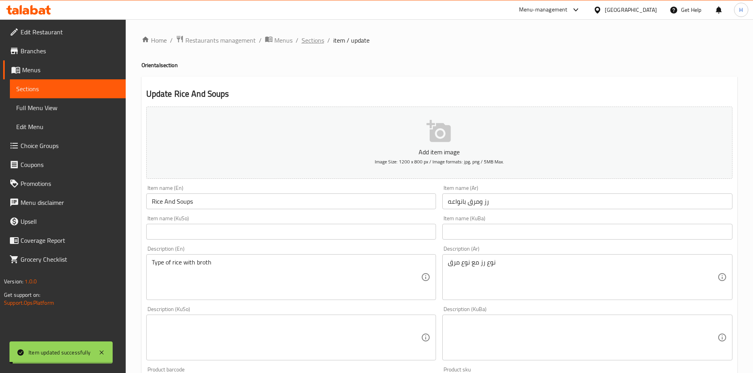
click at [311, 43] on span "Sections" at bounding box center [313, 40] width 23 height 9
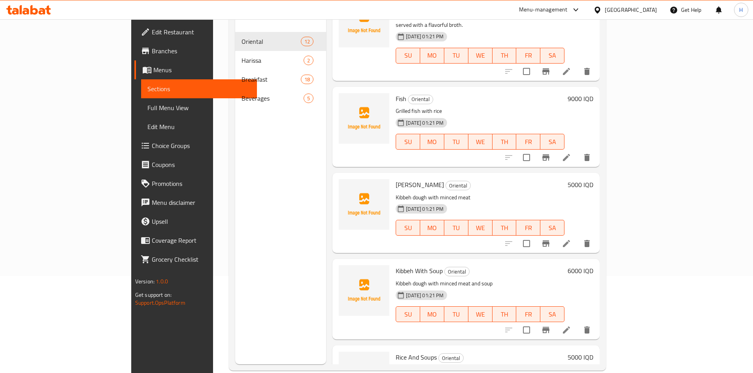
scroll to position [111, 0]
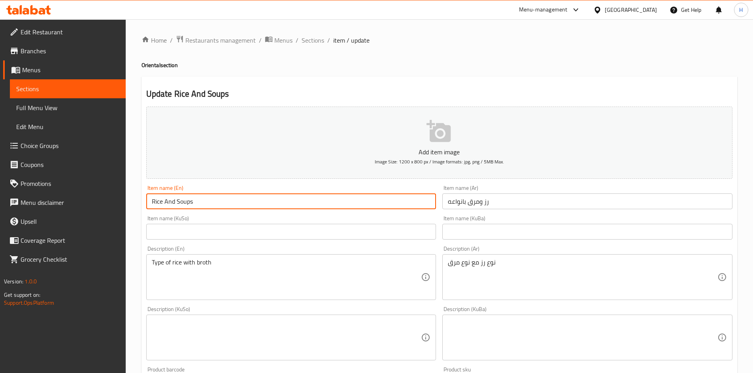
click at [183, 199] on input "Rice And Soups" at bounding box center [291, 202] width 290 height 16
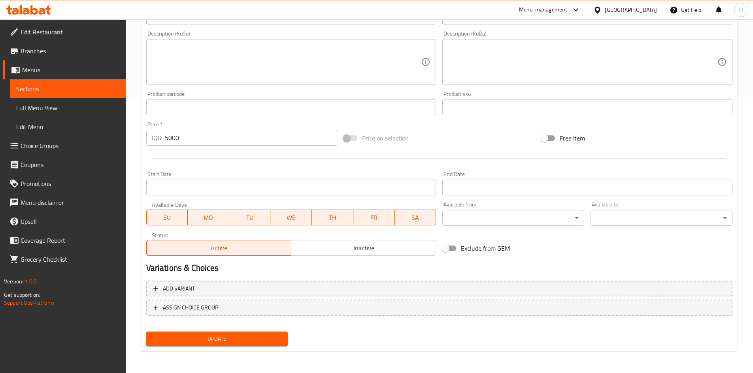
type input "Rice And Broth"
click at [263, 334] on button "Update" at bounding box center [217, 339] width 142 height 15
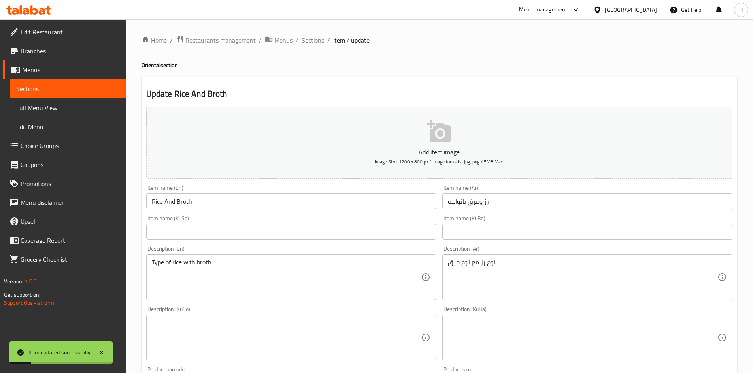
click at [308, 43] on span "Sections" at bounding box center [313, 40] width 23 height 9
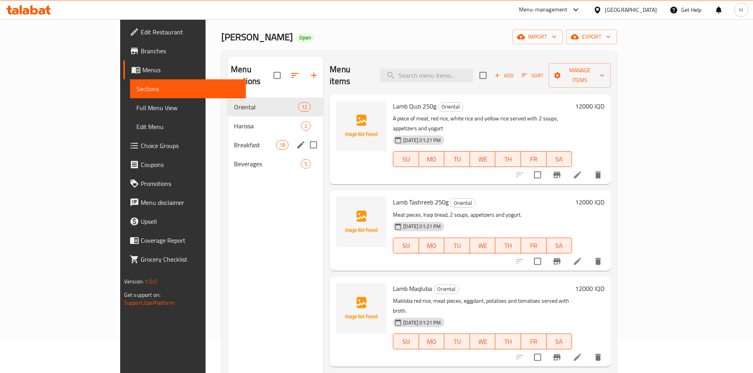
click at [234, 140] on span "Breakfast" at bounding box center [255, 144] width 42 height 9
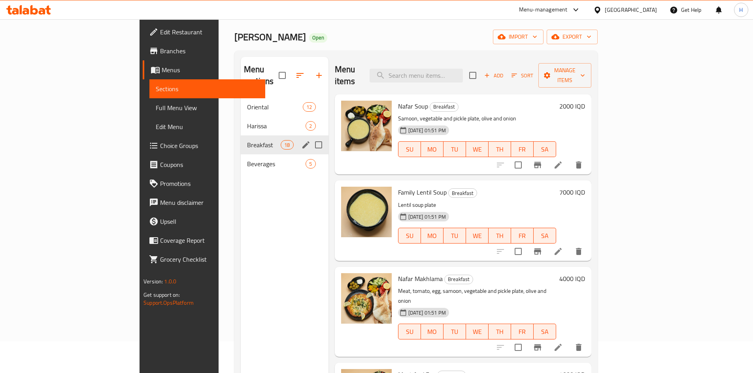
click at [310, 137] on input "Menu sections" at bounding box center [318, 145] width 17 height 17
checkbox input "true"
click at [291, 72] on icon "button" at bounding box center [294, 75] width 7 height 7
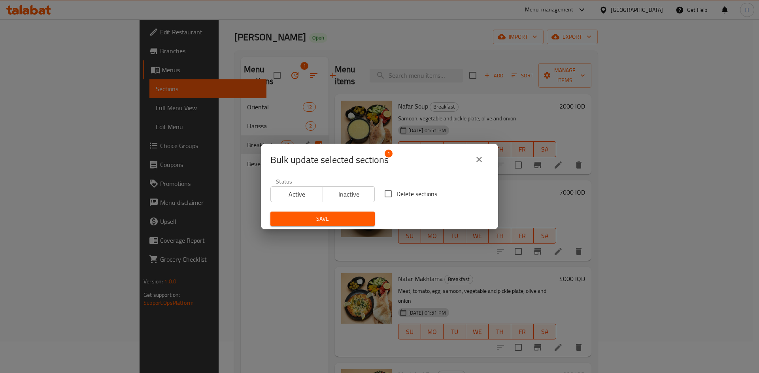
click at [266, 80] on div "Bulk update selected sections 1 Status Active Inactive Delete sections Save" at bounding box center [379, 186] width 759 height 373
click at [479, 158] on icon "close" at bounding box center [478, 159] width 9 height 9
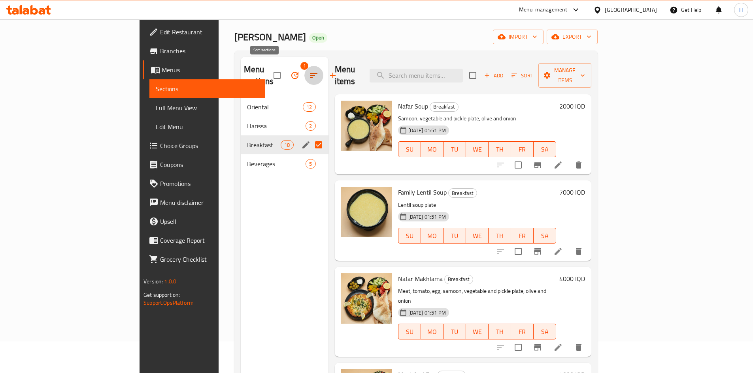
click at [309, 71] on icon "button" at bounding box center [313, 75] width 9 height 9
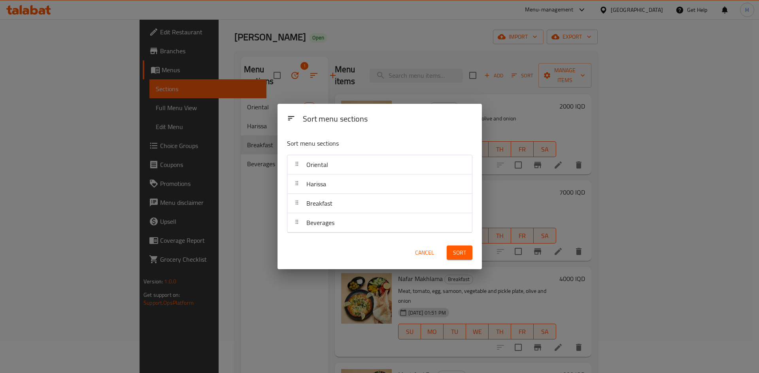
click at [317, 171] on div "Oriental" at bounding box center [317, 164] width 28 height 19
click at [255, 98] on div "Sort menu sections Sort menu sections Oriental Harissa Breakfast Beverages Canc…" at bounding box center [379, 186] width 759 height 373
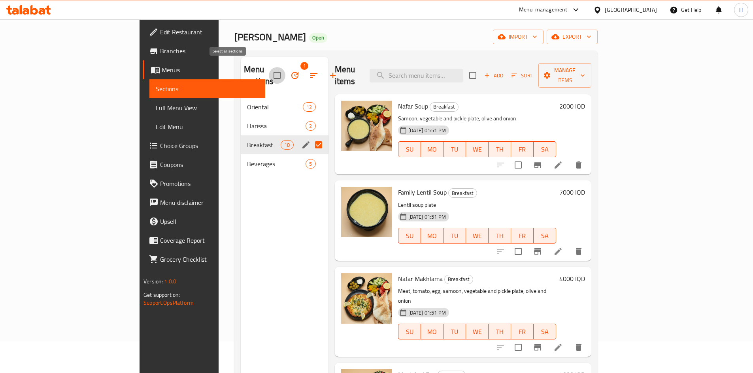
click at [269, 69] on input "checkbox" at bounding box center [277, 75] width 17 height 17
checkbox input "false"
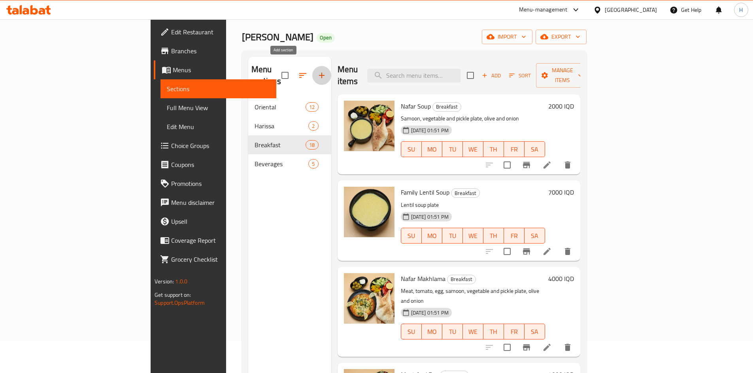
click at [317, 72] on icon "button" at bounding box center [321, 75] width 9 height 9
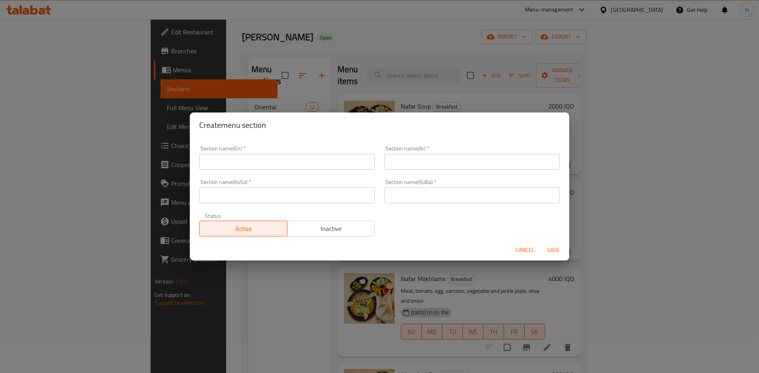
click at [525, 247] on span "Cancel" at bounding box center [524, 250] width 19 height 10
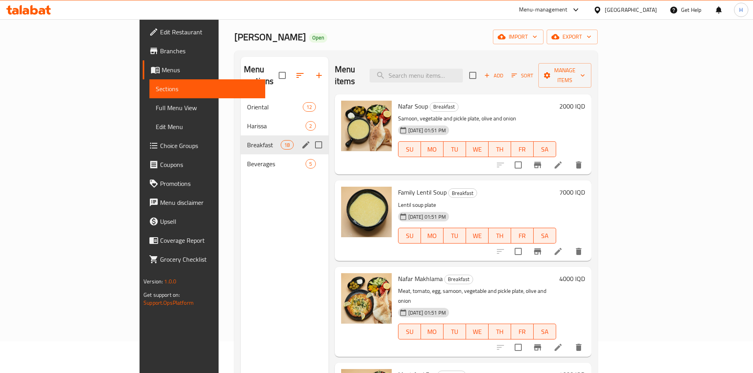
click at [310, 137] on input "Menu sections" at bounding box center [318, 145] width 17 height 17
checkbox input "true"
click at [309, 71] on icon "button" at bounding box center [313, 75] width 9 height 9
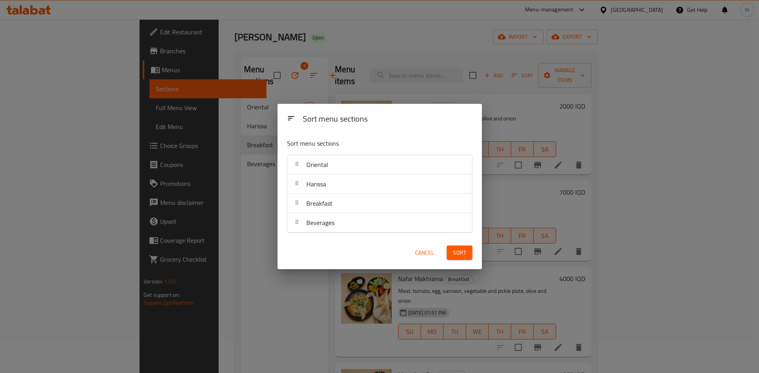
click at [251, 68] on div "Sort menu sections Sort menu sections Oriental Harissa Breakfast Beverages Canc…" at bounding box center [379, 186] width 759 height 373
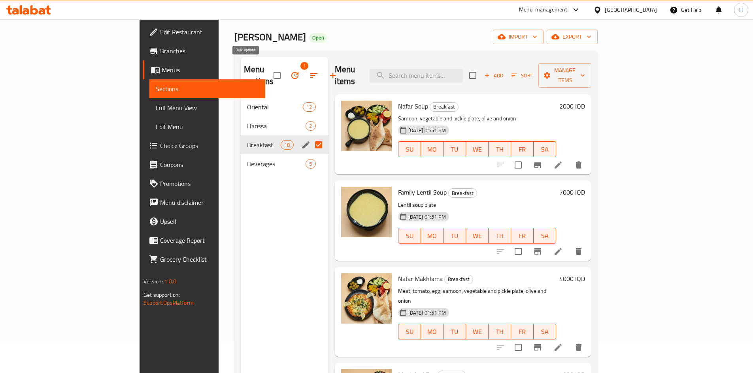
click at [290, 71] on icon "button" at bounding box center [294, 75] width 9 height 9
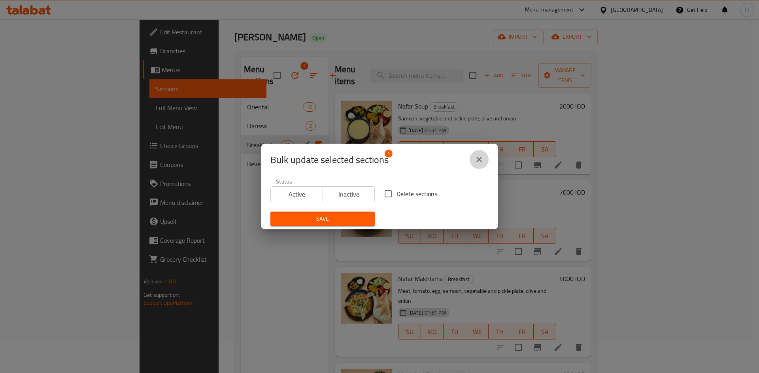
click at [481, 159] on icon "close" at bounding box center [478, 159] width 9 height 9
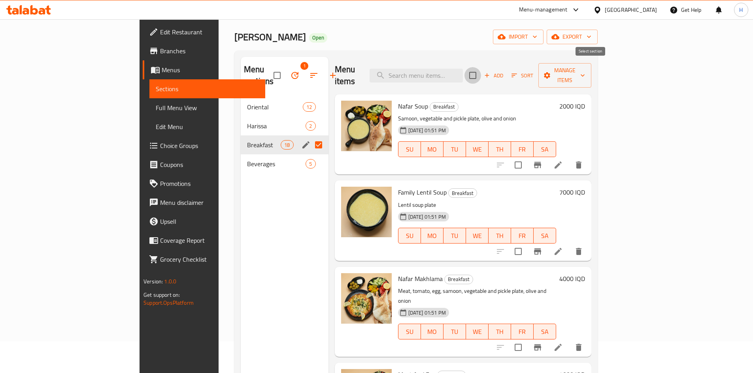
click at [481, 72] on input "checkbox" at bounding box center [472, 75] width 17 height 17
checkbox input "true"
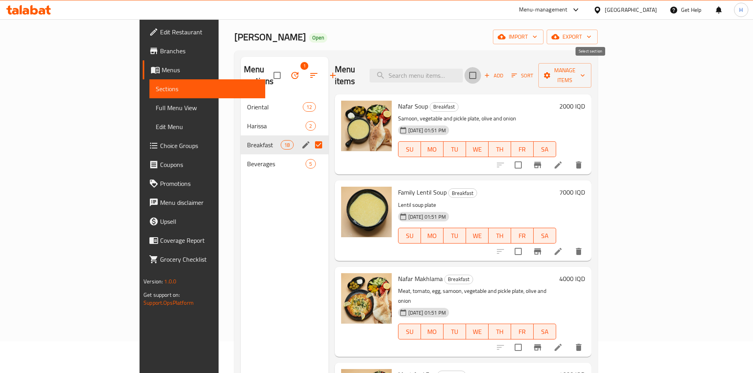
checkbox input "true"
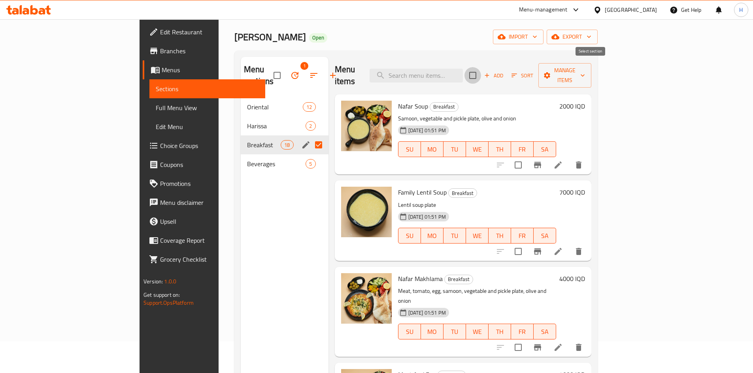
checkbox input "true"
click at [310, 137] on input "Menu sections" at bounding box center [318, 145] width 17 height 17
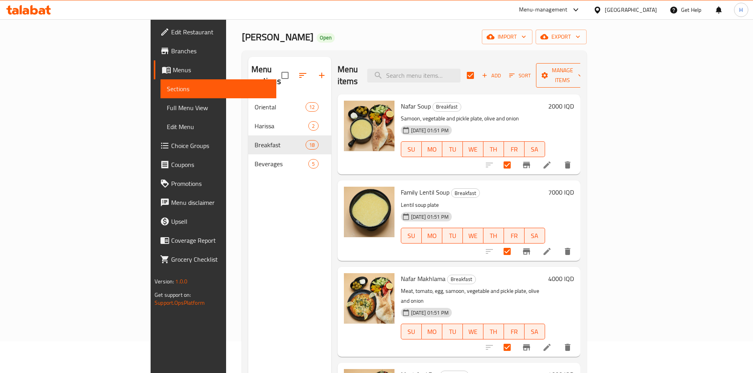
click at [583, 70] on span "Manage items" at bounding box center [562, 76] width 40 height 20
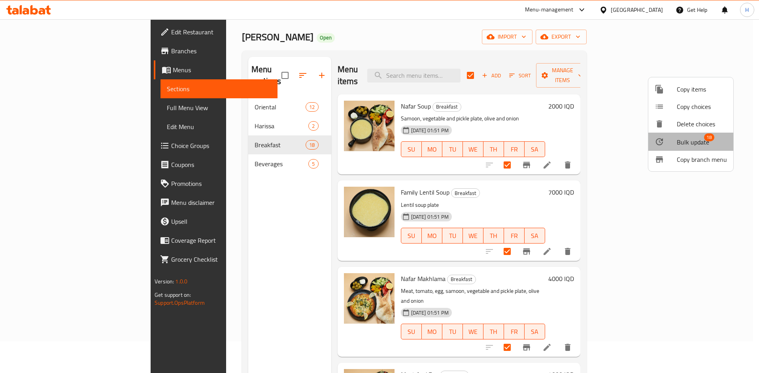
click at [694, 142] on span "Bulk update" at bounding box center [693, 142] width 32 height 9
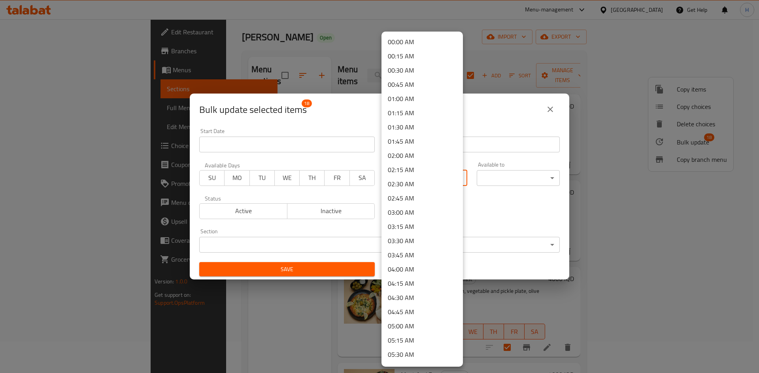
click at [409, 176] on body "​ Menu-management [GEOGRAPHIC_DATA] Get Help H Edit Restaurant Branches Menus S…" at bounding box center [379, 165] width 759 height 354
drag, startPoint x: 503, startPoint y: 204, endPoint x: 463, endPoint y: 202, distance: 40.4
click at [503, 204] on div at bounding box center [379, 186] width 759 height 373
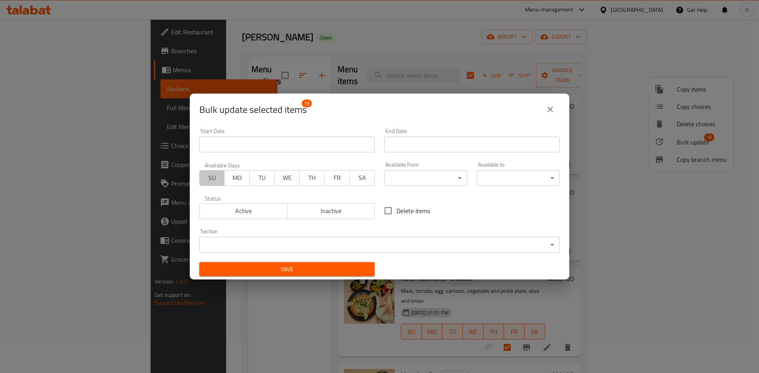
click at [214, 182] on span "SU" at bounding box center [212, 177] width 19 height 11
click at [246, 185] on button "MO" at bounding box center [236, 178] width 25 height 16
click at [260, 179] on span "TU" at bounding box center [262, 177] width 19 height 11
click at [296, 179] on button "WE" at bounding box center [286, 178] width 25 height 16
click at [321, 179] on button "TH" at bounding box center [311, 178] width 25 height 16
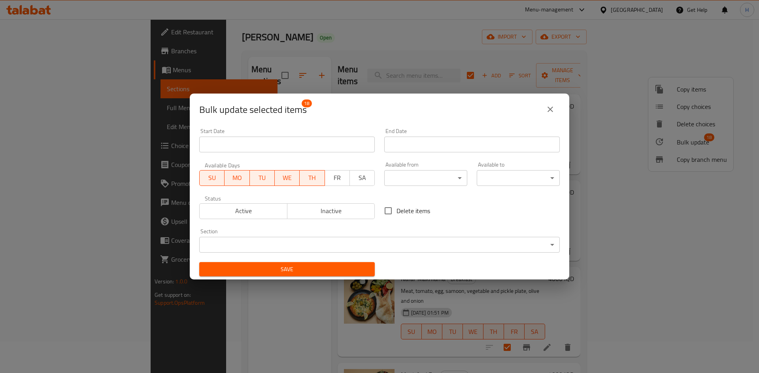
click at [337, 179] on span "FR" at bounding box center [337, 177] width 19 height 11
click at [366, 179] on span "SA" at bounding box center [362, 177] width 19 height 11
click at [411, 176] on body "​ Menu-management [GEOGRAPHIC_DATA] Get Help H Edit Restaurant Branches Menus S…" at bounding box center [379, 165] width 759 height 354
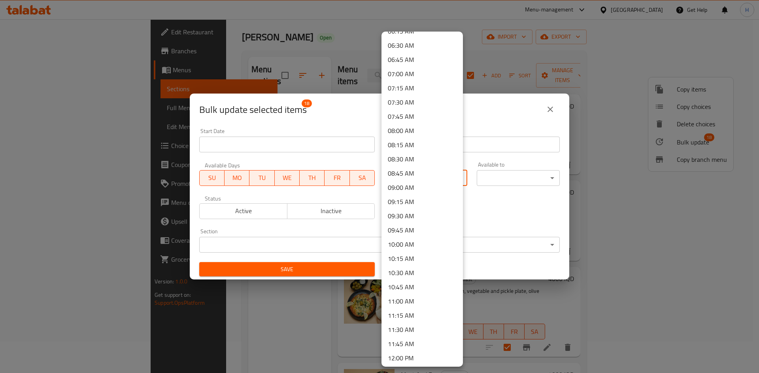
scroll to position [474, 0]
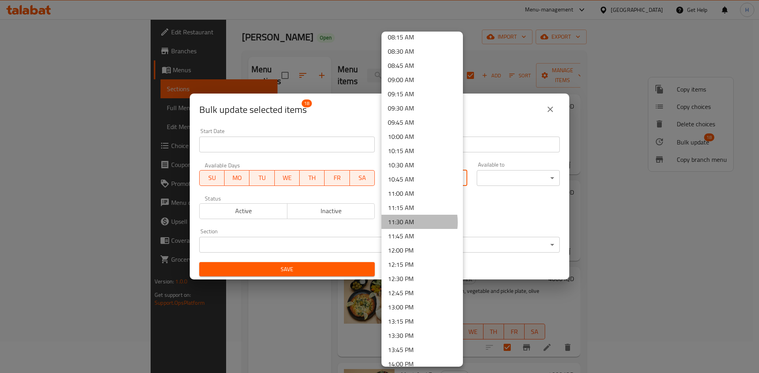
click at [401, 223] on li "11:30 AM" at bounding box center [421, 222] width 81 height 14
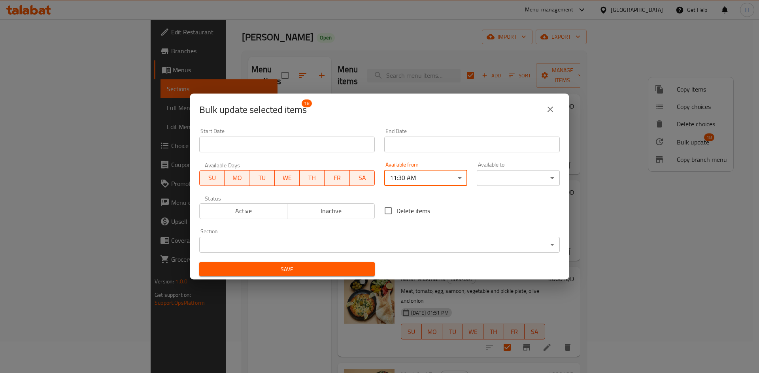
click at [500, 177] on body "​ Menu-management [GEOGRAPHIC_DATA] Get Help H Edit Restaurant Branches Menus S…" at bounding box center [379, 165] width 759 height 354
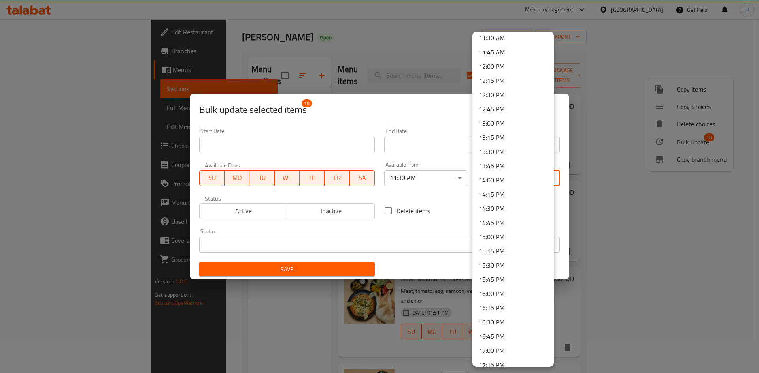
scroll to position [711, 0]
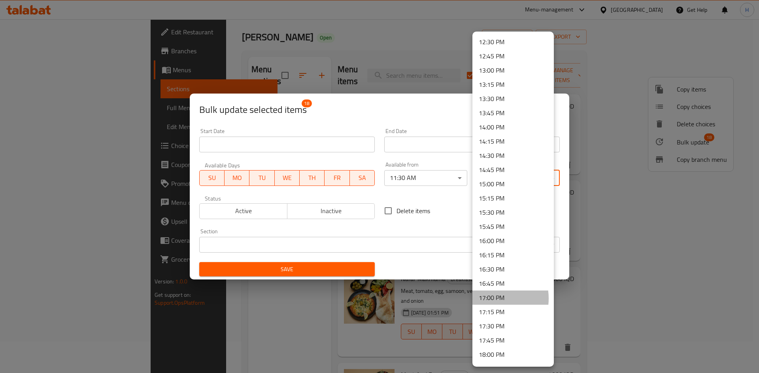
click at [488, 299] on li "17:00 PM" at bounding box center [512, 298] width 81 height 14
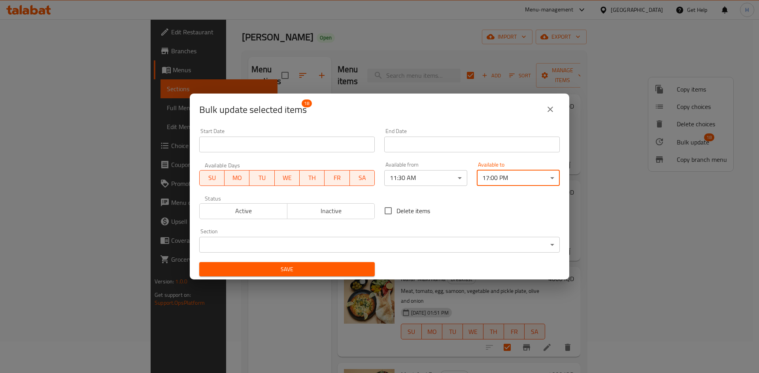
click at [424, 179] on body "​ Menu-management [GEOGRAPHIC_DATA] Get Help H Edit Restaurant Branches Menus S…" at bounding box center [379, 165] width 759 height 354
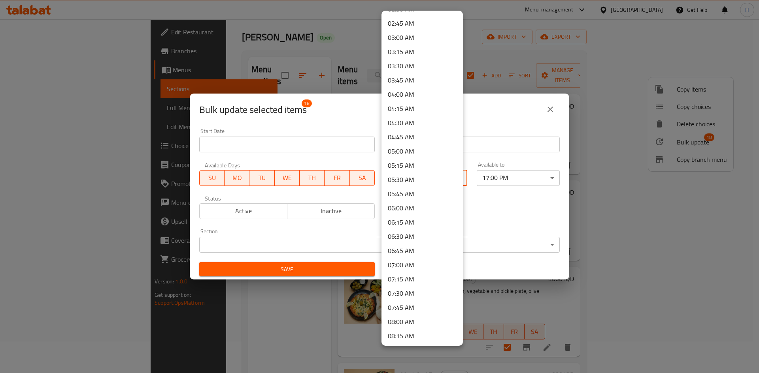
scroll to position [141, 0]
click at [405, 110] on li "04:00 AM" at bounding box center [421, 107] width 81 height 14
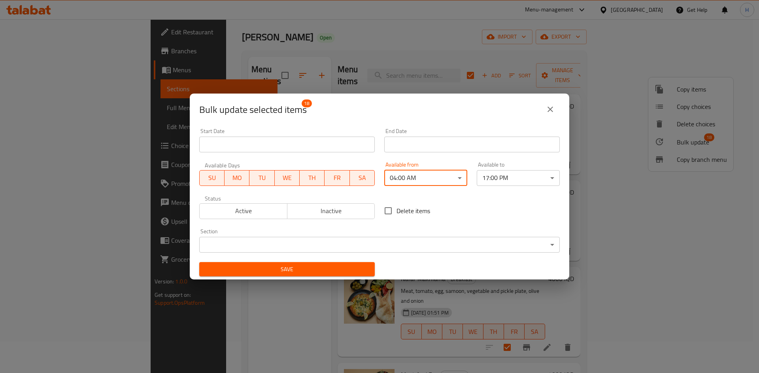
click at [503, 178] on body "​ Menu-management [GEOGRAPHIC_DATA] Get Help H Edit Restaurant Branches Menus S…" at bounding box center [379, 165] width 759 height 354
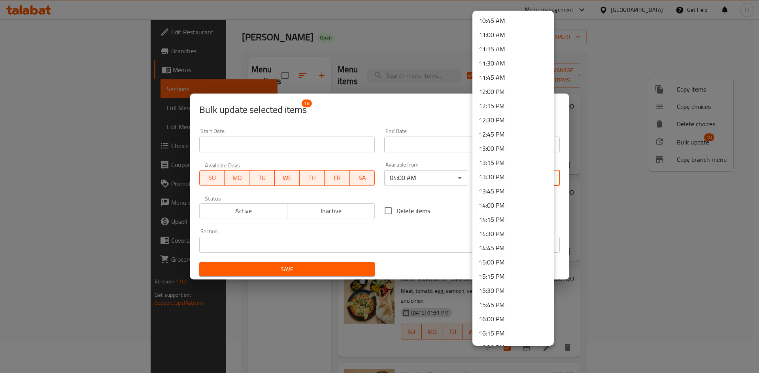
scroll to position [613, 0]
click at [491, 149] on li "13:00 PM" at bounding box center [512, 148] width 81 height 14
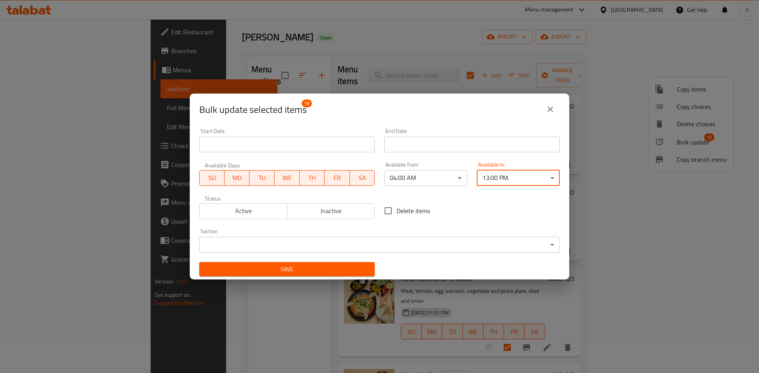
click at [334, 270] on span "Save" at bounding box center [287, 270] width 163 height 10
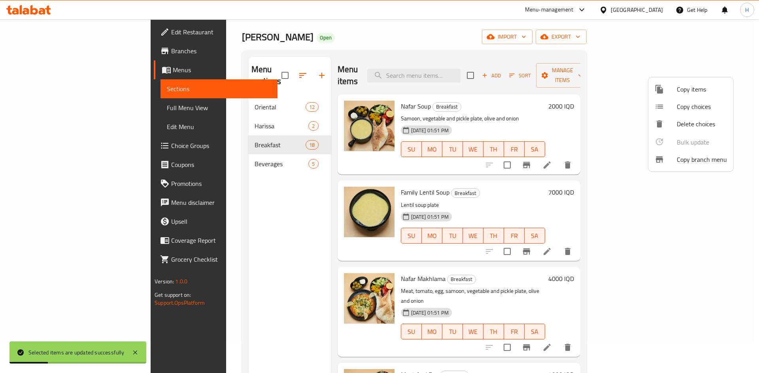
click at [207, 96] on div at bounding box center [379, 186] width 759 height 373
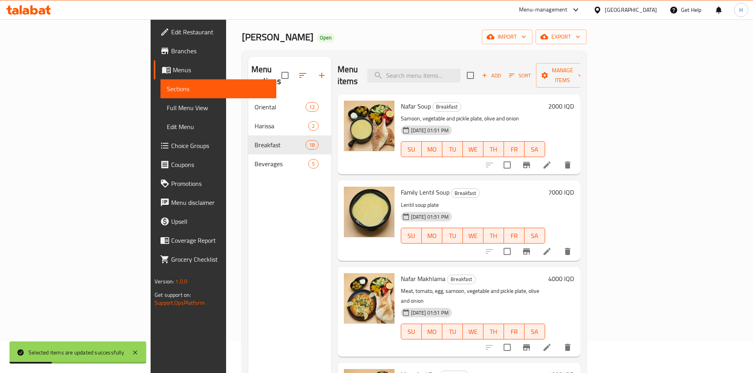
click at [255, 102] on span "Oriental" at bounding box center [280, 106] width 51 height 9
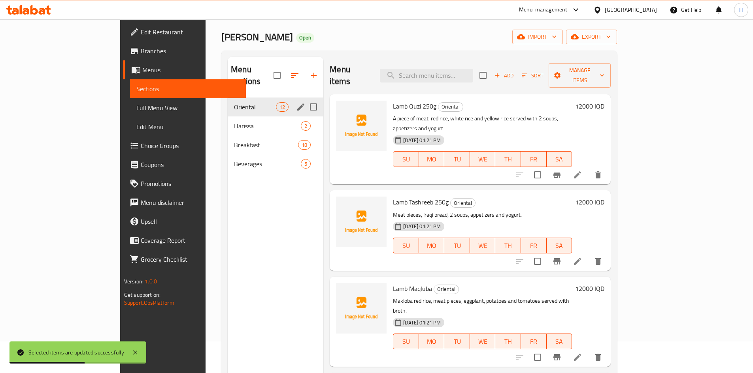
click at [305, 99] on input "Menu sections" at bounding box center [313, 107] width 17 height 17
click at [491, 67] on input "checkbox" at bounding box center [483, 75] width 17 height 17
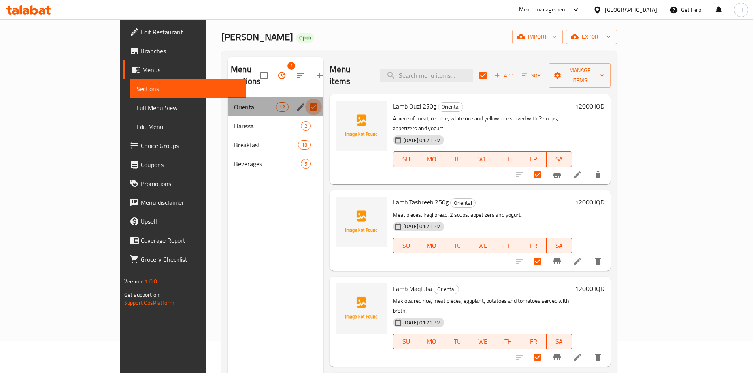
click at [305, 99] on input "Menu sections" at bounding box center [313, 107] width 17 height 17
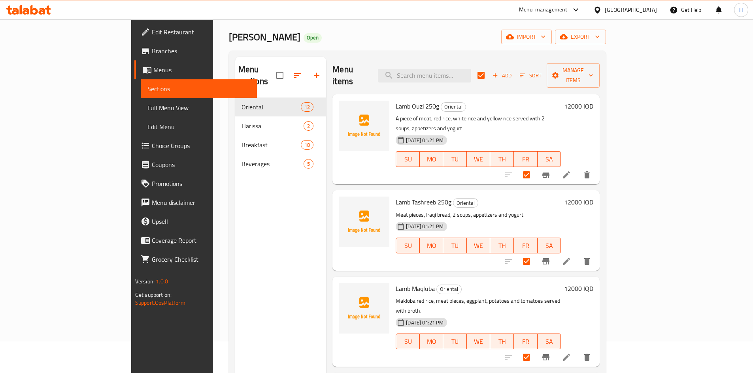
click at [600, 58] on div "Menu items Add Sort Manage items" at bounding box center [465, 76] width 267 height 38
click at [593, 66] on span "Manage items" at bounding box center [573, 76] width 40 height 20
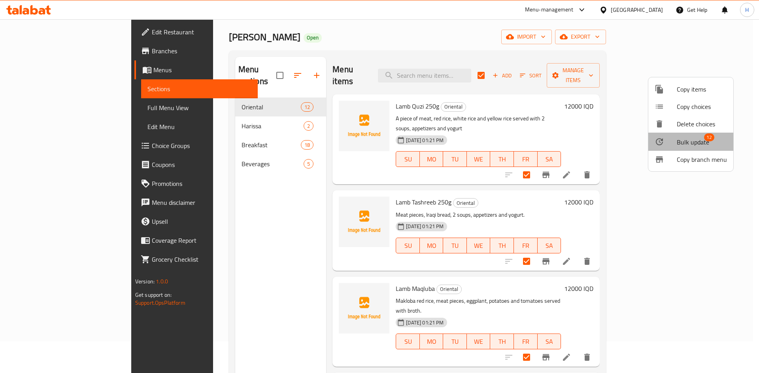
click at [711, 136] on span "12" at bounding box center [709, 138] width 10 height 8
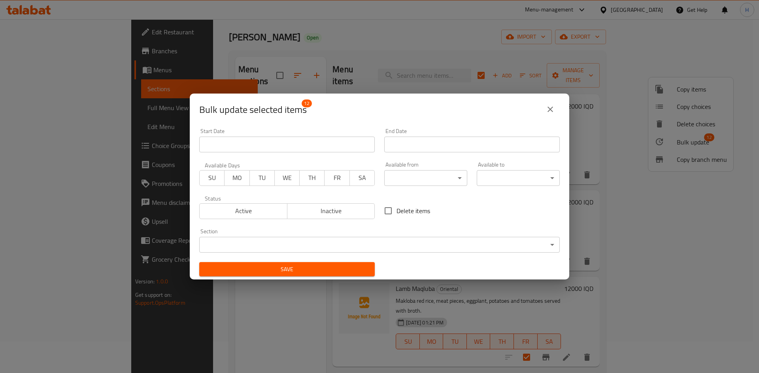
click at [214, 181] on span "SU" at bounding box center [212, 177] width 19 height 11
click at [236, 181] on span "MO" at bounding box center [237, 177] width 19 height 11
click at [262, 180] on span "TU" at bounding box center [262, 177] width 19 height 11
click at [287, 180] on span "WE" at bounding box center [287, 177] width 19 height 11
drag, startPoint x: 306, startPoint y: 179, endPoint x: 323, endPoint y: 179, distance: 17.4
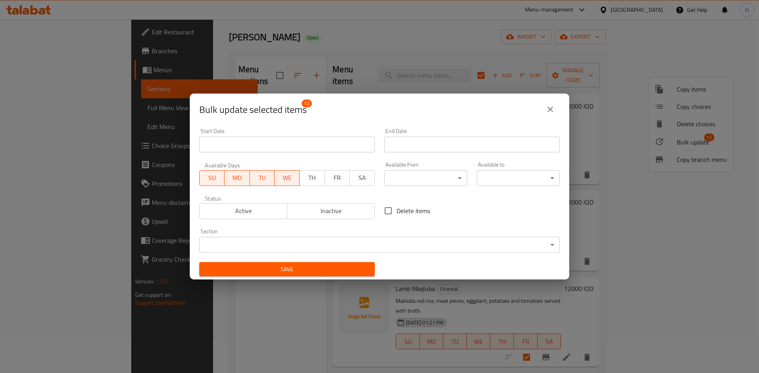
click at [306, 179] on span "TH" at bounding box center [312, 177] width 19 height 11
click at [331, 179] on span "FR" at bounding box center [337, 177] width 19 height 11
click at [358, 179] on span "SA" at bounding box center [362, 177] width 19 height 11
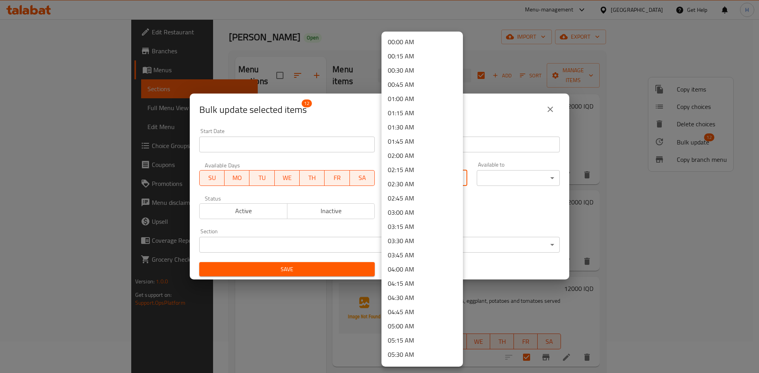
click at [409, 179] on body "​ Menu-management [GEOGRAPHIC_DATA] Get Help H Edit Restaurant Branches Menus S…" at bounding box center [379, 165] width 759 height 354
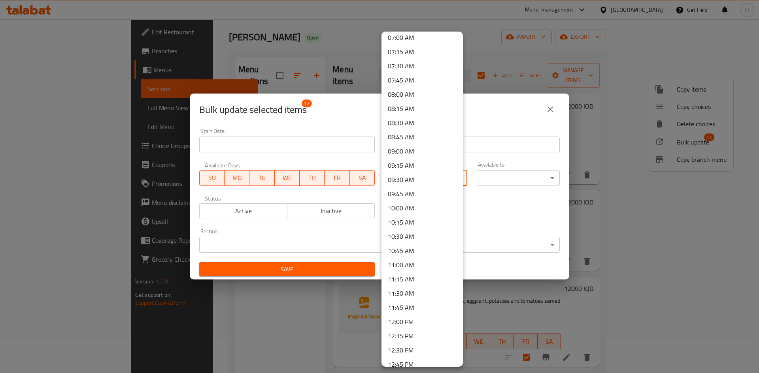
scroll to position [474, 0]
click at [398, 224] on li "11:30 AM" at bounding box center [421, 222] width 81 height 14
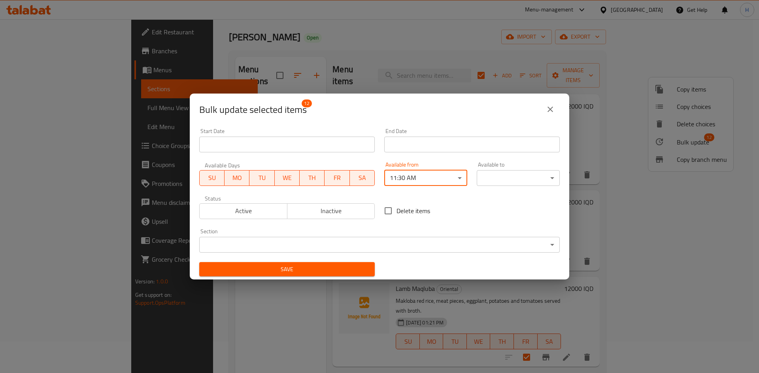
click at [496, 175] on body "​ Menu-management [GEOGRAPHIC_DATA] Get Help H Edit Restaurant Branches Menus S…" at bounding box center [379, 165] width 759 height 354
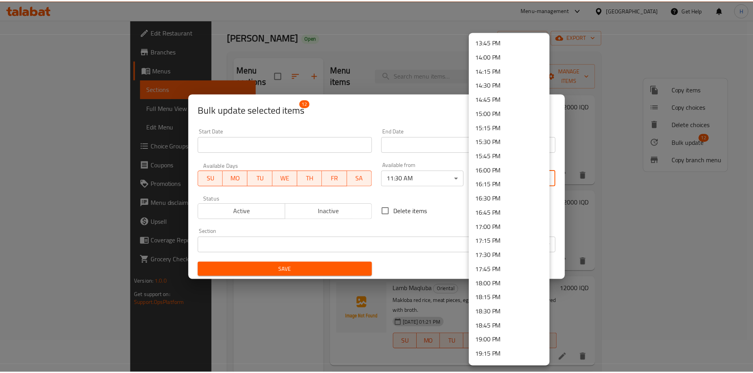
scroll to position [909, 0]
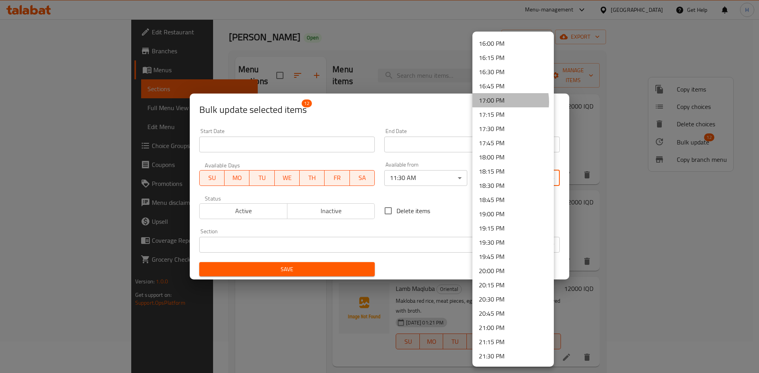
click at [496, 103] on li "17:00 PM" at bounding box center [512, 100] width 81 height 14
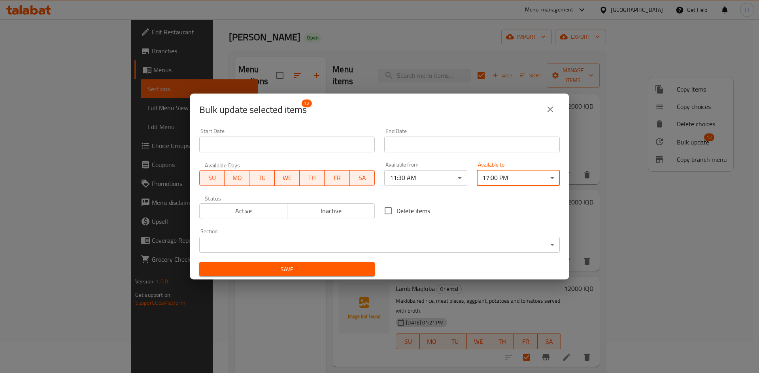
click at [338, 265] on span "Save" at bounding box center [287, 270] width 163 height 10
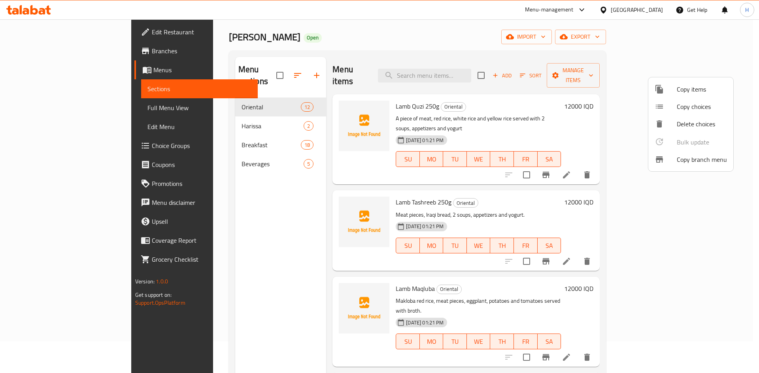
click at [238, 119] on div at bounding box center [379, 186] width 759 height 373
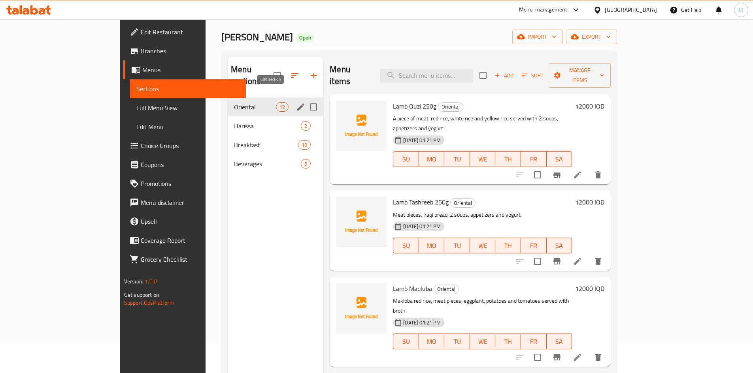
click at [296, 102] on icon "edit" at bounding box center [300, 106] width 9 height 9
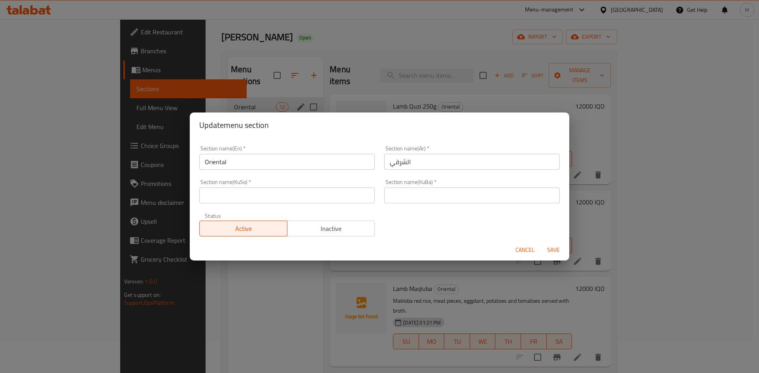
click at [317, 234] on span "Inactive" at bounding box center [330, 228] width 81 height 11
click at [530, 249] on span "Cancel" at bounding box center [524, 250] width 19 height 10
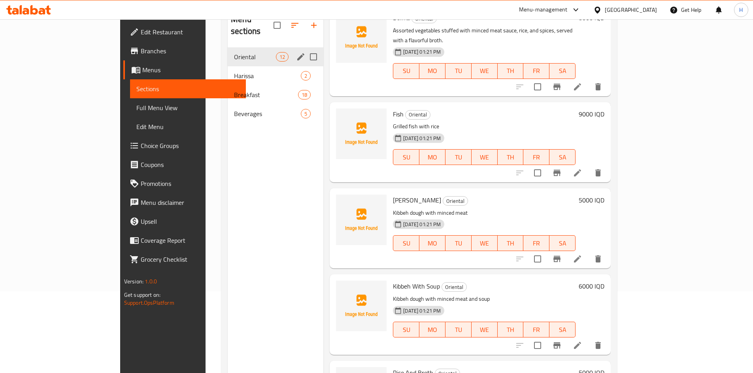
scroll to position [111, 0]
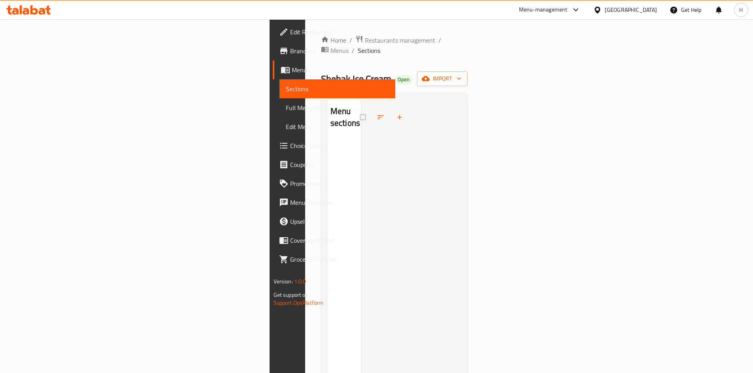
click at [305, 34] on div "Home / Restaurants management / Menus / Sections Shebak Ice Cream Open import M…" at bounding box center [394, 256] width 179 height 475
click at [365, 38] on span "Restaurants management" at bounding box center [400, 40] width 70 height 9
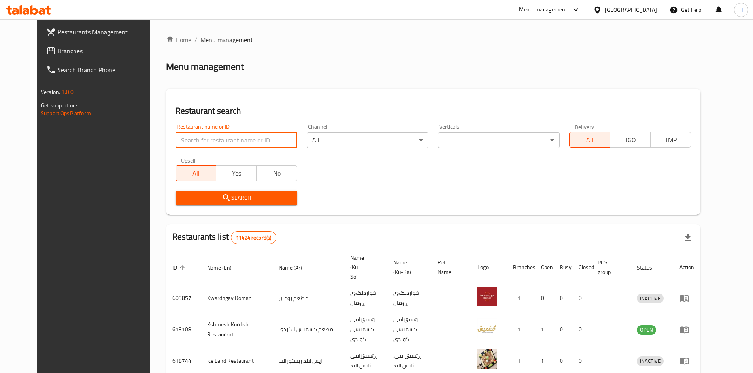
click at [239, 144] on input "search" at bounding box center [236, 140] width 122 height 16
paste input "679708"
type input "679708"
click button "Search" at bounding box center [236, 198] width 122 height 15
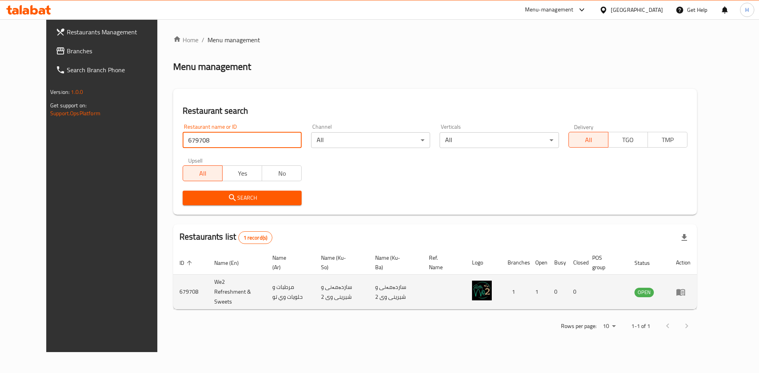
click at [697, 290] on td "enhanced table" at bounding box center [683, 292] width 27 height 35
click at [685, 289] on icon "enhanced table" at bounding box center [680, 292] width 9 height 7
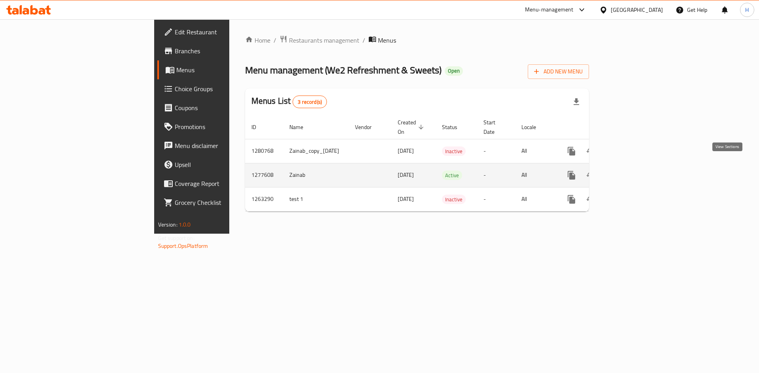
click at [633, 171] on icon "enhanced table" at bounding box center [628, 175] width 9 height 9
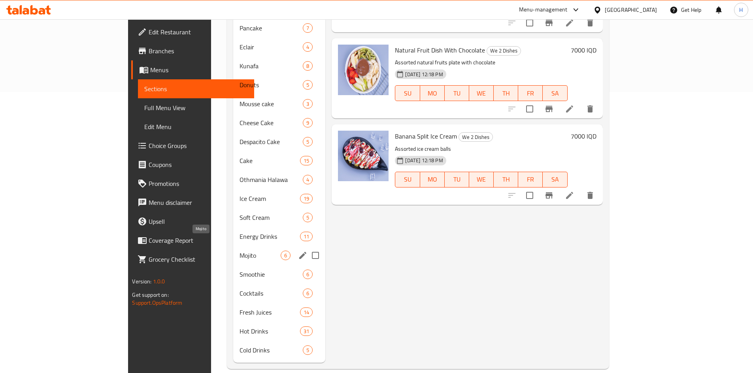
scroll to position [163, 0]
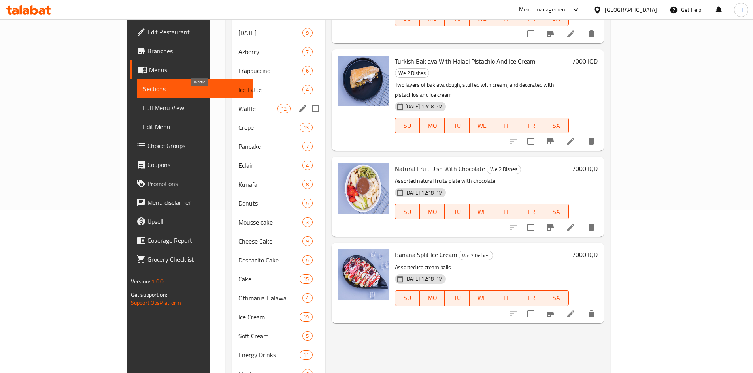
click at [238, 104] on span "Waffle" at bounding box center [257, 108] width 39 height 9
